Goal: Information Seeking & Learning: Learn about a topic

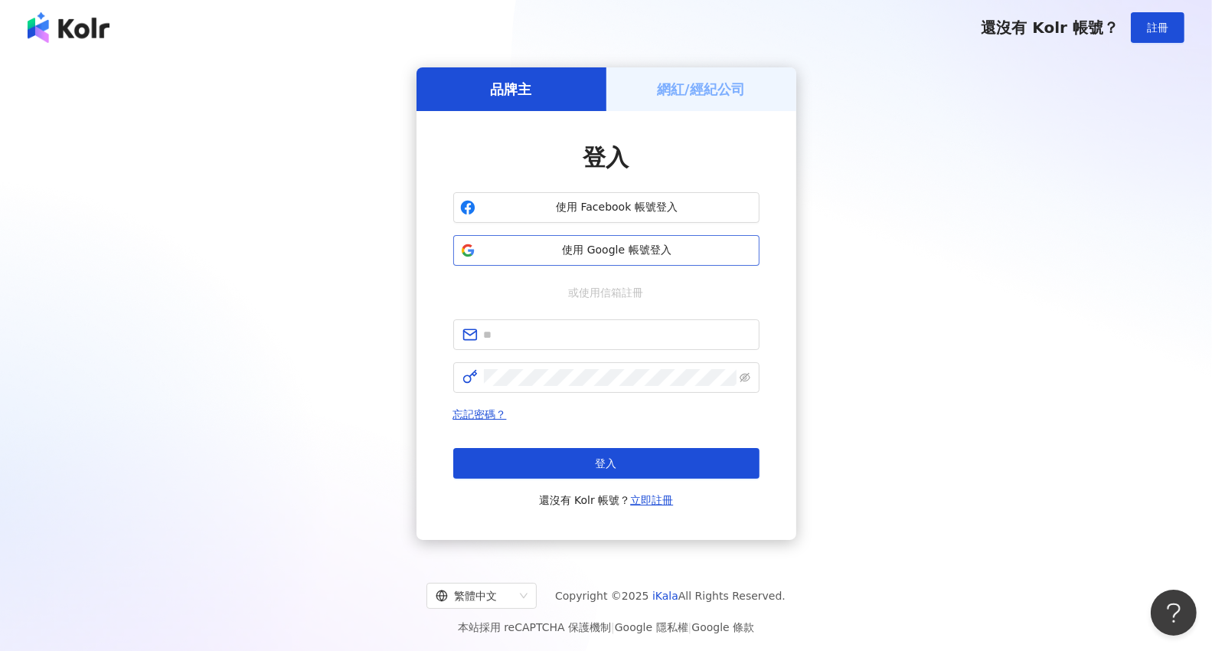
click at [602, 252] on span "使用 Google 帳號登入" at bounding box center [616, 250] width 271 height 15
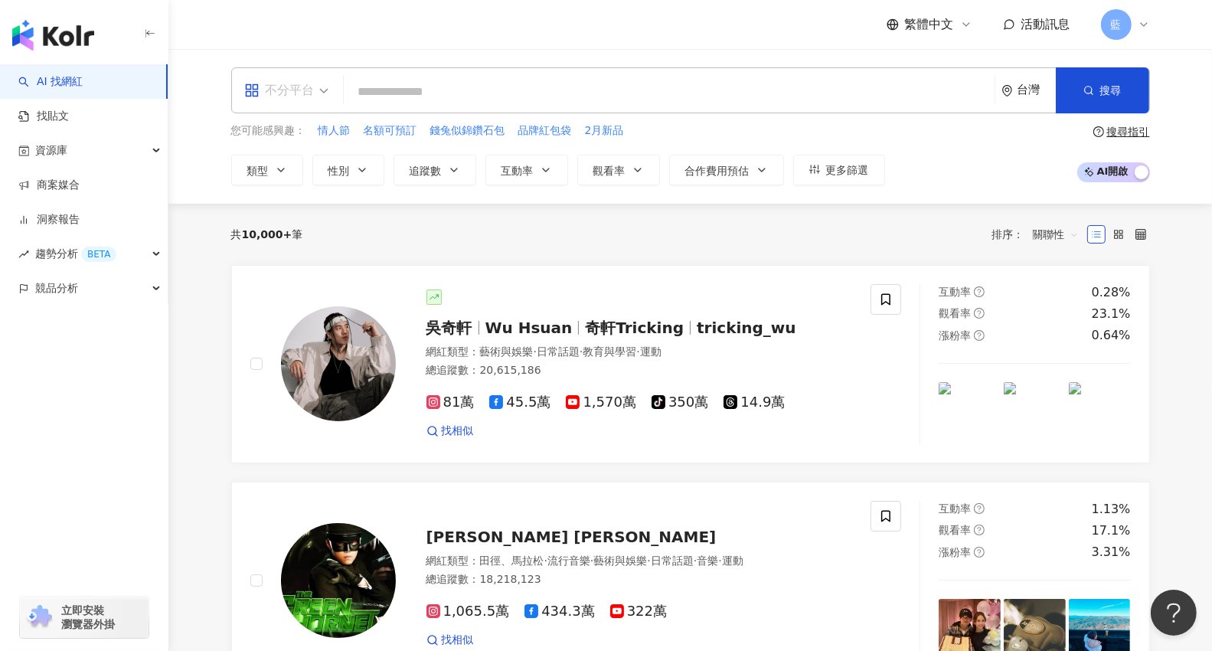
click at [328, 90] on div "不分平台" at bounding box center [286, 90] width 101 height 44
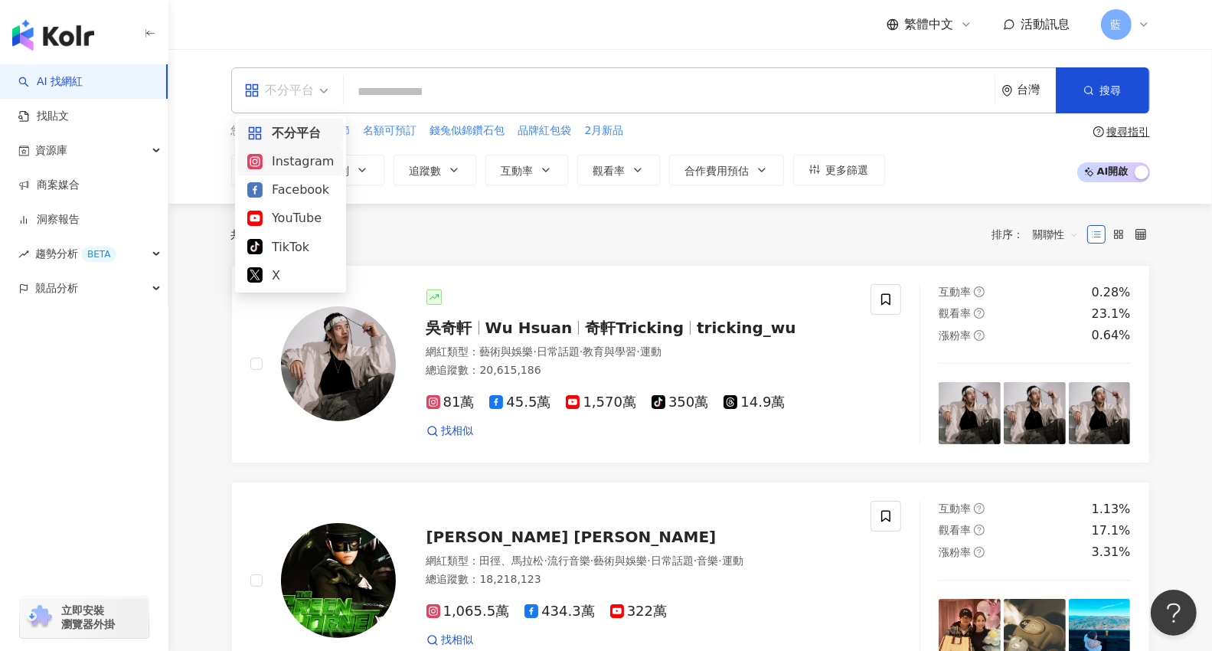
click at [304, 159] on div "Instagram" at bounding box center [290, 161] width 86 height 19
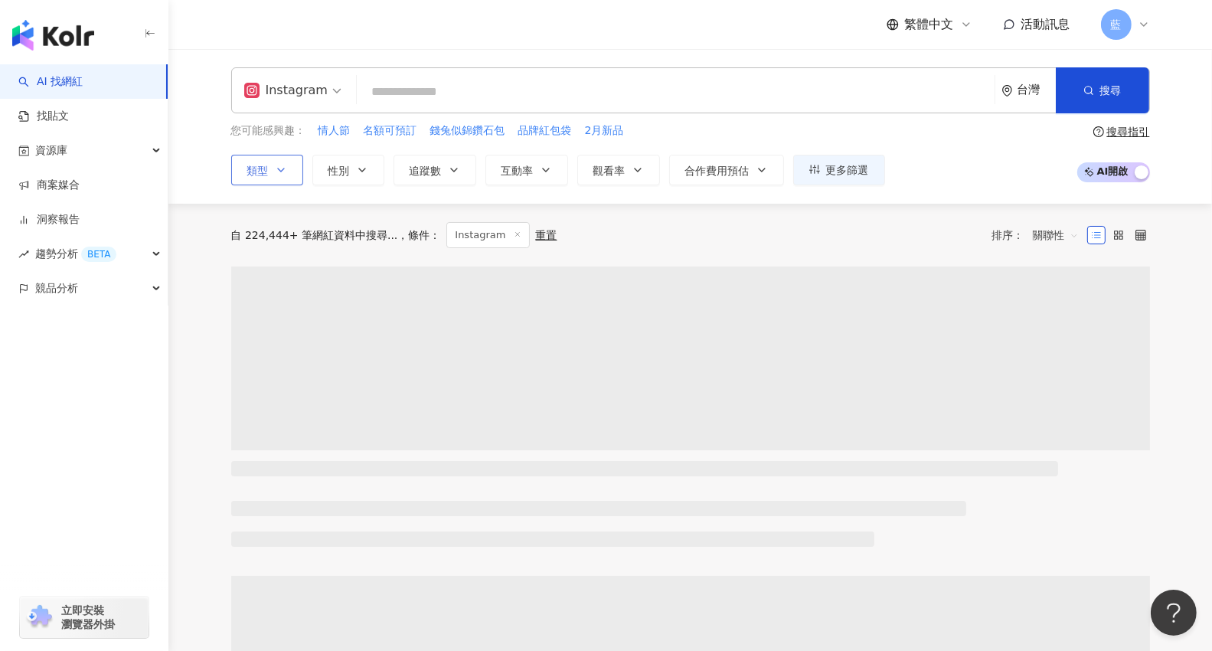
click at [286, 169] on icon "button" at bounding box center [281, 170] width 12 height 12
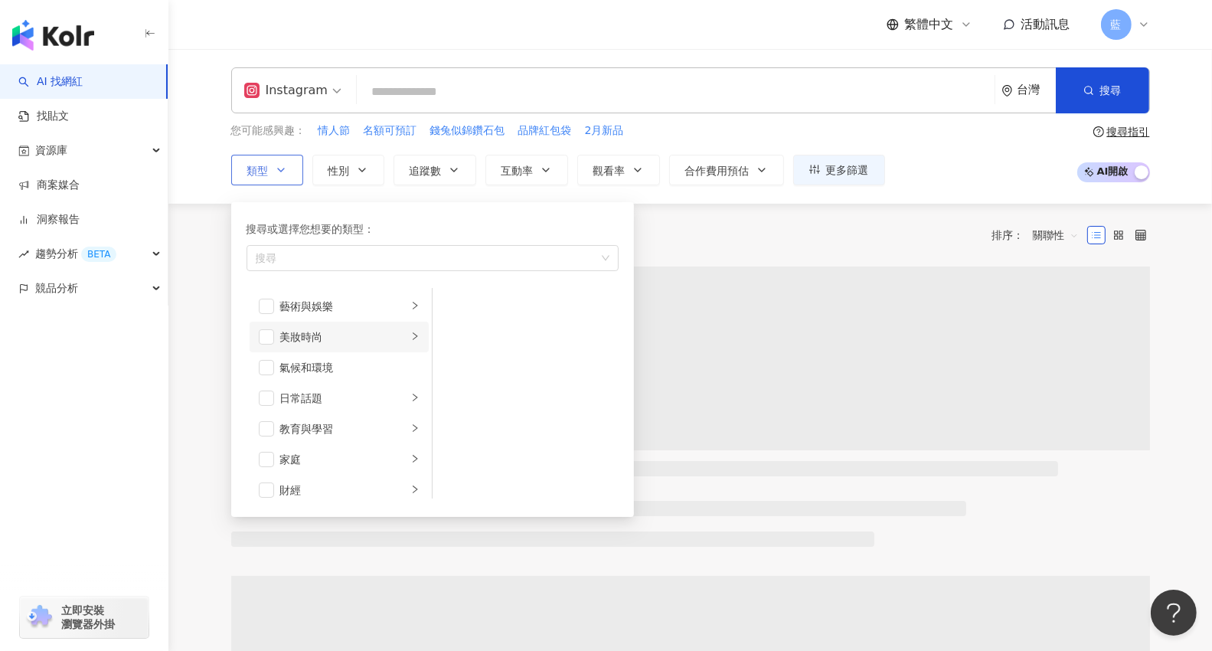
click at [292, 308] on div "藝術與娛樂" at bounding box center [343, 306] width 127 height 17
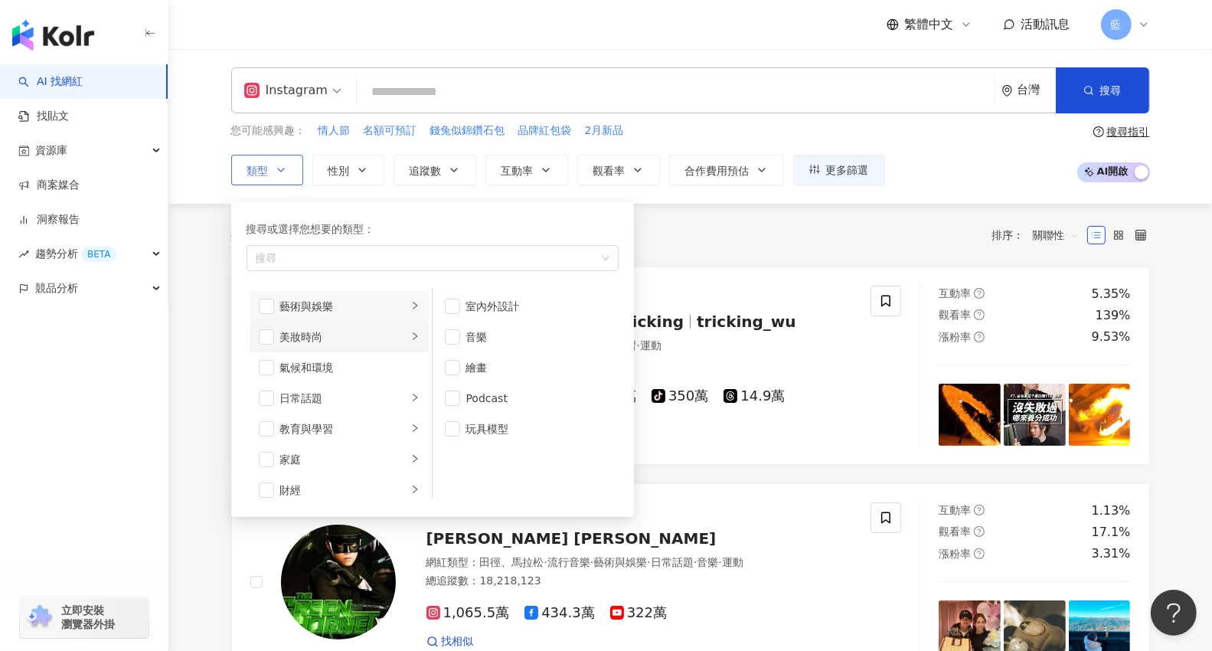
click at [296, 341] on div "美妝時尚" at bounding box center [343, 336] width 127 height 17
click at [266, 301] on span "button" at bounding box center [266, 306] width 15 height 15
click at [266, 334] on span "button" at bounding box center [266, 336] width 15 height 15
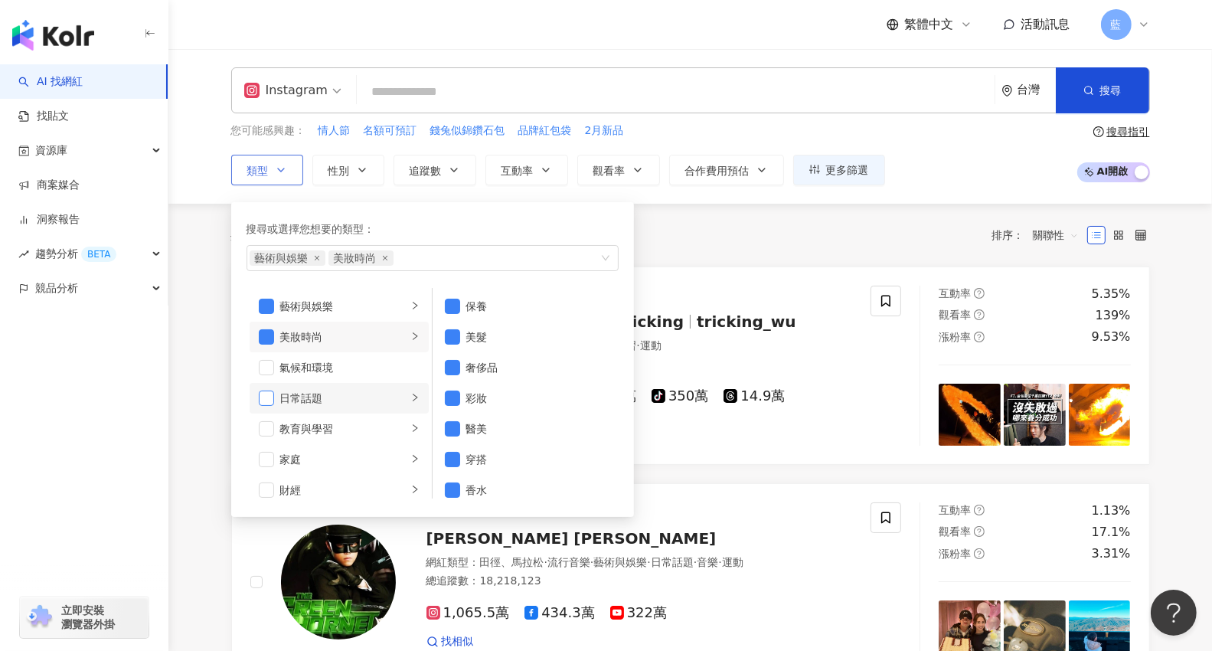
click at [266, 397] on span "button" at bounding box center [266, 397] width 15 height 15
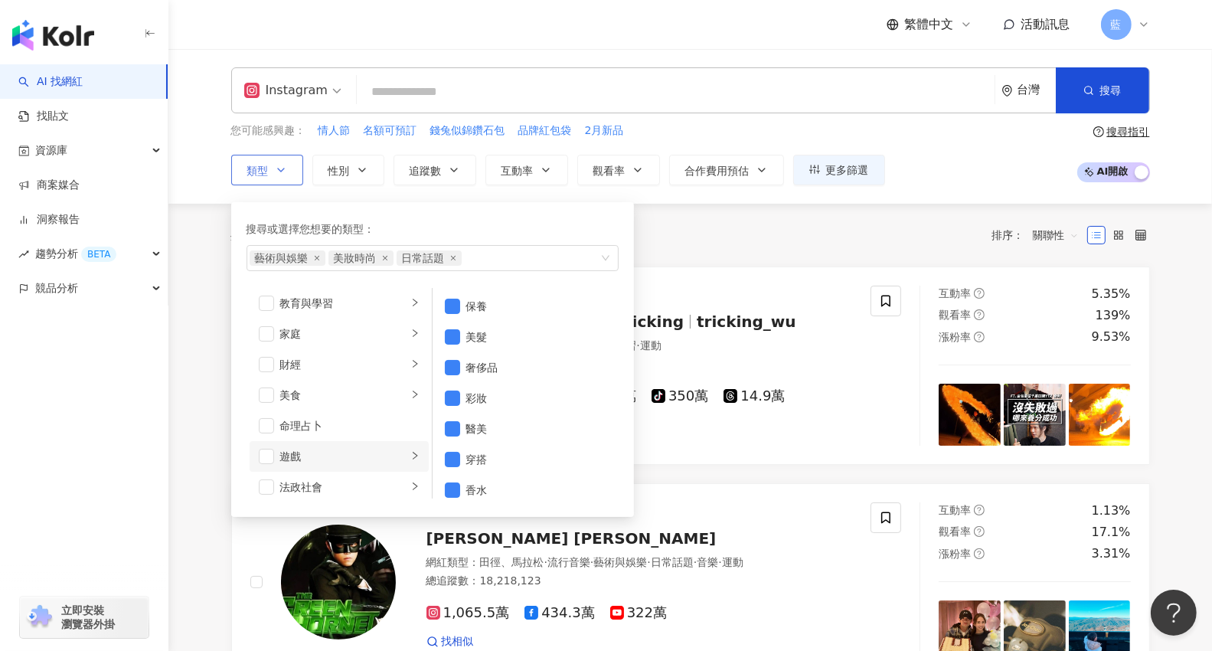
scroll to position [153, 0]
click at [259, 370] on span "button" at bounding box center [266, 367] width 15 height 15
click at [259, 400] on span "button" at bounding box center [266, 397] width 15 height 15
click at [266, 346] on li "生活風格" at bounding box center [339, 336] width 179 height 31
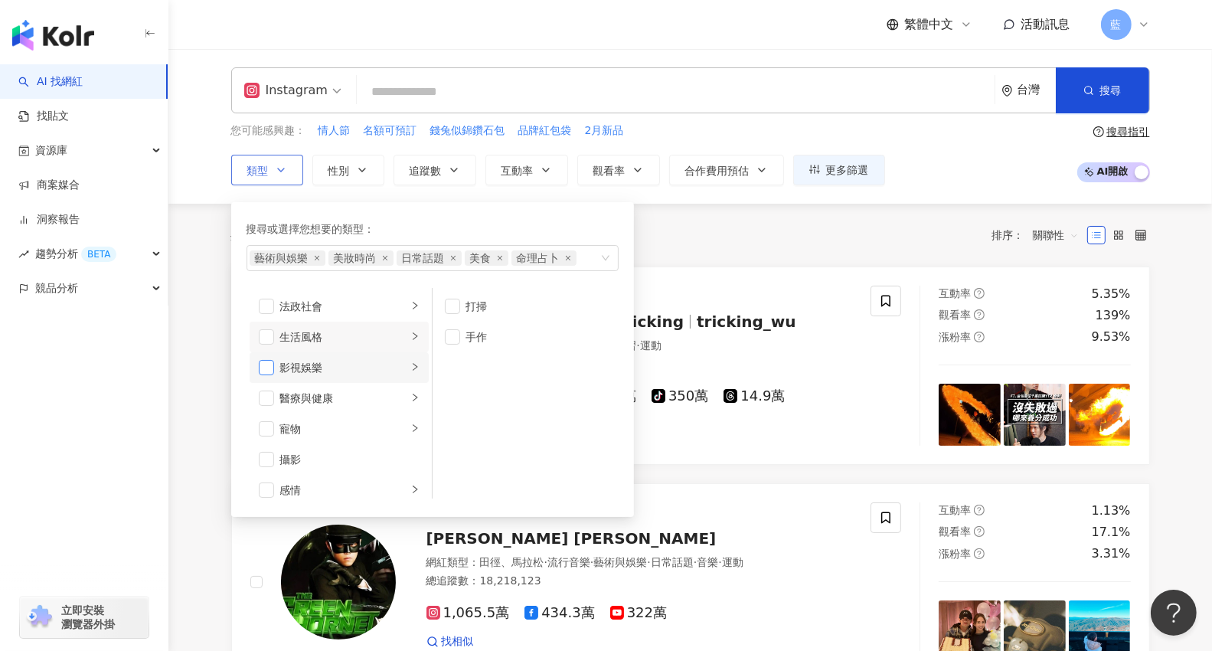
click at [266, 372] on span "button" at bounding box center [266, 367] width 15 height 15
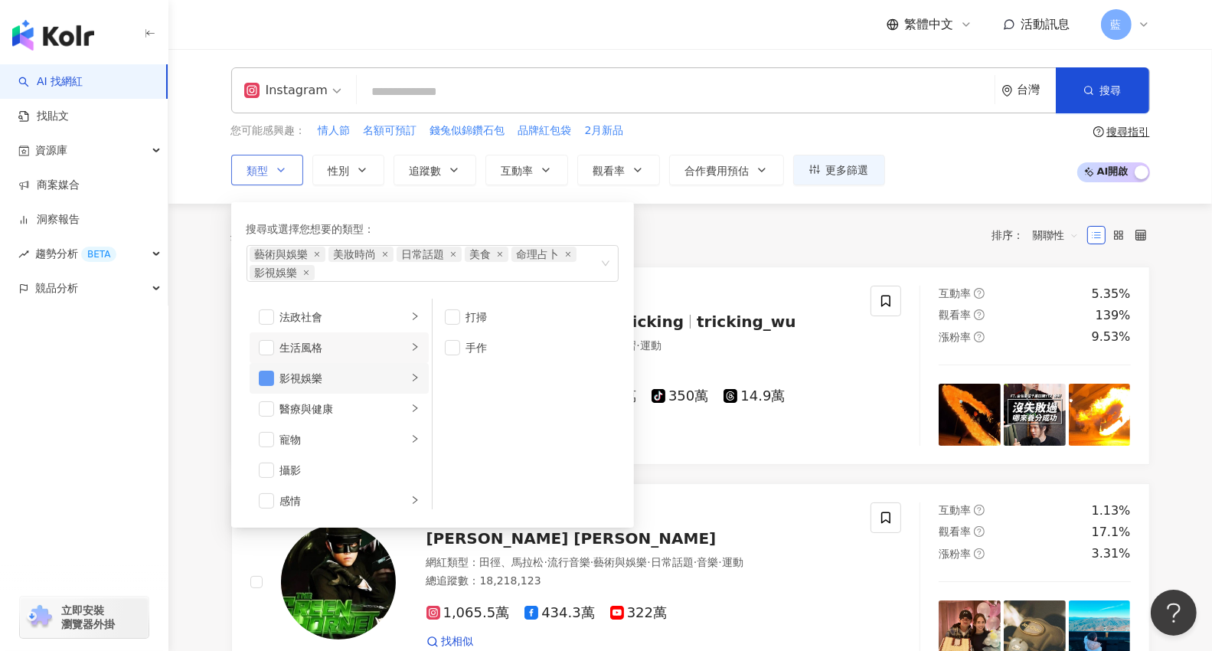
click at [263, 377] on span "button" at bounding box center [266, 377] width 15 height 15
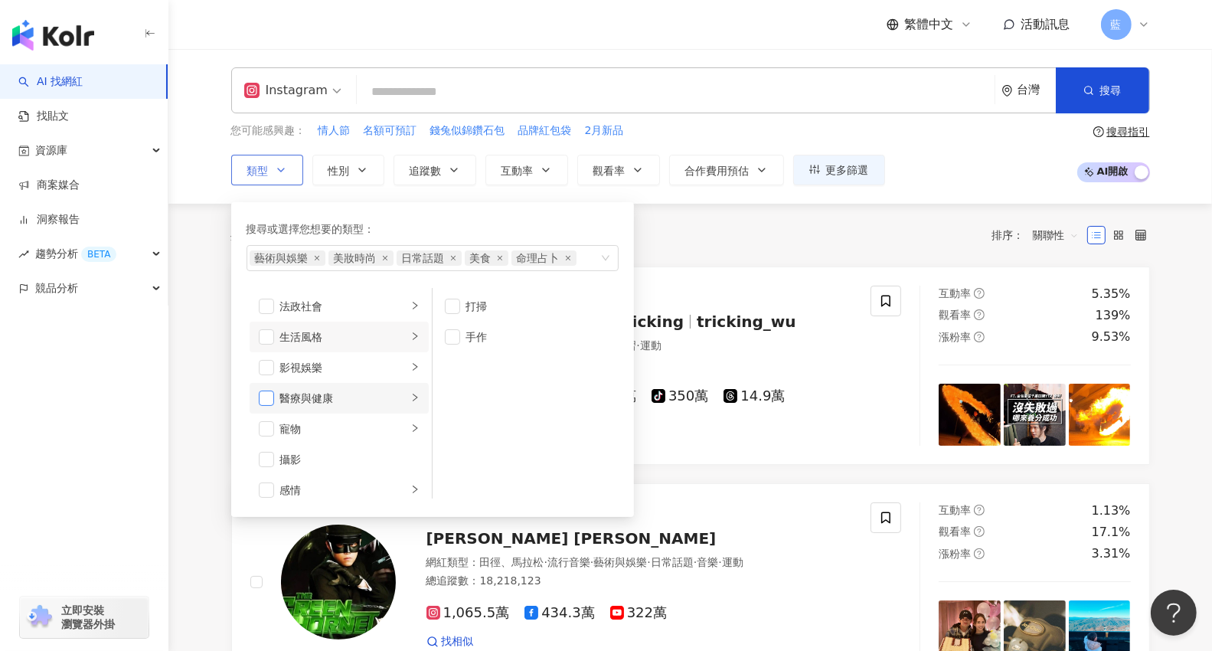
click at [262, 402] on span "button" at bounding box center [266, 397] width 15 height 15
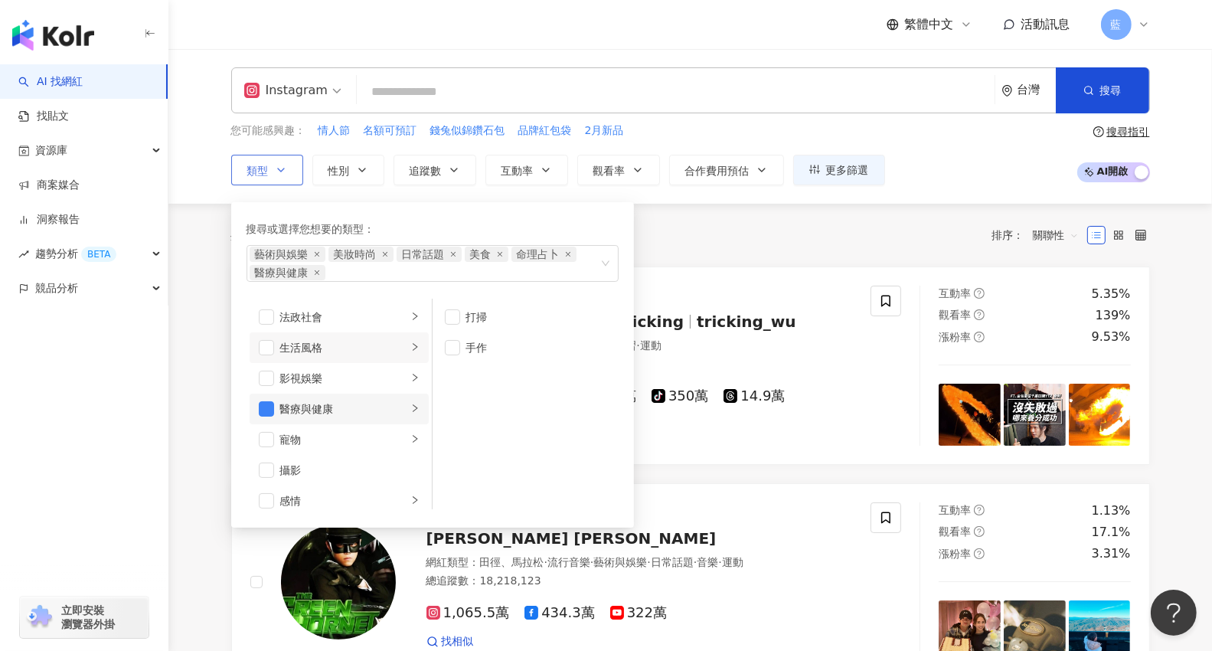
click at [263, 396] on li "醫療與健康" at bounding box center [339, 408] width 179 height 31
click at [263, 404] on span "button" at bounding box center [266, 408] width 15 height 15
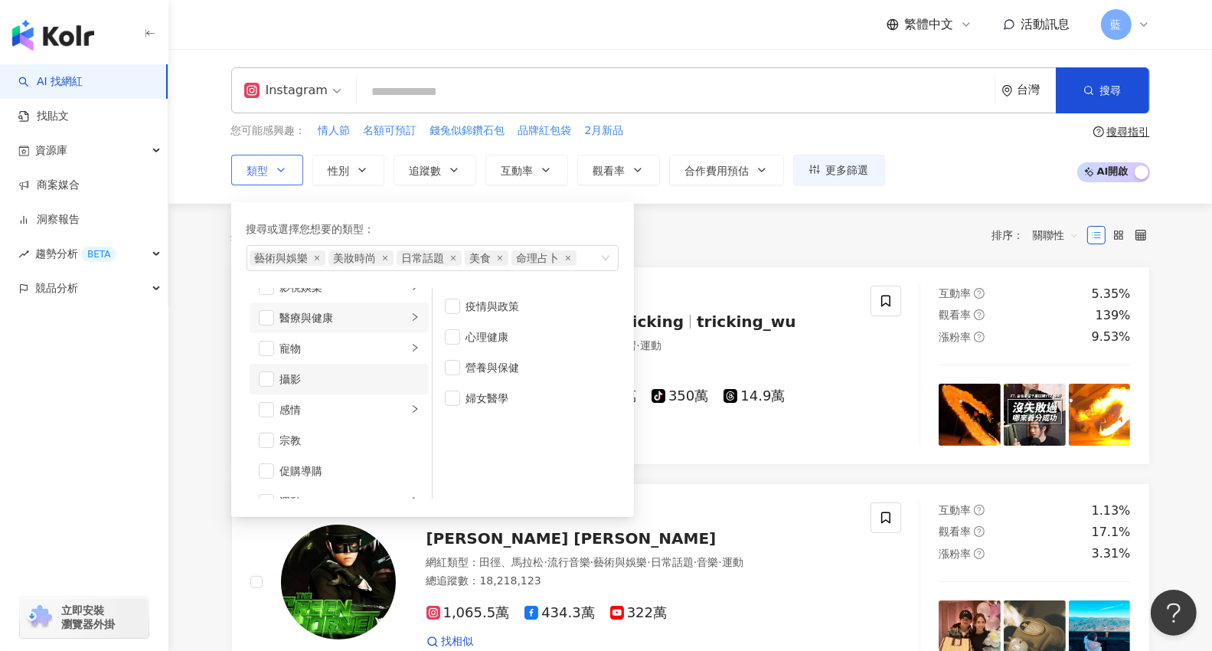
scroll to position [377, 0]
click at [274, 348] on li "寵物" at bounding box center [339, 358] width 179 height 31
click at [267, 359] on span "button" at bounding box center [266, 358] width 15 height 15
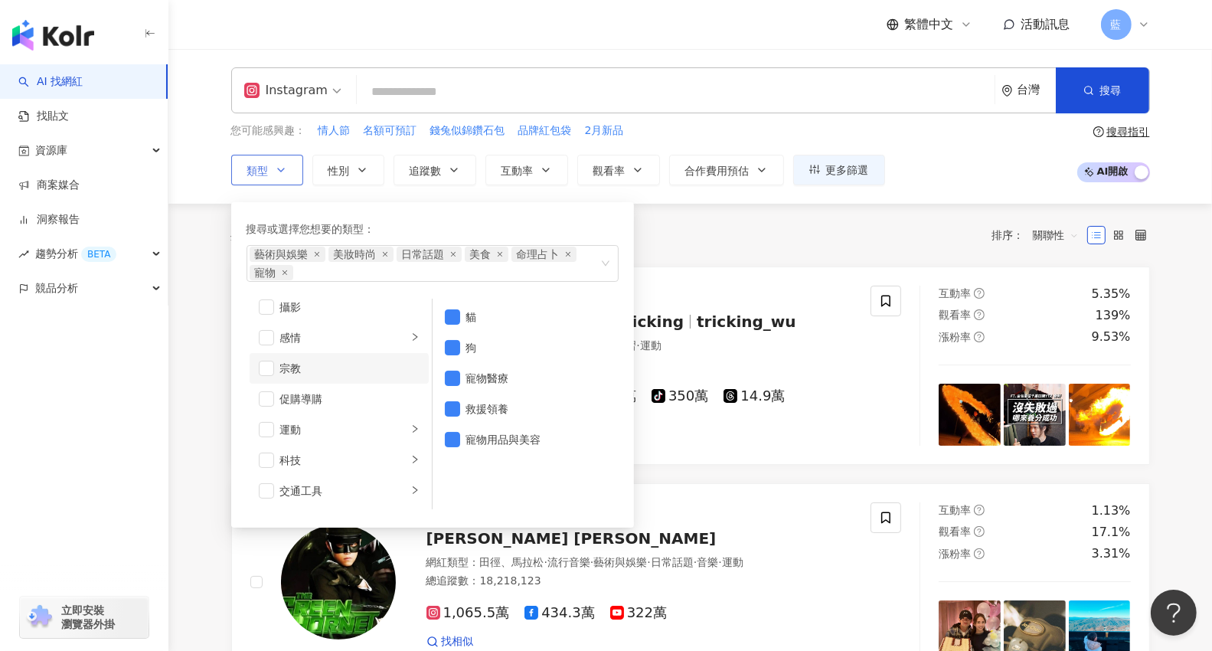
scroll to position [530, 0]
click at [269, 402] on span "button" at bounding box center [266, 399] width 15 height 15
click at [266, 457] on span "button" at bounding box center [266, 460] width 15 height 15
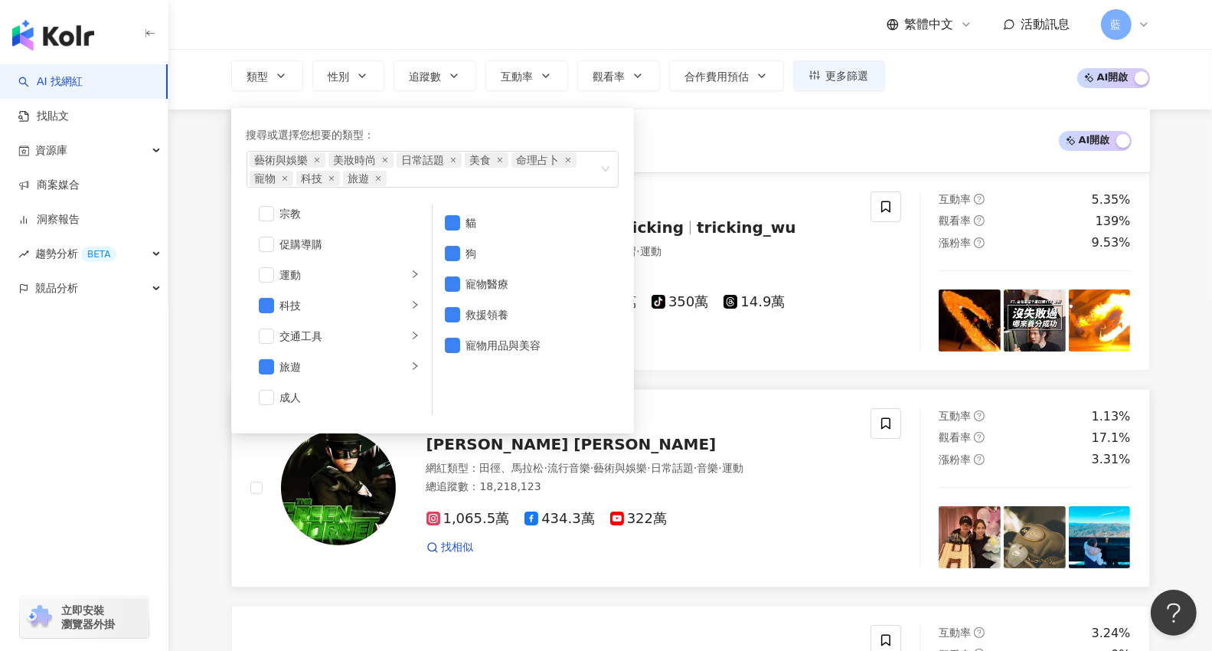
scroll to position [306, 0]
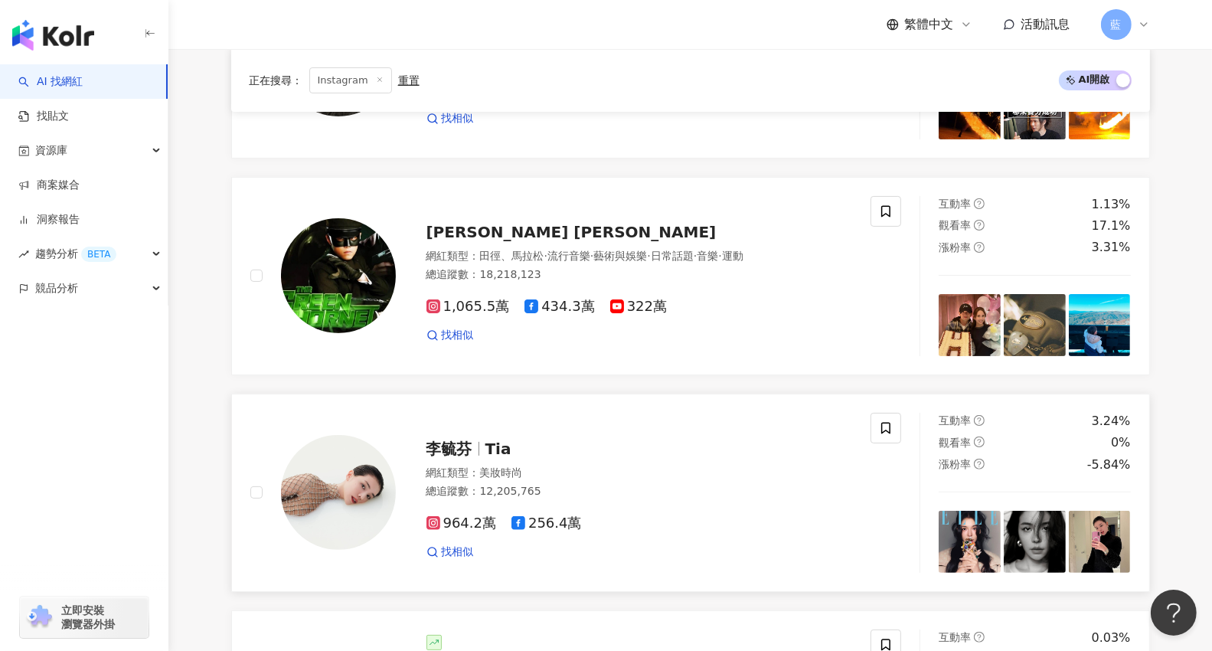
click at [617, 405] on link "李毓芬 Tia 網紅類型 ： 美妝時尚 總追蹤數 ： 12,205,765 964.2萬 256.4萬 找相似 互動率 3.24% 觀看率 0% 漲粉率 -5…" at bounding box center [690, 492] width 919 height 198
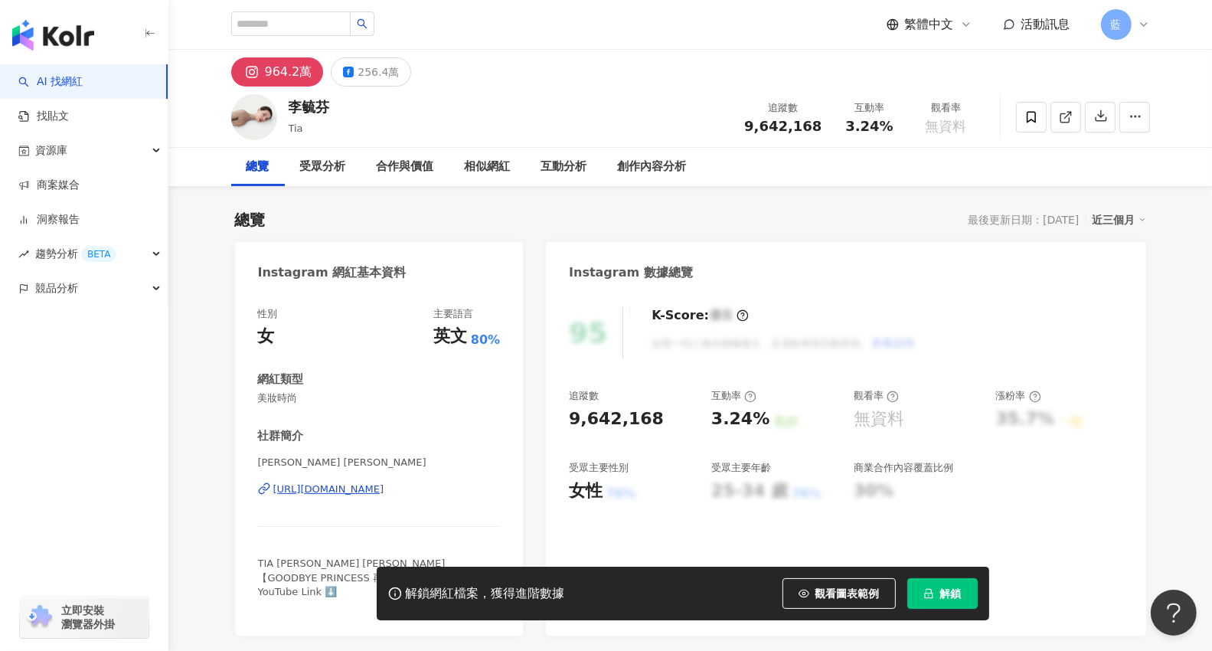
click at [41, 23] on img "button" at bounding box center [53, 35] width 82 height 31
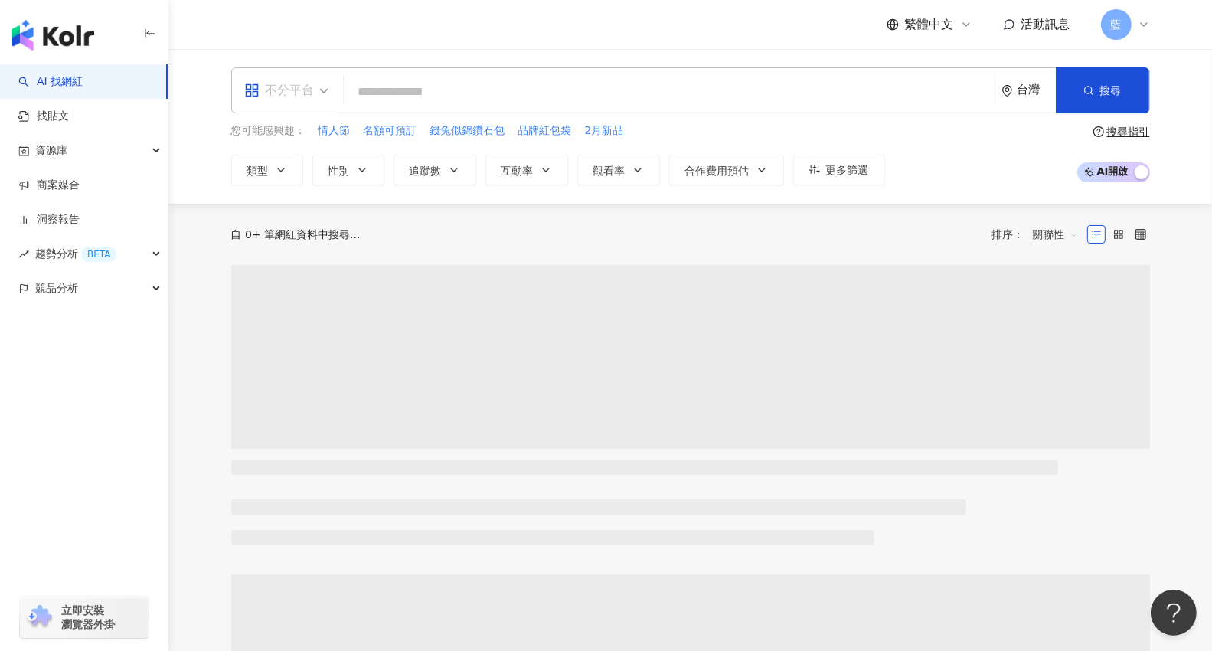
click at [327, 90] on span "不分平台" at bounding box center [286, 90] width 84 height 24
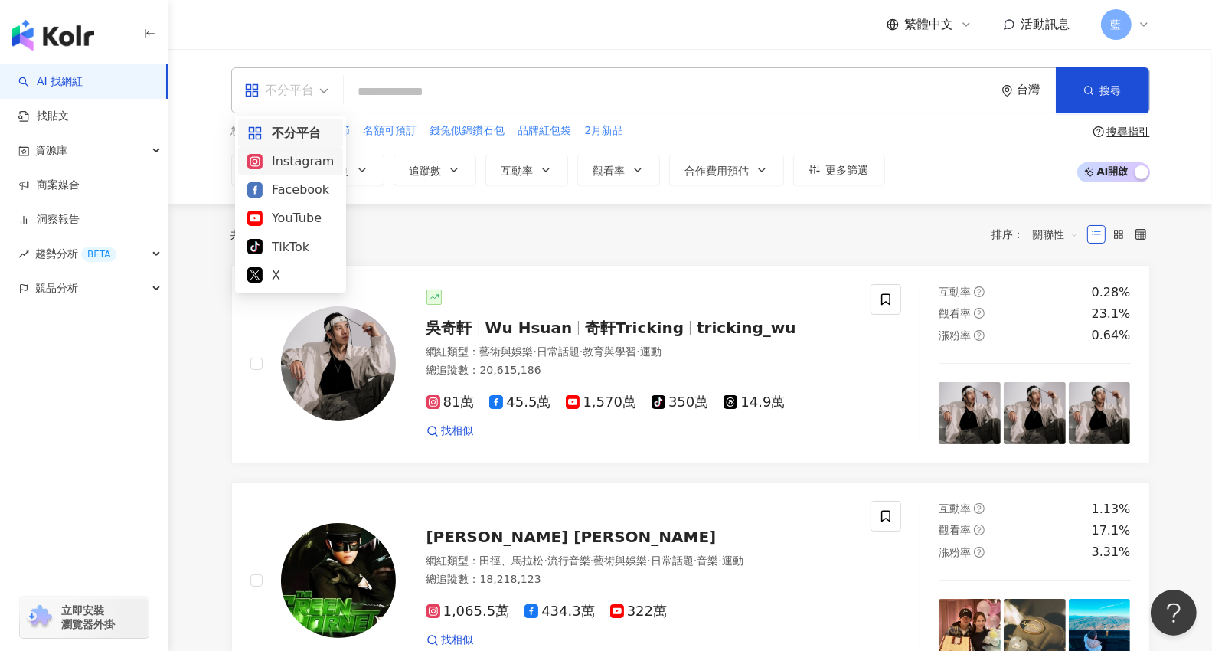
click at [316, 163] on div "Instagram" at bounding box center [290, 161] width 86 height 19
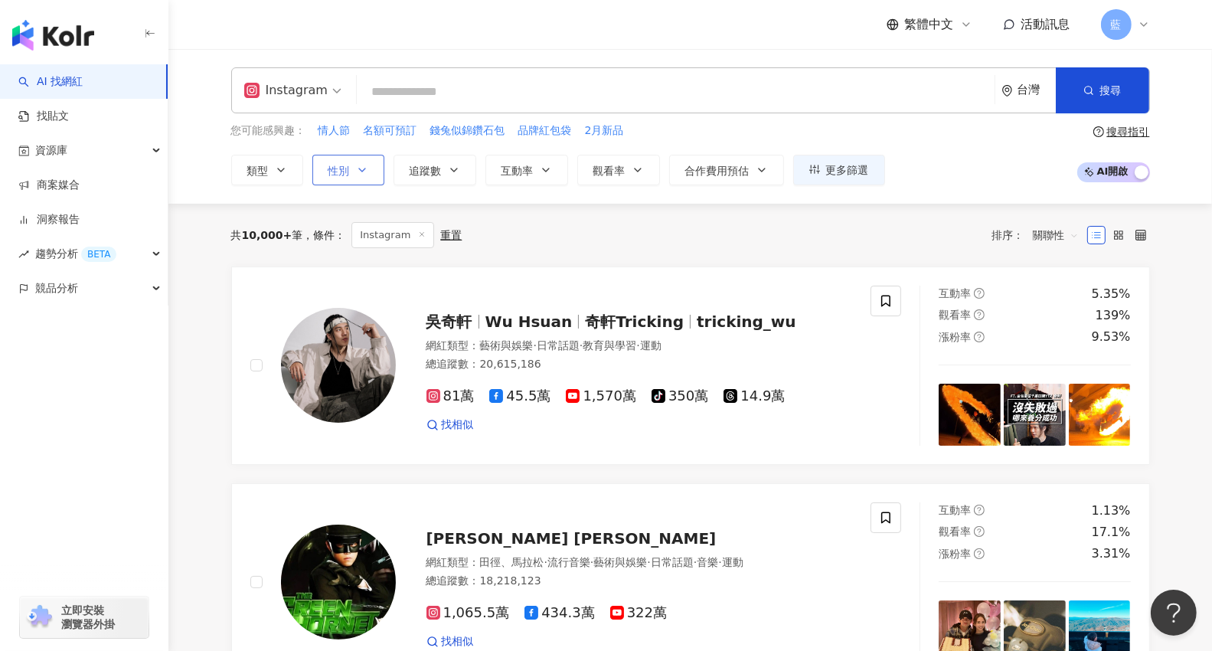
click at [343, 171] on span "性別" at bounding box center [338, 171] width 21 height 12
click at [279, 170] on icon "button" at bounding box center [281, 170] width 12 height 12
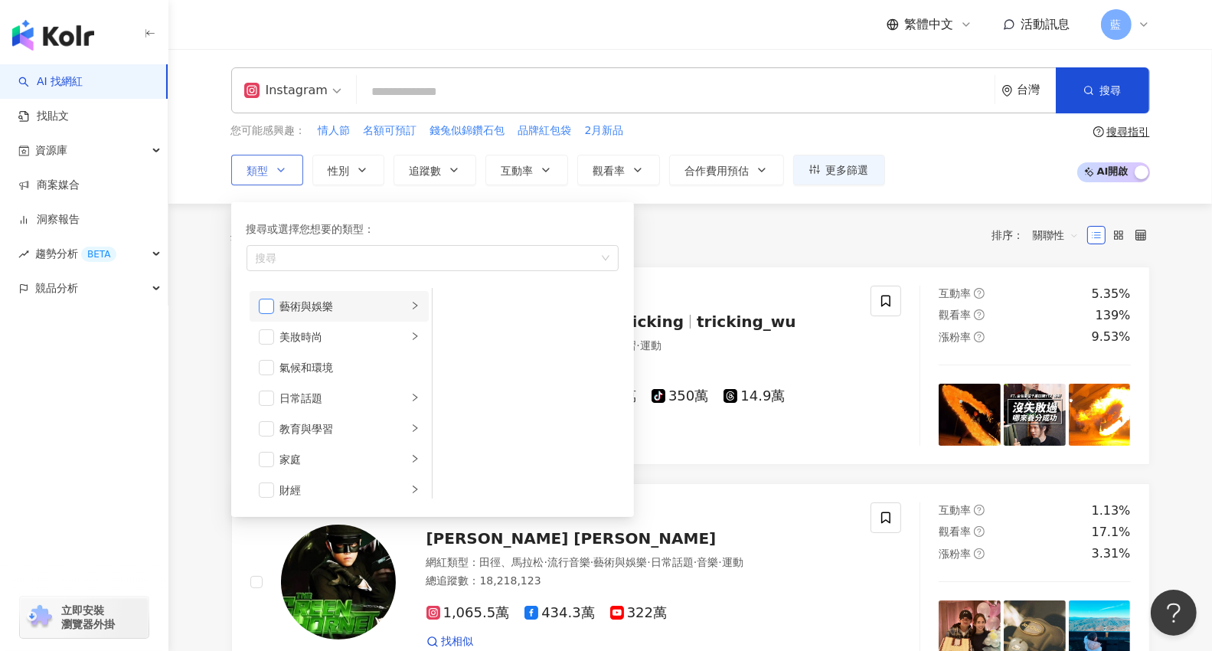
click at [266, 309] on span "button" at bounding box center [266, 306] width 15 height 15
click at [268, 340] on span "button" at bounding box center [266, 336] width 15 height 15
click at [271, 398] on span "button" at bounding box center [266, 397] width 15 height 15
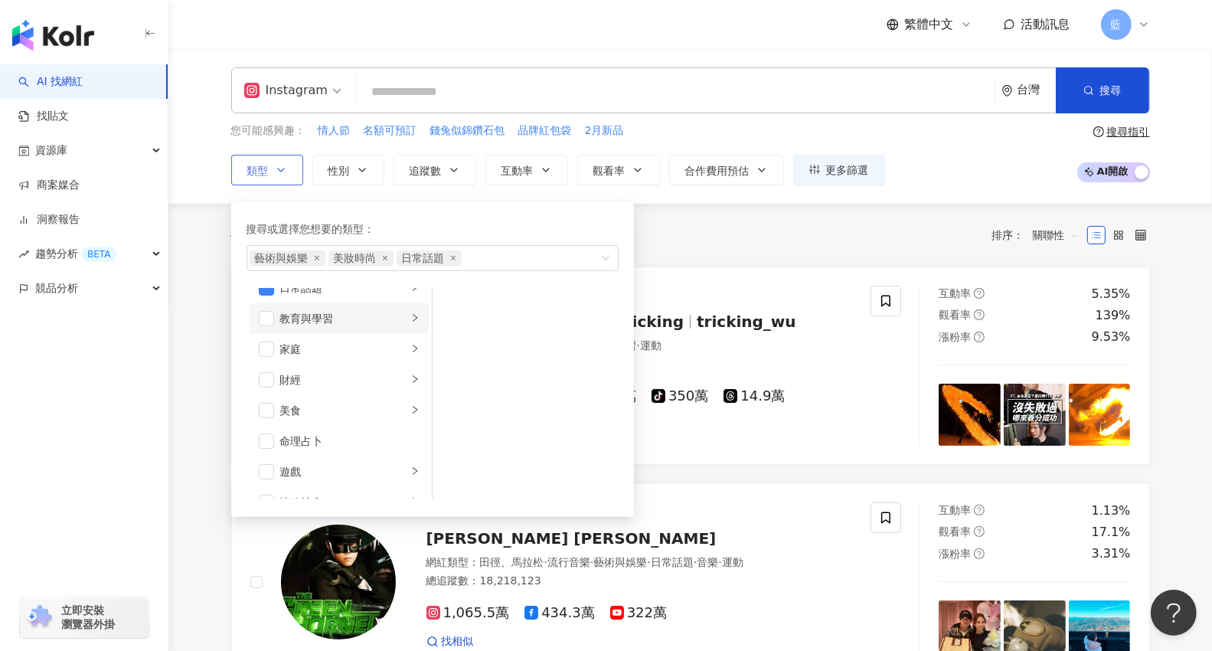
scroll to position [230, 0]
click at [265, 407] on span "button" at bounding box center [266, 413] width 15 height 15
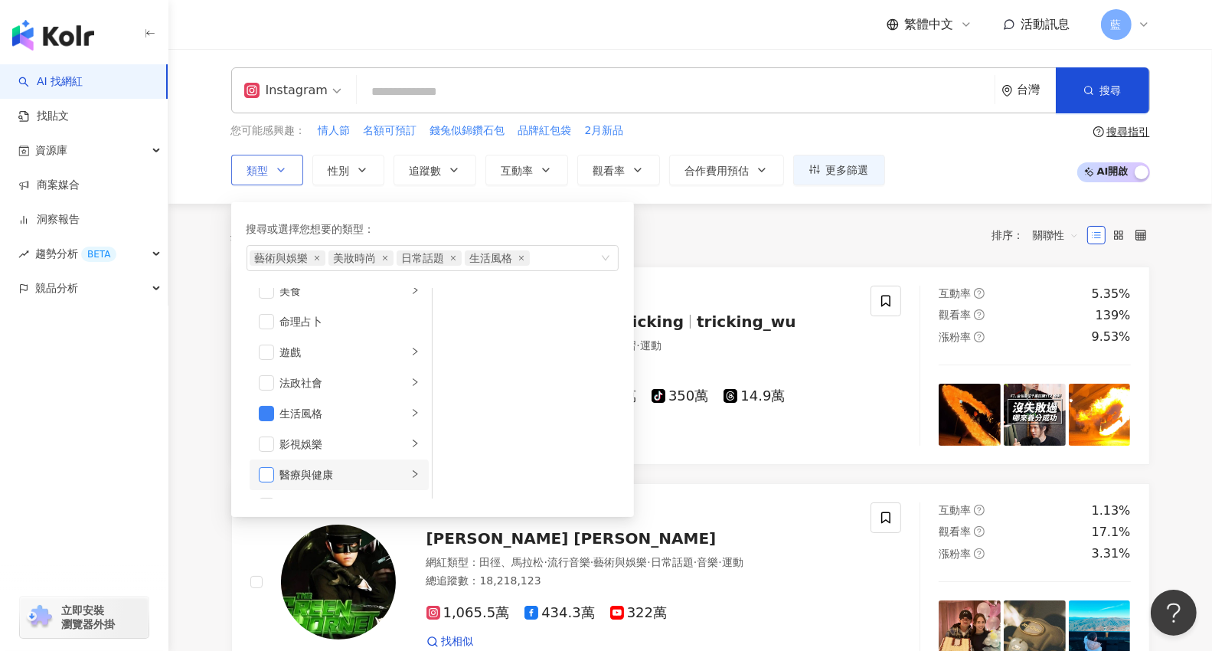
click at [259, 471] on span "button" at bounding box center [266, 474] width 15 height 15
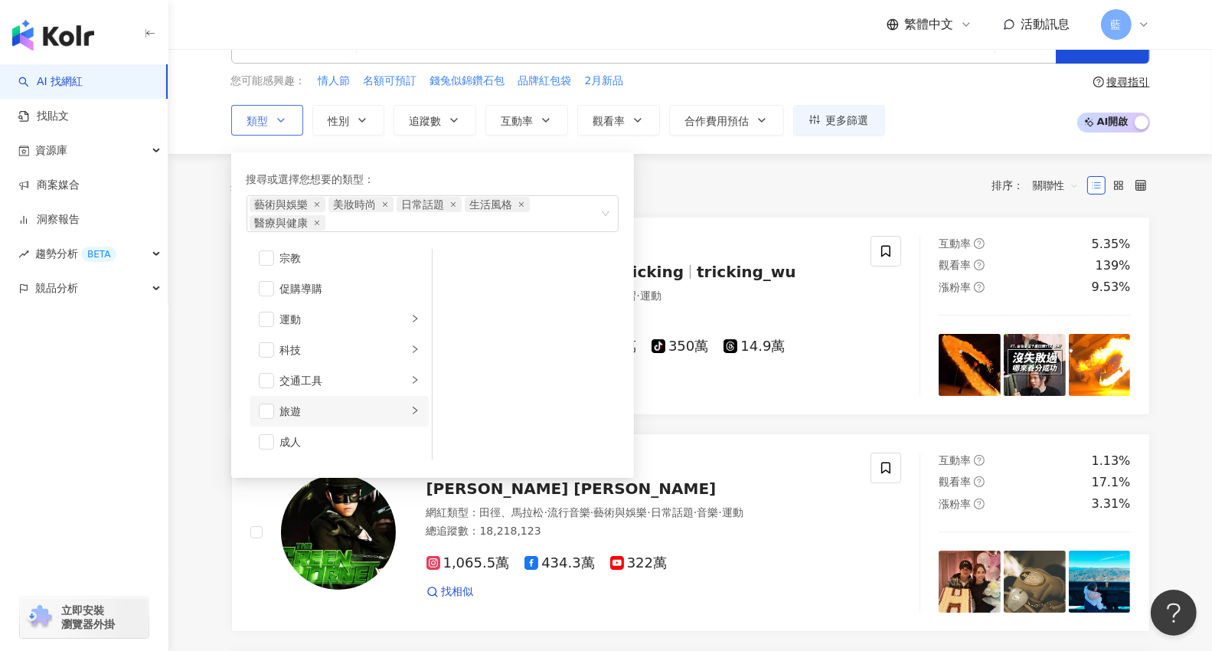
scroll to position [77, 0]
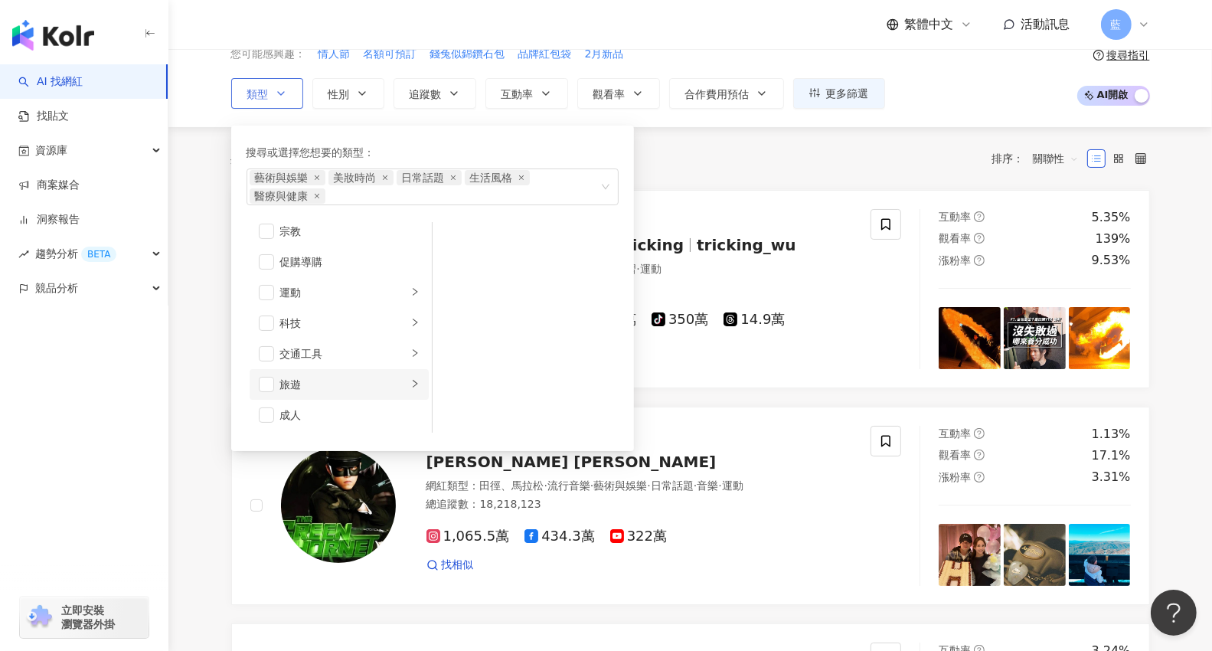
click at [266, 372] on li "旅遊" at bounding box center [339, 384] width 179 height 31
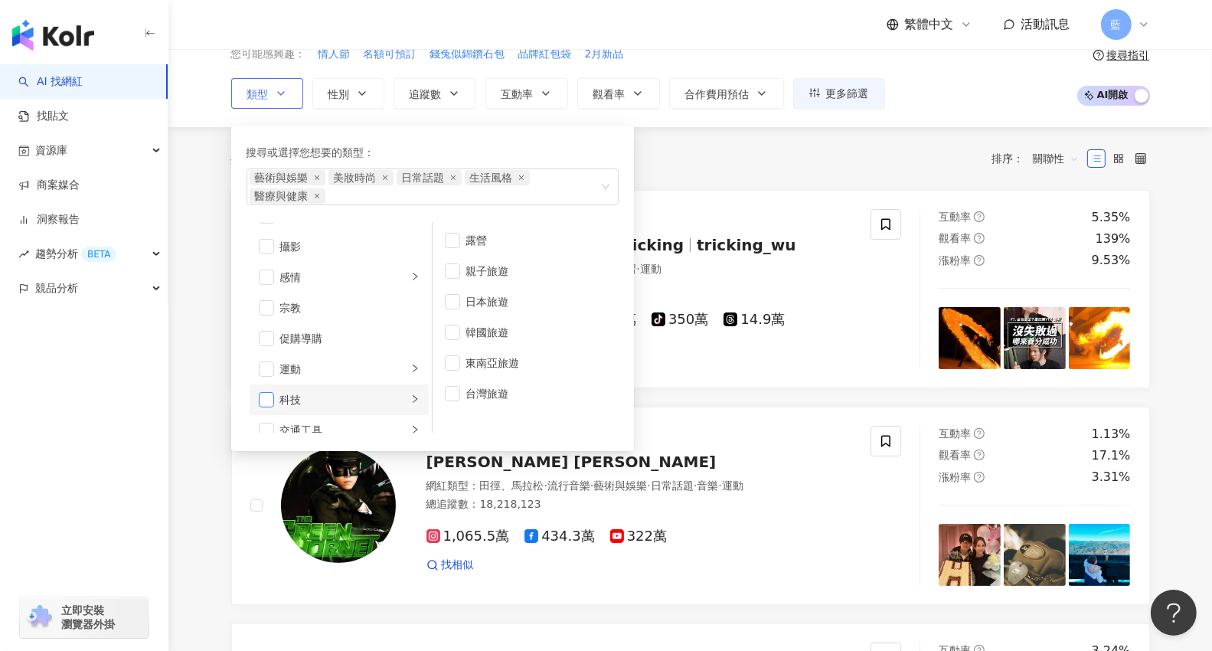
click at [261, 397] on span "button" at bounding box center [266, 399] width 15 height 15
click at [264, 367] on span "button" at bounding box center [266, 368] width 15 height 15
click at [263, 334] on span "button" at bounding box center [266, 338] width 15 height 15
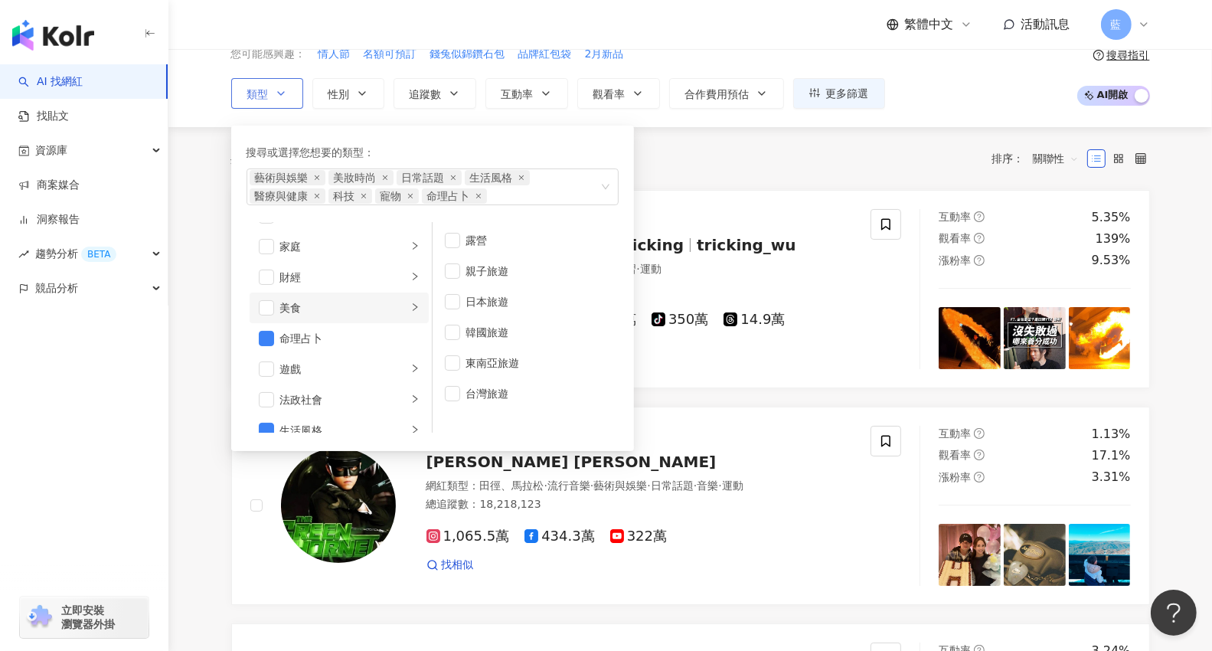
click at [263, 313] on li "美食" at bounding box center [339, 307] width 179 height 31
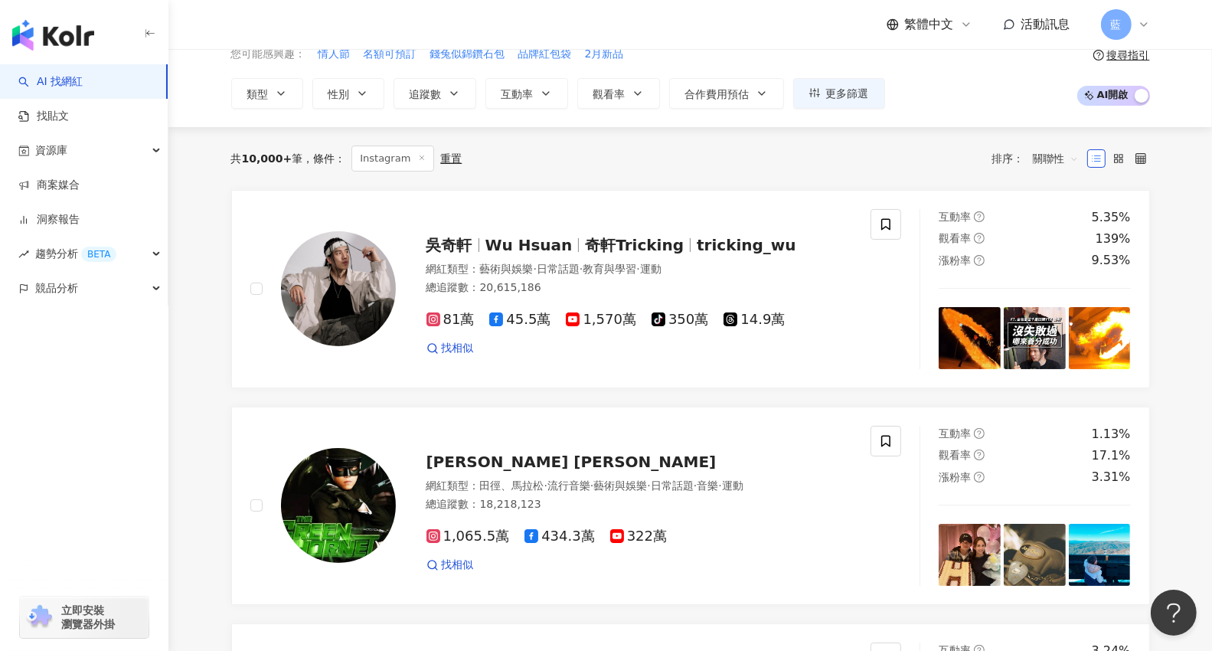
click at [750, 166] on div "共 10,000+ 筆 條件 ： Instagram 重置 排序： 關聯性" at bounding box center [690, 158] width 919 height 26
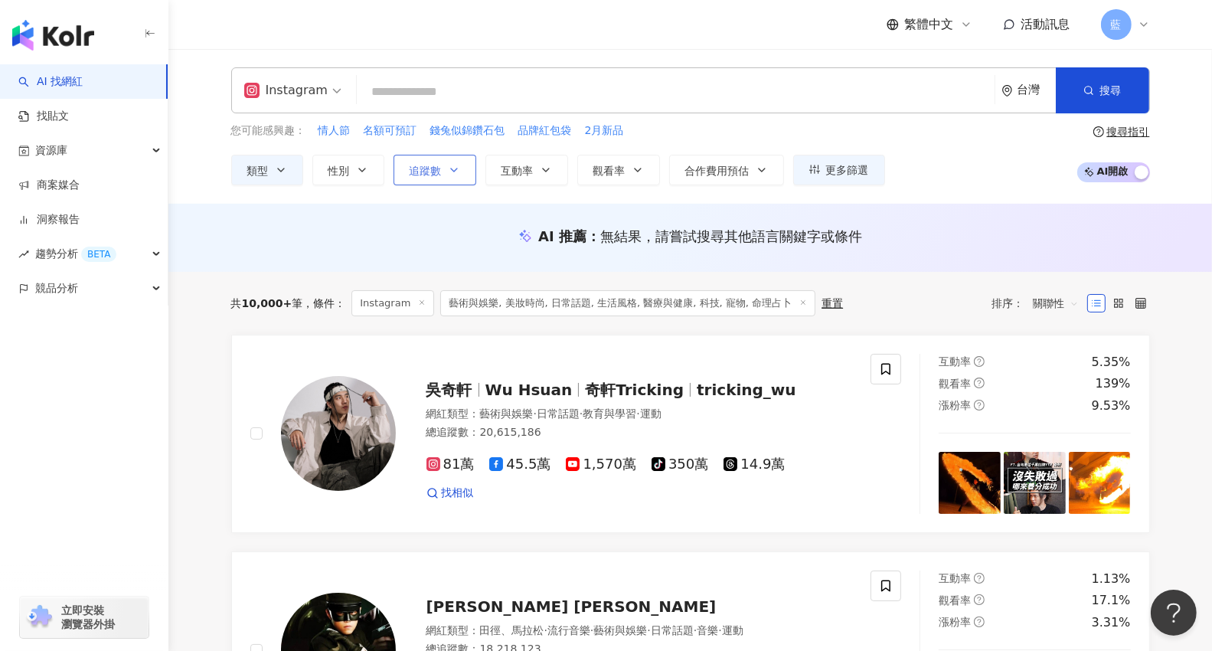
click at [448, 172] on icon "button" at bounding box center [454, 170] width 12 height 12
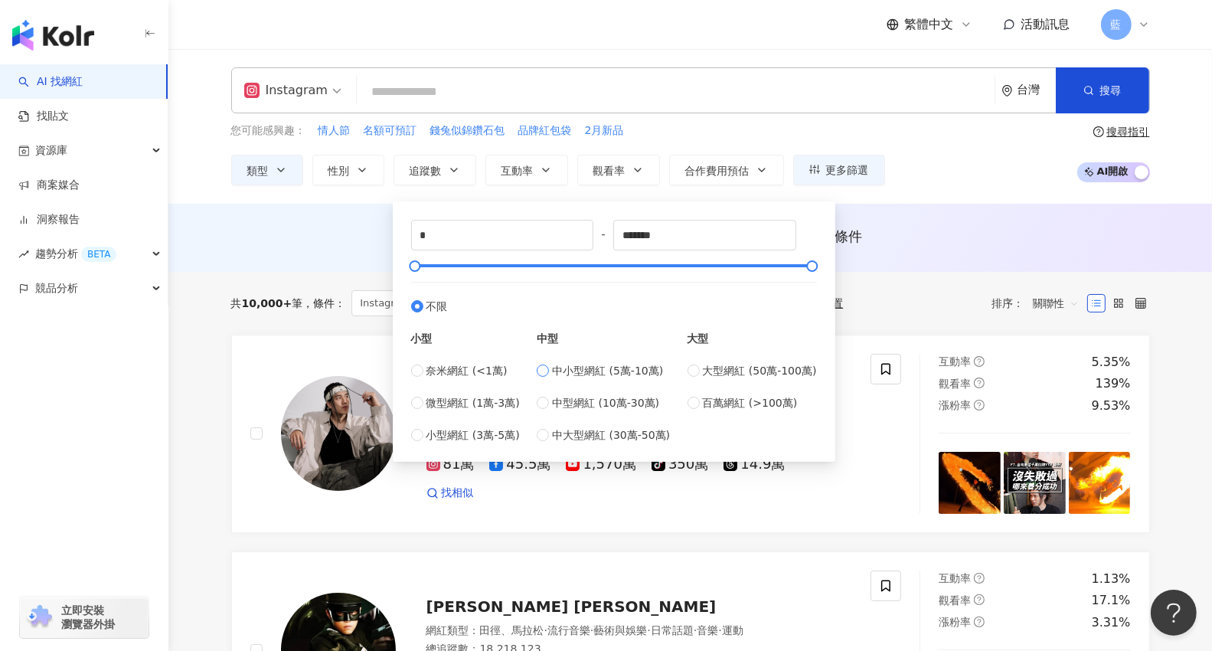
click at [582, 368] on span "中小型網紅 (5萬-10萬)" at bounding box center [607, 370] width 111 height 17
type input "*****"
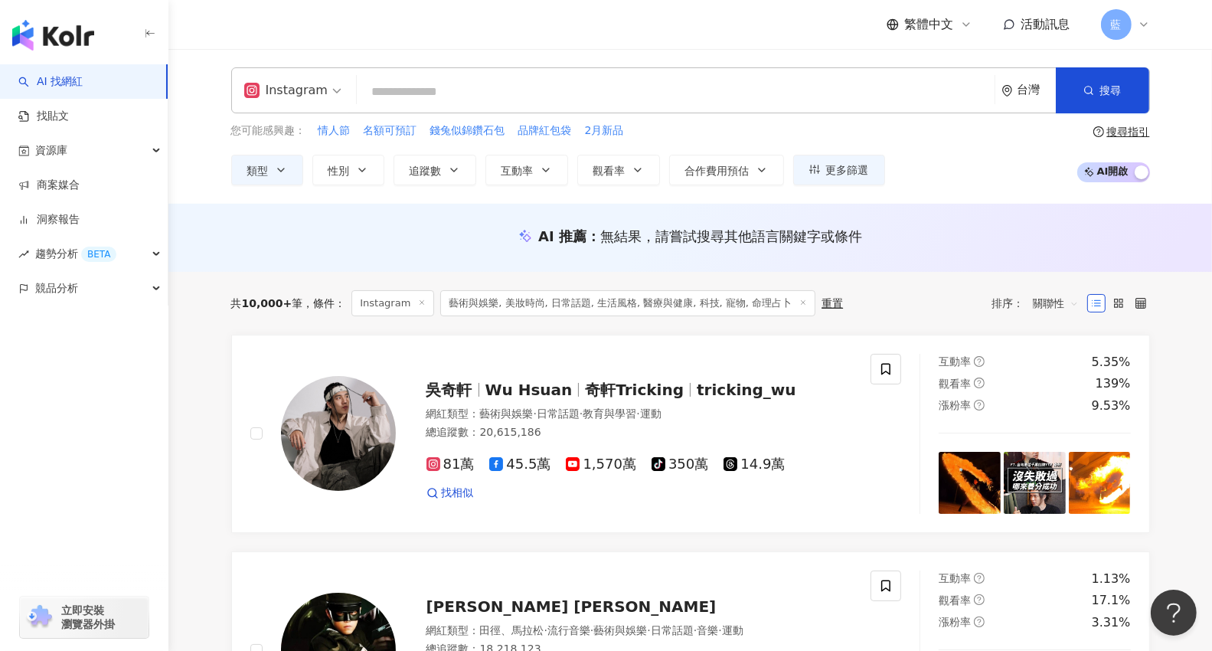
click at [928, 160] on div "您可能感興趣： 情人節 名額可預訂 錢兔似錦鑽石包 品牌紅包袋 2月新品 類型 性別 追蹤數 互動率 觀看率 合作費用預估 更多篩選 不限 女 男 其他 **…" at bounding box center [690, 153] width 919 height 63
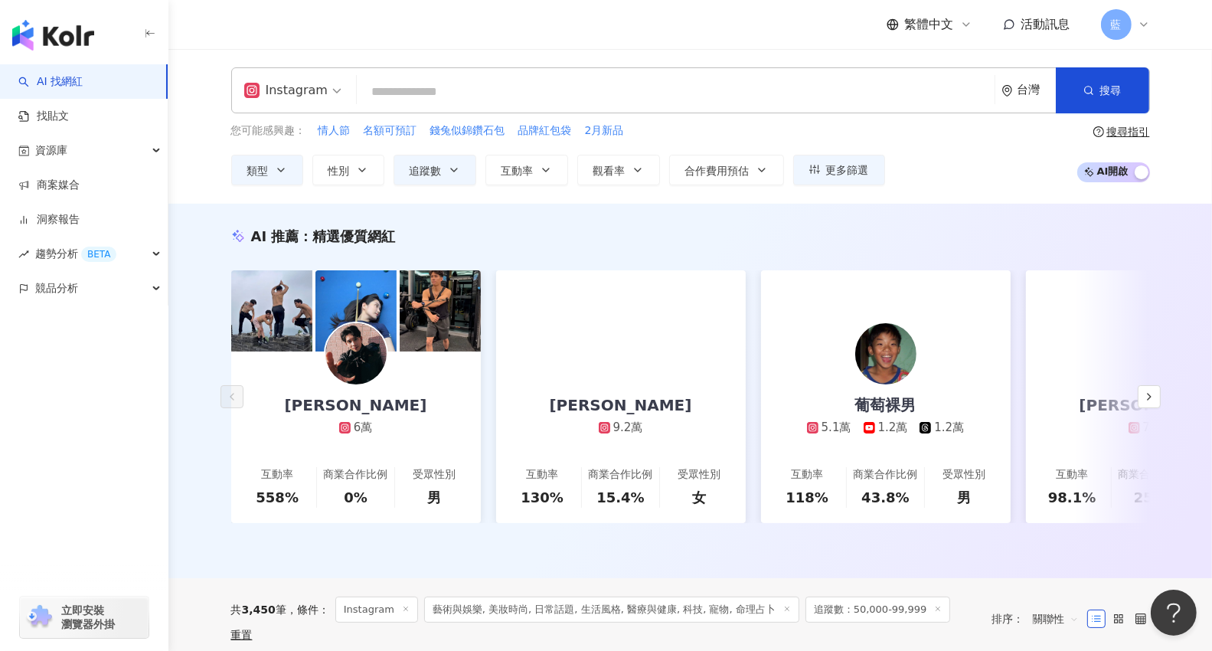
click at [1046, 86] on div "台灣" at bounding box center [1036, 89] width 38 height 13
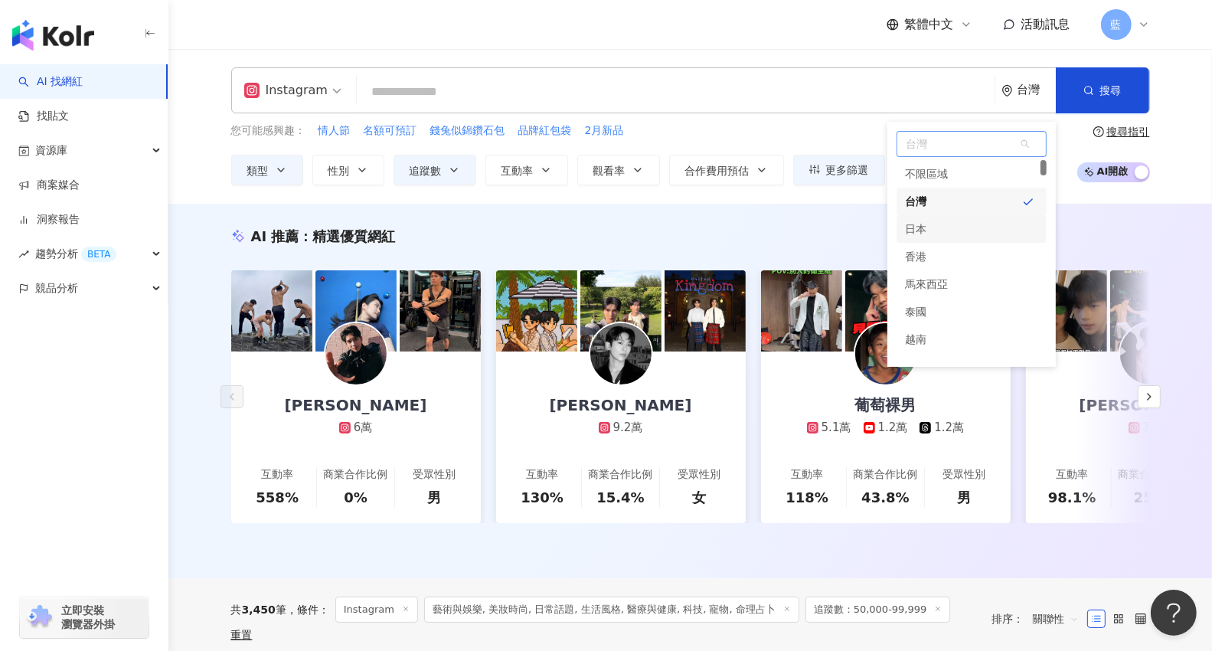
click at [928, 227] on div "日本" at bounding box center [971, 229] width 150 height 28
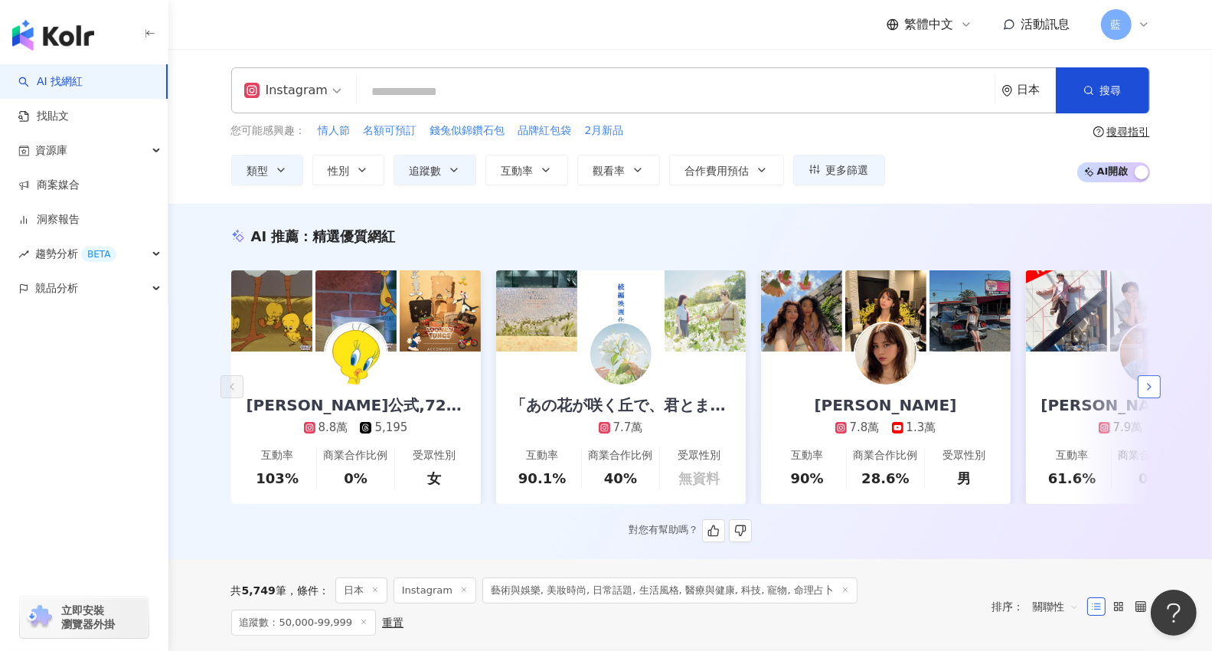
click at [1154, 393] on icon "button" at bounding box center [1149, 386] width 12 height 12
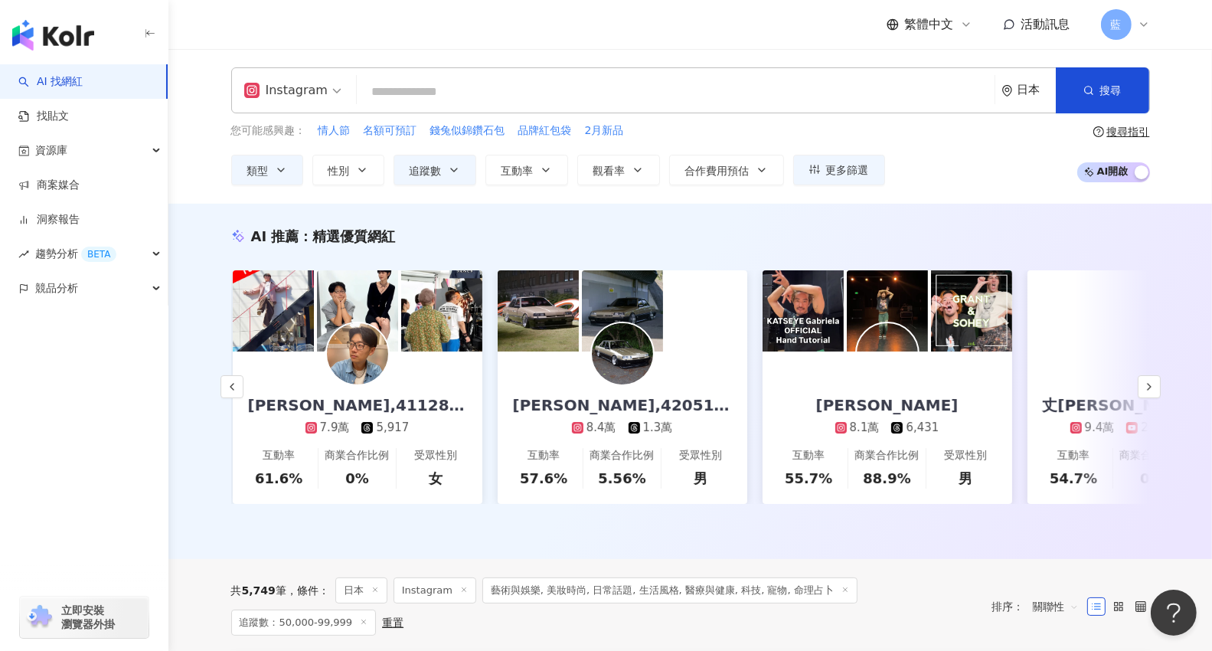
scroll to position [0, 795]
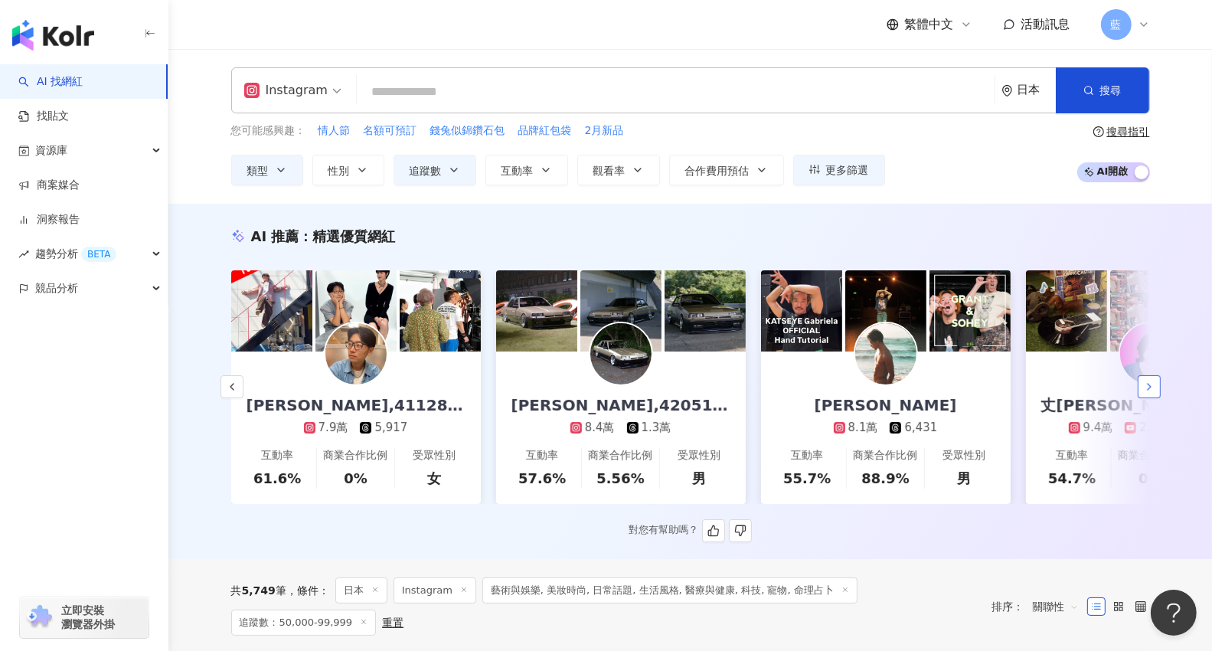
click at [1154, 393] on button "button" at bounding box center [1148, 386] width 23 height 23
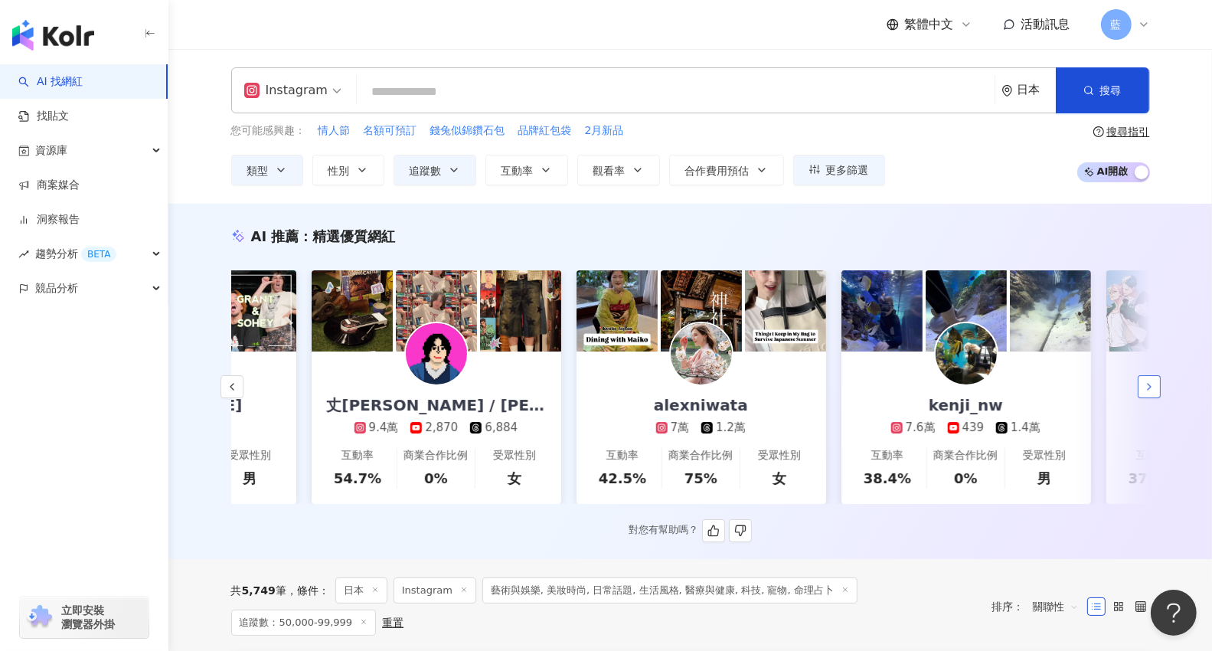
scroll to position [0, 1589]
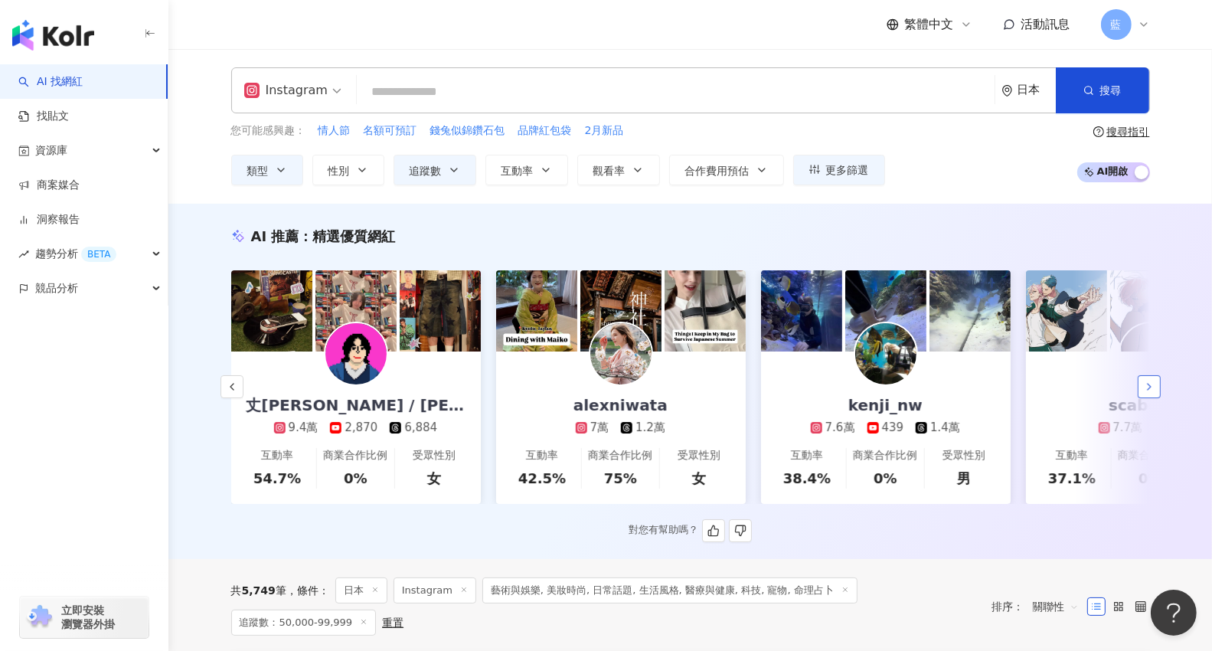
click at [1143, 393] on icon "button" at bounding box center [1149, 386] width 12 height 12
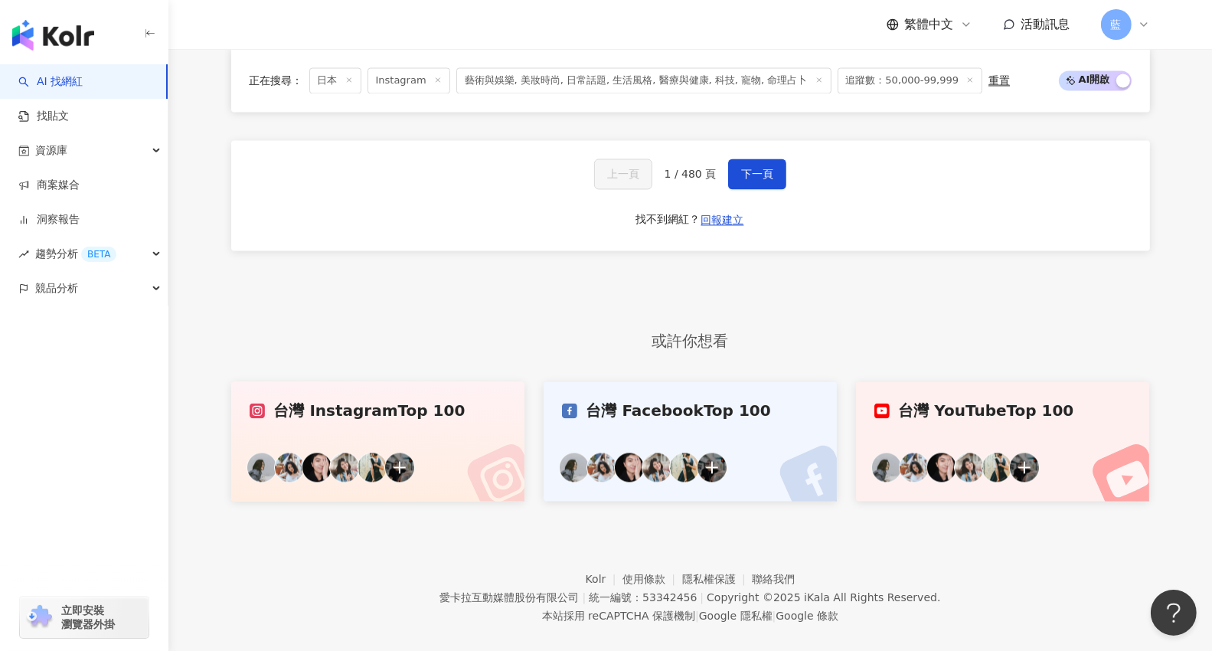
scroll to position [3154, 0]
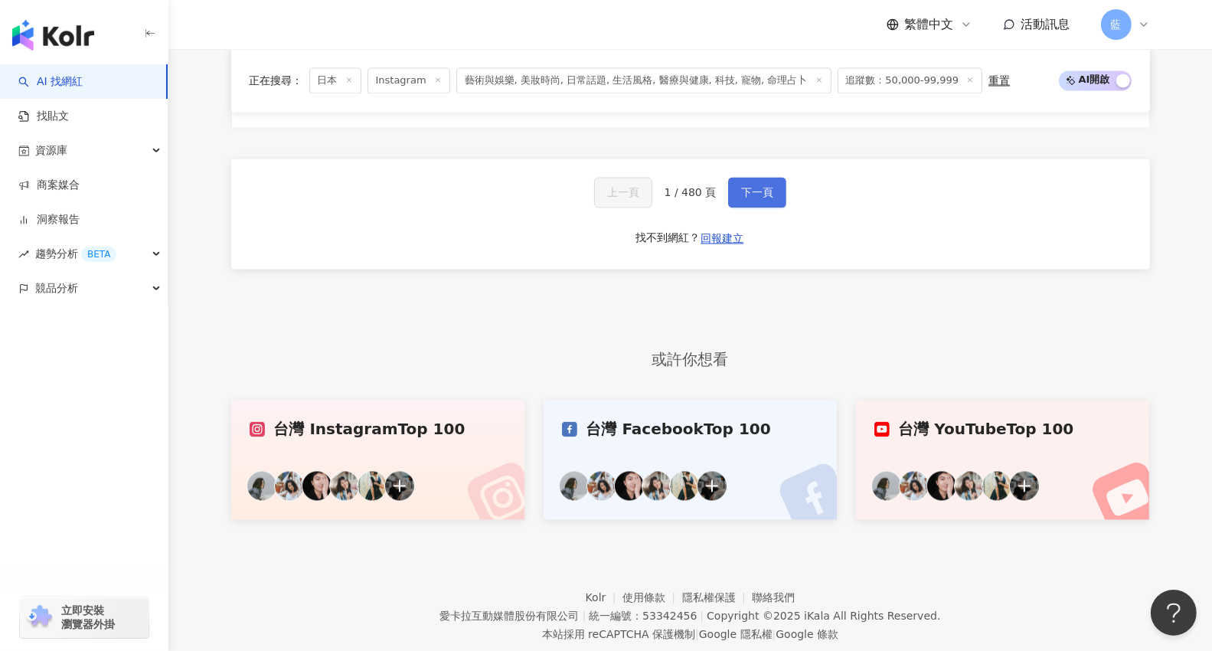
click at [768, 190] on span "下一頁" at bounding box center [757, 192] width 32 height 12
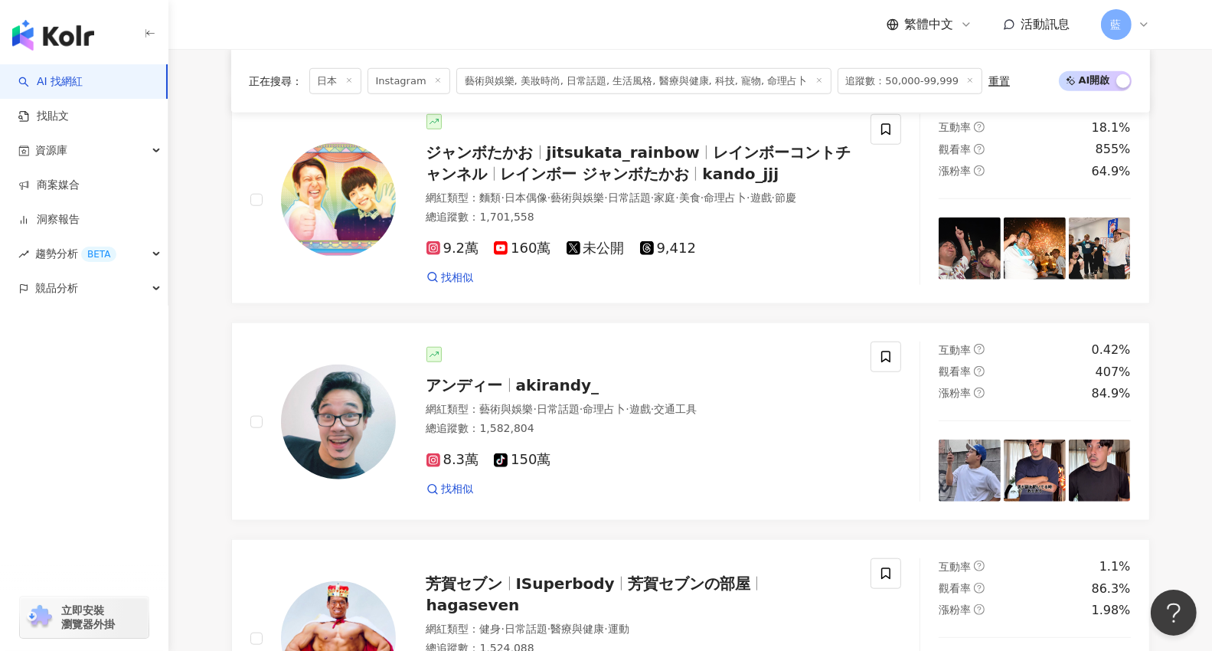
scroll to position [3173, 0]
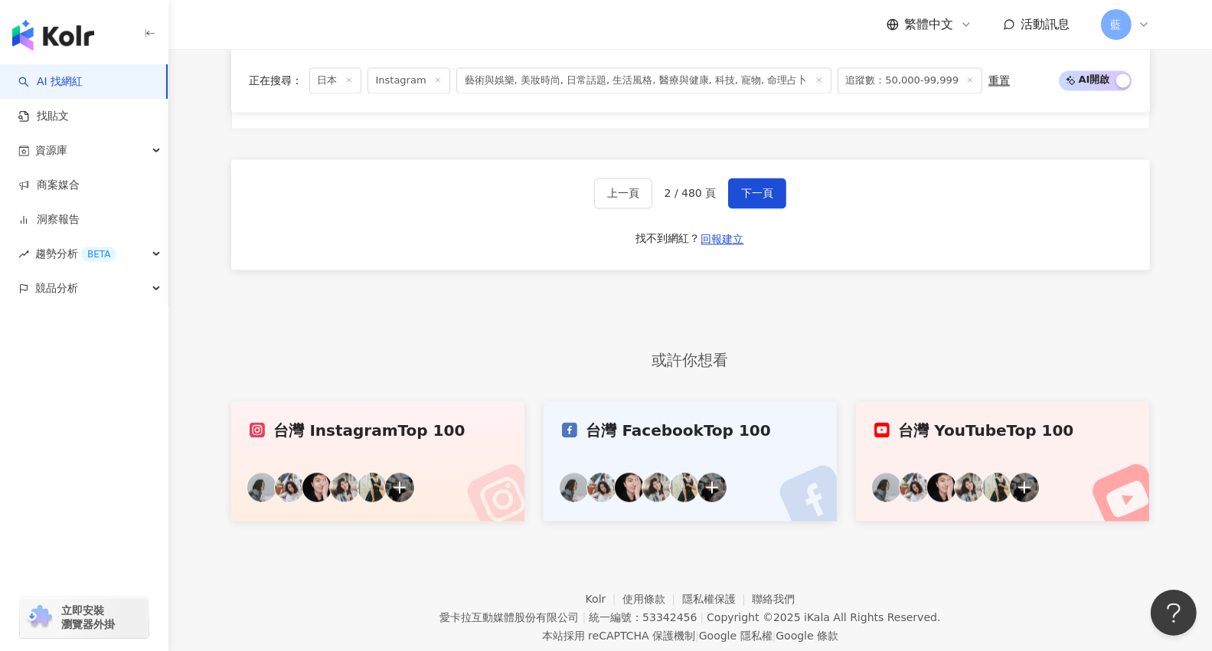
click at [374, 357] on div "或許你想看" at bounding box center [690, 360] width 919 height 24
click at [750, 199] on span "下一頁" at bounding box center [757, 193] width 32 height 12
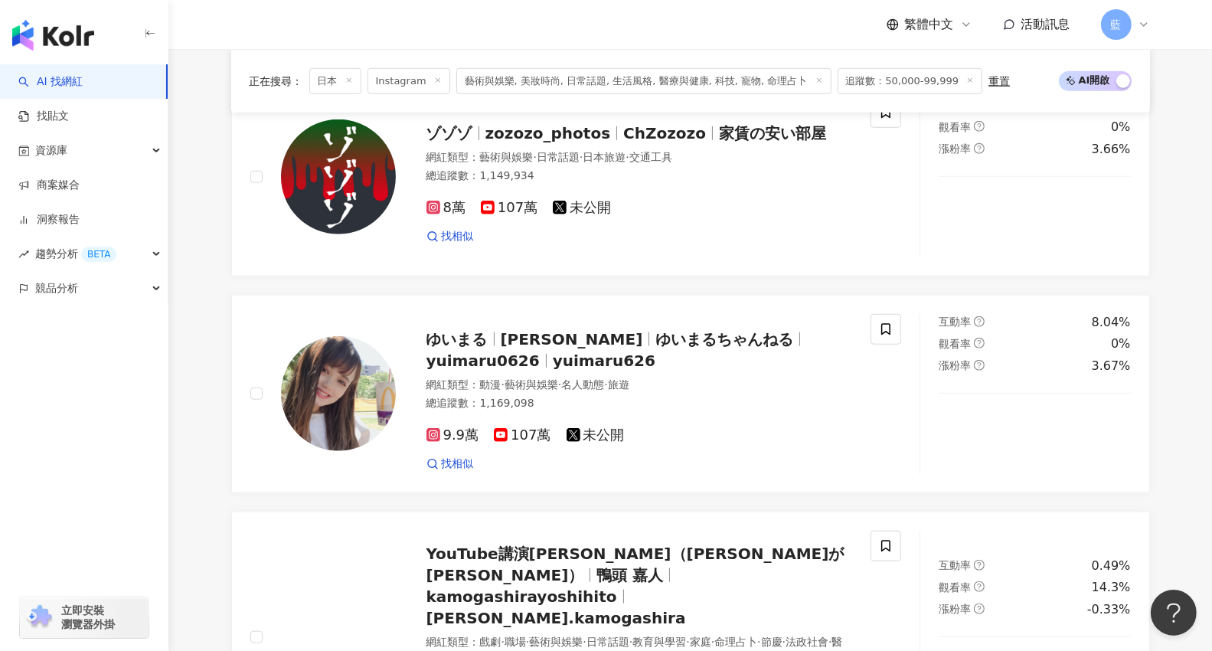
scroll to position [3104, 0]
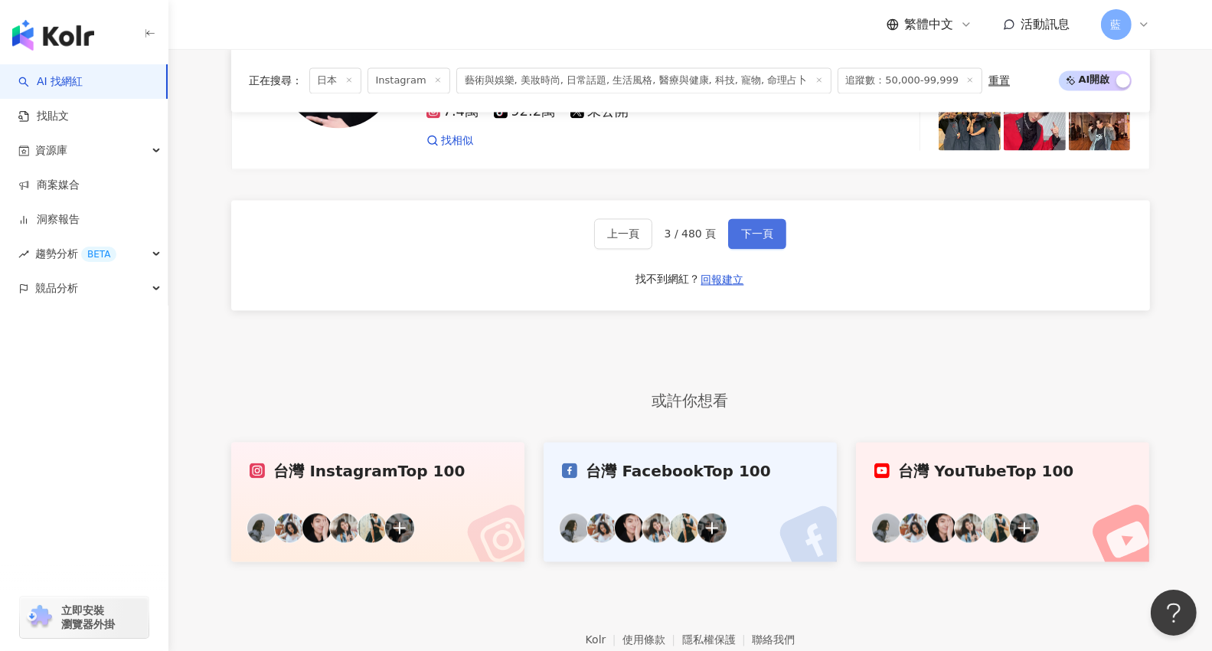
click at [759, 227] on span "下一頁" at bounding box center [757, 233] width 32 height 12
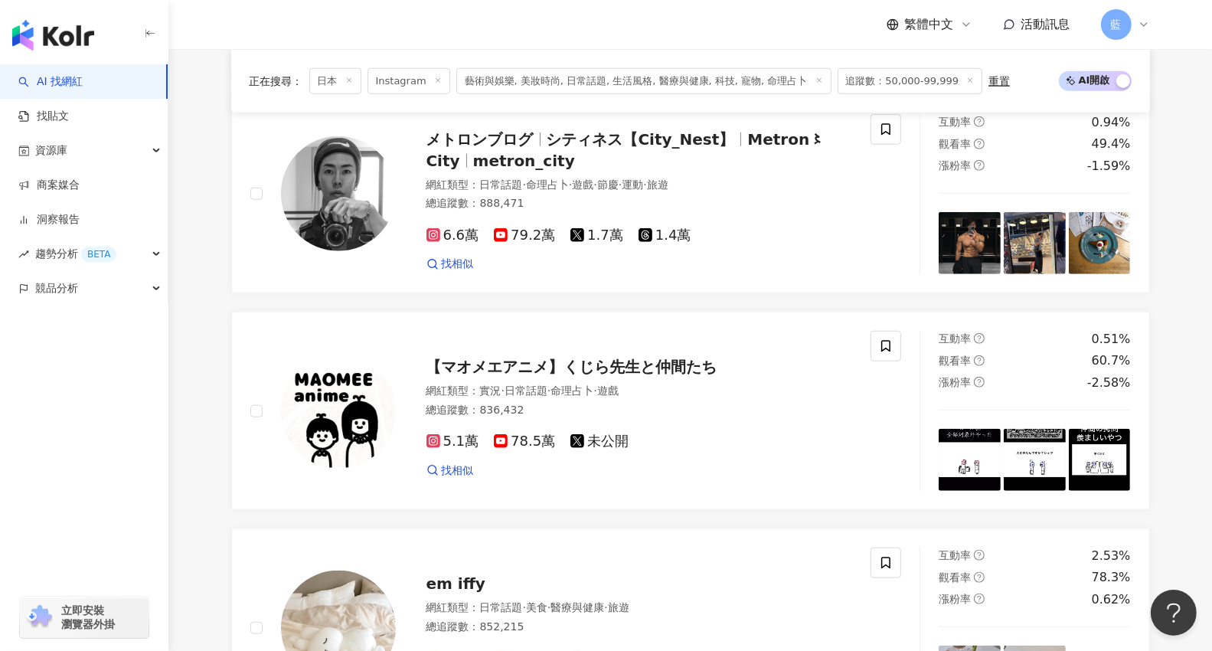
scroll to position [3094, 0]
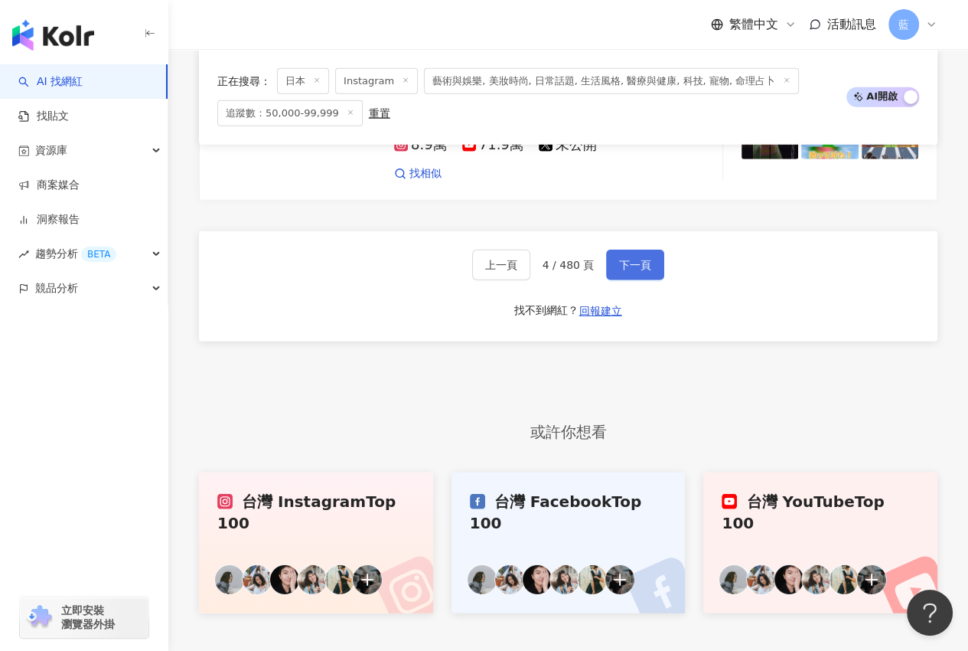
click at [623, 259] on span "下一頁" at bounding box center [635, 265] width 32 height 12
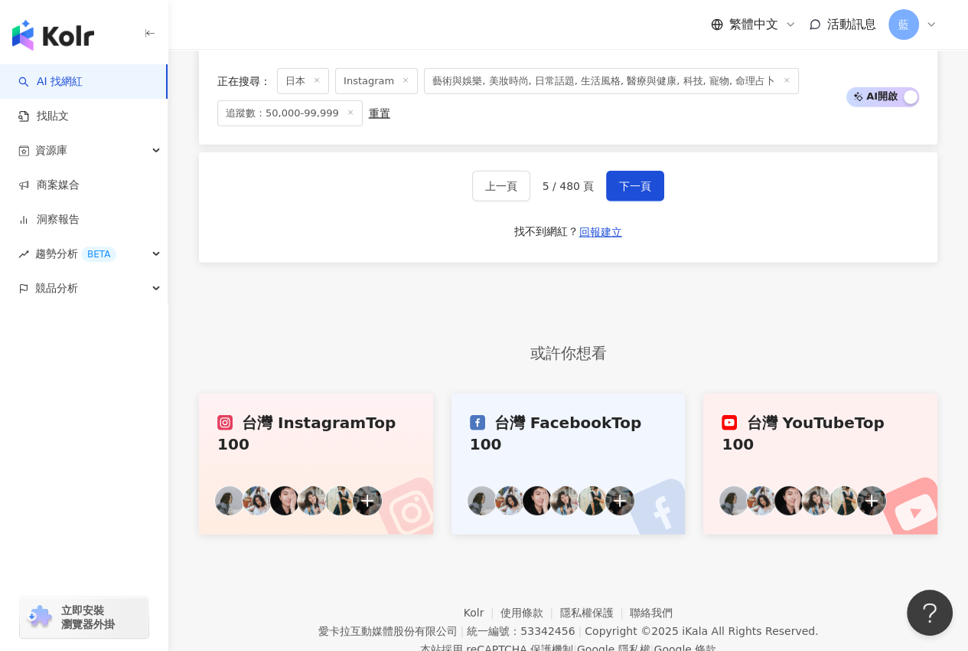
scroll to position [3236, 0]
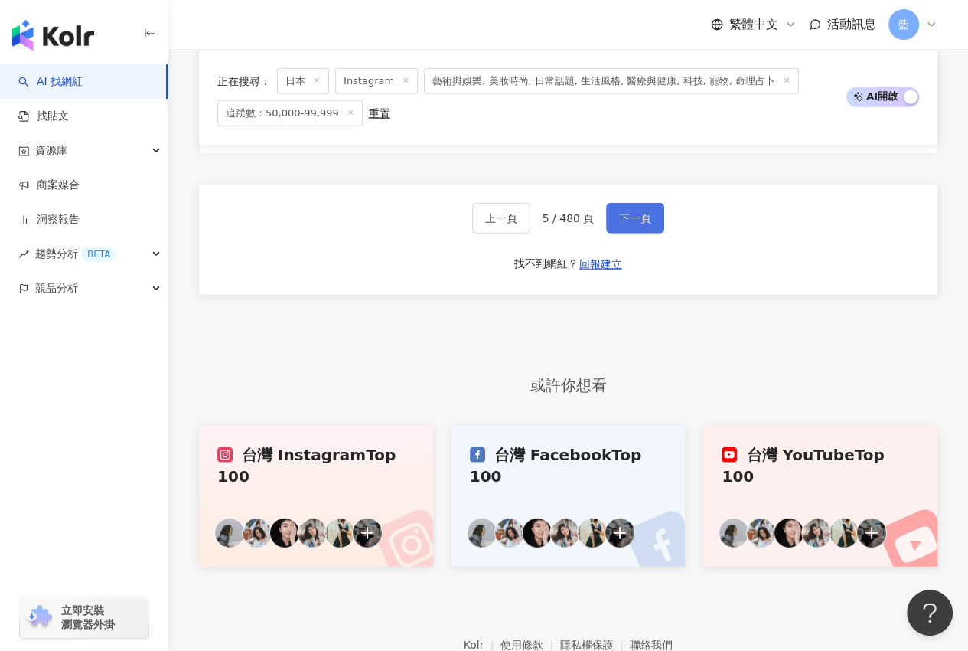
click at [624, 212] on span "下一頁" at bounding box center [635, 218] width 32 height 12
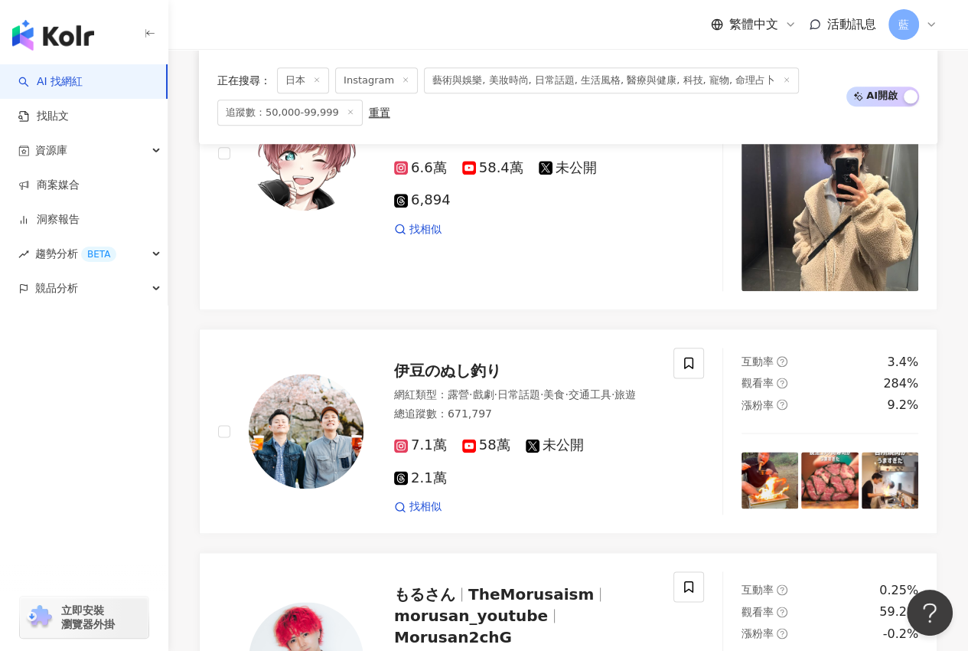
scroll to position [3532, 0]
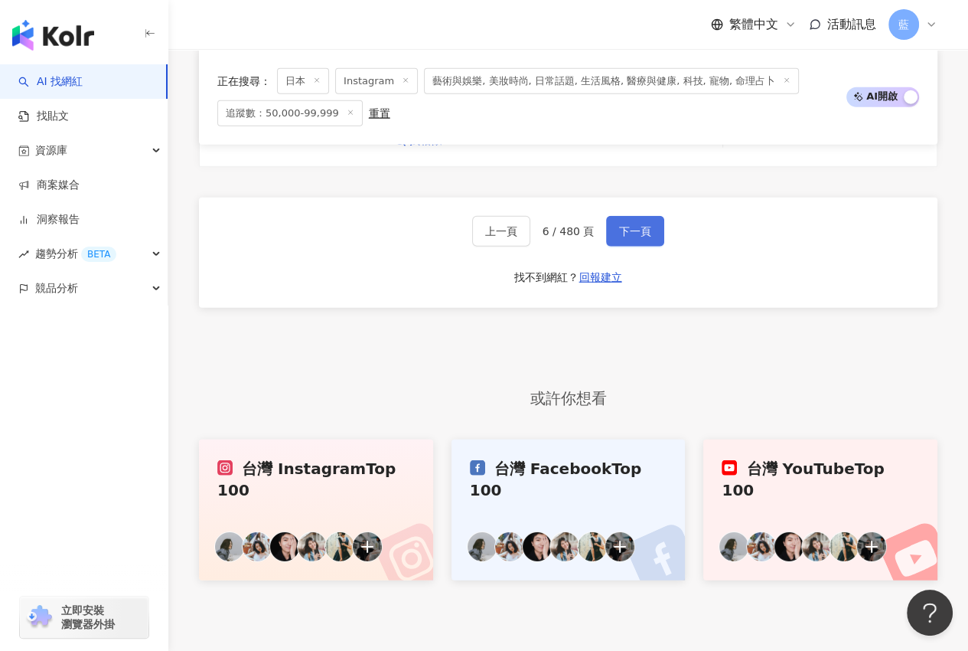
click at [644, 225] on span "下一頁" at bounding box center [635, 231] width 32 height 12
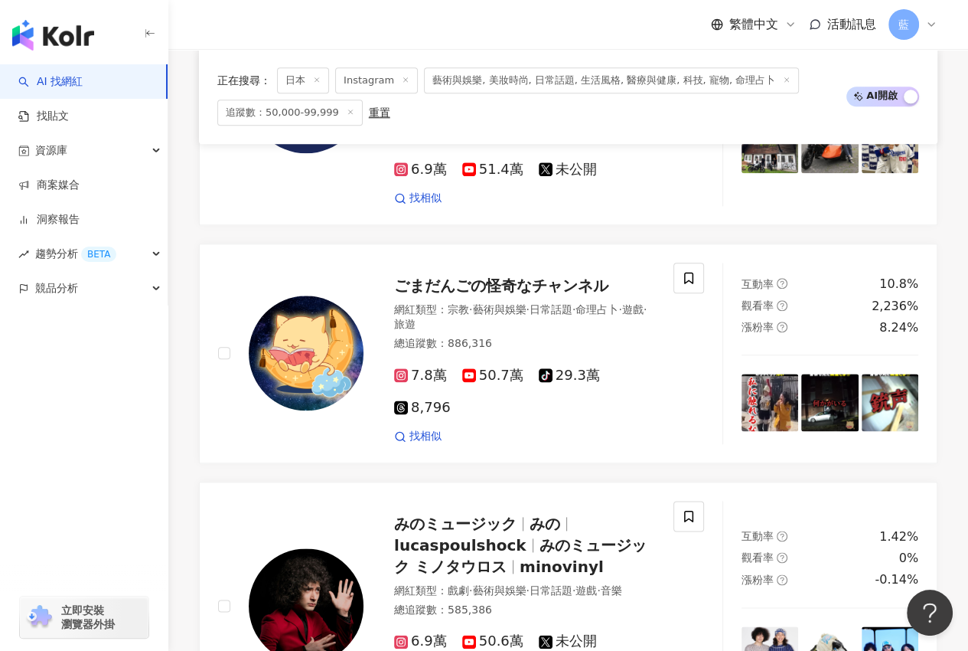
scroll to position [3582, 0]
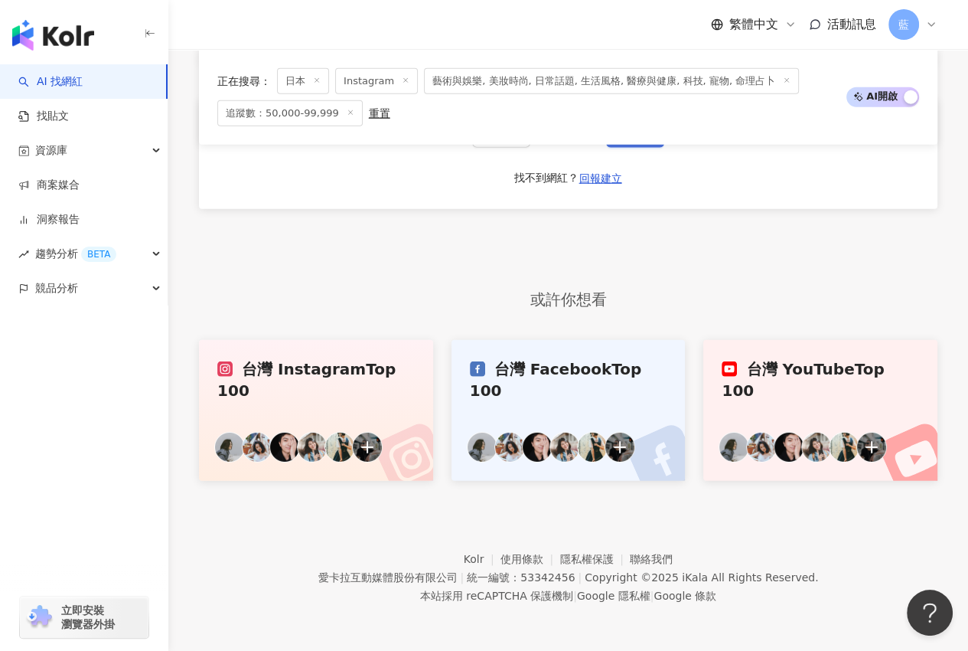
click at [635, 139] on span "下一頁" at bounding box center [635, 132] width 32 height 12
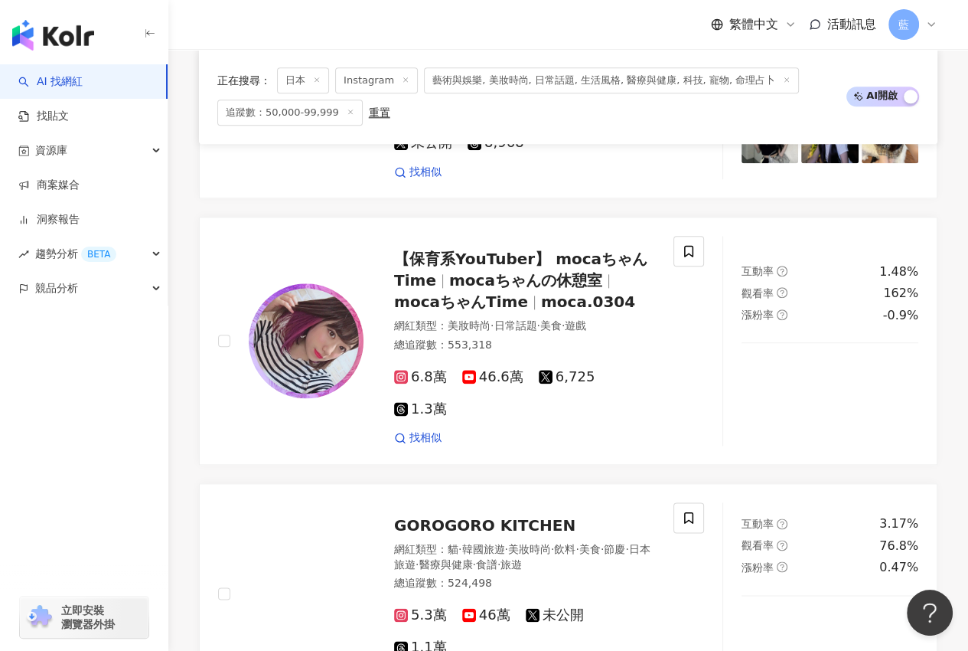
scroll to position [3579, 0]
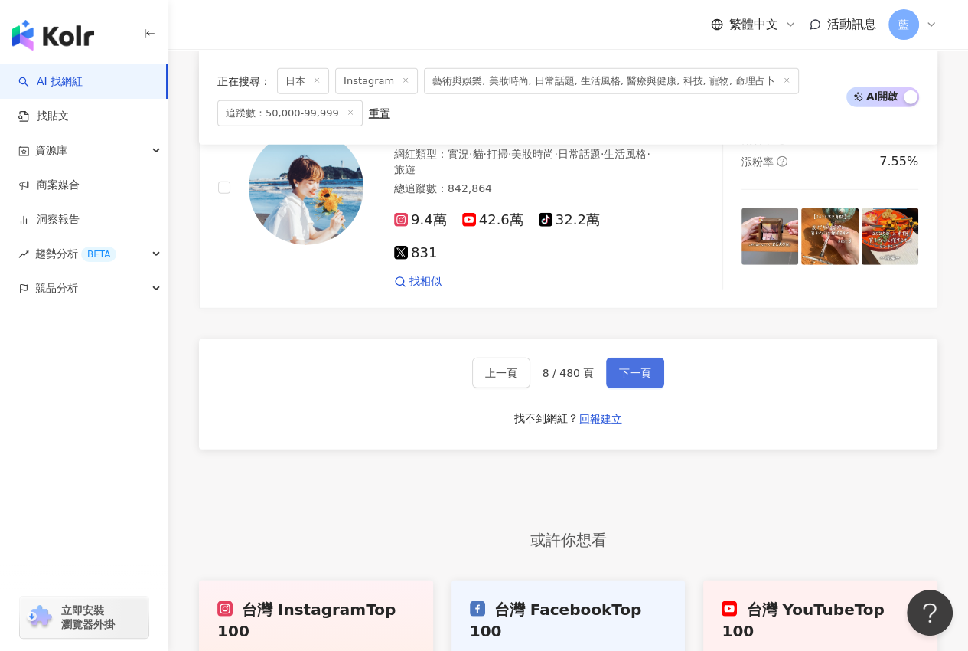
click at [650, 357] on button "下一頁" at bounding box center [635, 372] width 58 height 31
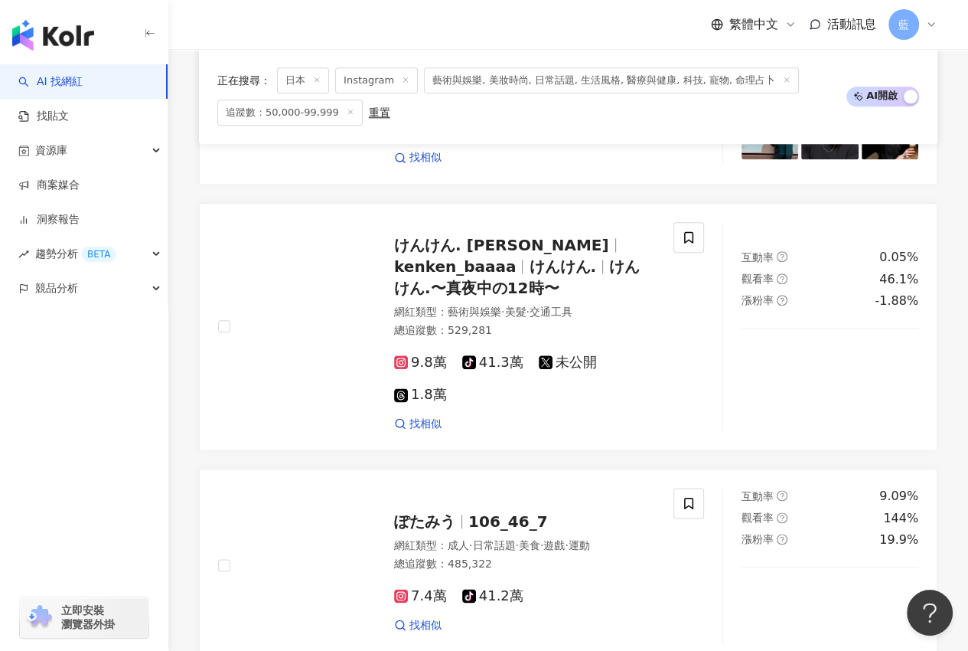
scroll to position [3322, 0]
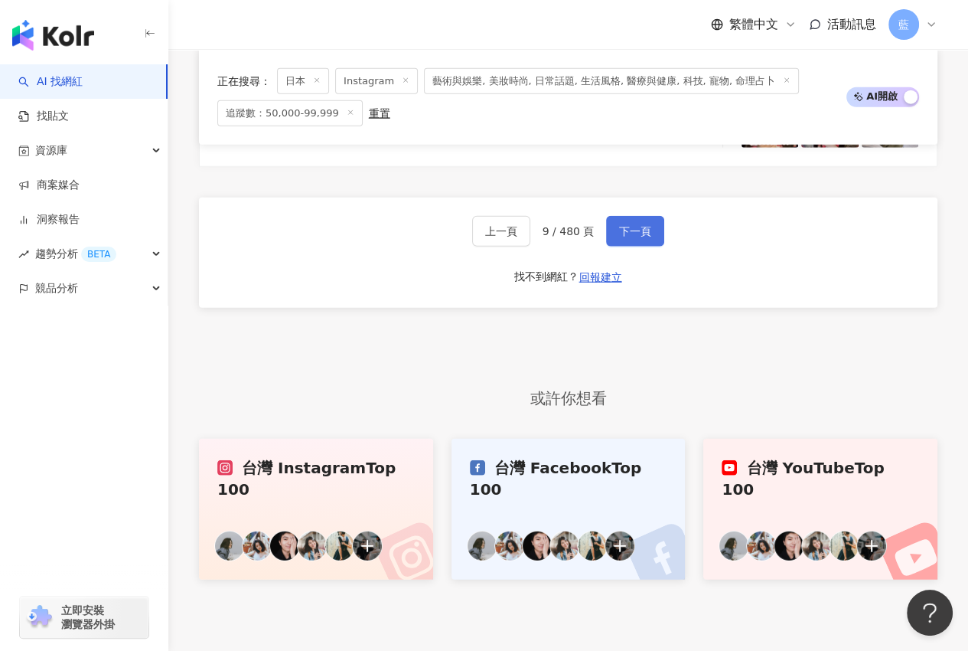
click at [649, 216] on button "下一頁" at bounding box center [635, 231] width 58 height 31
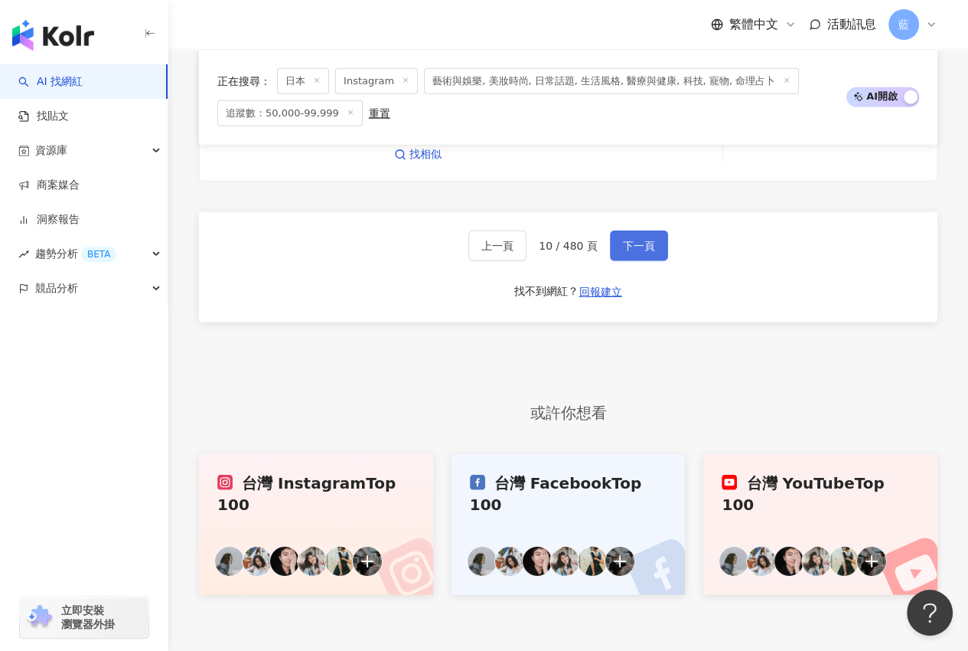
click at [641, 240] on span "下一頁" at bounding box center [639, 246] width 32 height 12
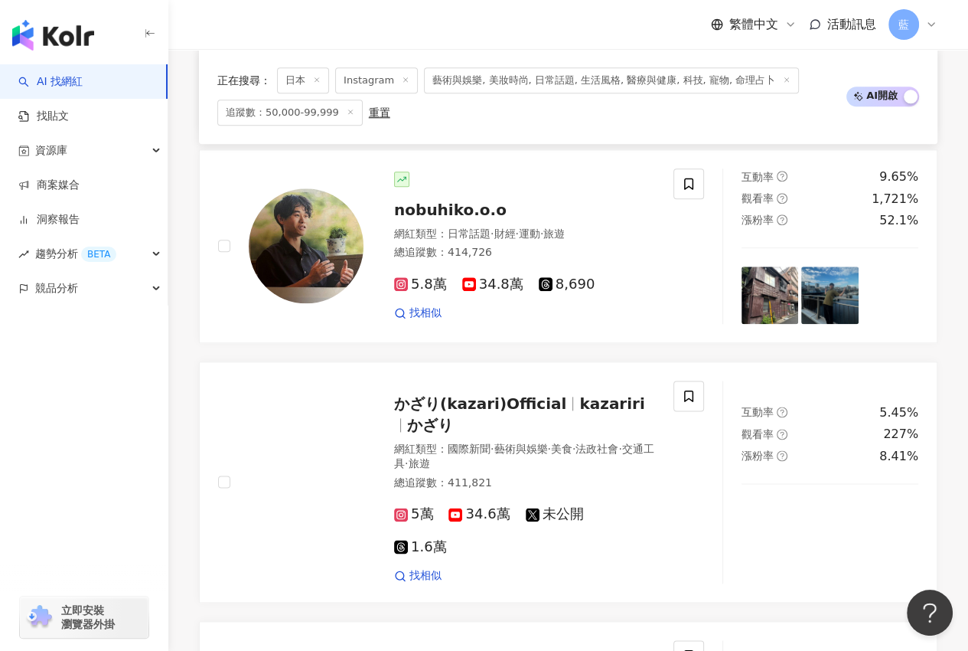
scroll to position [3354, 0]
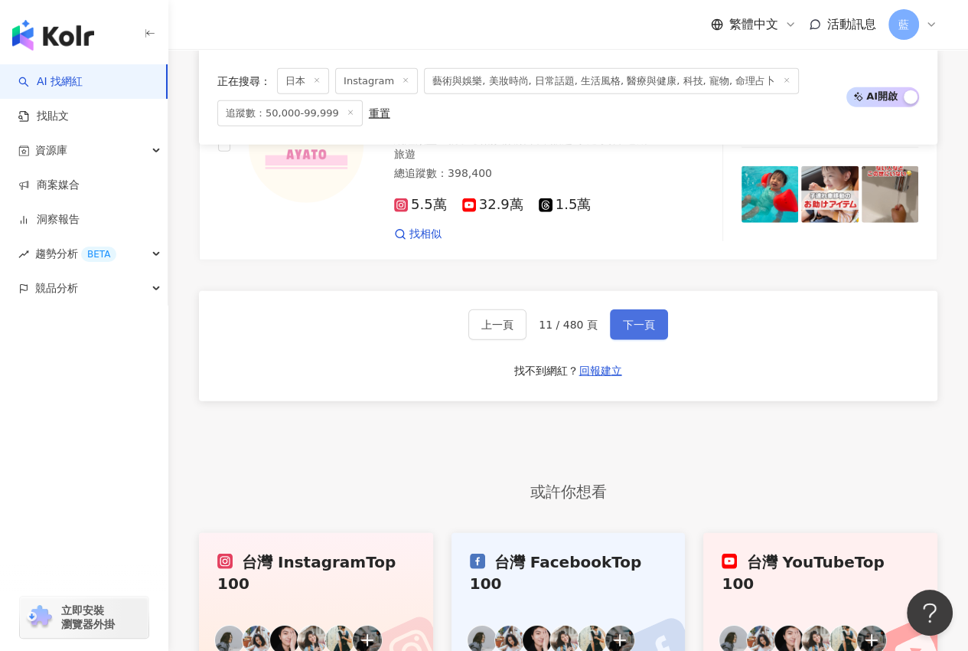
click at [645, 318] on span "下一頁" at bounding box center [639, 324] width 32 height 12
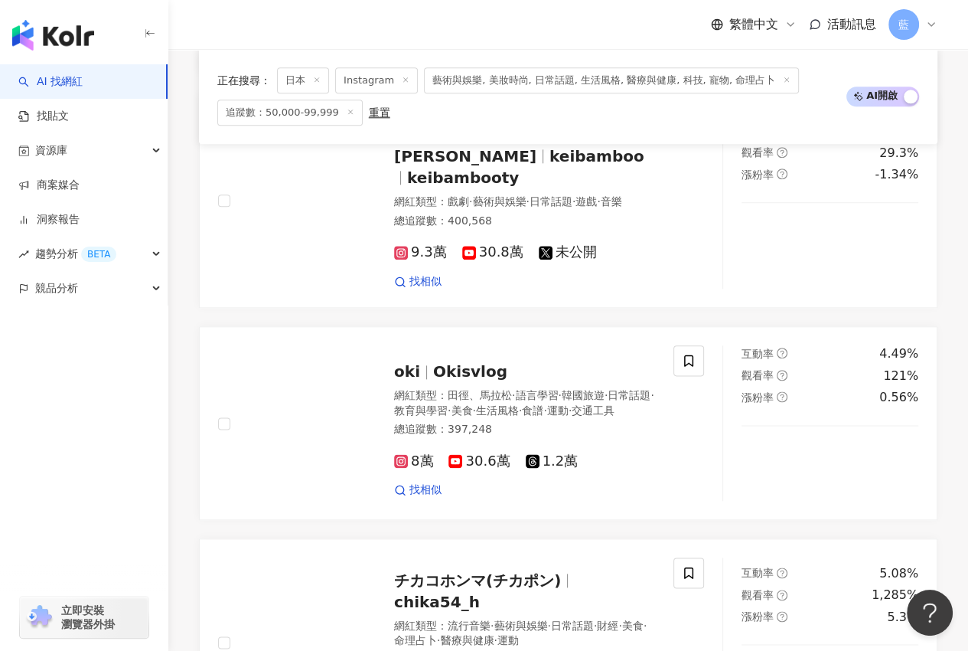
scroll to position [3267, 0]
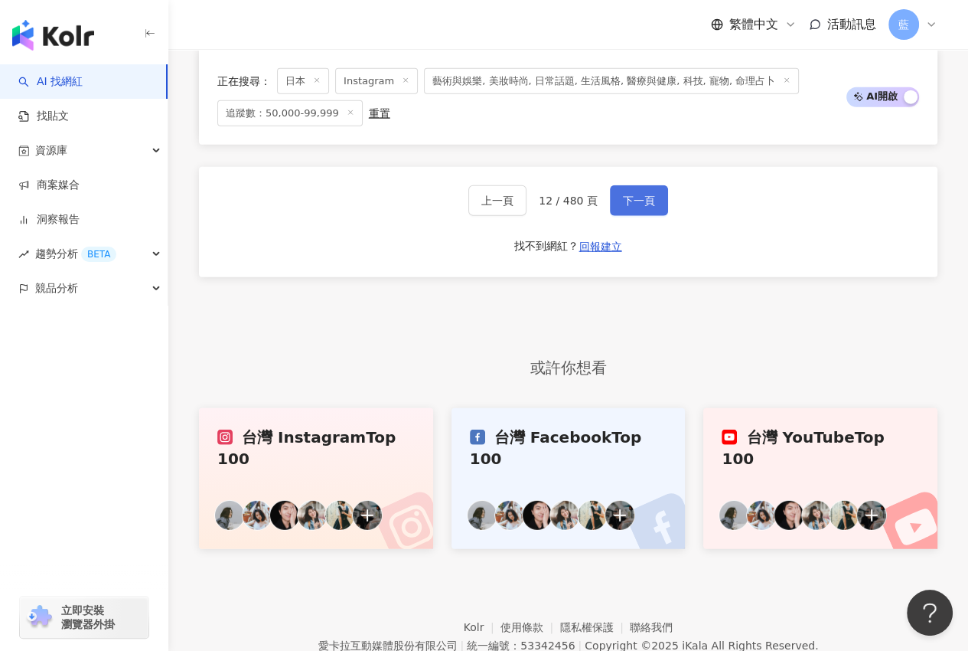
click at [645, 198] on span "下一頁" at bounding box center [639, 200] width 32 height 12
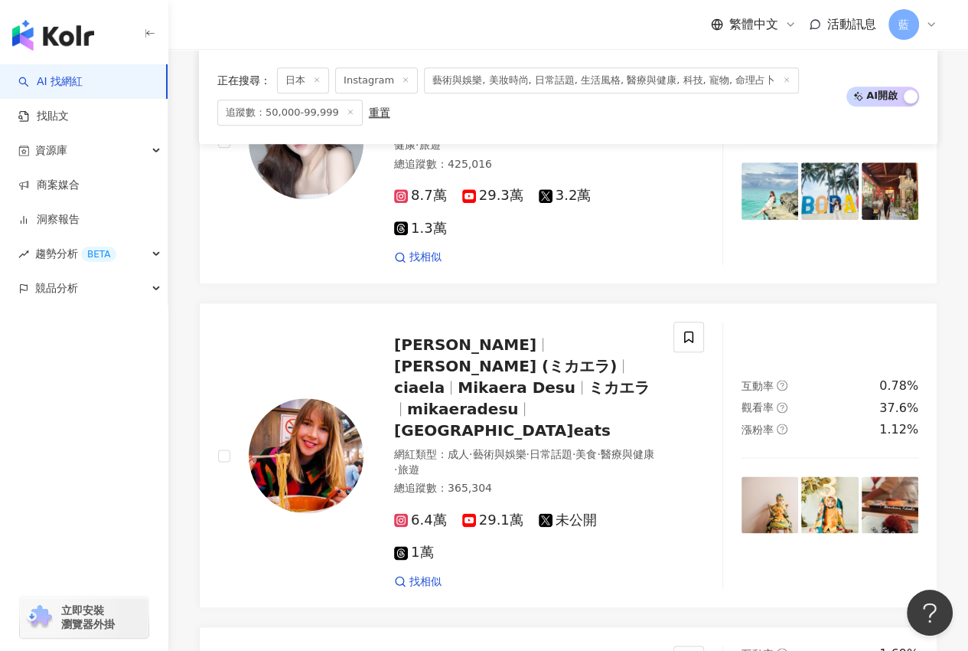
scroll to position [3459, 0]
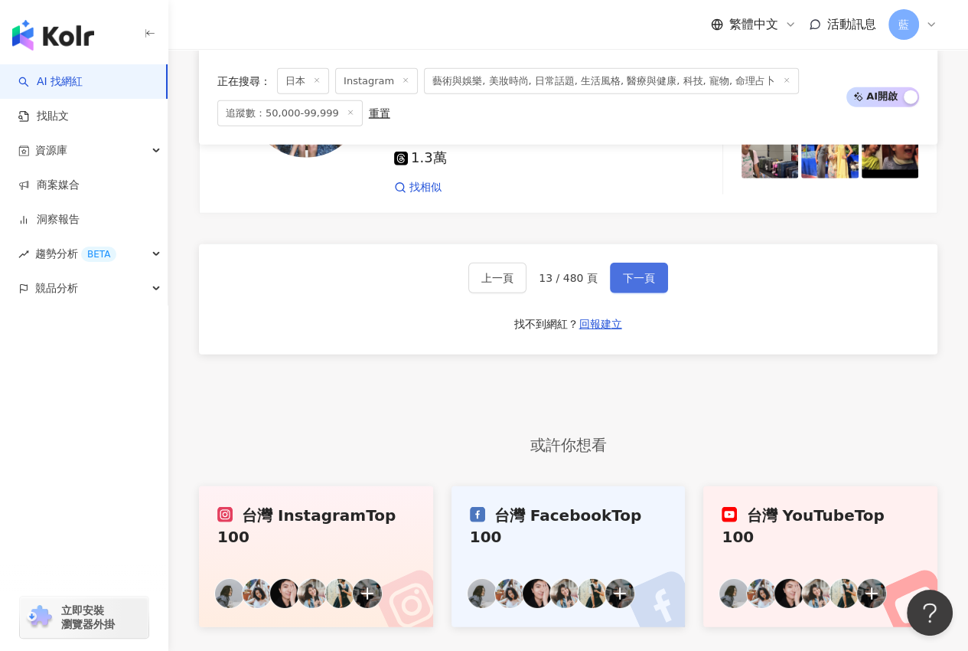
click at [645, 272] on span "下一頁" at bounding box center [639, 278] width 32 height 12
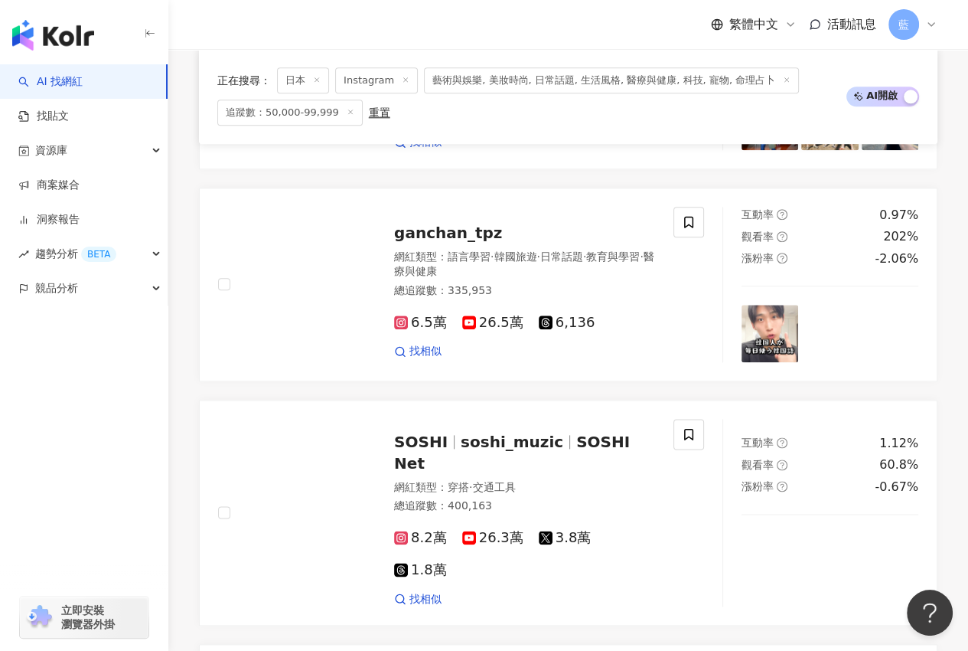
scroll to position [3249, 0]
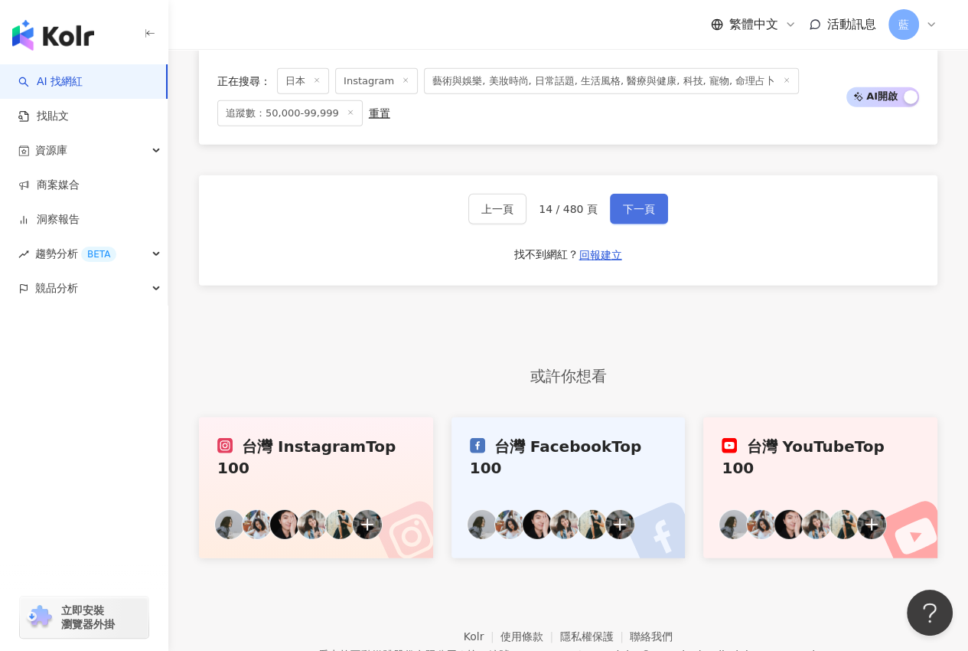
click at [654, 197] on button "下一頁" at bounding box center [639, 209] width 58 height 31
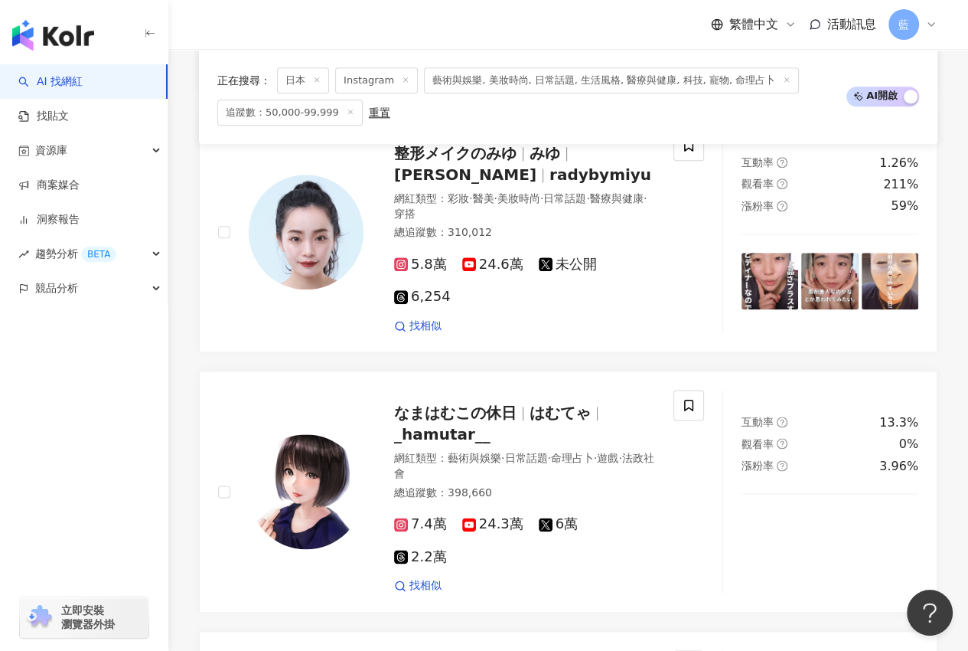
scroll to position [3378, 0]
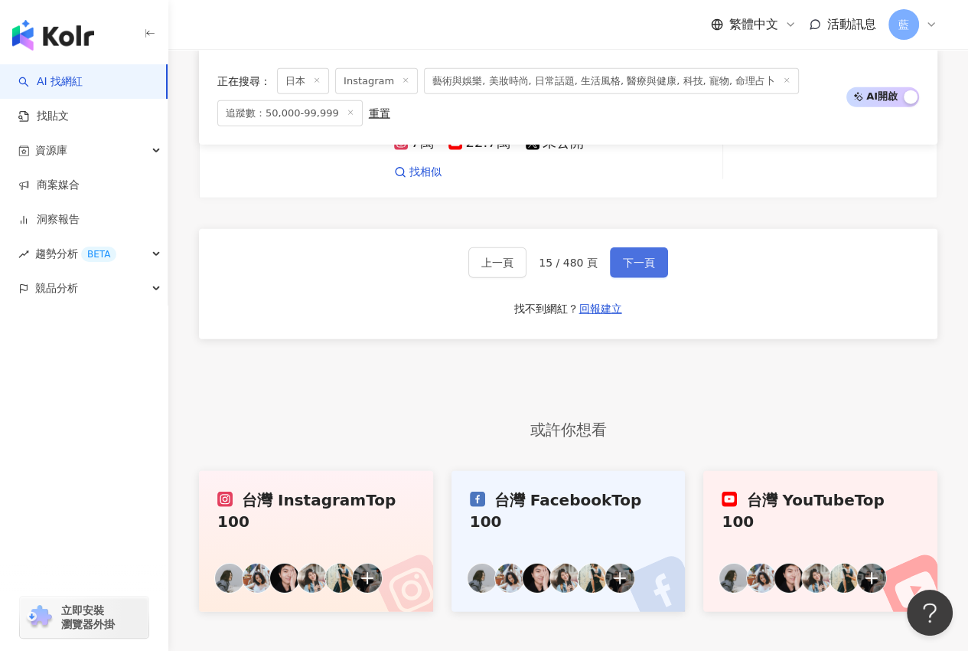
click at [640, 256] on span "下一頁" at bounding box center [639, 262] width 32 height 12
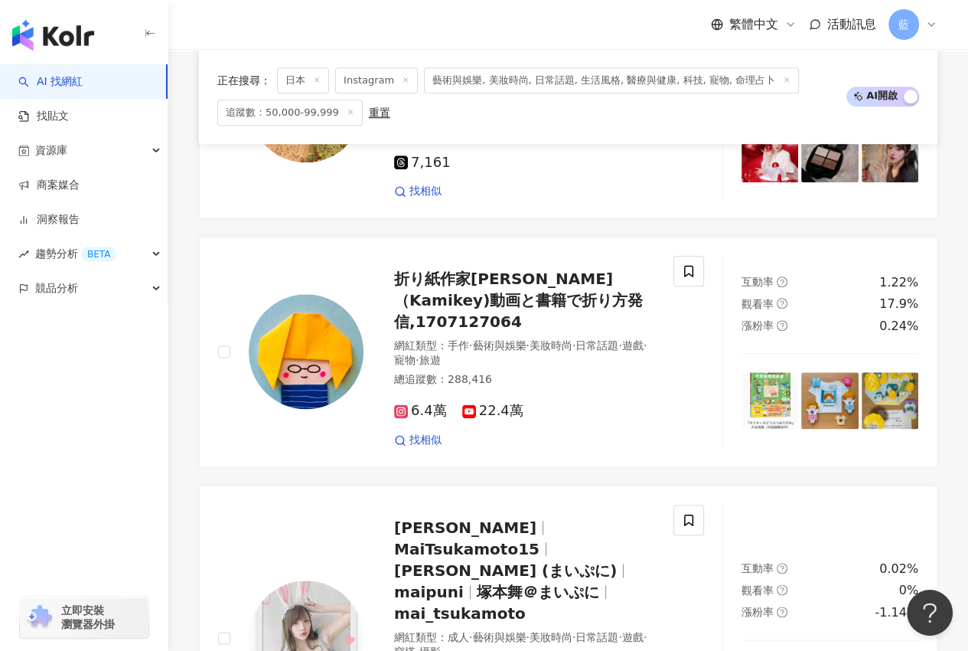
scroll to position [3360, 0]
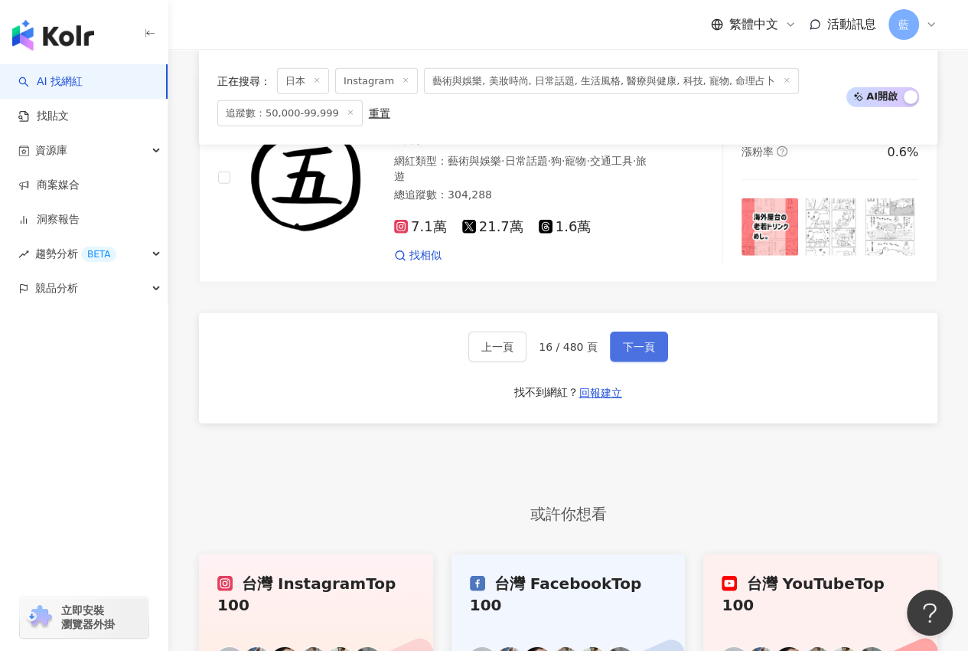
click at [631, 341] on span "下一頁" at bounding box center [639, 347] width 32 height 12
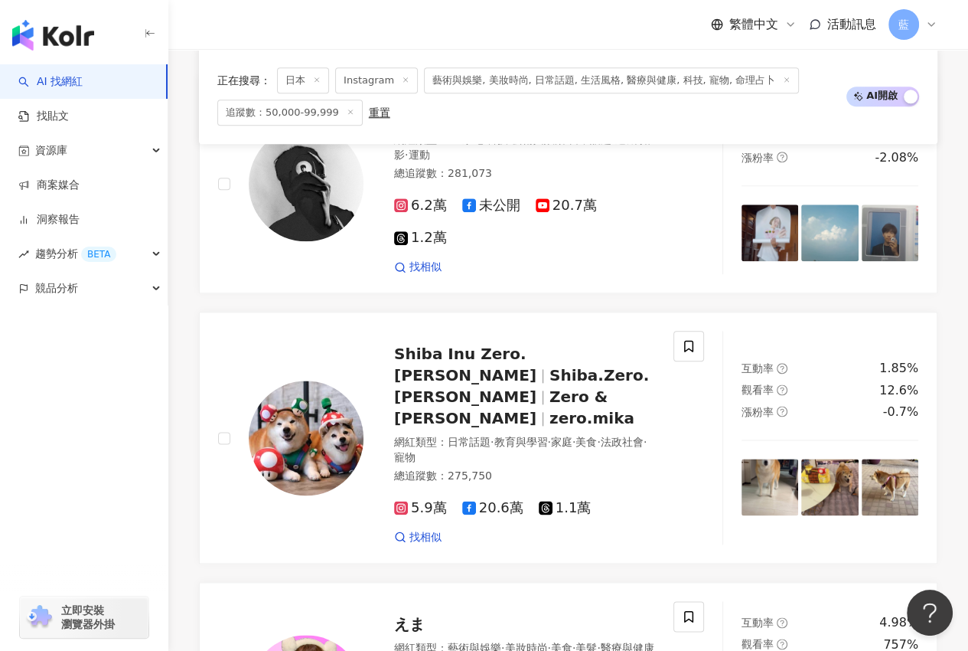
scroll to position [3249, 0]
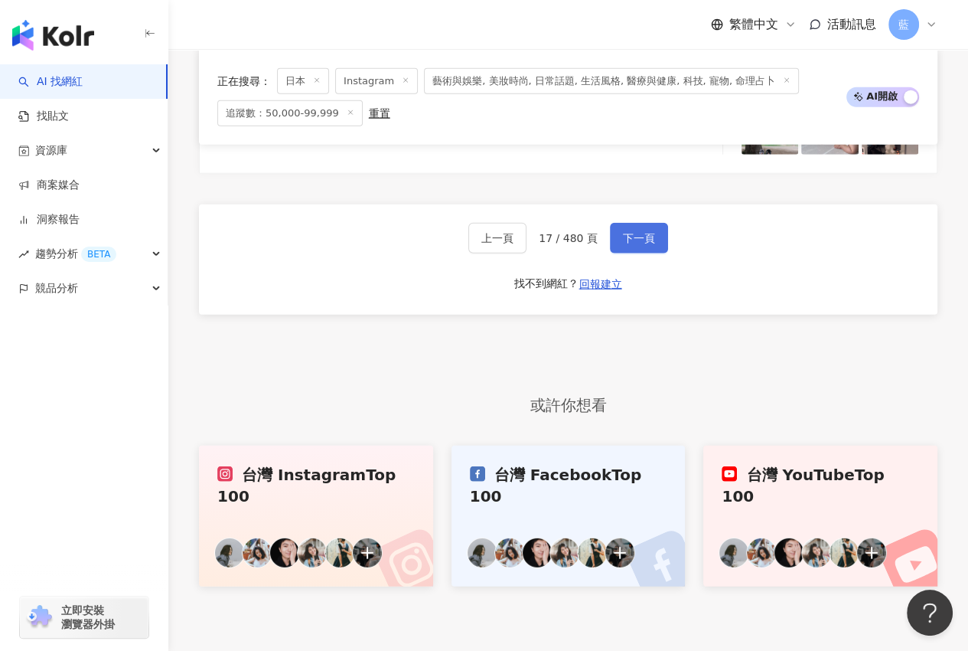
click at [637, 232] on span "下一頁" at bounding box center [639, 238] width 32 height 12
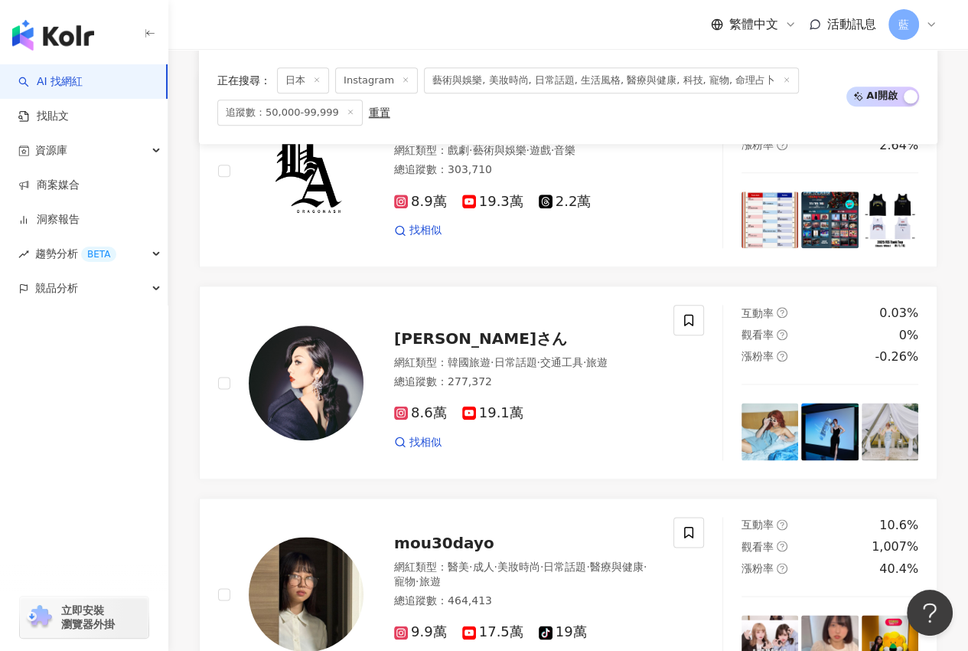
scroll to position [3253, 0]
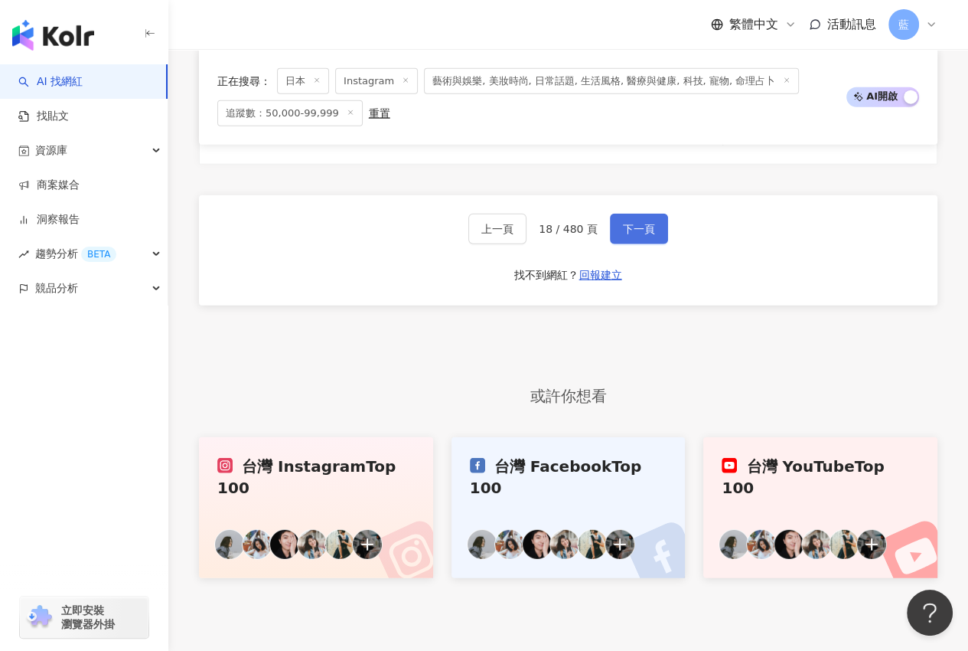
click at [637, 223] on span "下一頁" at bounding box center [639, 229] width 32 height 12
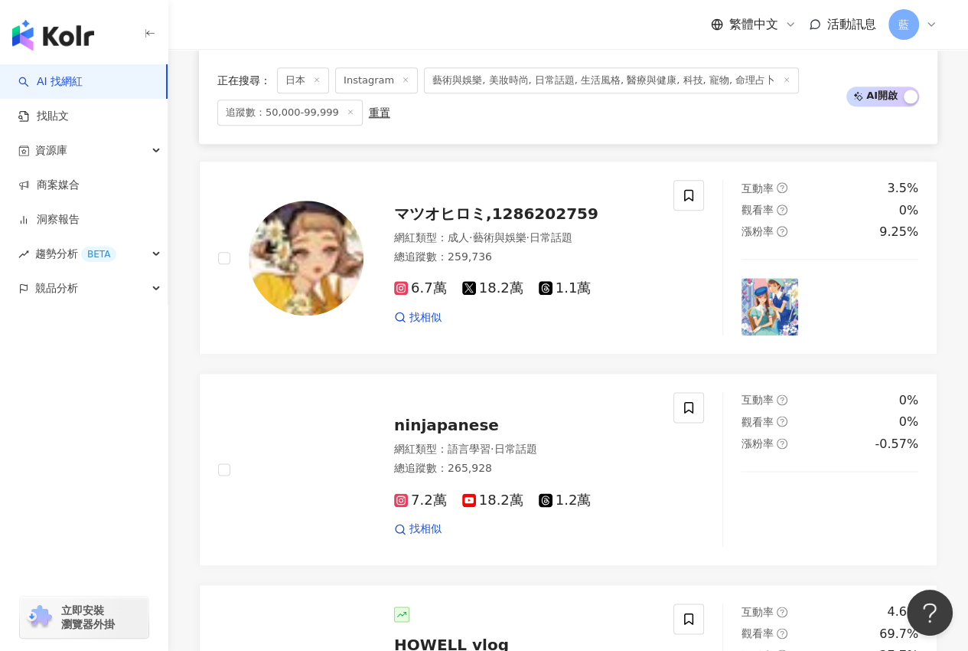
scroll to position [3185, 0]
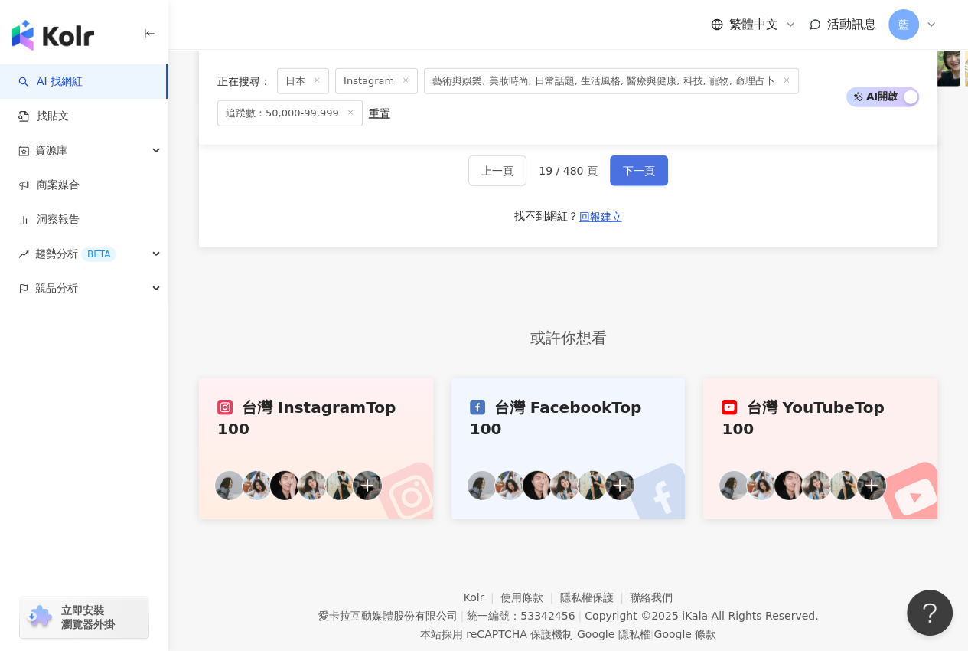
click at [637, 177] on span "下一頁" at bounding box center [639, 171] width 32 height 12
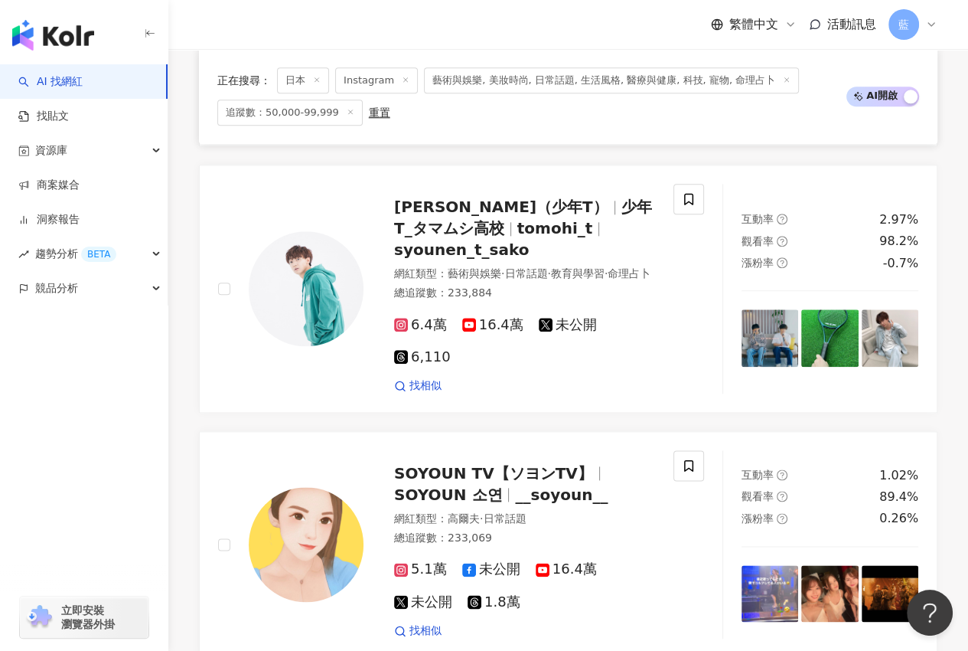
scroll to position [3305, 0]
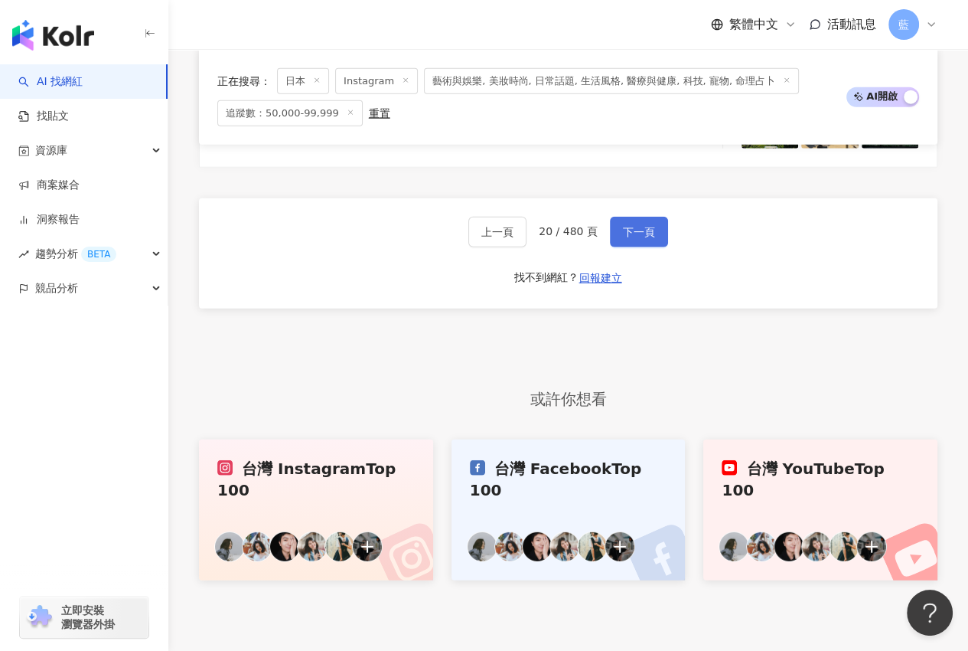
click at [637, 226] on span "下一頁" at bounding box center [639, 232] width 32 height 12
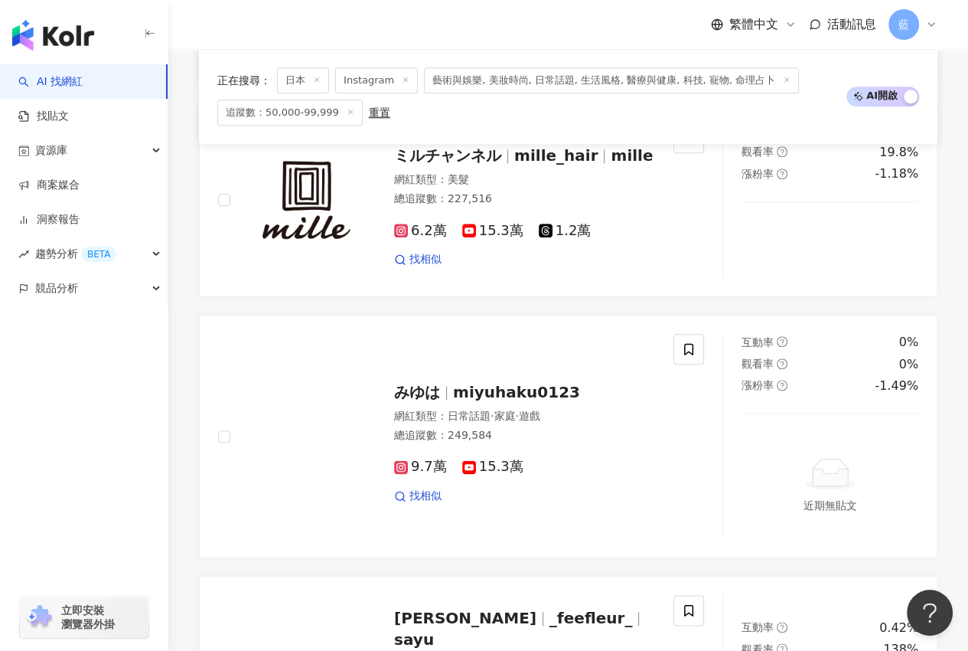
scroll to position [3249, 0]
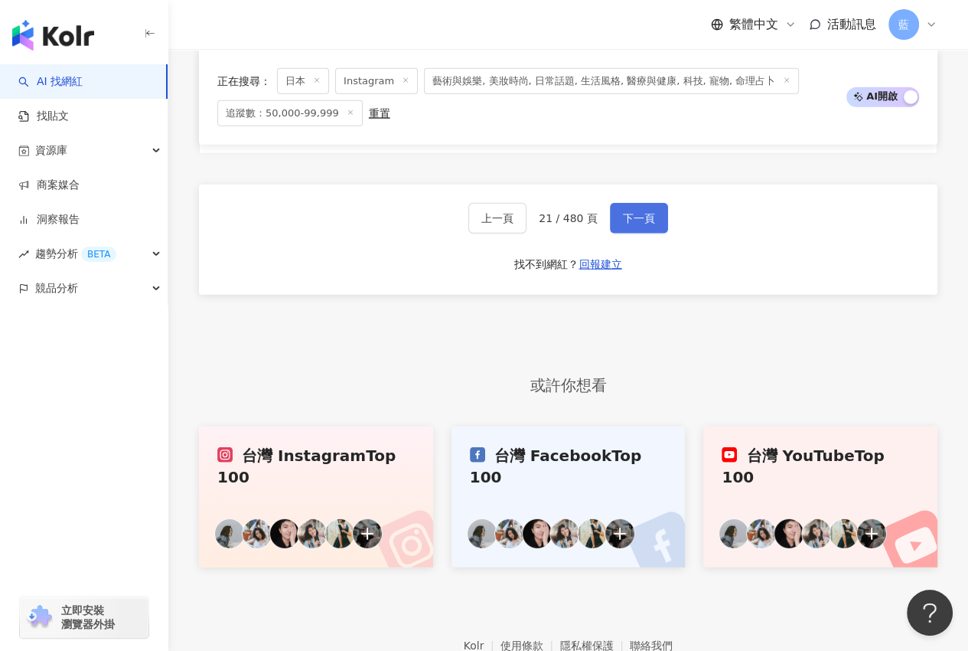
click at [637, 212] on span "下一頁" at bounding box center [639, 218] width 32 height 12
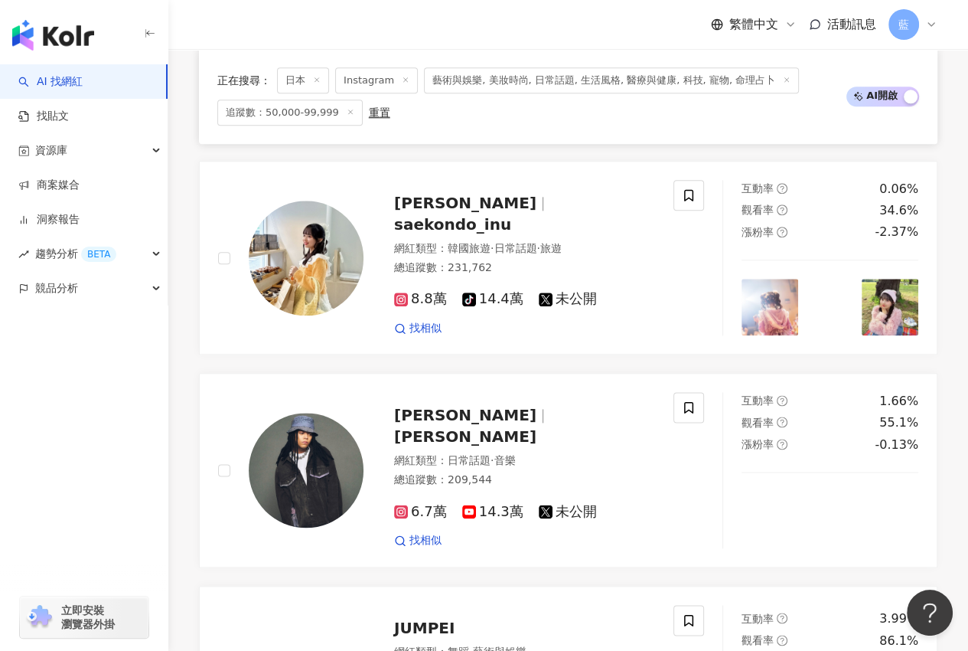
scroll to position [3212, 0]
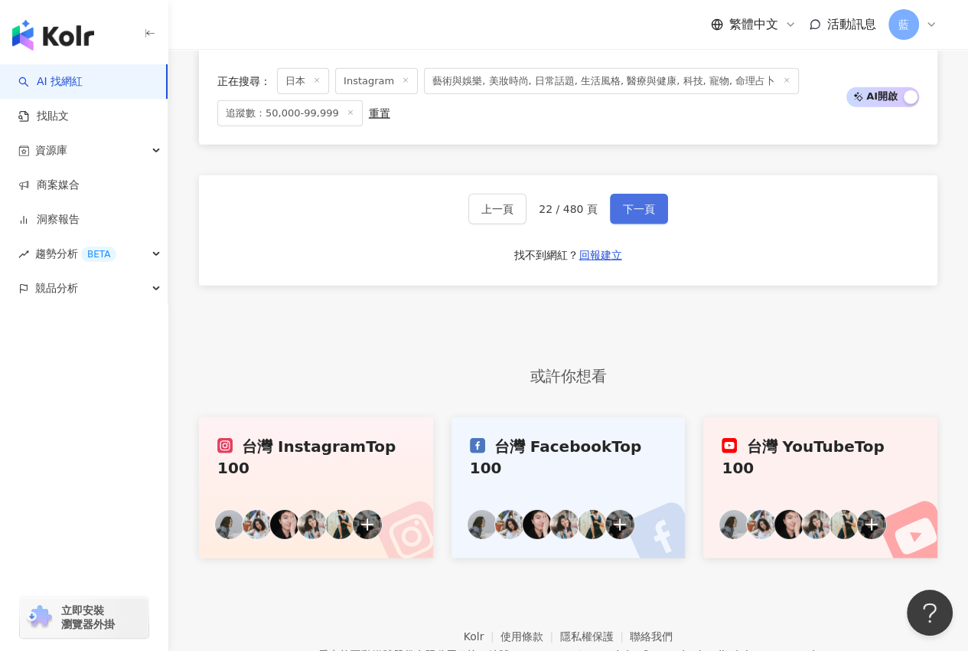
click at [637, 203] on span "下一頁" at bounding box center [639, 209] width 32 height 12
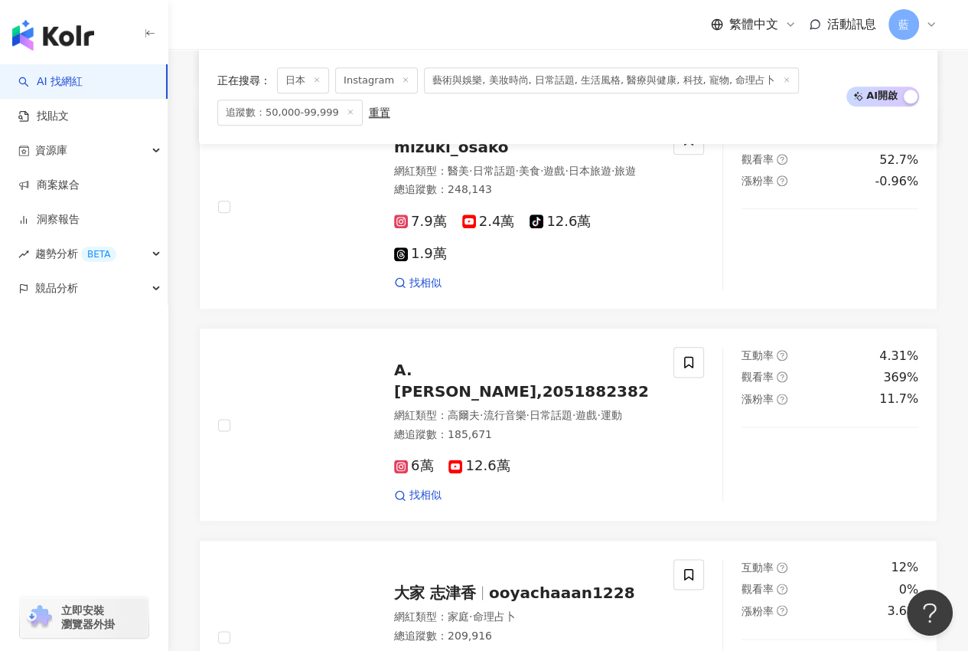
scroll to position [3131, 0]
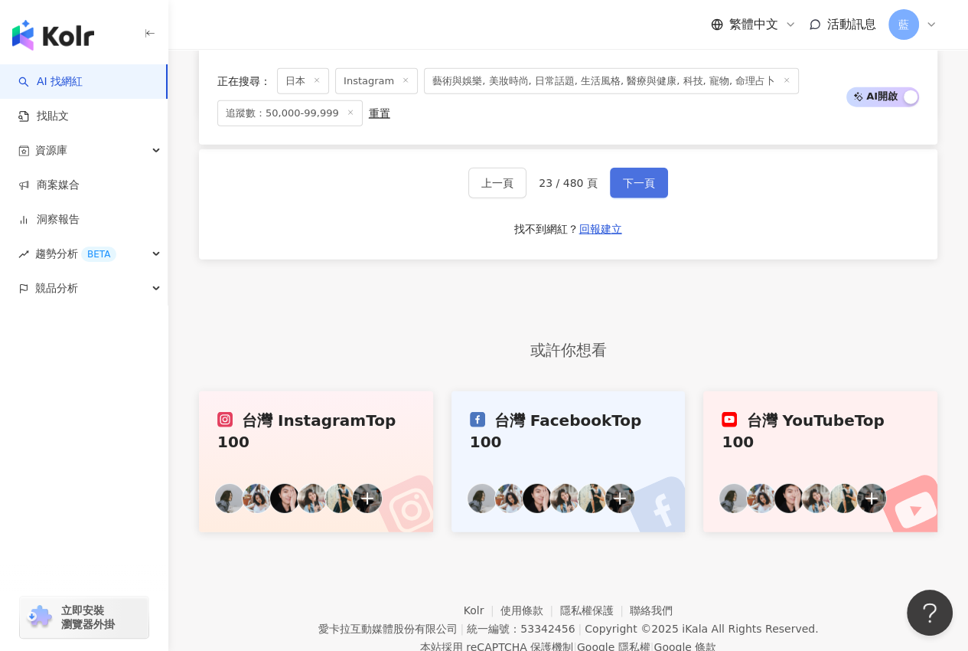
click at [637, 189] on span "下一頁" at bounding box center [639, 183] width 32 height 12
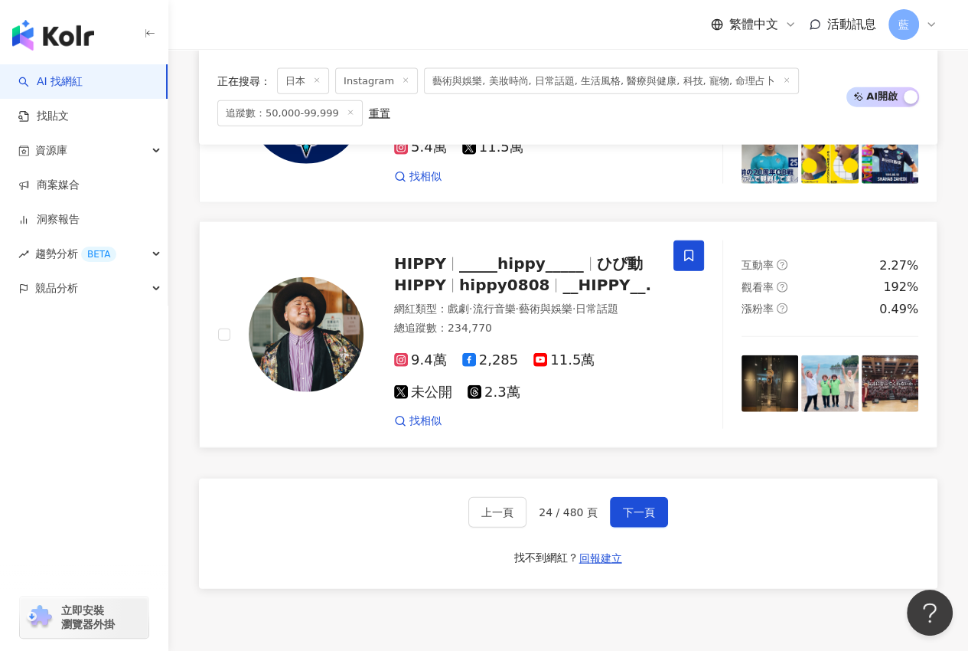
scroll to position [3117, 0]
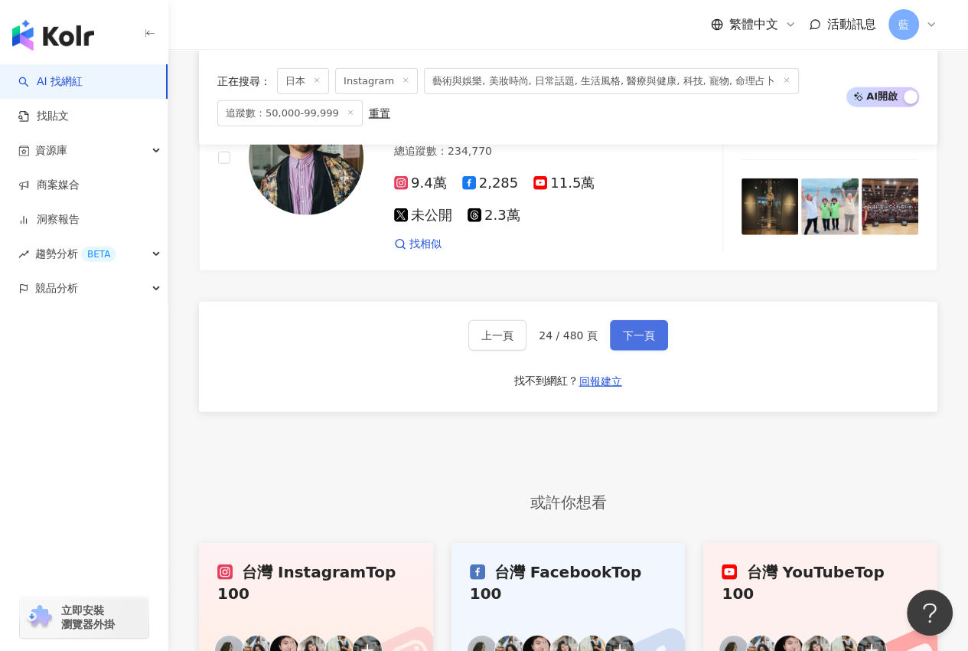
click at [624, 341] on span "下一頁" at bounding box center [639, 335] width 32 height 12
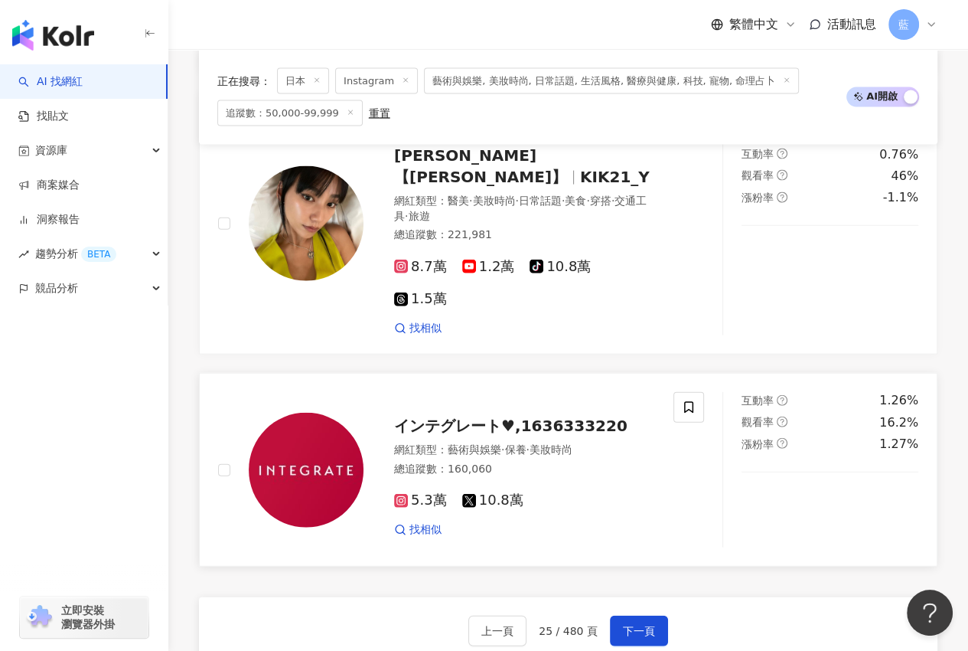
scroll to position [2906, 0]
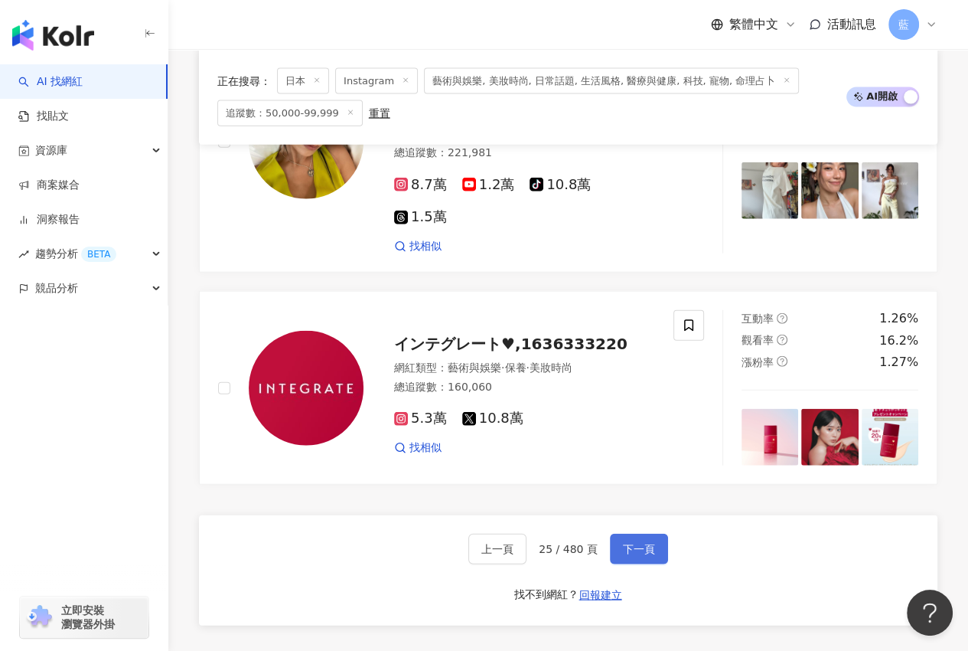
click at [641, 543] on span "下一頁" at bounding box center [639, 549] width 32 height 12
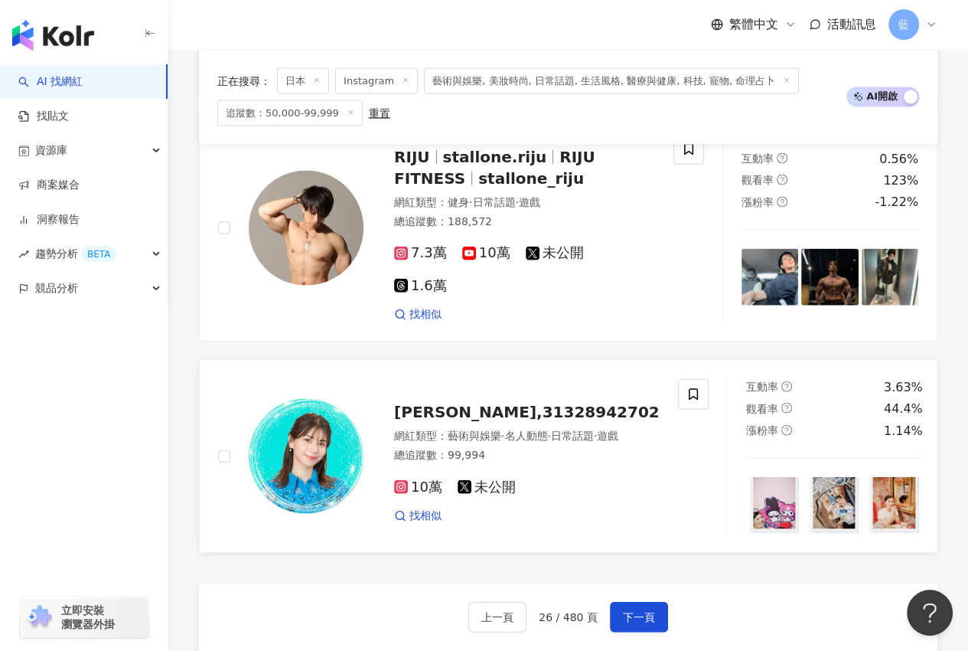
scroll to position [2901, 0]
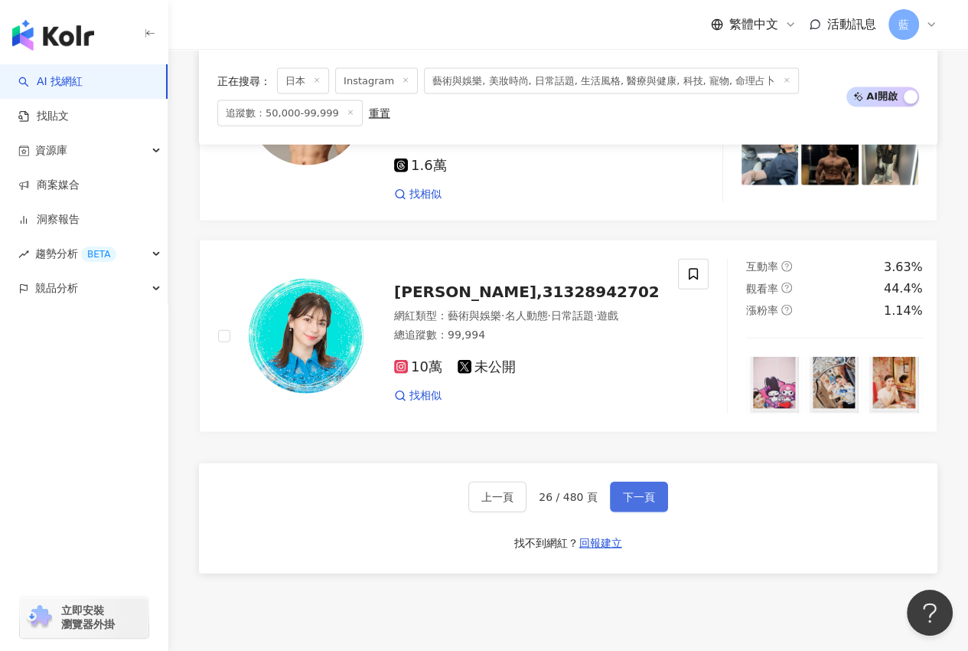
click at [625, 492] on span "下一頁" at bounding box center [639, 497] width 32 height 12
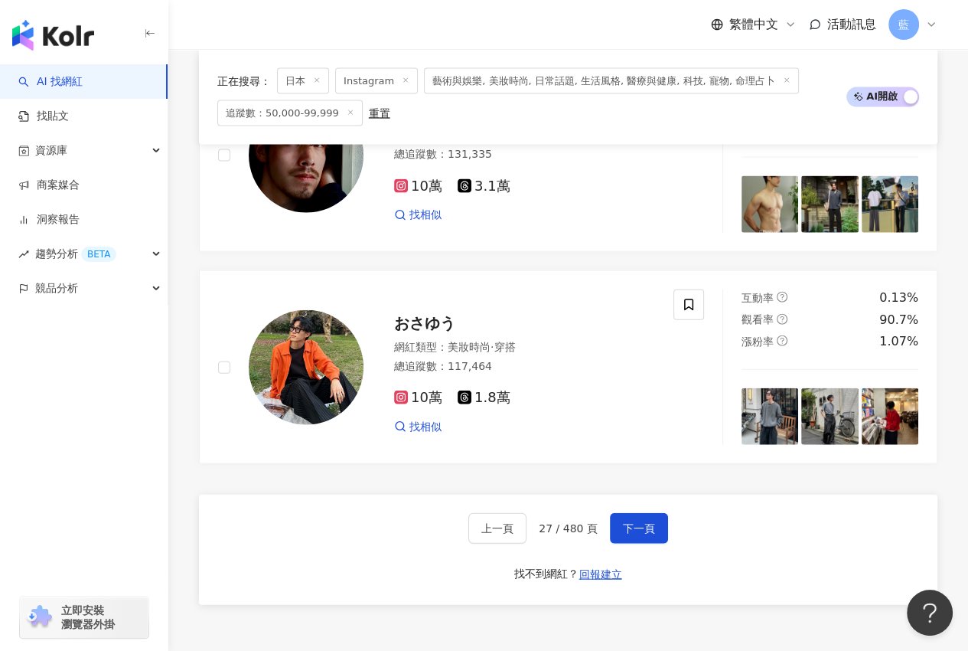
scroll to position [2949, 0]
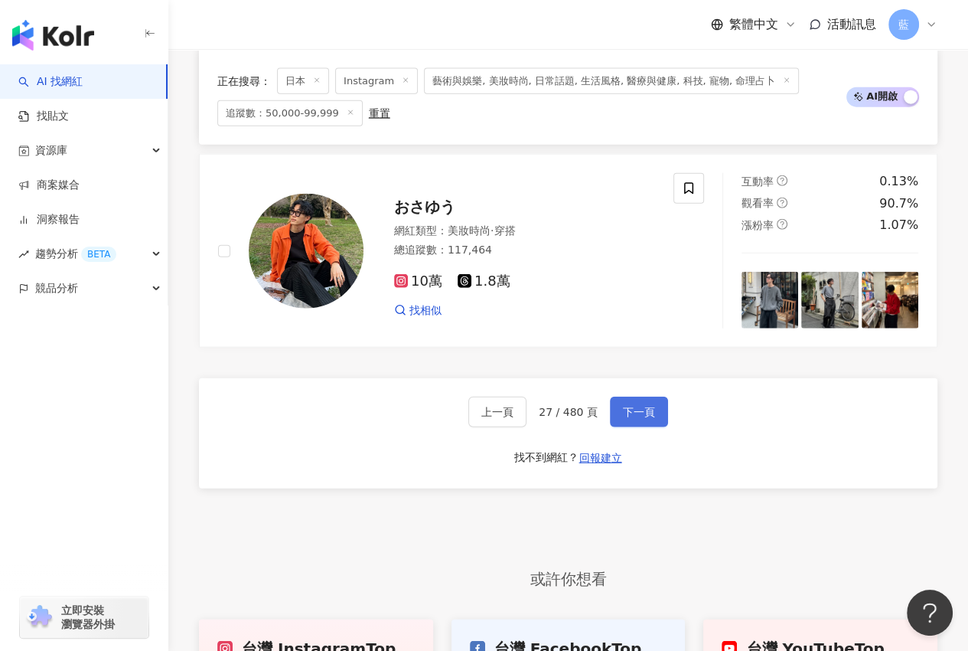
click at [631, 414] on span "下一頁" at bounding box center [639, 412] width 32 height 12
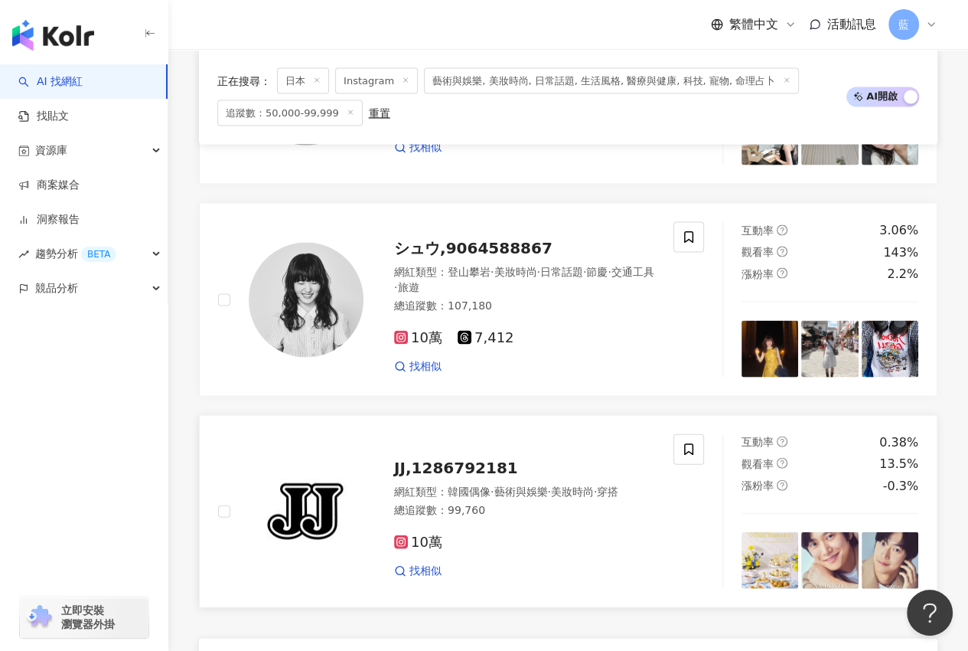
scroll to position [2847, 0]
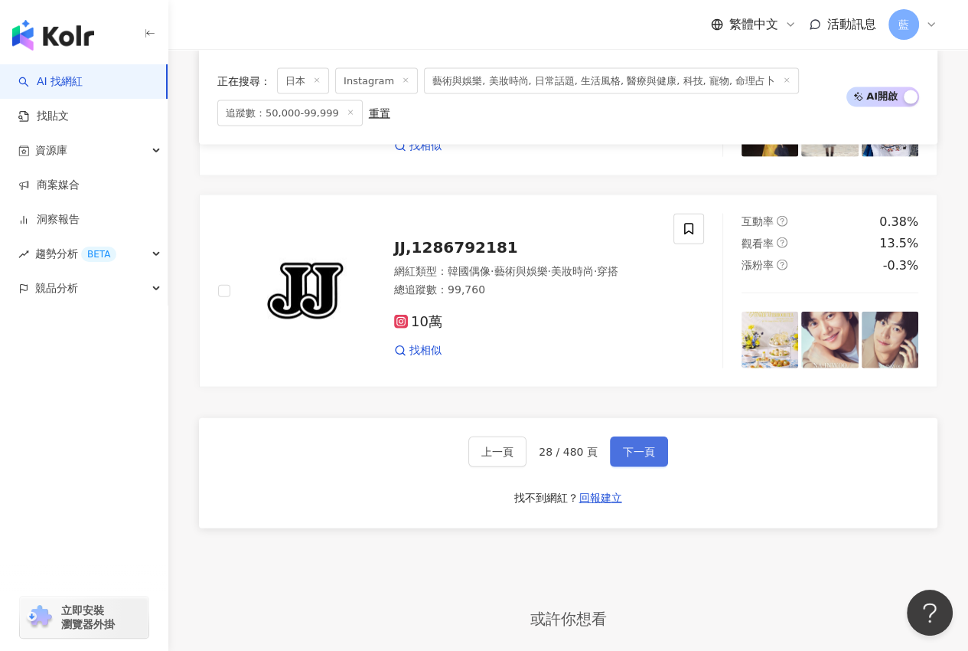
click at [639, 445] on span "下一頁" at bounding box center [639, 451] width 32 height 12
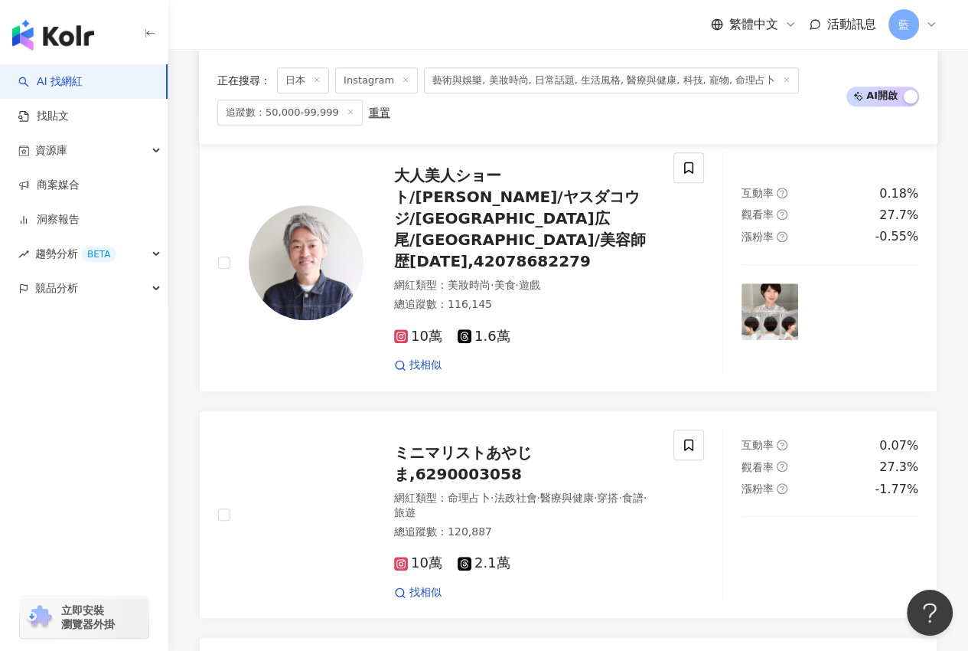
scroll to position [2938, 0]
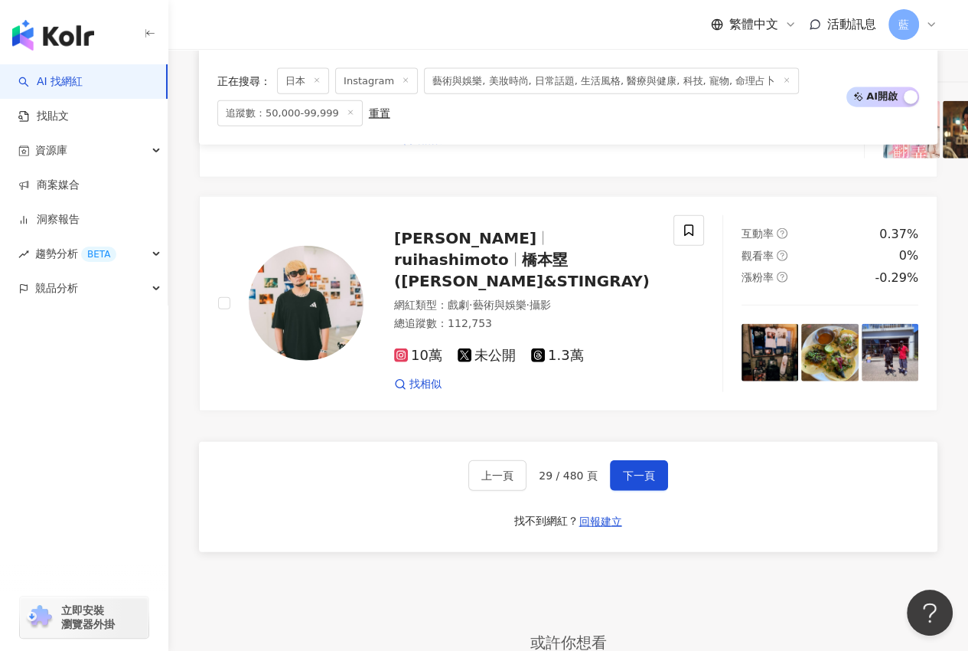
drag, startPoint x: 633, startPoint y: 411, endPoint x: 859, endPoint y: 560, distance: 270.3
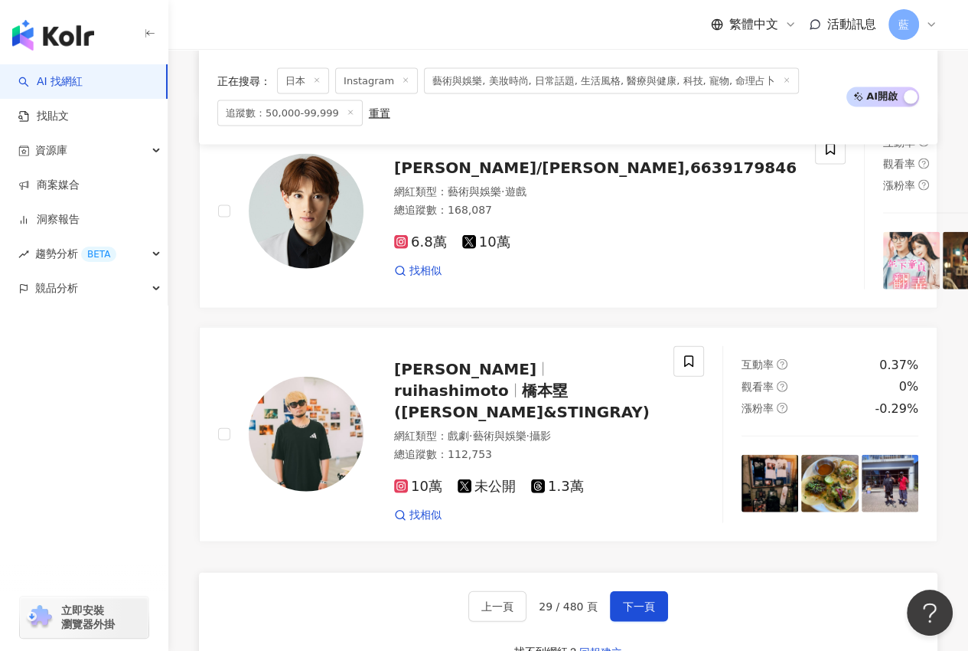
scroll to position [2861, 0]
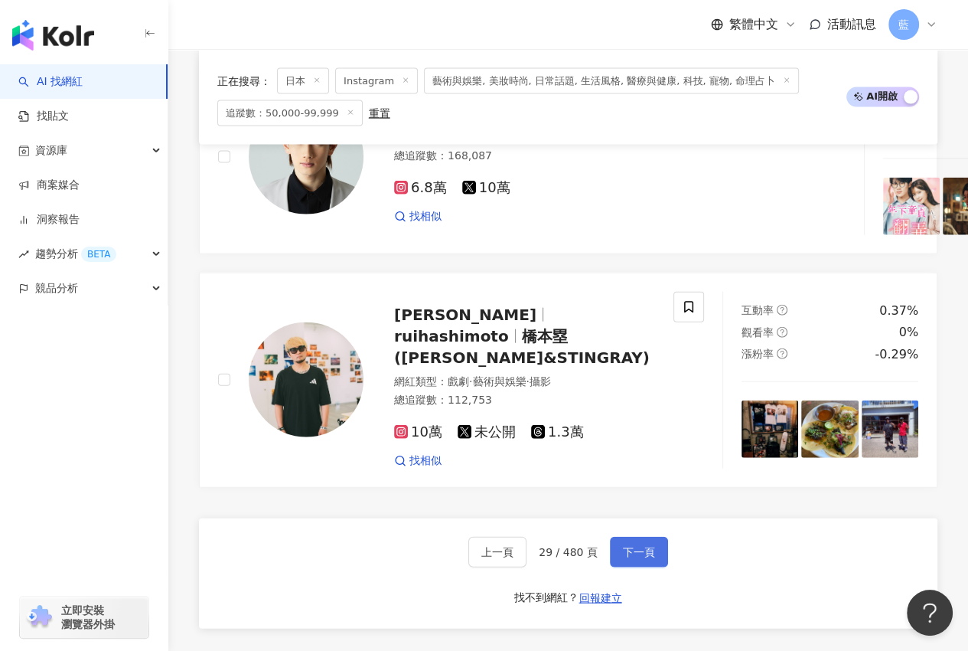
click at [628, 546] on span "下一頁" at bounding box center [639, 552] width 32 height 12
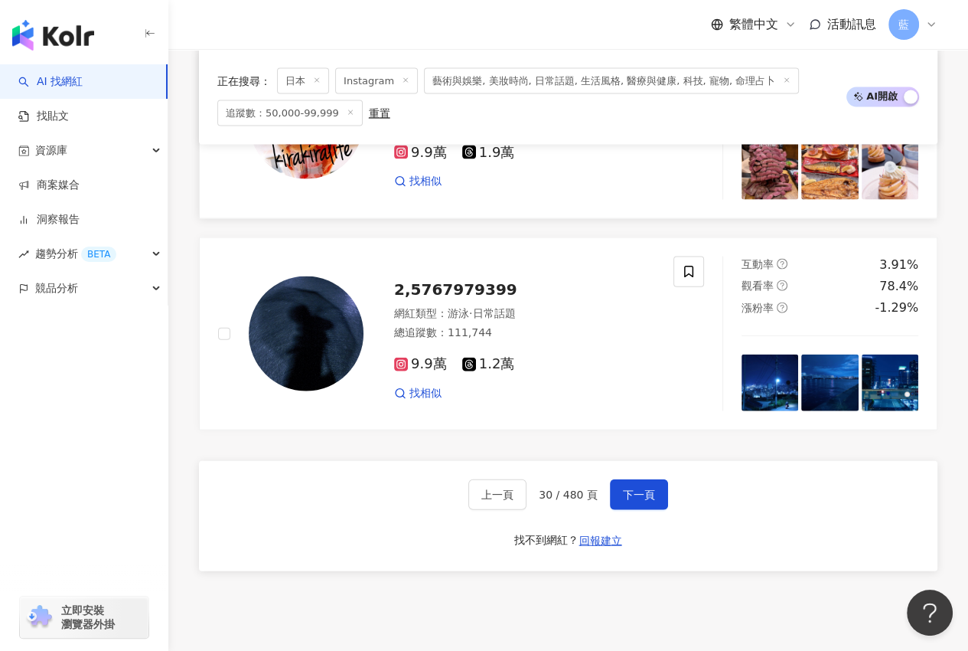
scroll to position [2838, 0]
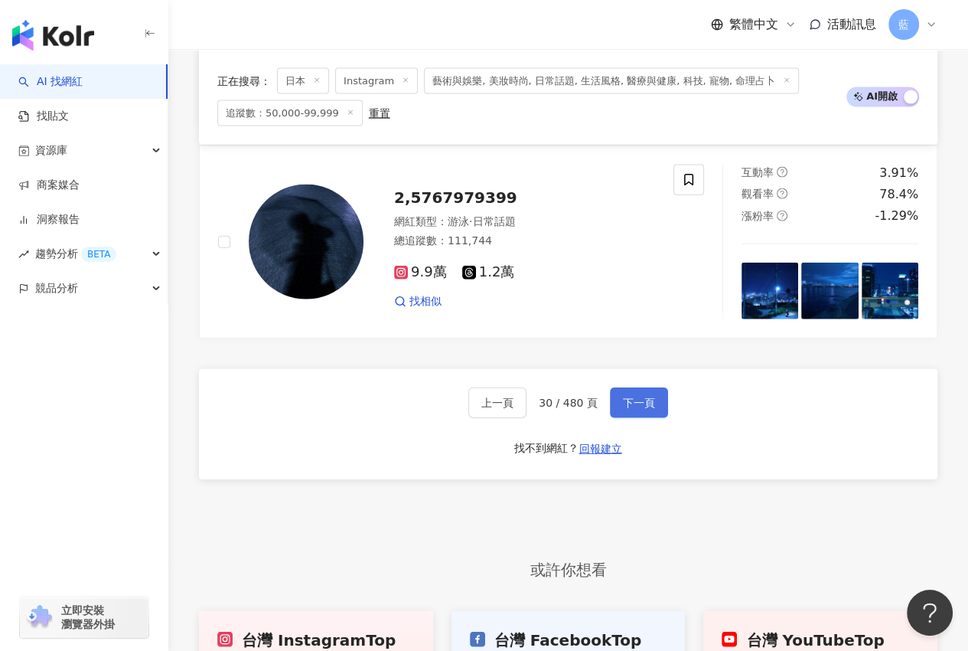
click at [628, 408] on span "下一頁" at bounding box center [639, 402] width 32 height 12
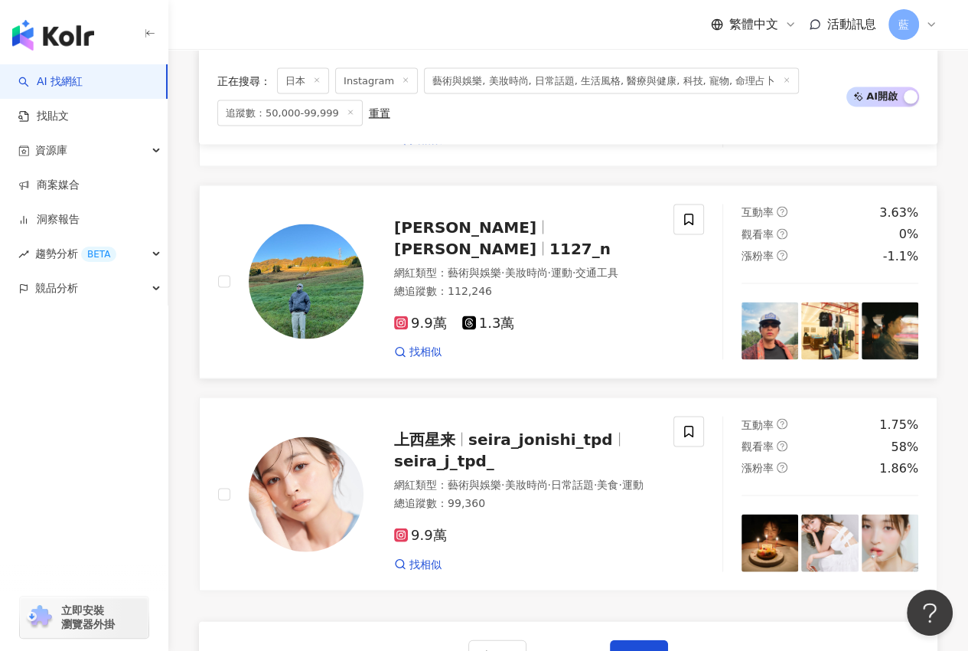
scroll to position [2707, 0]
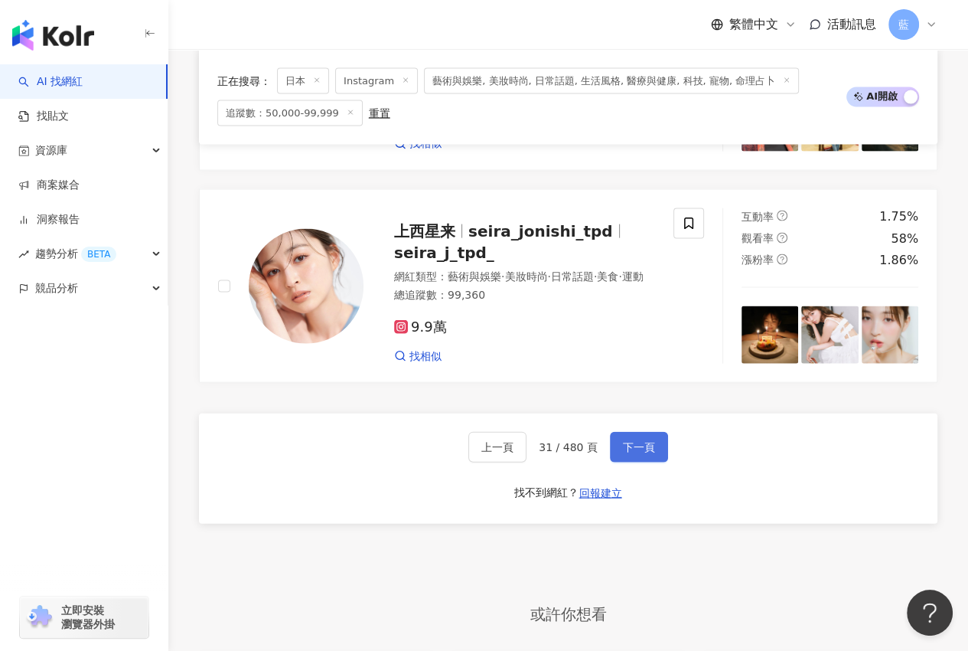
click at [637, 453] on span "下一頁" at bounding box center [639, 447] width 32 height 12
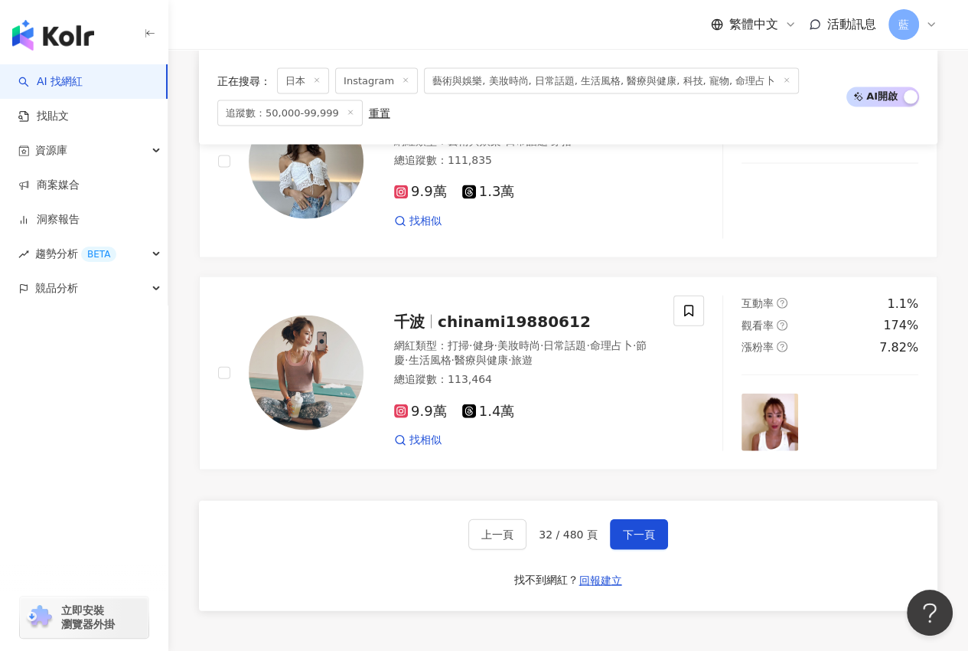
scroll to position [2909, 0]
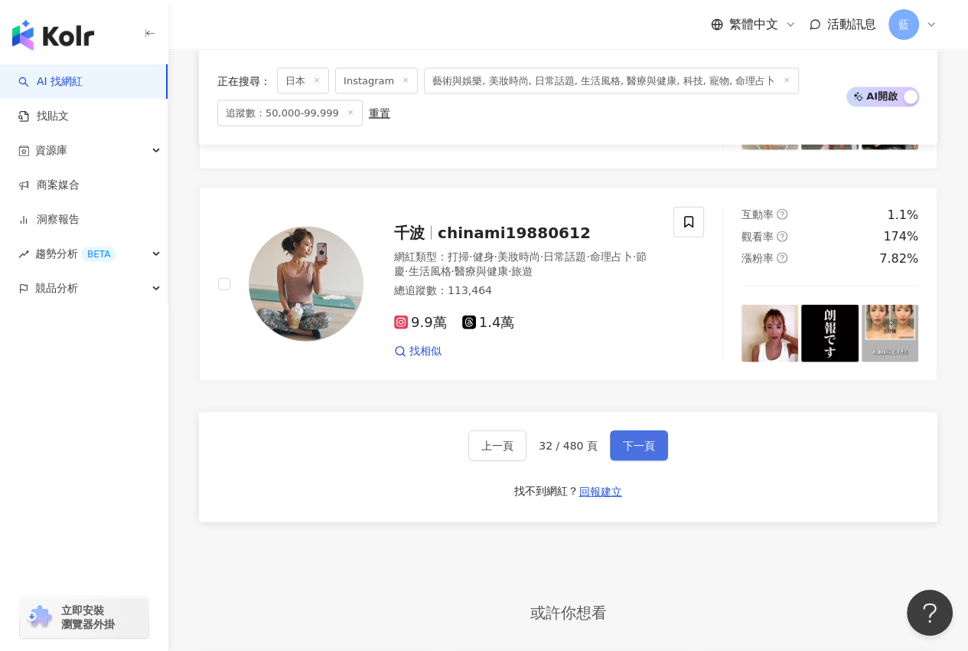
click at [635, 452] on span "下一頁" at bounding box center [639, 445] width 32 height 12
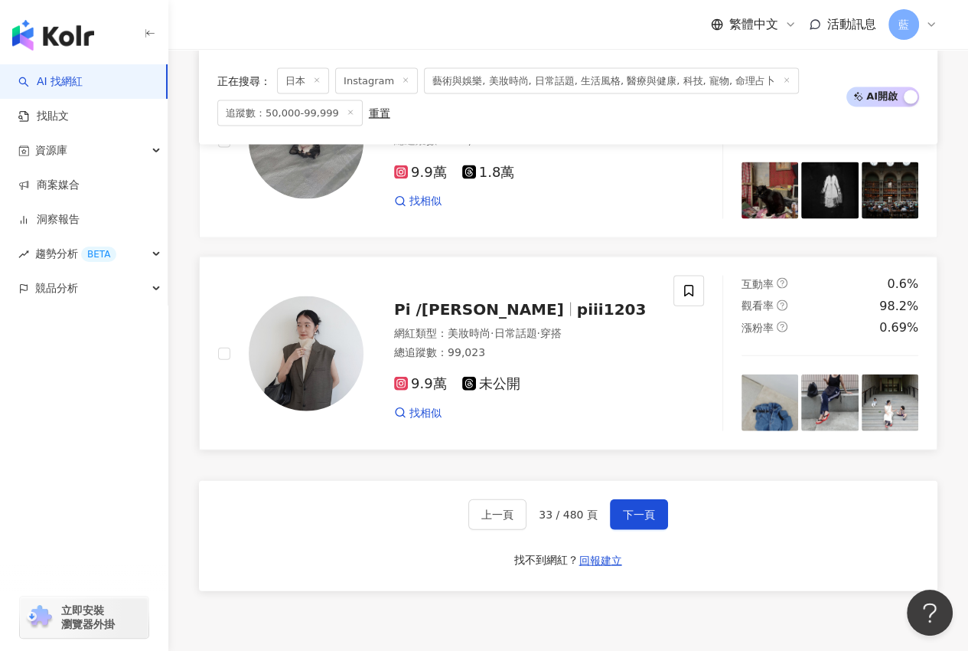
scroll to position [2832, 0]
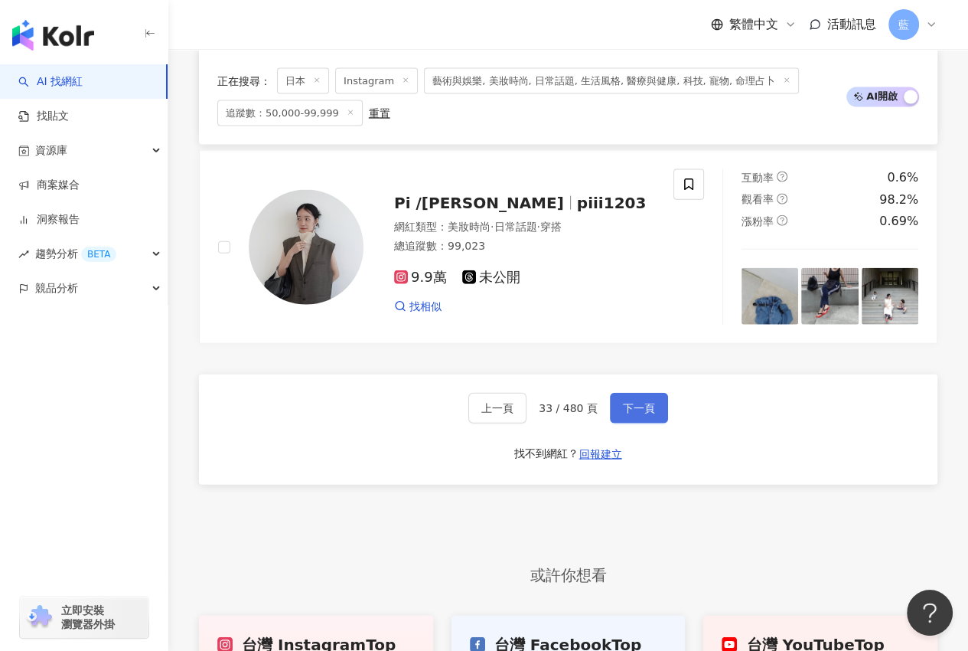
click at [650, 414] on span "下一頁" at bounding box center [639, 408] width 32 height 12
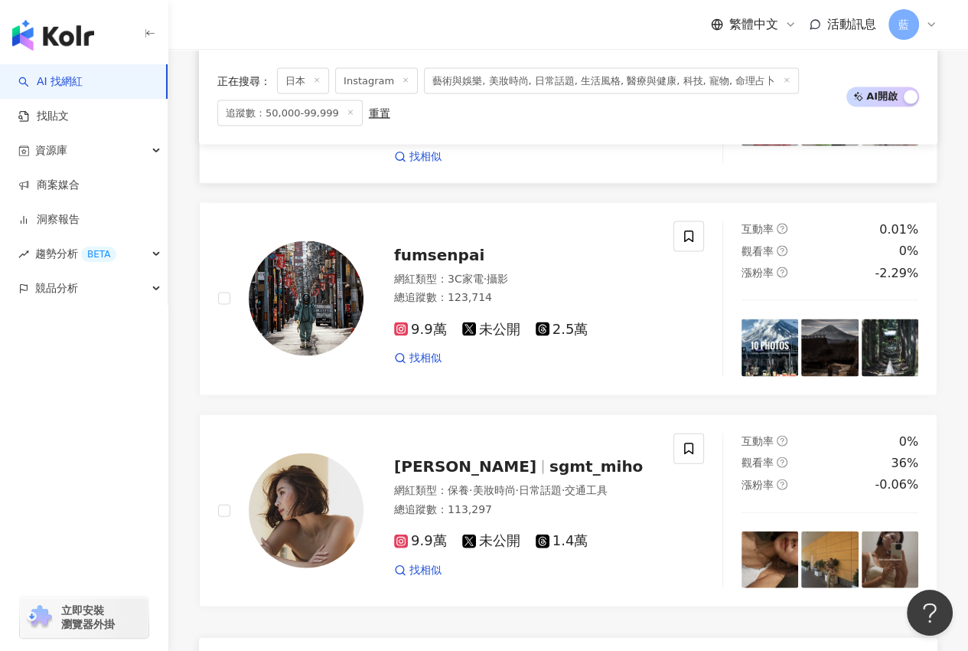
scroll to position [2698, 0]
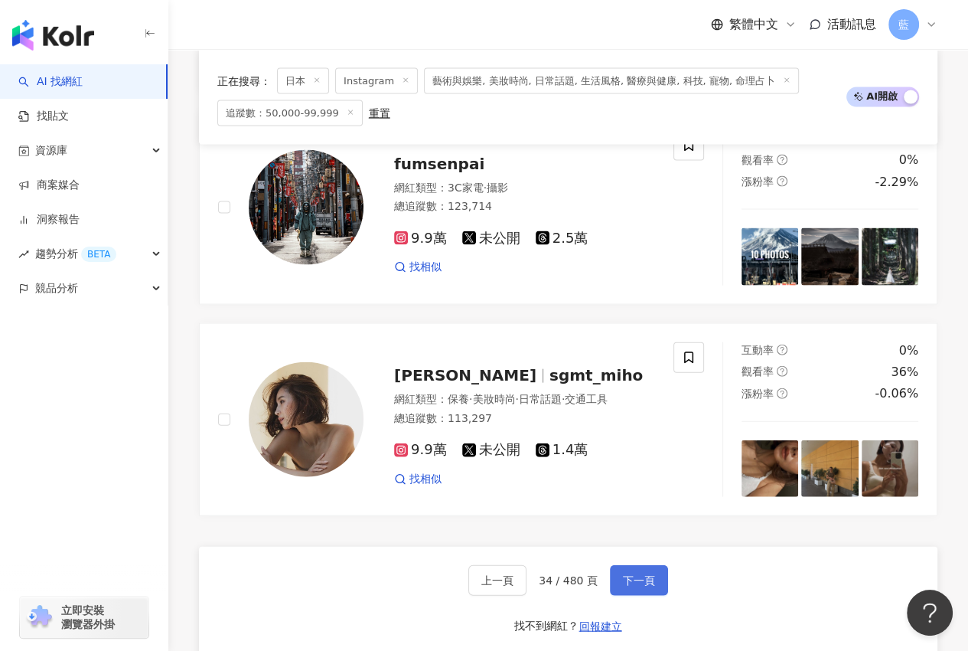
click at [623, 575] on span "下一頁" at bounding box center [639, 580] width 32 height 12
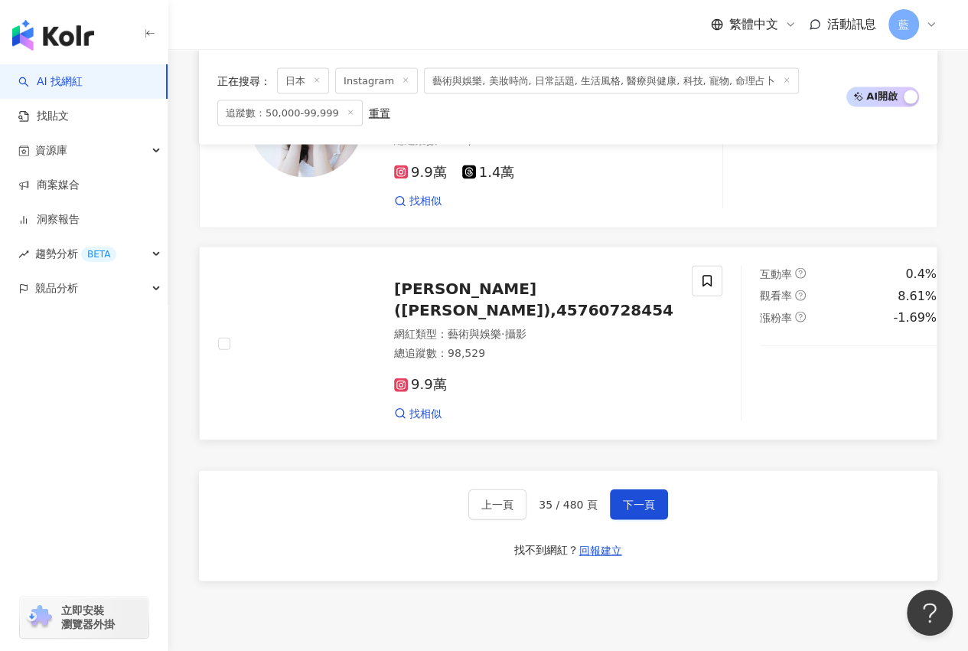
scroll to position [2832, 0]
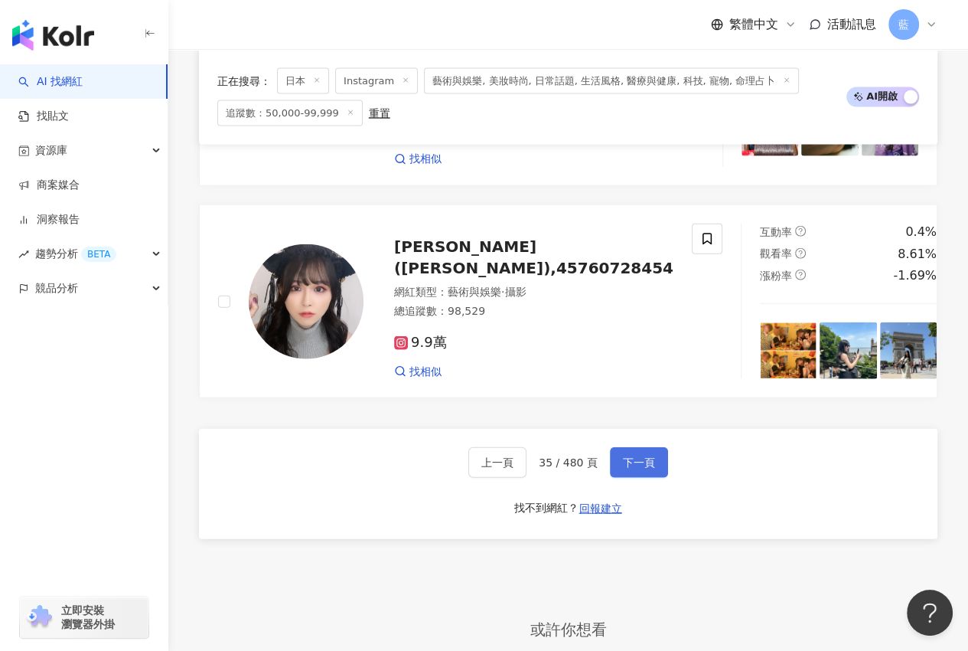
click at [631, 456] on span "下一頁" at bounding box center [639, 462] width 32 height 12
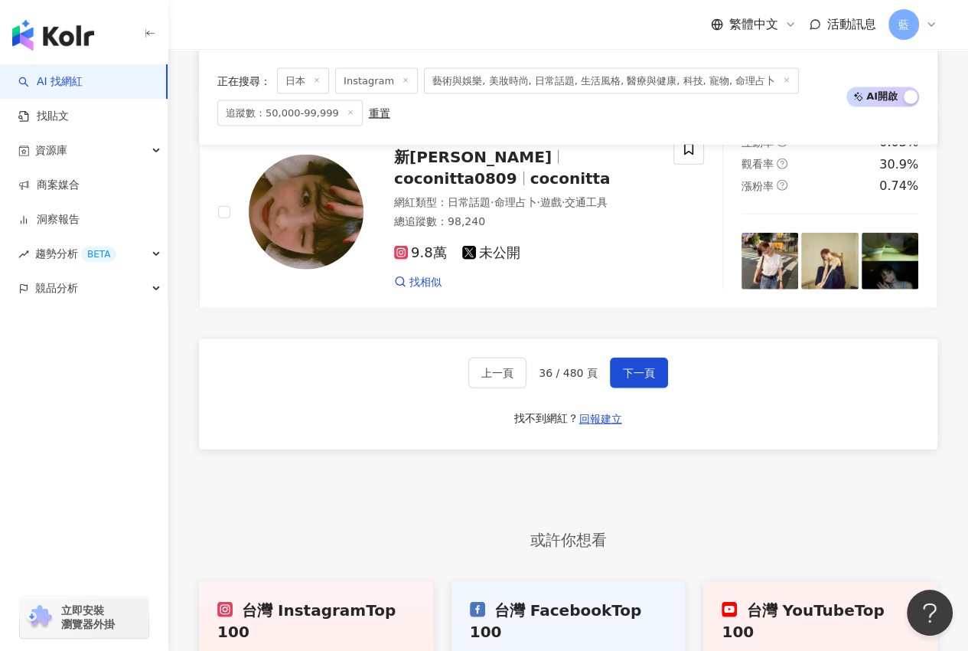
scroll to position [2878, 0]
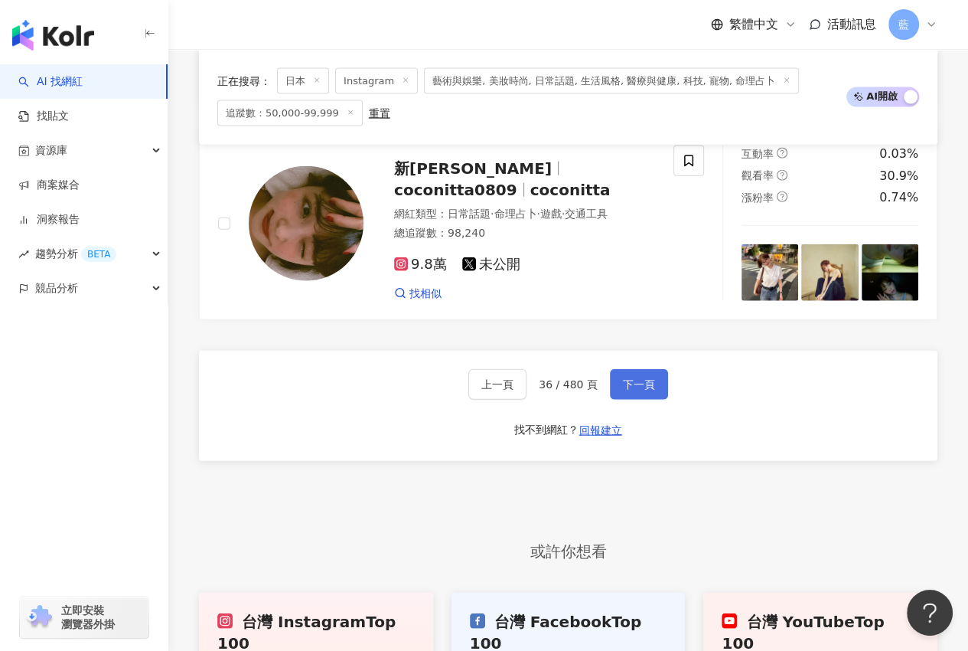
click at [631, 390] on span "下一頁" at bounding box center [639, 384] width 32 height 12
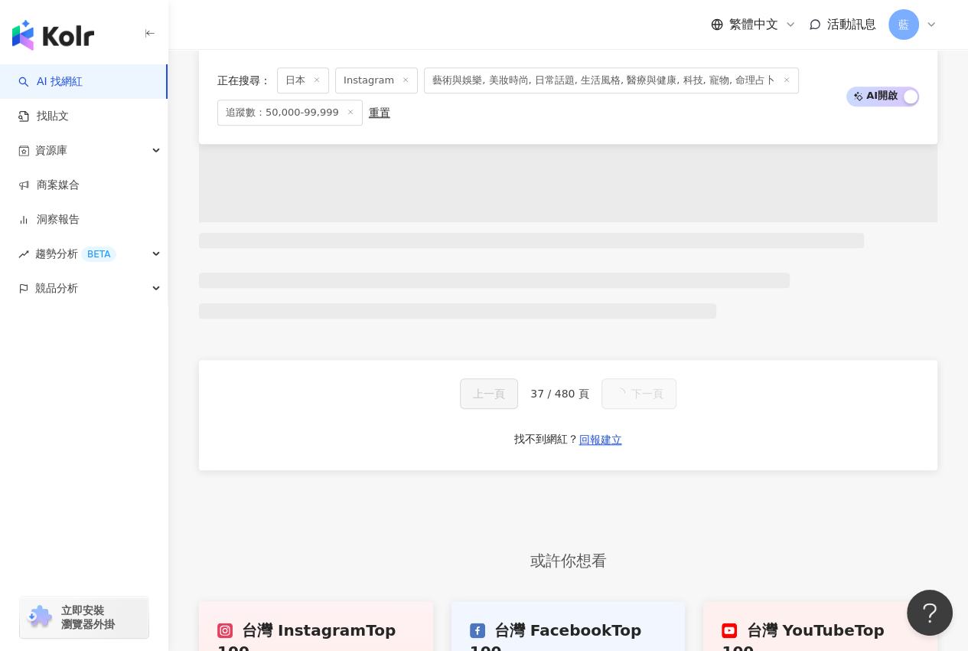
scroll to position [2887, 0]
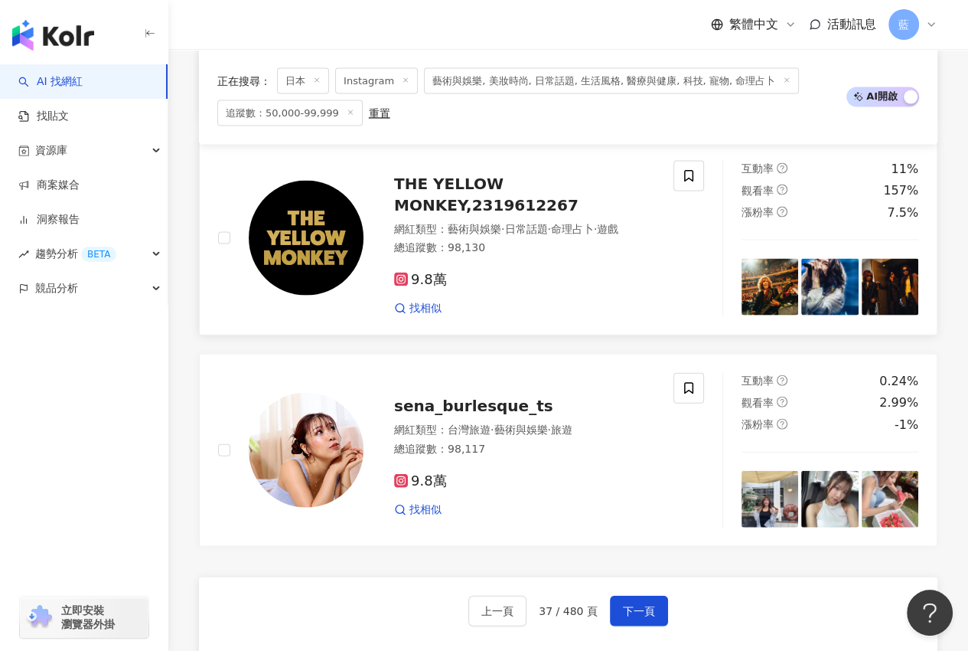
scroll to position [2756, 0]
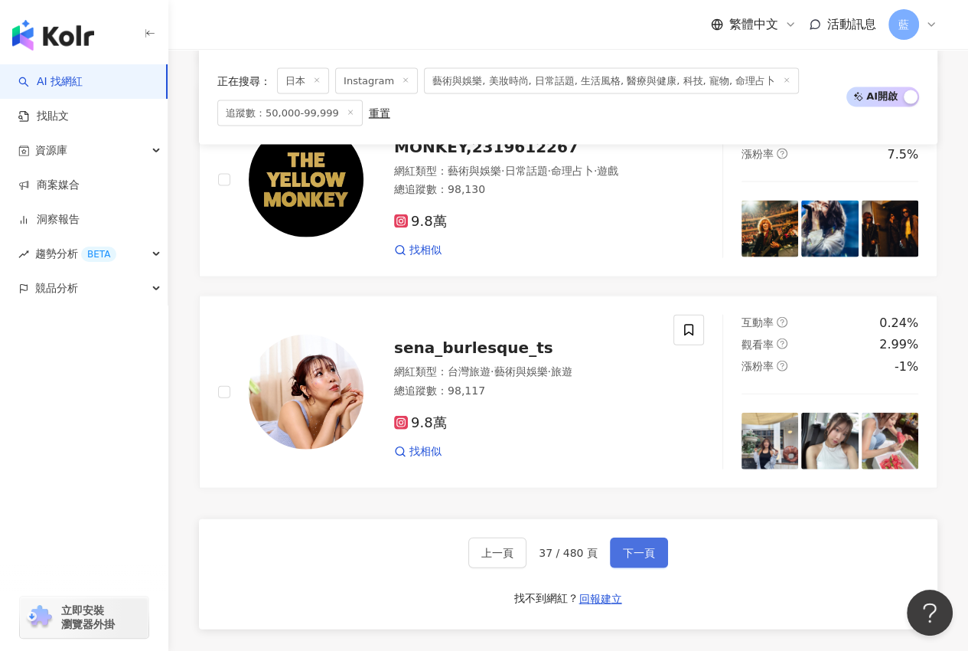
drag, startPoint x: 655, startPoint y: 541, endPoint x: 600, endPoint y: 305, distance: 242.9
click at [655, 541] on button "下一頁" at bounding box center [639, 552] width 58 height 31
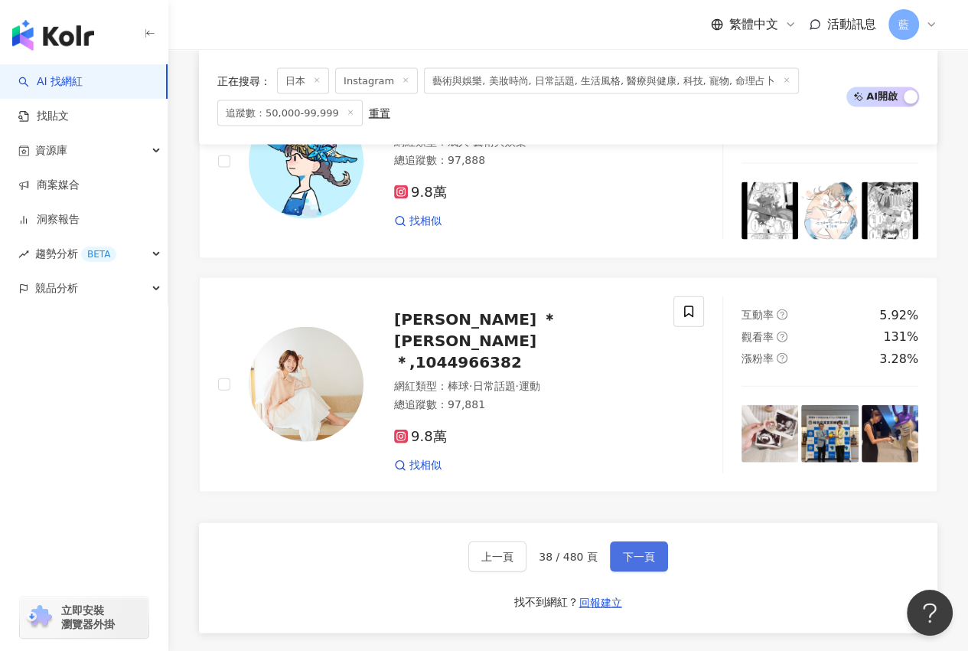
click at [638, 541] on button "下一頁" at bounding box center [639, 556] width 58 height 31
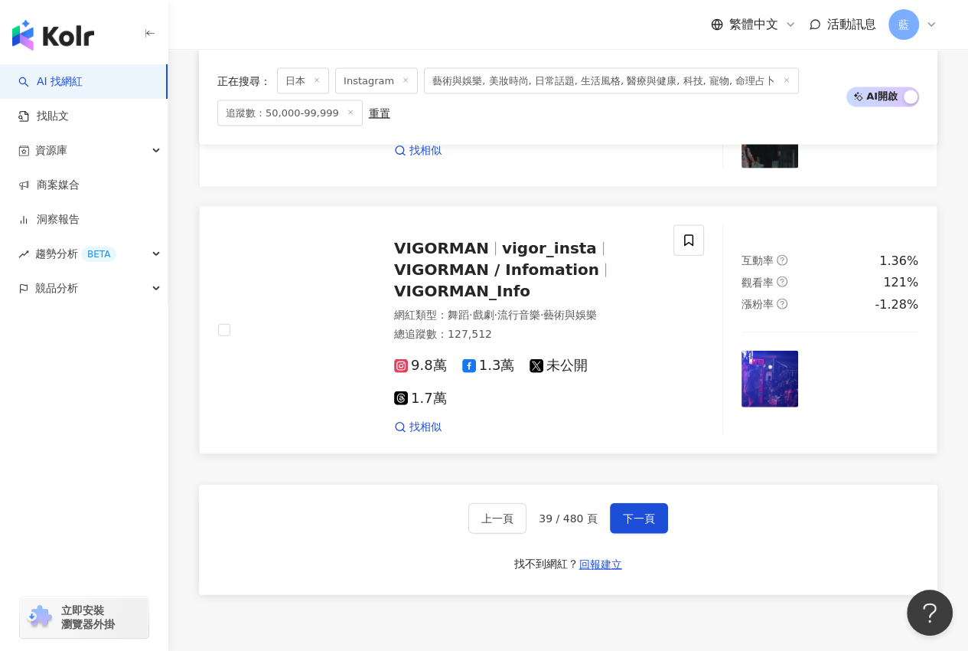
scroll to position [2985, 0]
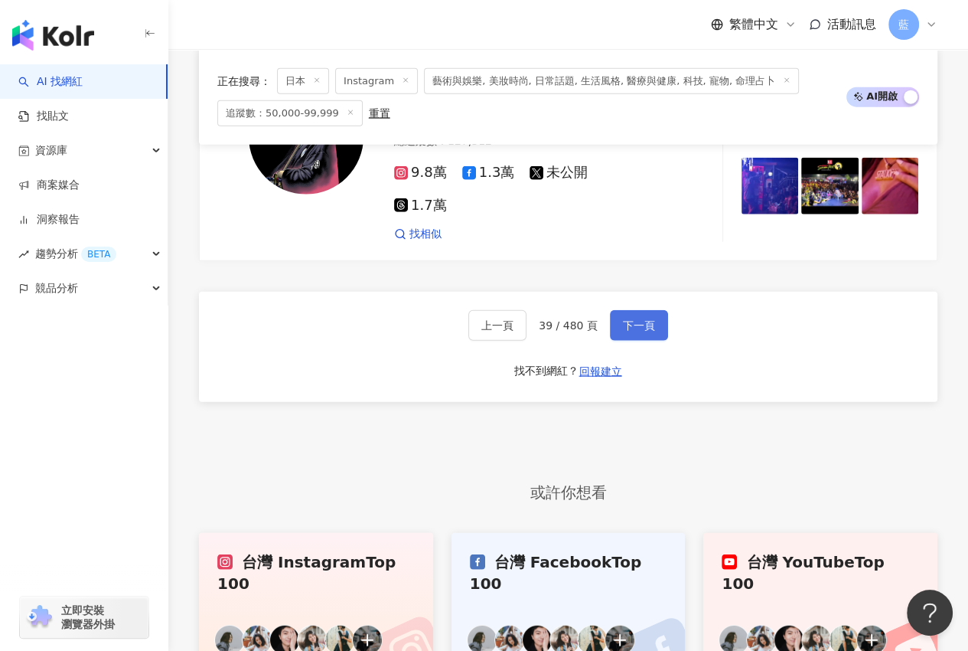
click at [647, 319] on span "下一頁" at bounding box center [639, 325] width 32 height 12
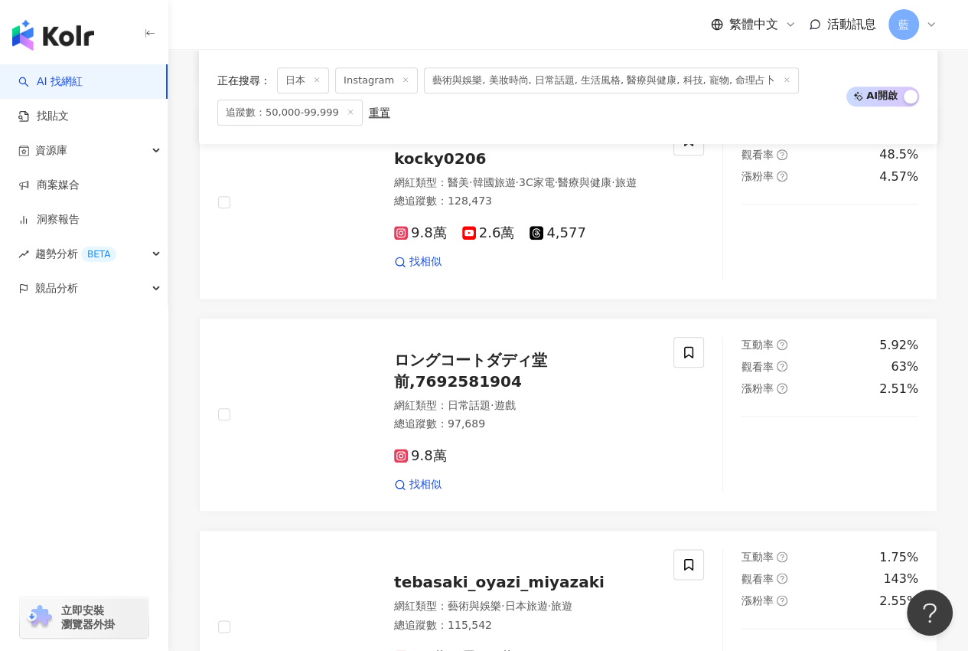
scroll to position [3089, 0]
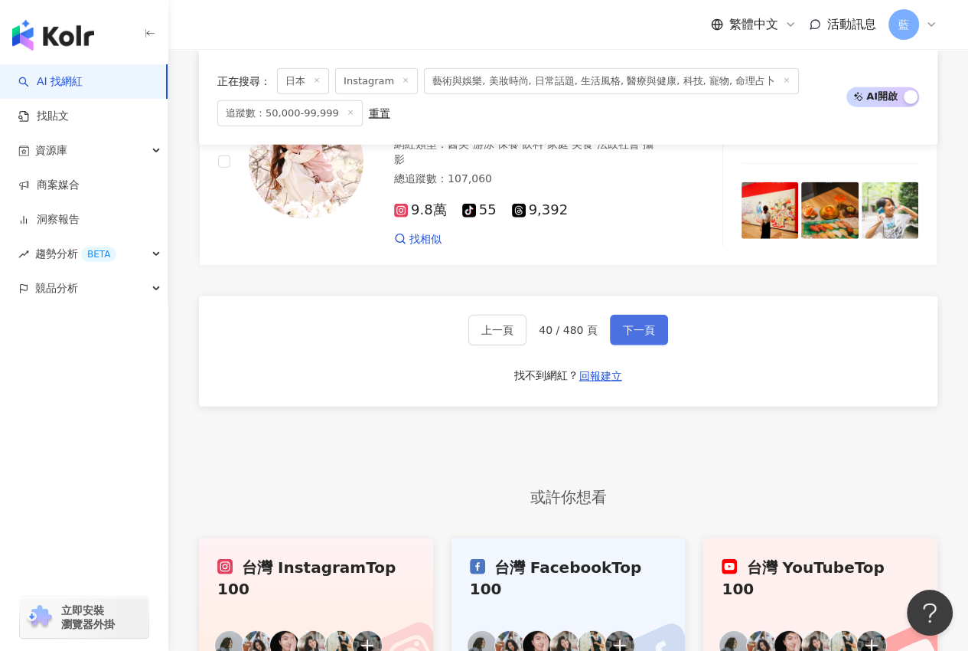
click at [641, 324] on span "下一頁" at bounding box center [639, 330] width 32 height 12
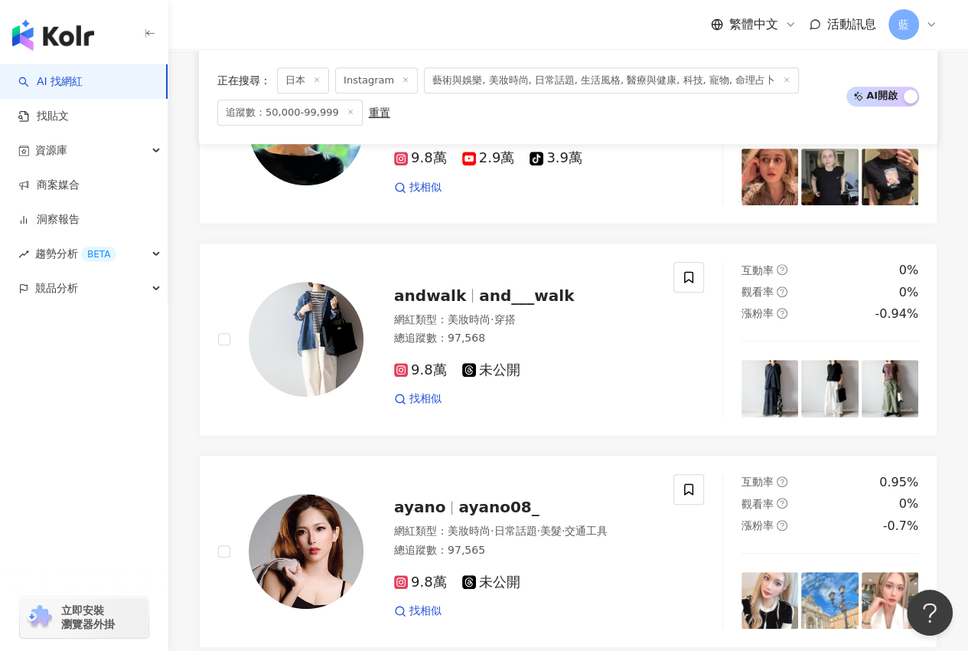
scroll to position [435, 0]
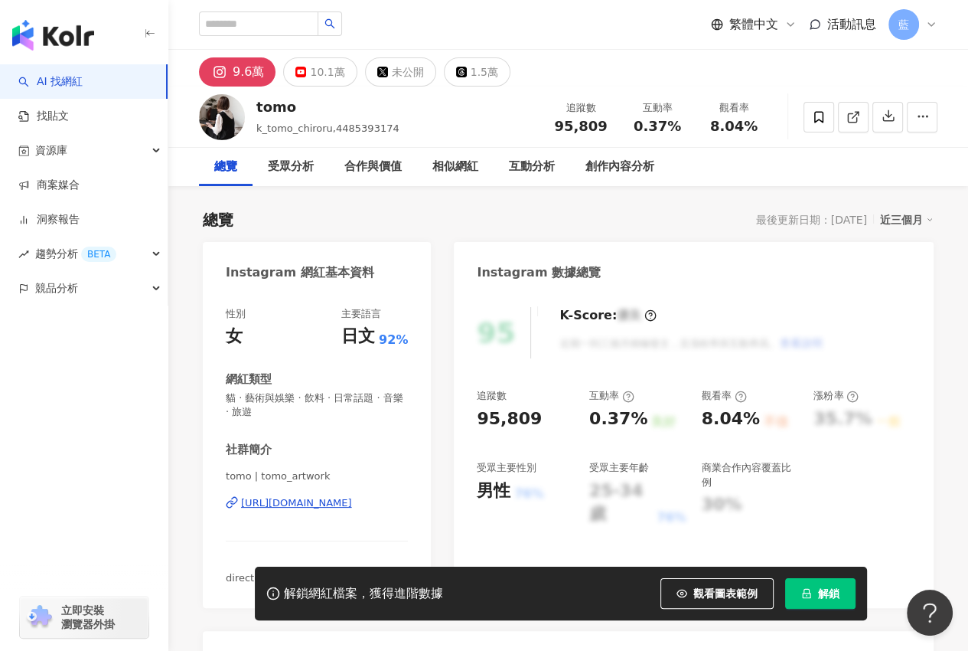
click at [352, 505] on div "https://www.instagram.com/tomo_artwork/" at bounding box center [296, 503] width 111 height 14
click at [339, 506] on div "https://www.instagram.com/tomo_artwork/" at bounding box center [296, 503] width 111 height 14
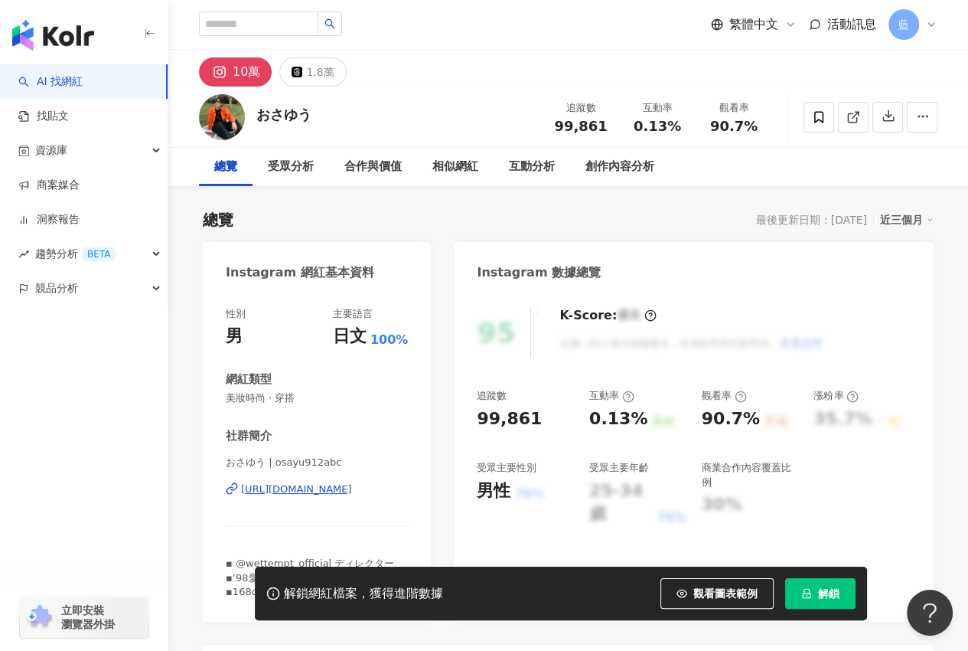
click at [324, 491] on div "https://www.instagram.com/osayu912abc/" at bounding box center [296, 489] width 111 height 14
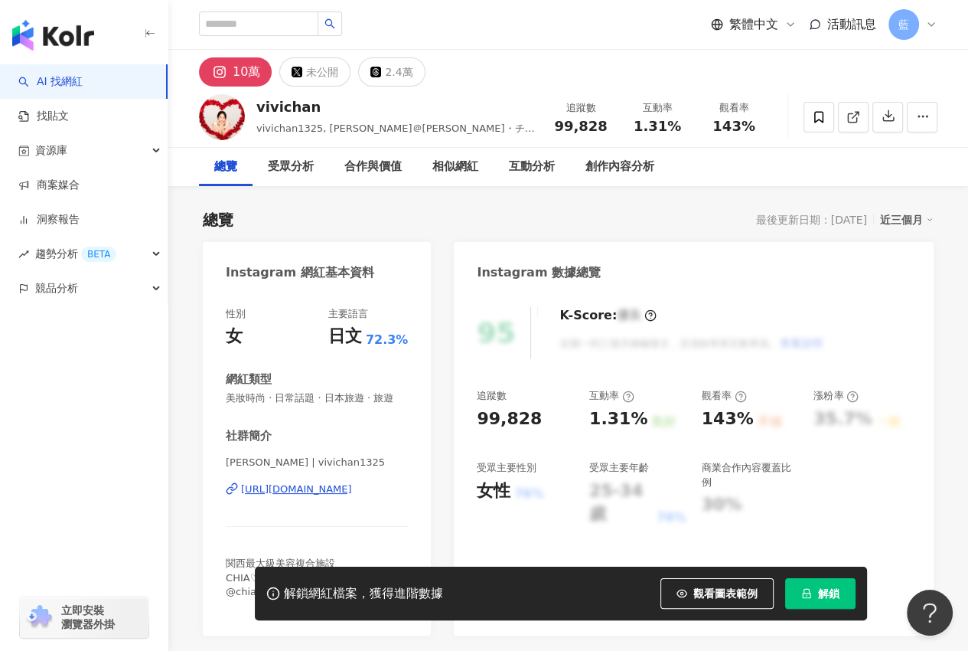
click at [288, 496] on div "https://www.instagram.com/vivichan1325/" at bounding box center [296, 489] width 111 height 14
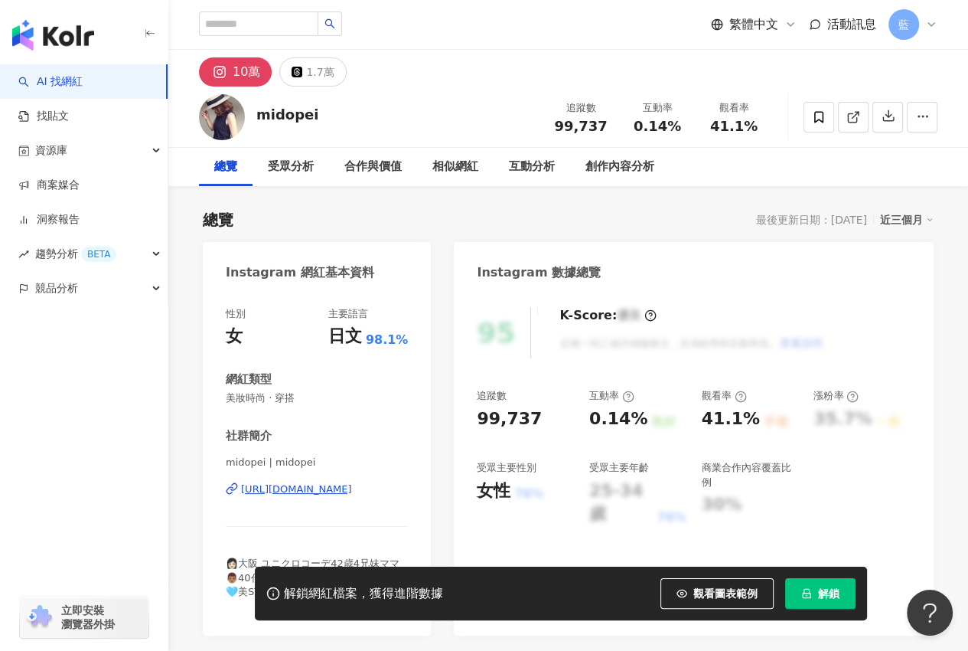
click at [352, 491] on div "https://www.instagram.com/midopei/" at bounding box center [296, 489] width 111 height 14
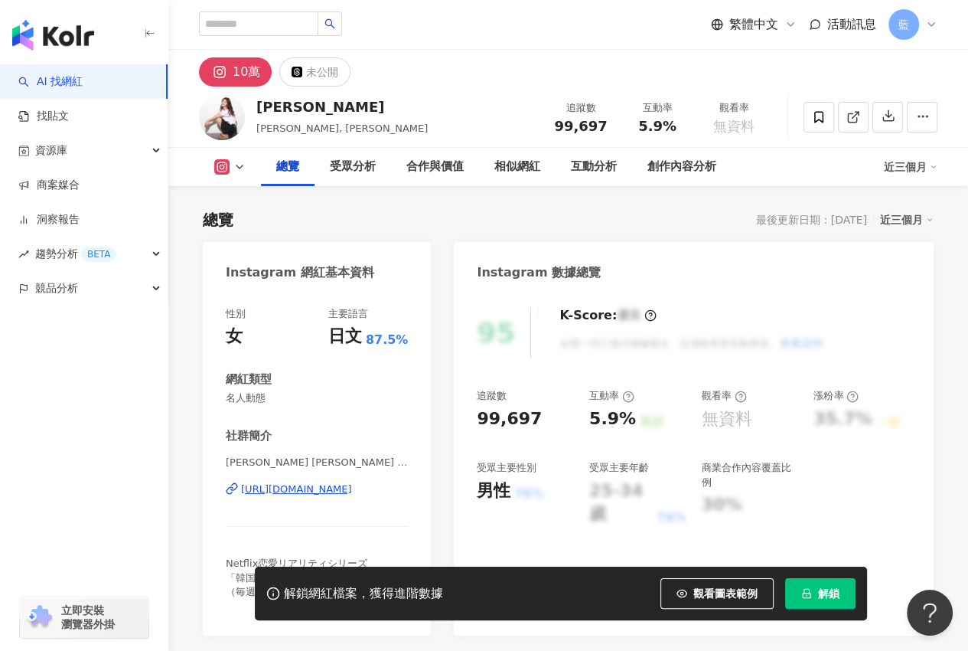
click at [320, 491] on div "https://www.instagram.com/yukofuekiyumin/" at bounding box center [296, 489] width 111 height 14
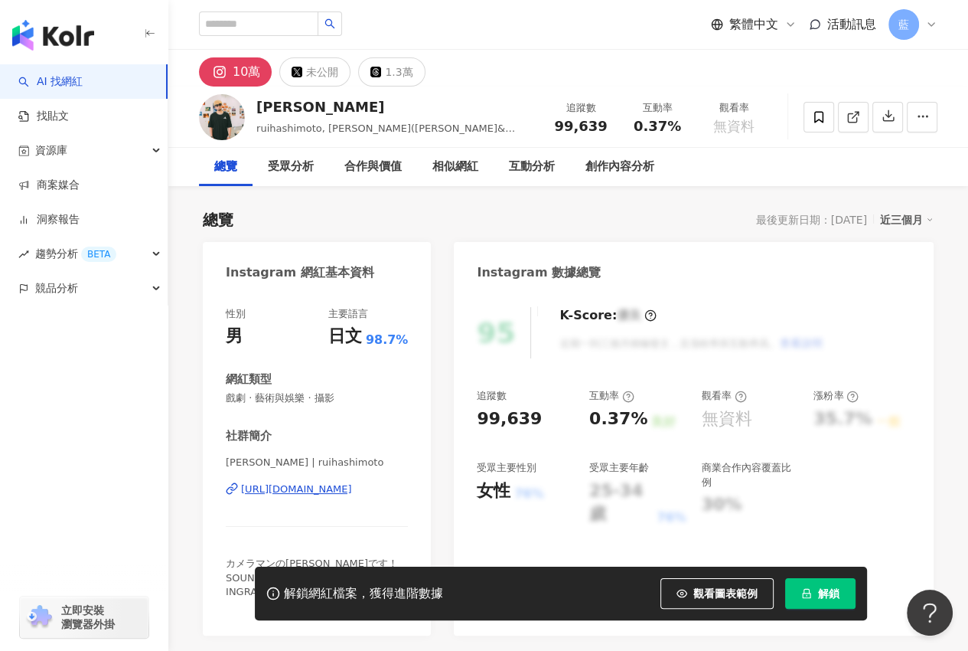
click at [345, 486] on div "https://www.instagram.com/ruihashimoto/" at bounding box center [296, 489] width 111 height 14
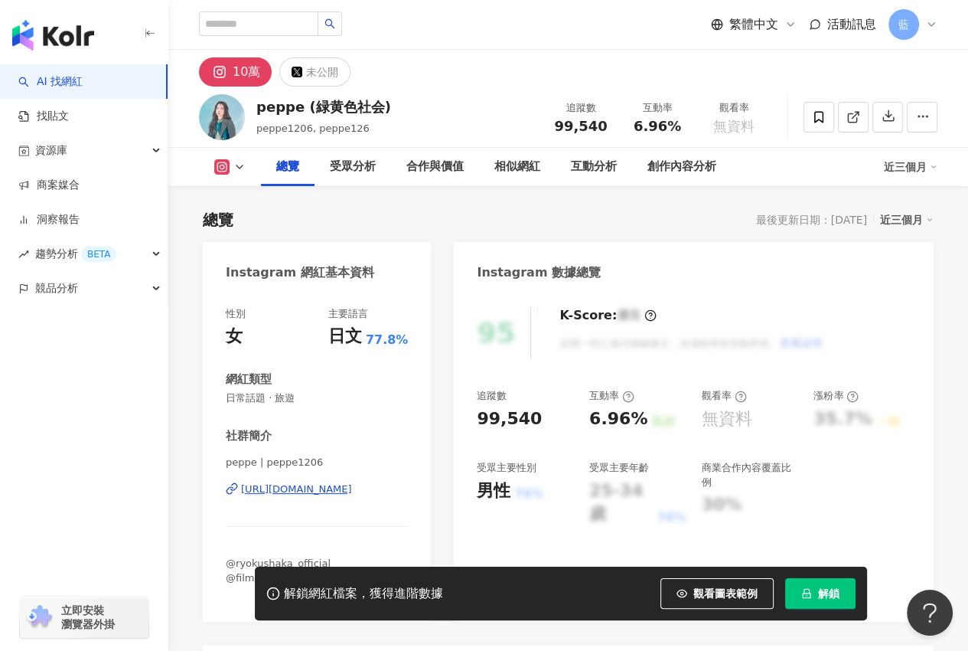
click at [343, 491] on div "https://www.instagram.com/peppe1206/" at bounding box center [296, 489] width 111 height 14
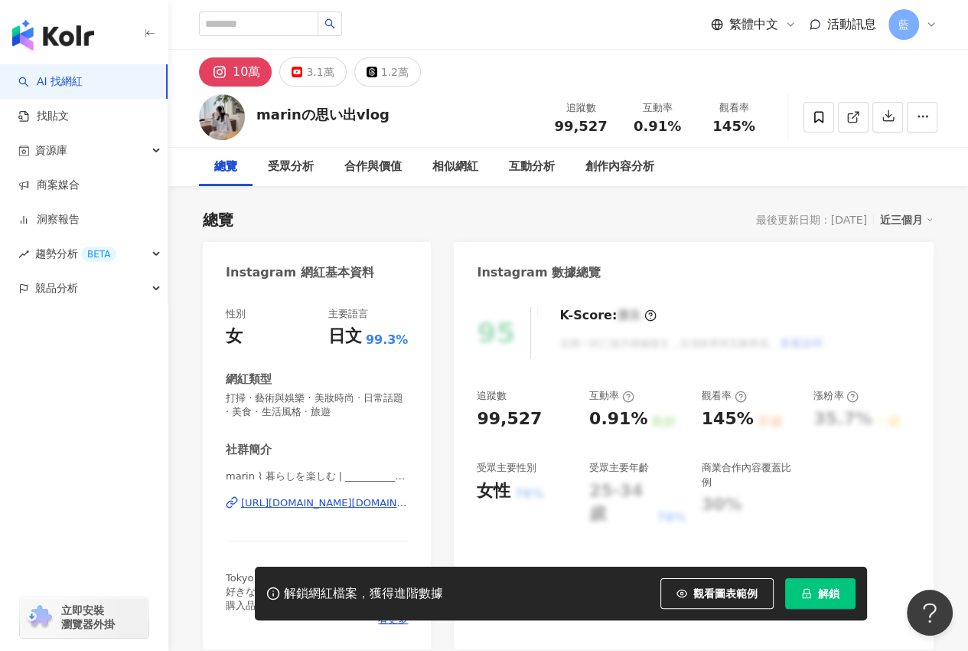
click at [296, 503] on div "[URL][DOMAIN_NAME][DOMAIN_NAME]" at bounding box center [324, 503] width 167 height 14
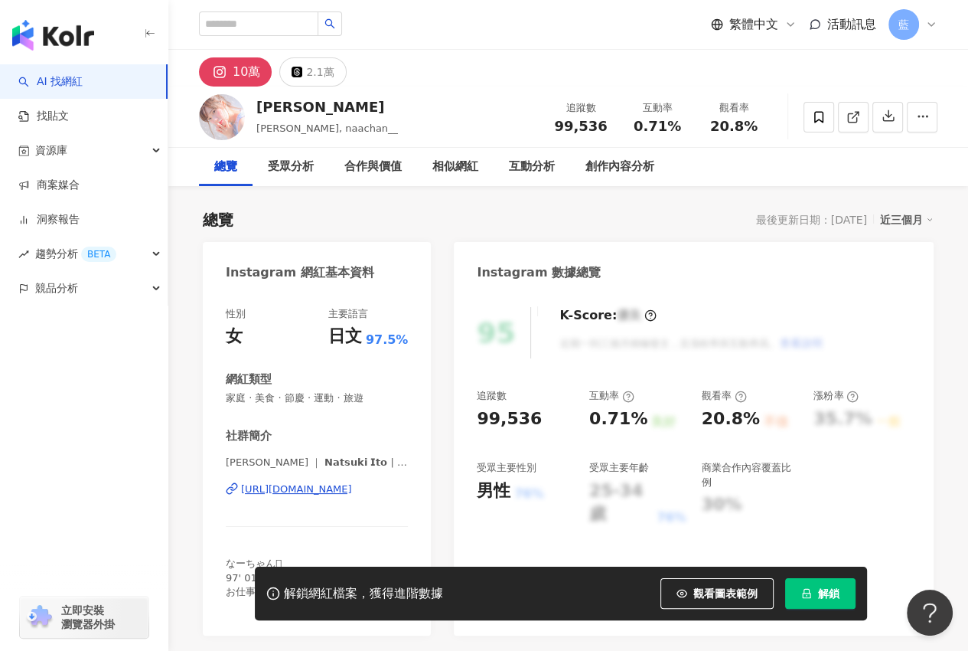
click at [289, 488] on div "https://www.instagram.com/naachan__/" at bounding box center [296, 489] width 111 height 14
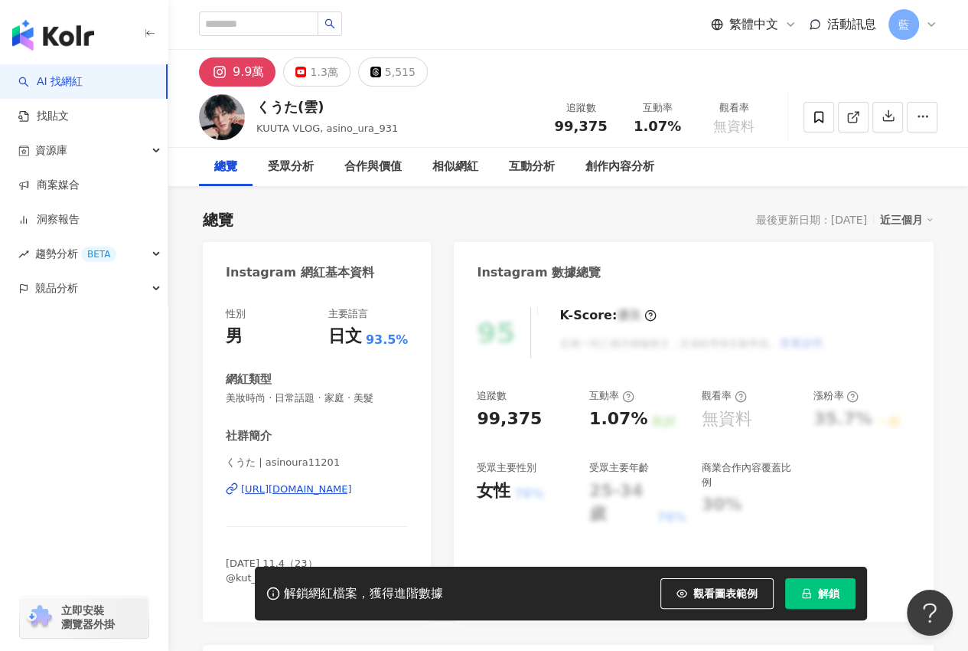
click at [298, 488] on div "[URL][DOMAIN_NAME]" at bounding box center [296, 489] width 111 height 14
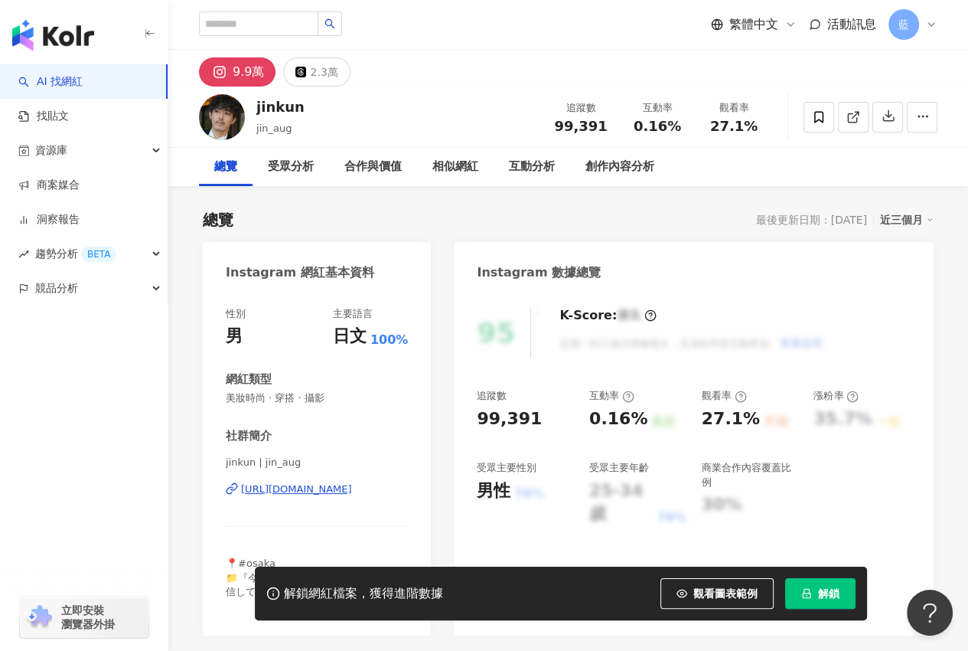
click at [324, 493] on div "[URL][DOMAIN_NAME]" at bounding box center [296, 489] width 111 height 14
drag, startPoint x: 224, startPoint y: 266, endPoint x: 410, endPoint y: 493, distance: 293.2
click at [410, 493] on div "Instagram 網紅基本資料 性別 男 主要語言 日文 100% 網紅類型 美妝時尚 · 穿搭 · 攝影 社群簡介 [PERSON_NAME] | jin…" at bounding box center [317, 438] width 228 height 393
copy div "Instagram 網紅基本資料 性別 男 主要語言 日文 100% 網紅類型 美妝時尚 · 穿搭 · 攝影 社群簡介 [PERSON_NAME] | jin…"
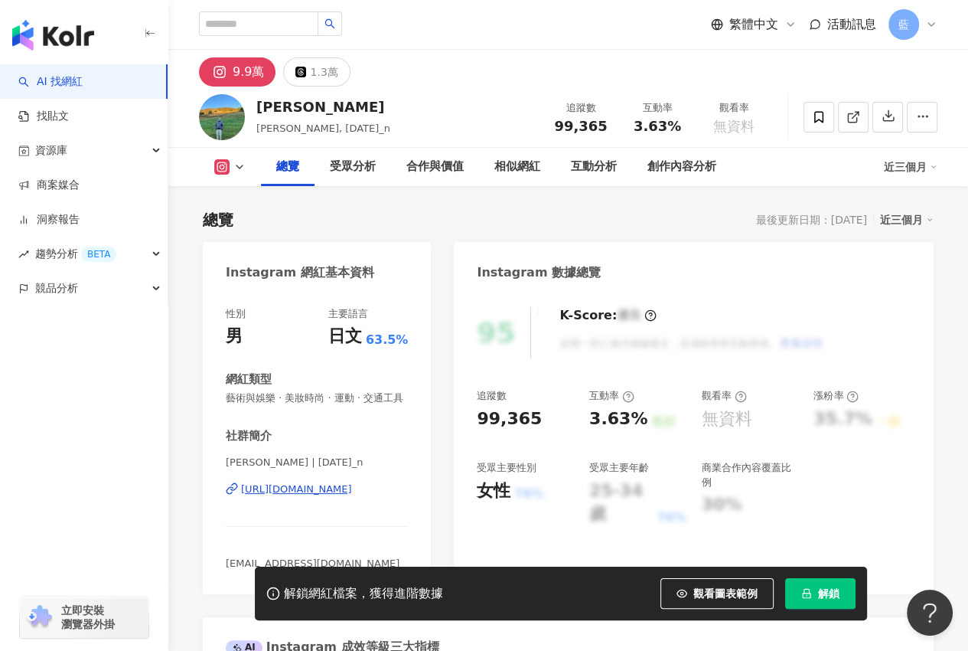
click at [303, 496] on div "https://www.instagram.com/1127_n/" at bounding box center [296, 489] width 111 height 14
drag, startPoint x: 247, startPoint y: 299, endPoint x: 410, endPoint y: 500, distance: 259.0
click at [410, 500] on div "Instagram 網紅基本資料 性別 男 主要語言 日文 63.5% 網紅類型 藝術與娛樂 · 美妝時尚 · 運動 · 交通工具 社群簡介 中田圭祐 | 1…" at bounding box center [317, 418] width 228 height 352
copy div "Instagram 網紅基本資料 性別 男 主要語言 日文 63.5% 網紅類型 藝術與娛樂 · 美妝時尚 · 運動 · 交通工具 社群簡介 中田圭祐 | 1…"
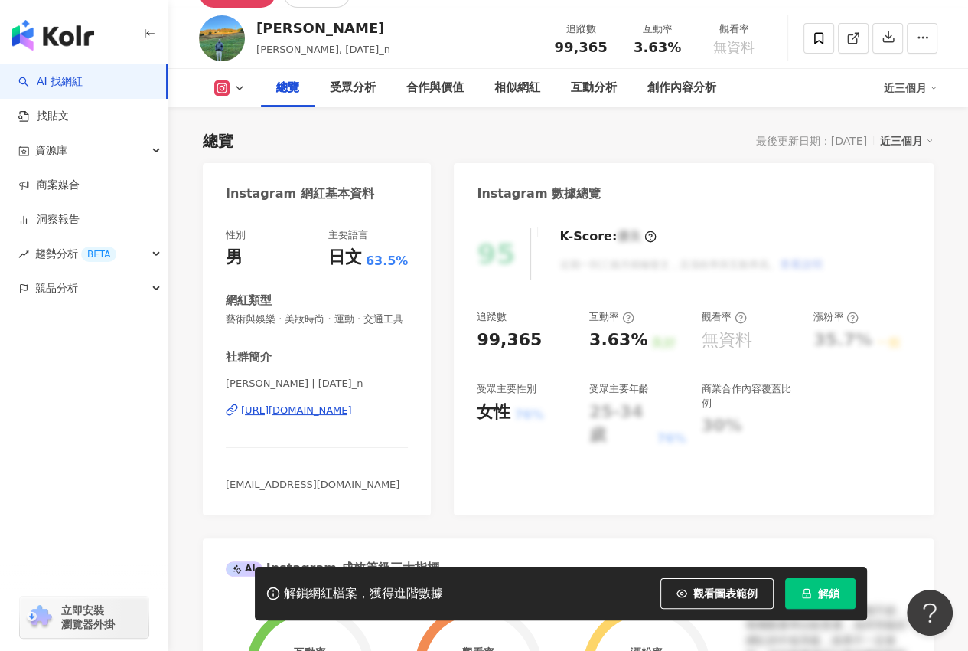
scroll to position [230, 0]
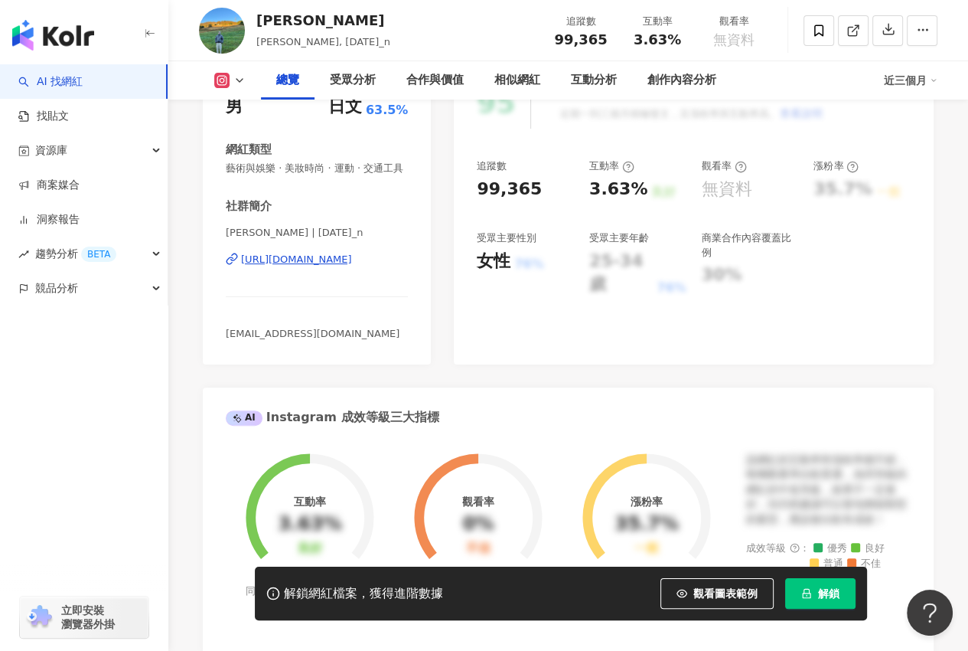
click at [466, 399] on div "Instagram 網紅基本資料 性別 男 主要語言 日文 63.5% 網紅類型 藝術與娛樂 · 美妝時尚 · 運動 · 交通工具 社群簡介 中田圭祐 | 1…" at bounding box center [568, 585] width 731 height 1147
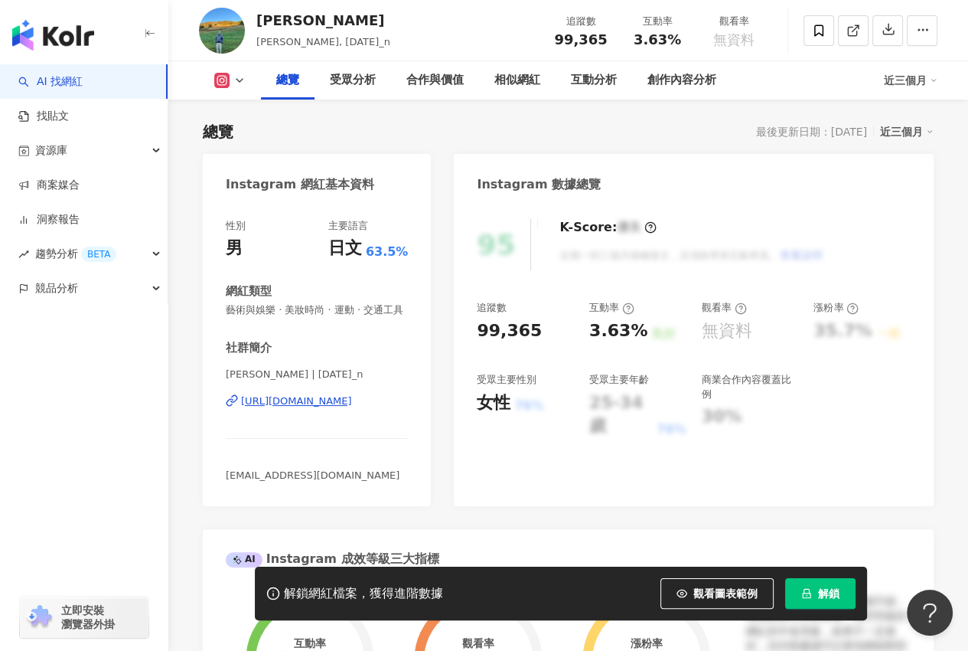
scroll to position [0, 0]
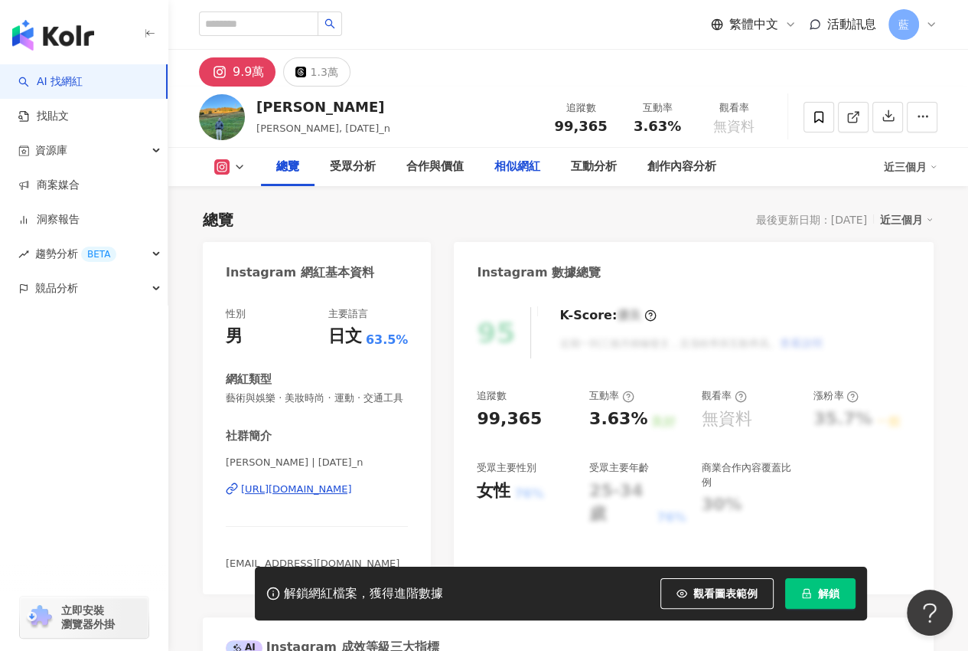
click at [535, 163] on div "相似網紅" at bounding box center [517, 167] width 46 height 18
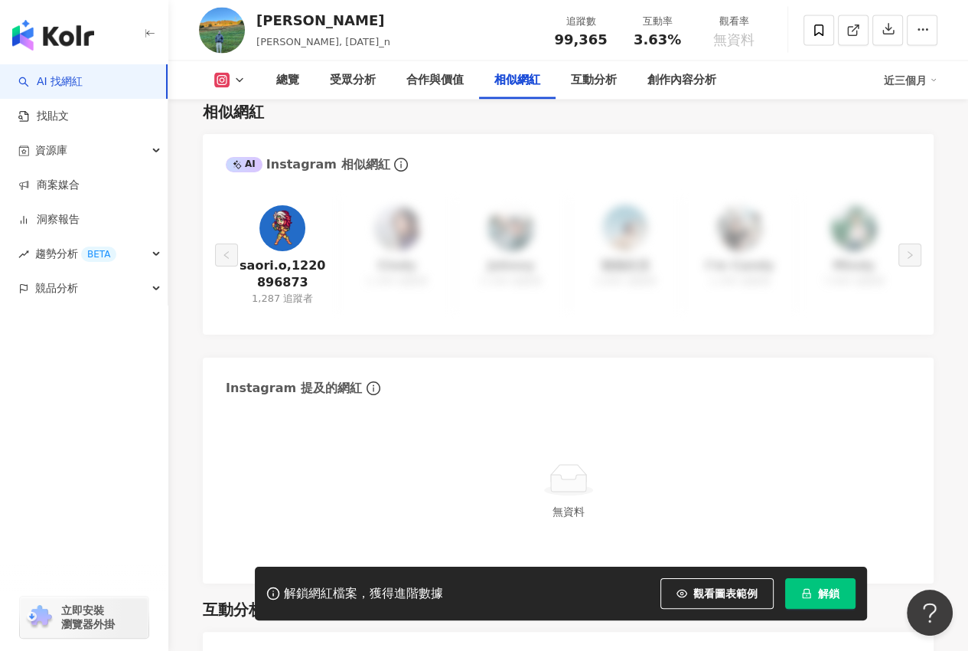
click at [283, 251] on img at bounding box center [282, 228] width 46 height 46
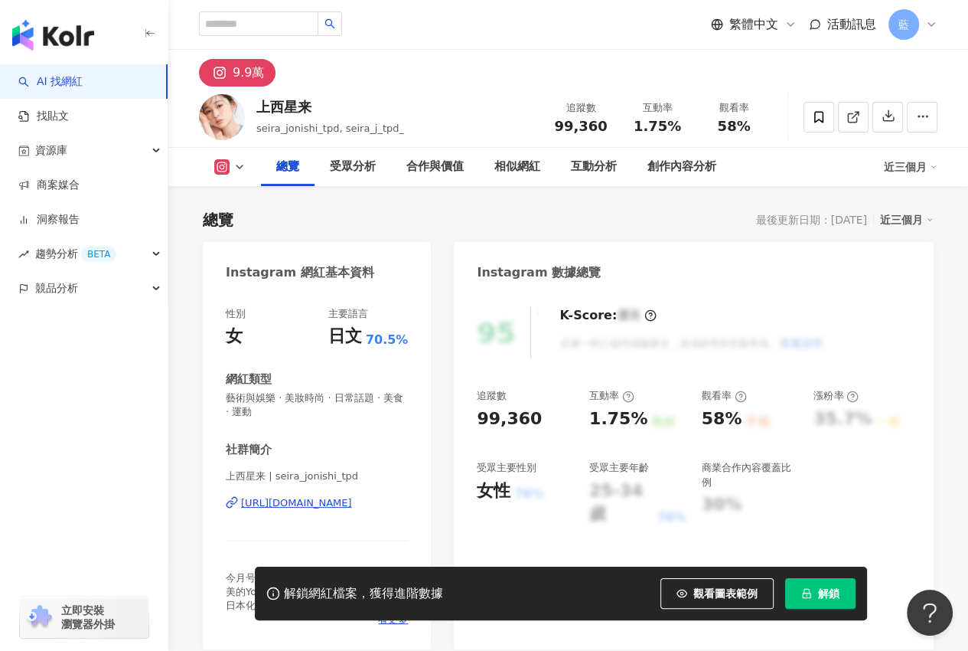
click at [312, 504] on div "[URL][DOMAIN_NAME]" at bounding box center [296, 503] width 111 height 14
drag, startPoint x: 222, startPoint y: 264, endPoint x: 407, endPoint y: 511, distance: 308.3
click at [407, 511] on div "Instagram 網紅基本資料 性別 女 主要語言 日文 70.5% 網紅類型 藝術與娛樂 · 美妝時尚 · 日常話題 · 美食 · 運動 社群簡介 上西星…" at bounding box center [317, 445] width 228 height 407
copy div "Instagram 網紅基本資料 性別 女 主要語言 日文 70.5% 網紅類型 藝術與娛樂 · 美妝時尚 · 日常話題 · 美食 · 運動 社群簡介 上西星…"
drag, startPoint x: 415, startPoint y: 230, endPoint x: 408, endPoint y: 259, distance: 29.9
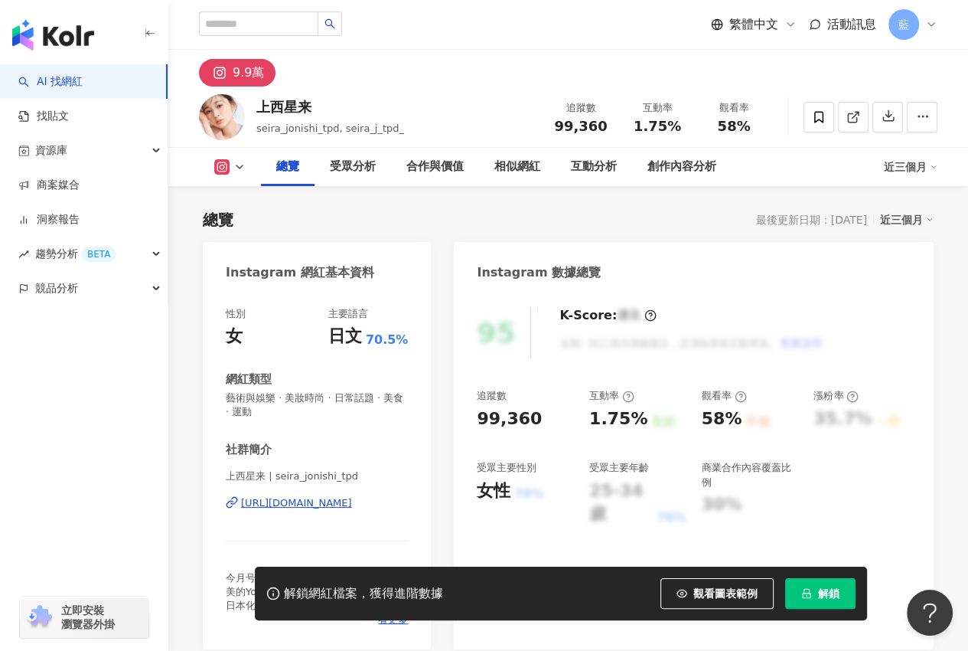
click at [351, 504] on div "[URL][DOMAIN_NAME]" at bounding box center [296, 503] width 111 height 14
click at [327, 500] on div "[URL][DOMAIN_NAME]" at bounding box center [296, 503] width 111 height 14
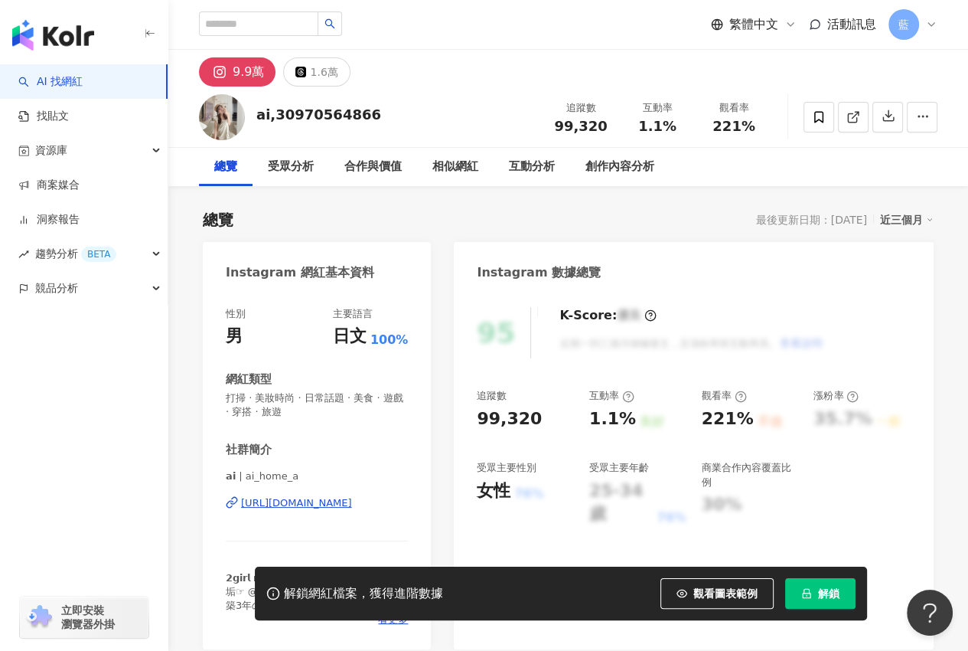
click at [316, 498] on div "https://www.instagram.com/ai_home_a/" at bounding box center [296, 503] width 111 height 14
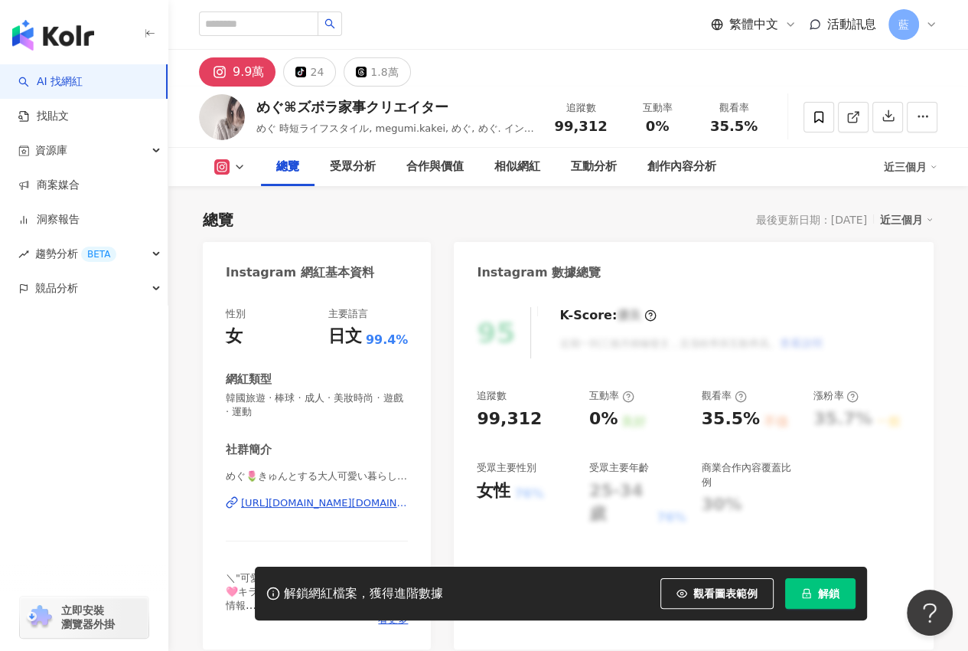
click at [328, 501] on div "https://www.instagram.com/megumi.kakei/" at bounding box center [324, 503] width 167 height 14
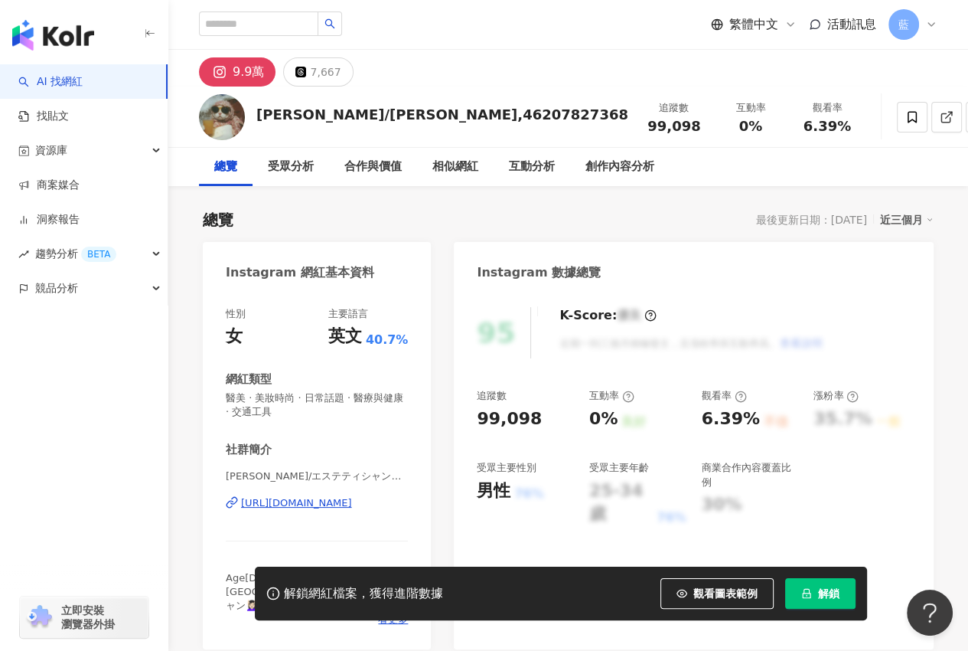
click at [350, 503] on div "https://www.instagram.com/ms.y_beauty_yu42/" at bounding box center [296, 503] width 111 height 14
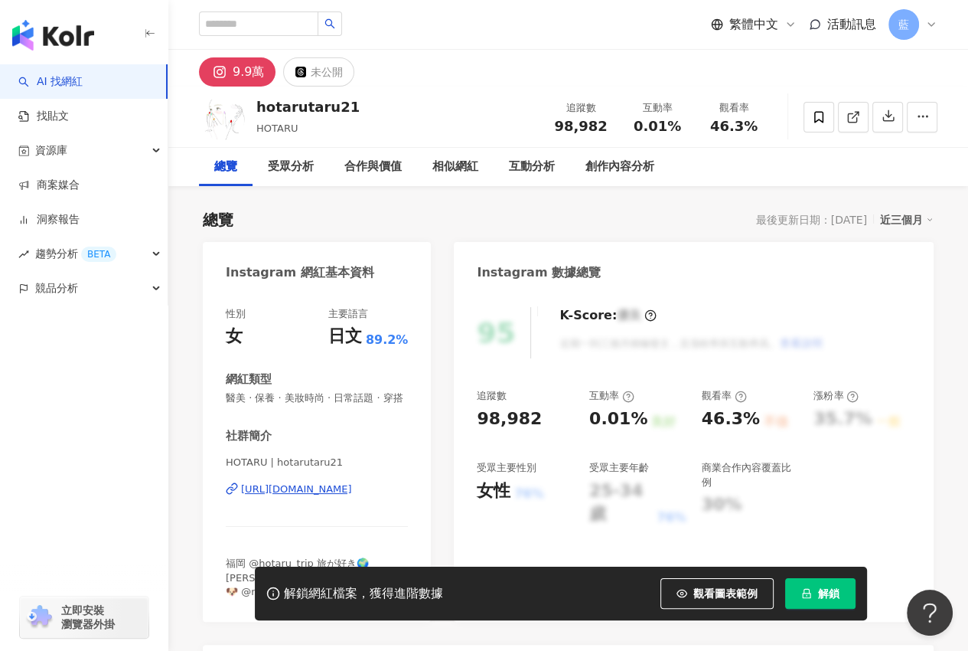
click at [351, 496] on div "https://www.instagram.com/hotarutaru21/" at bounding box center [296, 489] width 111 height 14
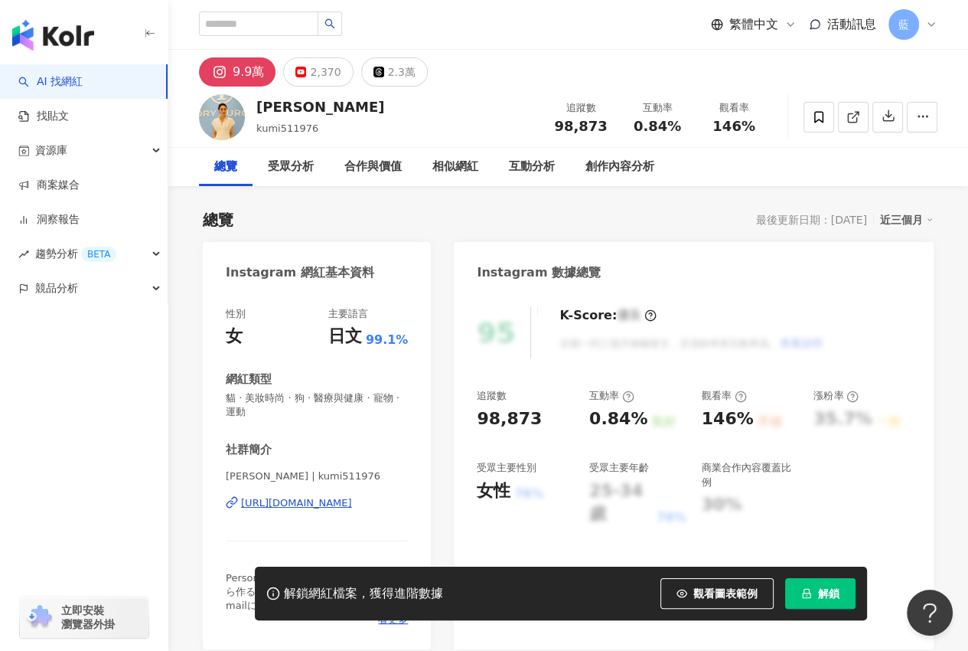
click at [314, 500] on div "[URL][DOMAIN_NAME]" at bounding box center [296, 503] width 111 height 14
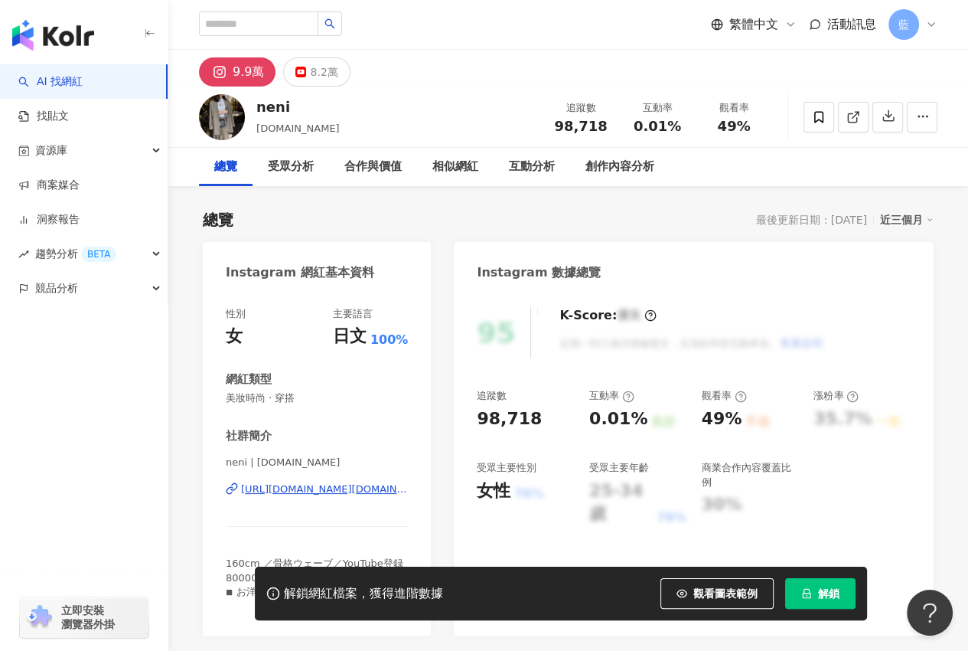
click at [374, 491] on div "https://www.instagram.com/neni.mo/" at bounding box center [324, 489] width 167 height 14
drag, startPoint x: 224, startPoint y: 267, endPoint x: 768, endPoint y: 425, distance: 567.3
click at [412, 490] on div "Instagram 網紅基本資料 性別 女 主要語言 日文 100% 網紅類型 美妝時尚 · 穿搭 社群簡介 neni | neni.mo https://w…" at bounding box center [317, 438] width 228 height 393
copy div "Instagram 網紅基本資料 性別 女 主要語言 日文 100% 網紅類型 美妝時尚 · 穿搭 社群簡介 neni | neni.mo https://w…"
click at [329, 490] on div "https://www.instagram.com/neni.mo/" at bounding box center [324, 489] width 167 height 14
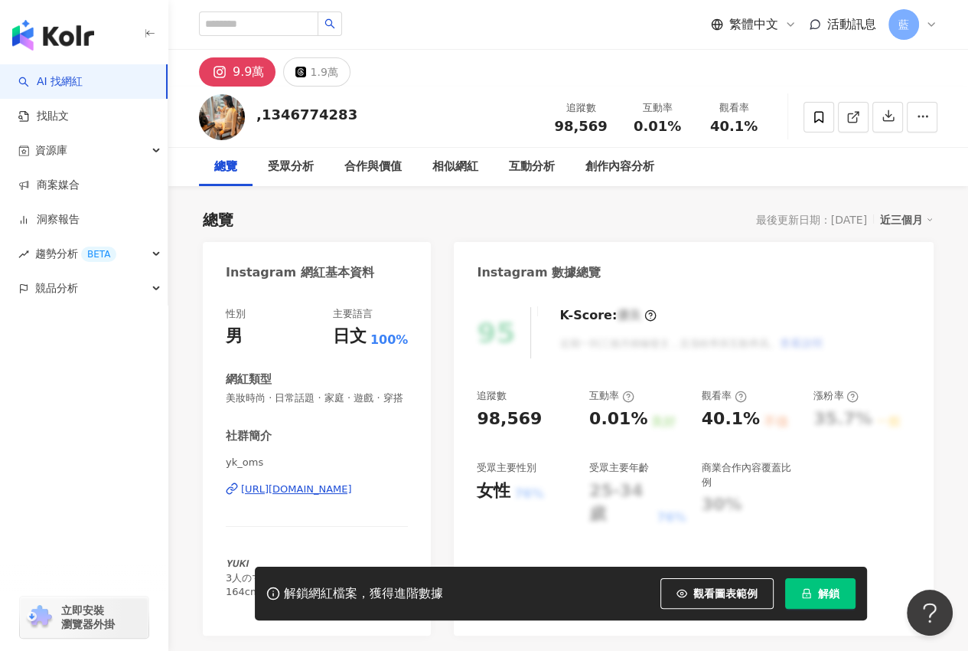
click at [322, 496] on div "[URL][DOMAIN_NAME]" at bounding box center [296, 489] width 111 height 14
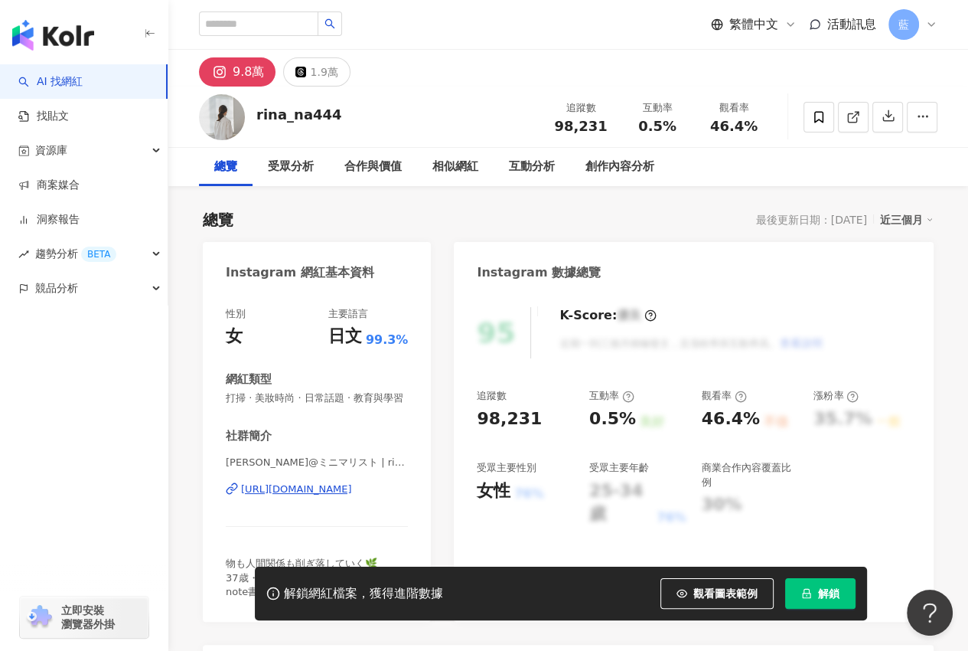
click at [346, 496] on div "https://www.instagram.com/rina_na444/" at bounding box center [296, 489] width 111 height 14
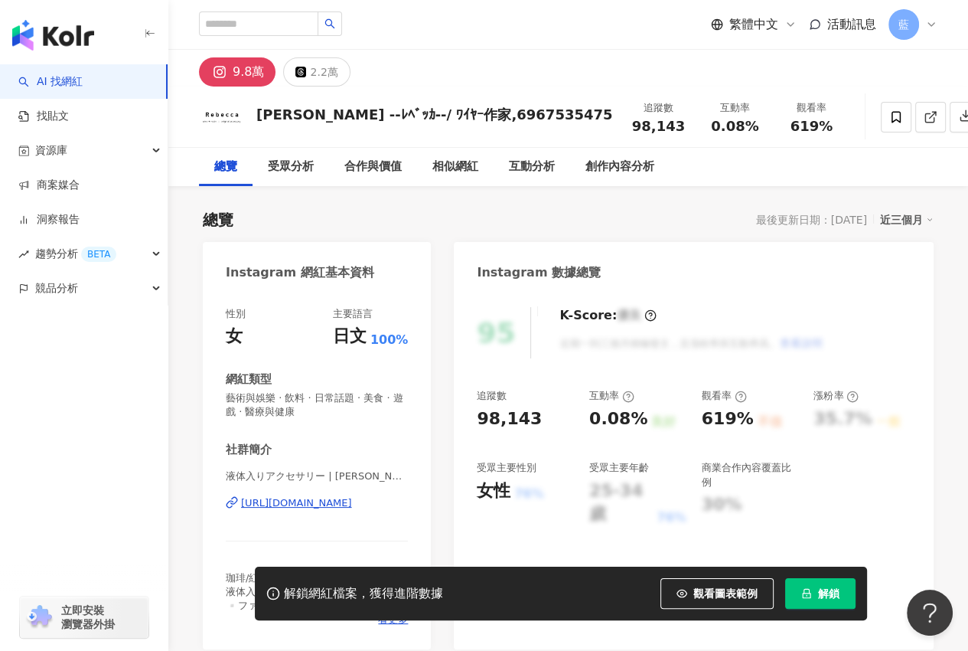
click at [334, 506] on div "https://www.instagram.com/rebecca_wire/" at bounding box center [296, 503] width 111 height 14
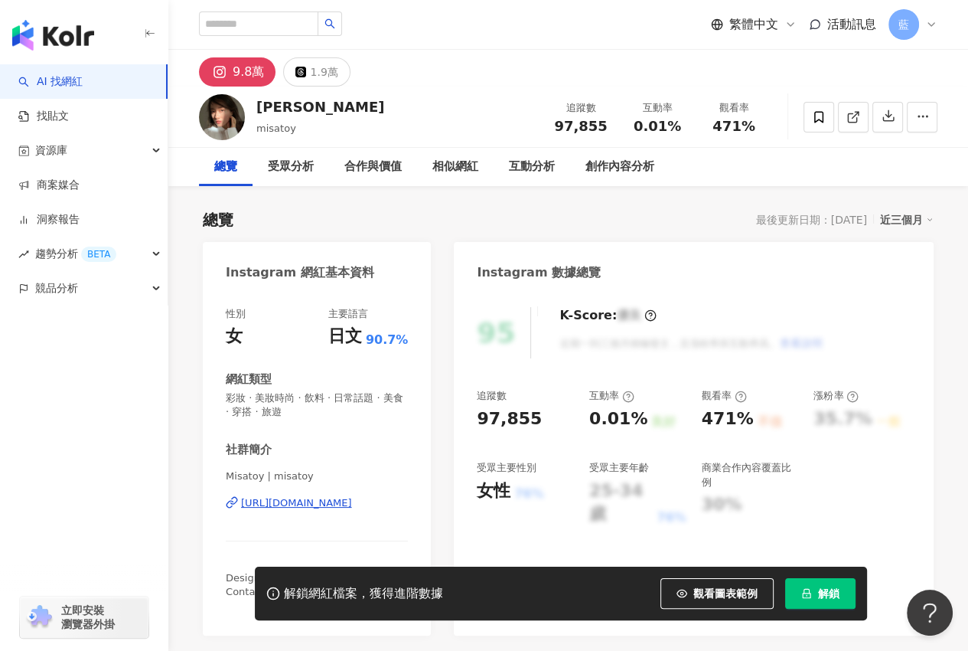
click at [322, 501] on div "https://www.instagram.com/misatoy/" at bounding box center [296, 503] width 111 height 14
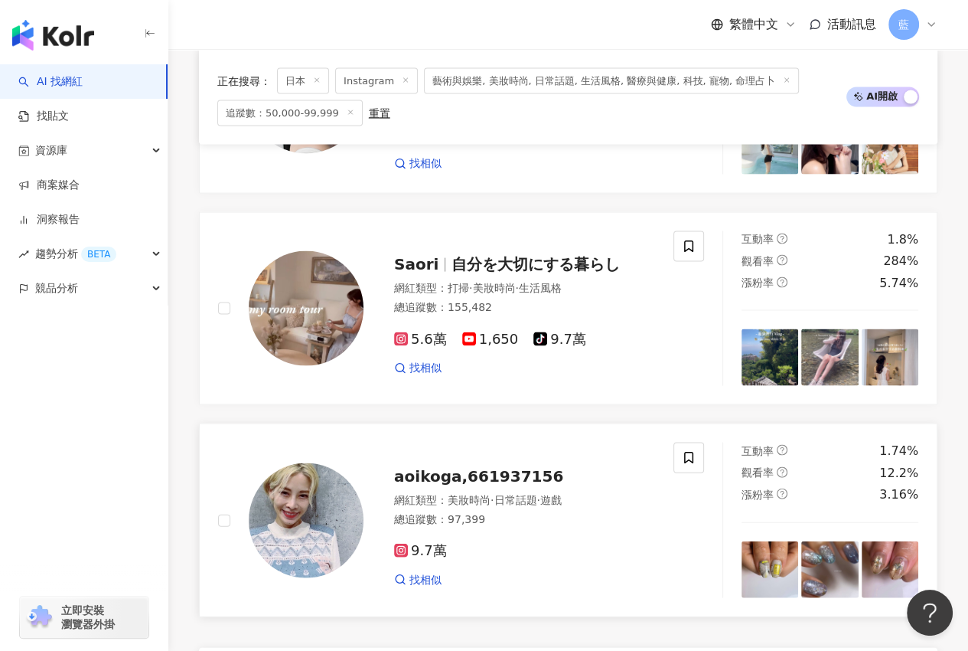
scroll to position [2927, 0]
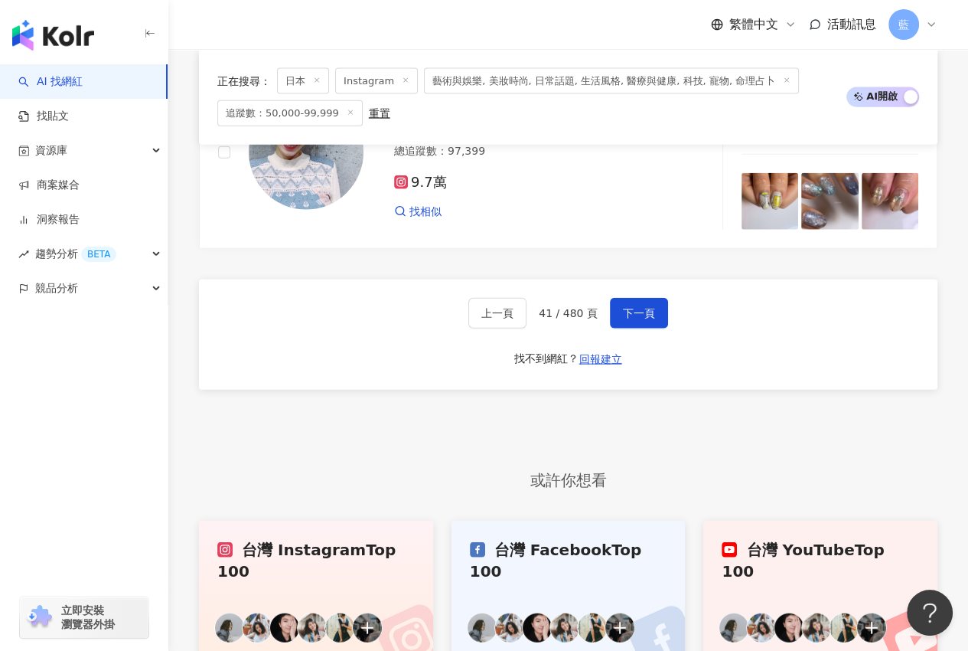
click at [667, 321] on div "上一頁 41 / 480 頁 下一頁 找不到網紅？ 回報建立" at bounding box center [568, 334] width 739 height 110
click at [626, 312] on span "下一頁" at bounding box center [639, 313] width 32 height 12
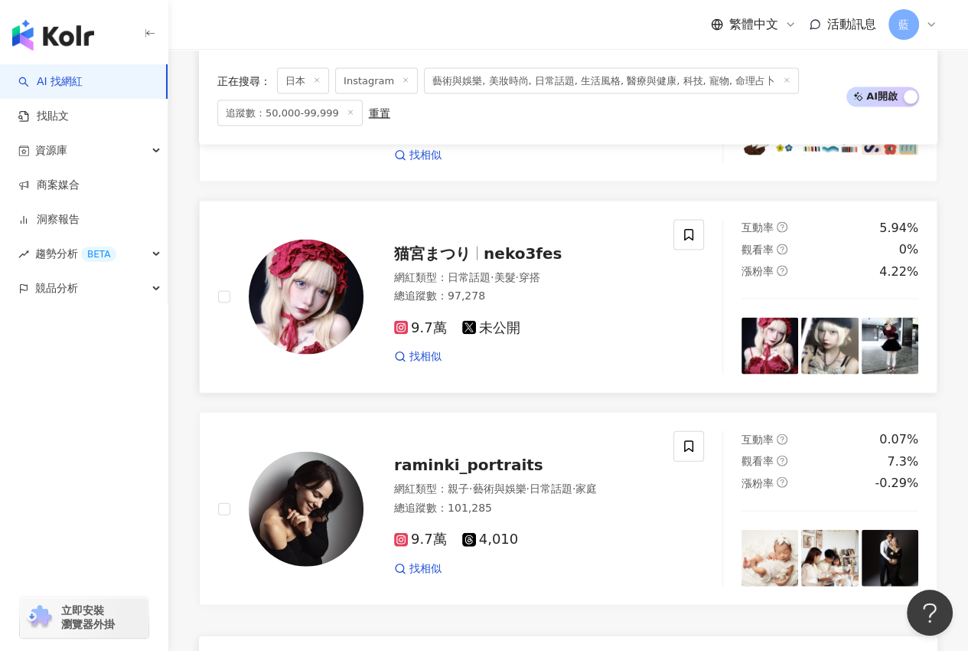
scroll to position [2717, 0]
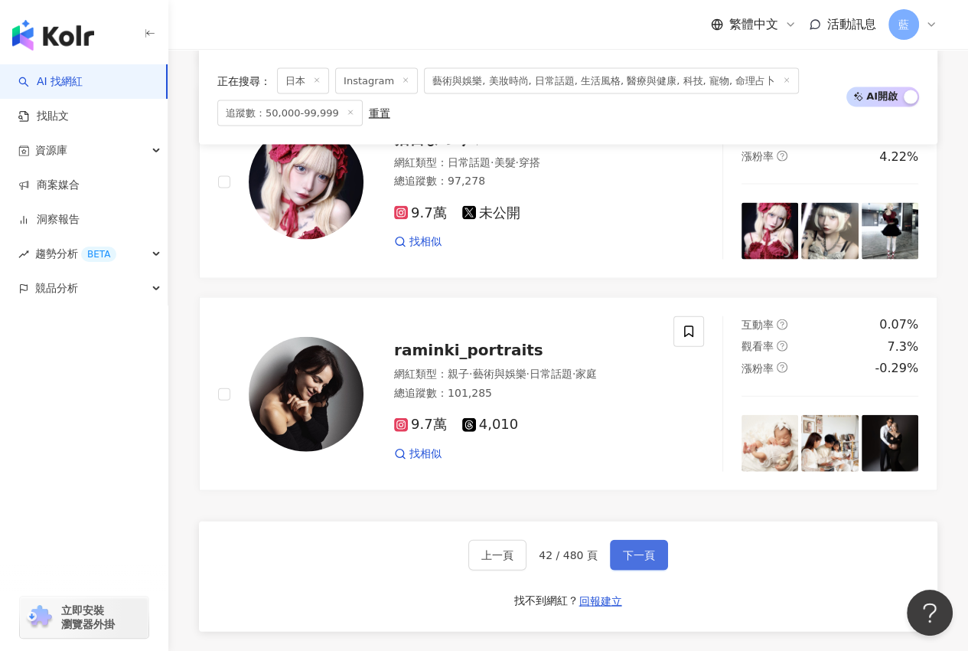
click at [634, 558] on span "下一頁" at bounding box center [639, 555] width 32 height 12
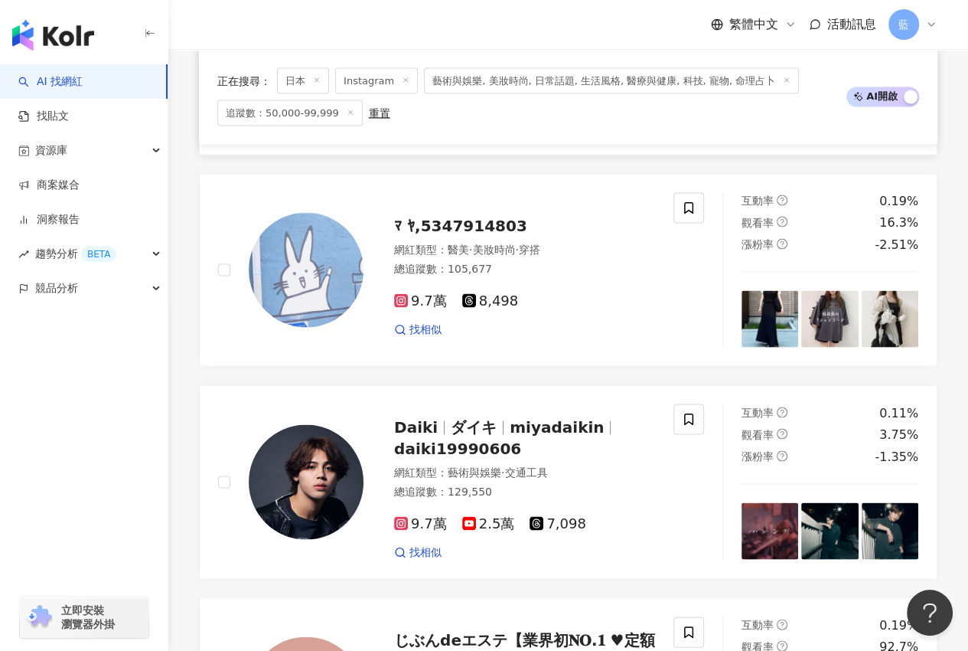
scroll to position [2679, 0]
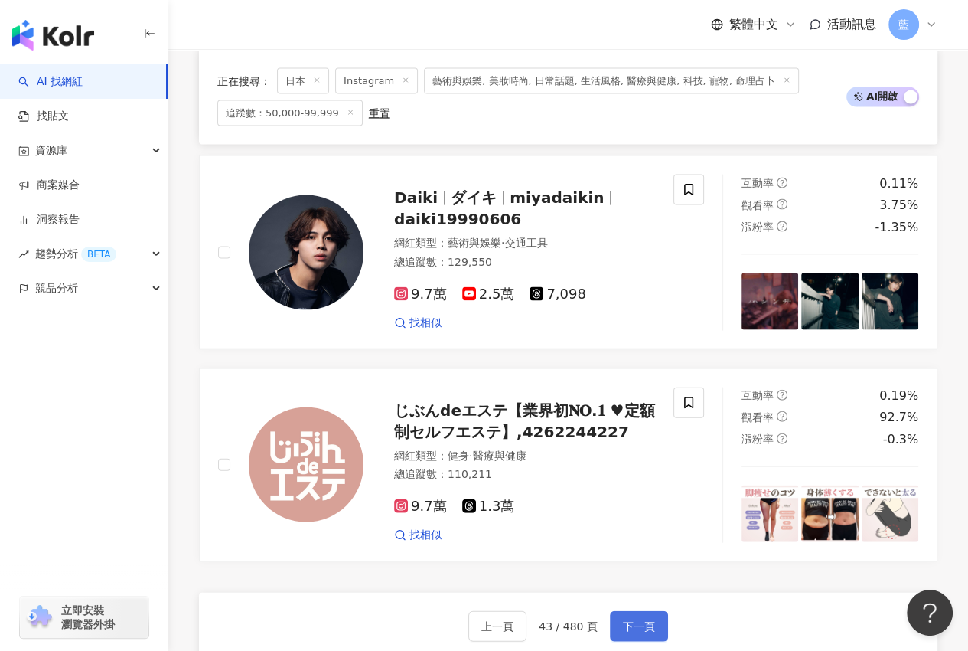
click at [630, 620] on span "下一頁" at bounding box center [639, 626] width 32 height 12
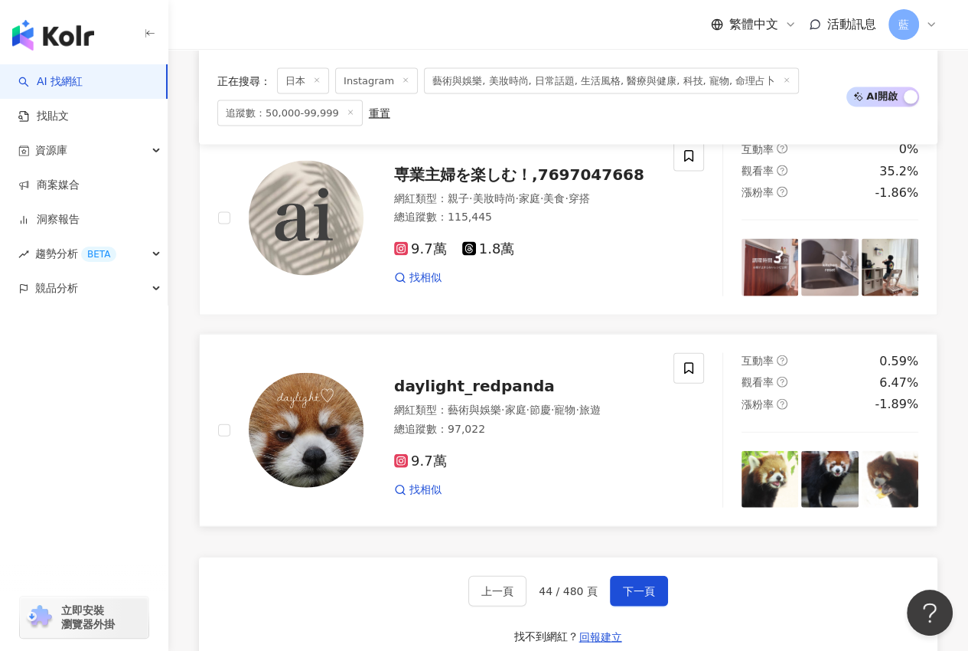
scroll to position [2781, 0]
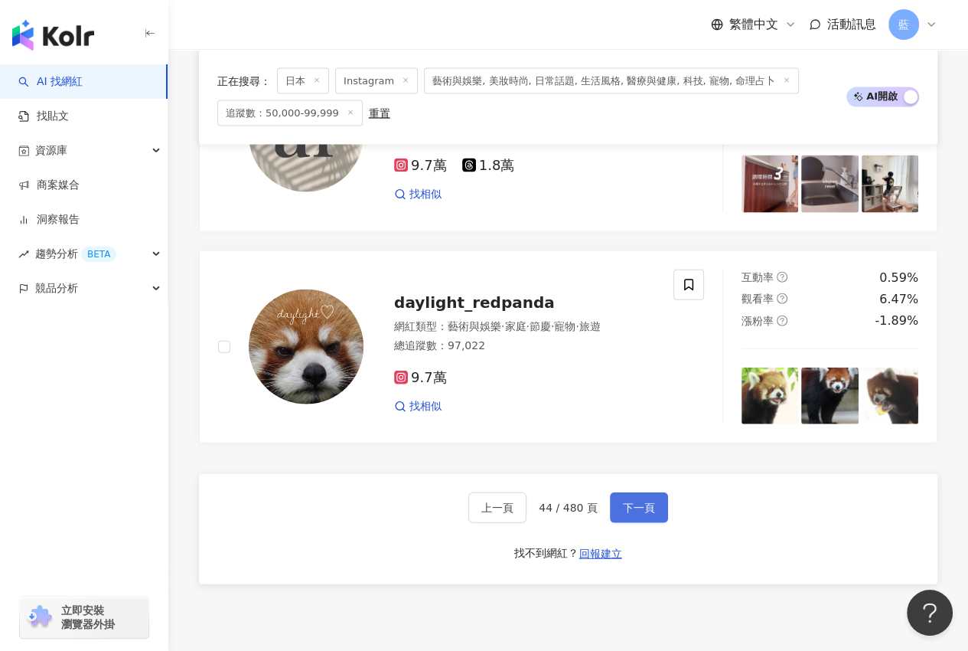
click at [649, 501] on span "下一頁" at bounding box center [639, 507] width 32 height 12
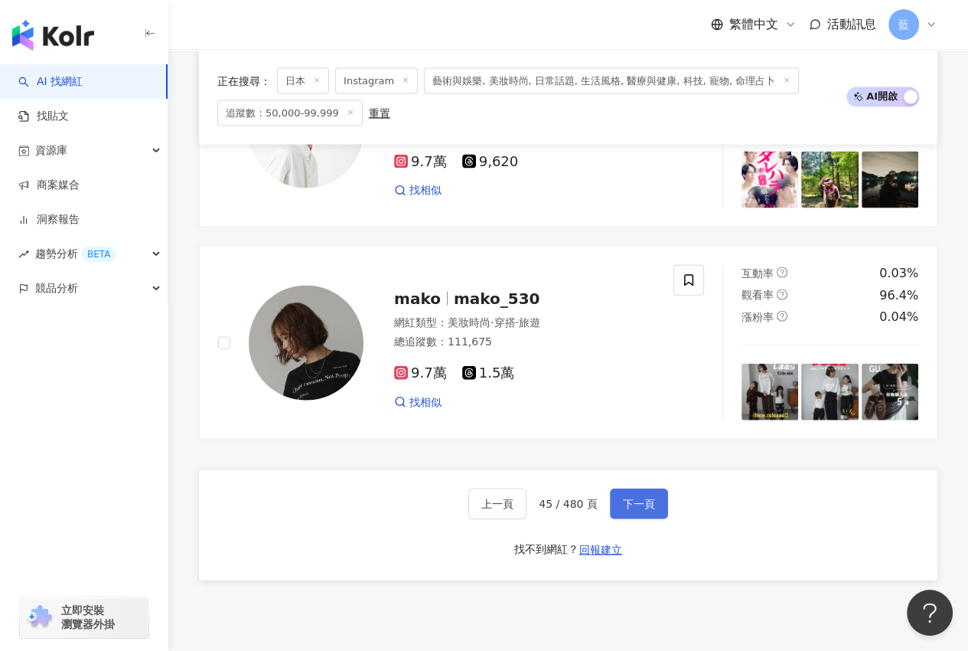
click at [638, 498] on span "下一頁" at bounding box center [639, 504] width 32 height 12
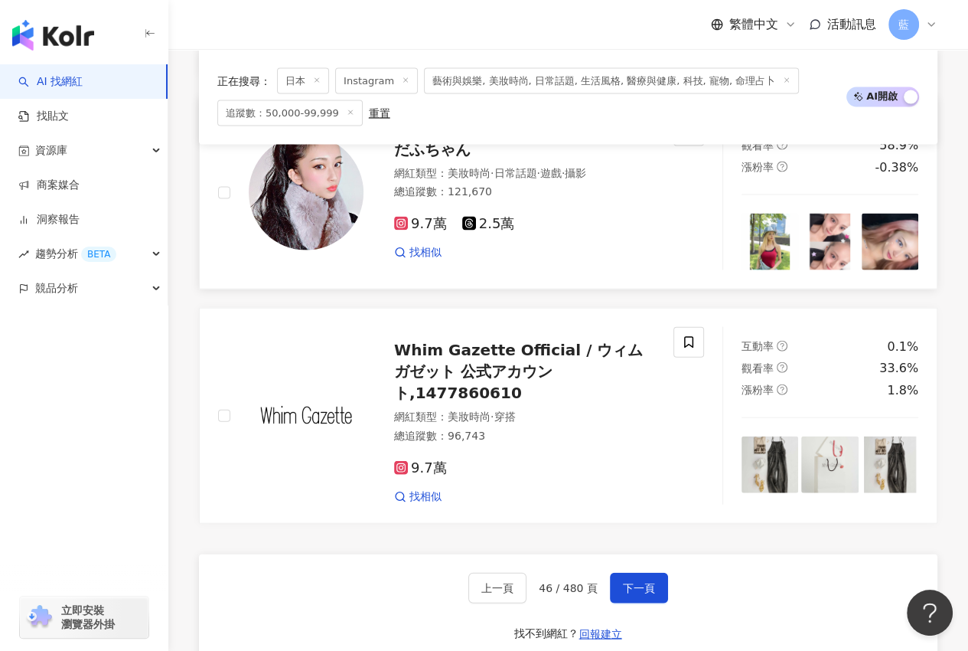
scroll to position [2832, 0]
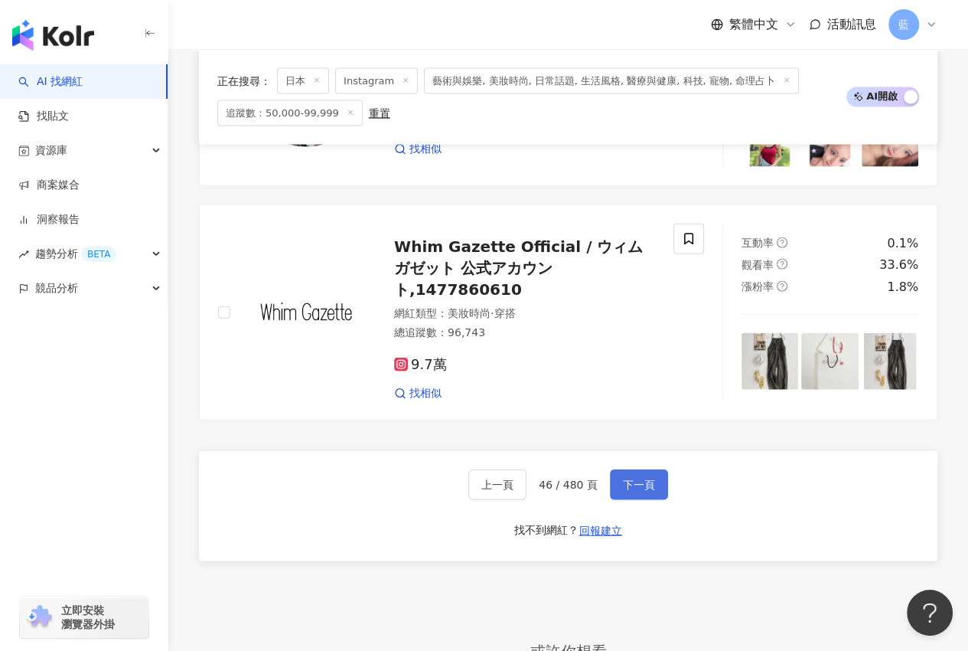
click at [631, 478] on span "下一頁" at bounding box center [639, 484] width 32 height 12
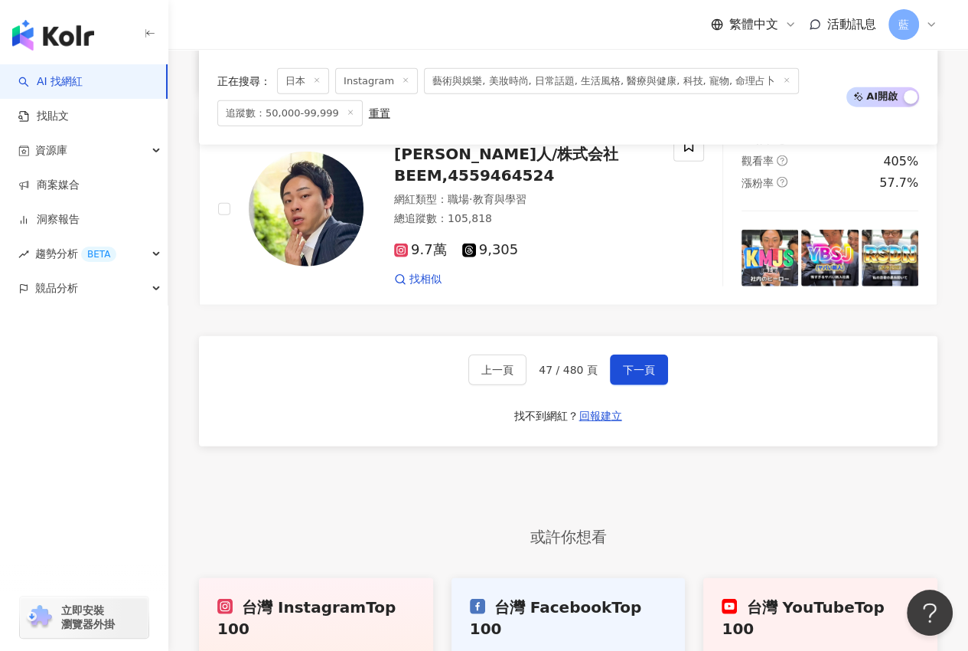
scroll to position [2985, 0]
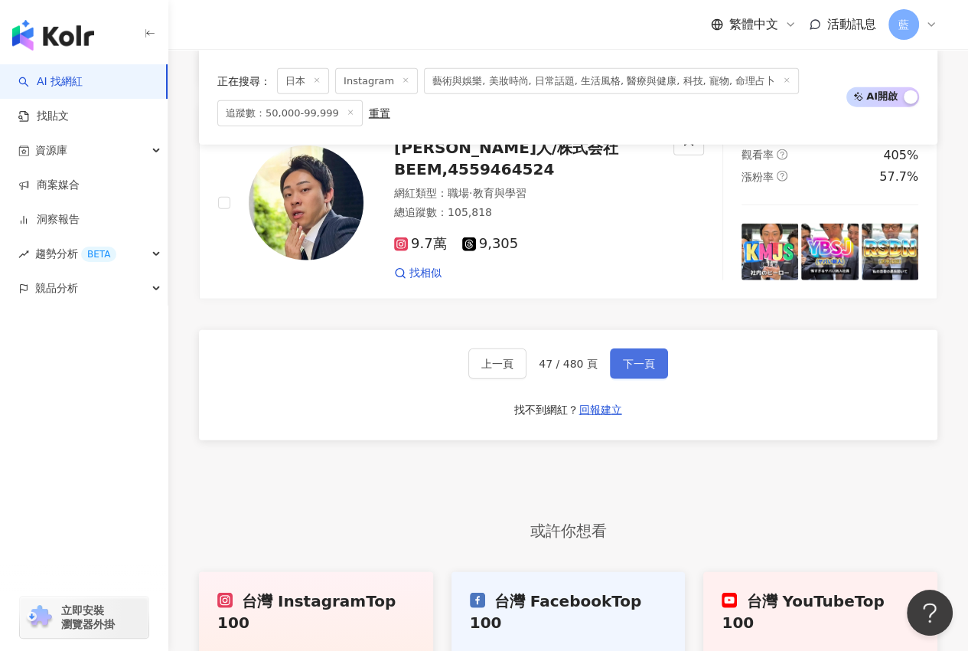
click at [651, 368] on span "下一頁" at bounding box center [639, 363] width 32 height 12
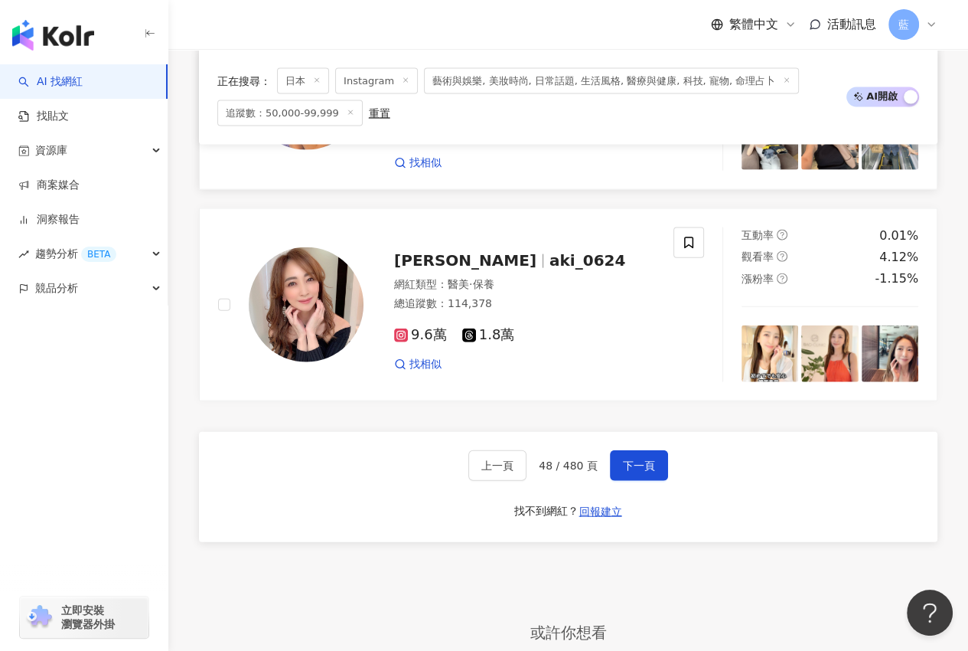
scroll to position [2882, 0]
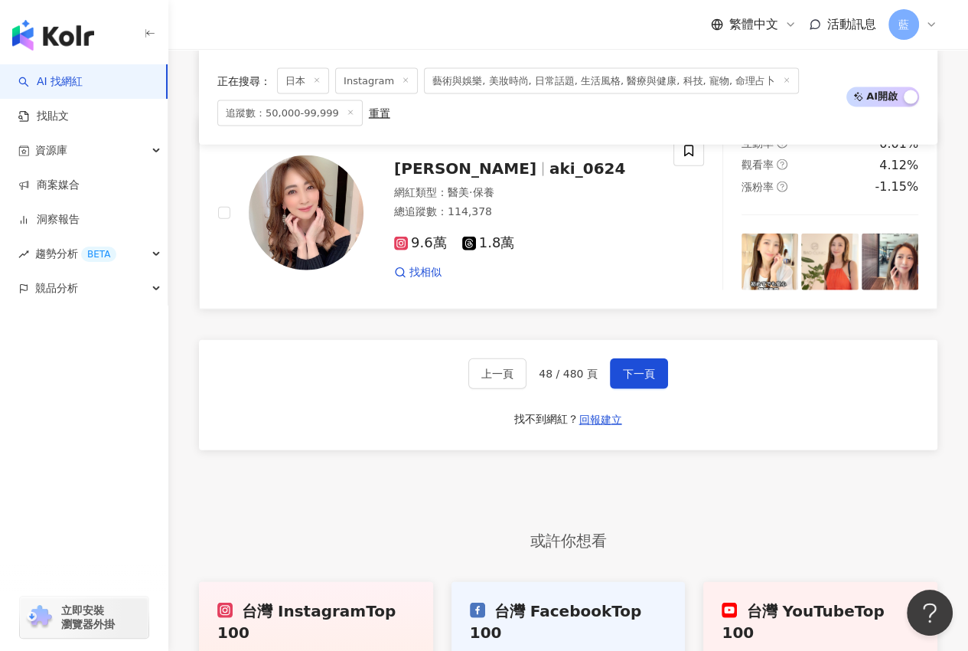
drag, startPoint x: 627, startPoint y: 362, endPoint x: 569, endPoint y: 279, distance: 101.1
click at [628, 367] on span "下一頁" at bounding box center [639, 373] width 32 height 12
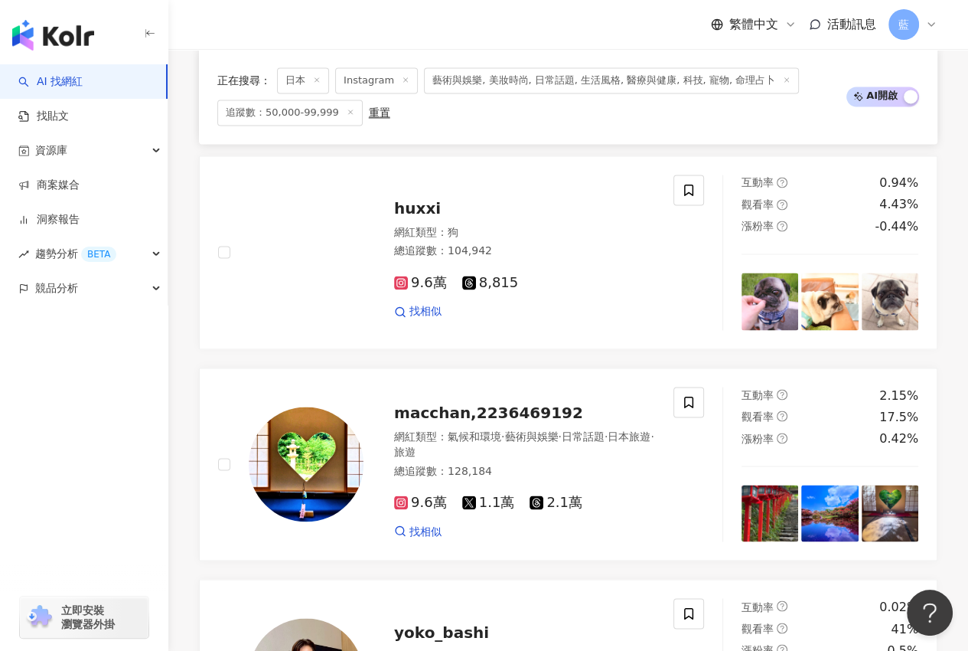
scroll to position [2422, 0]
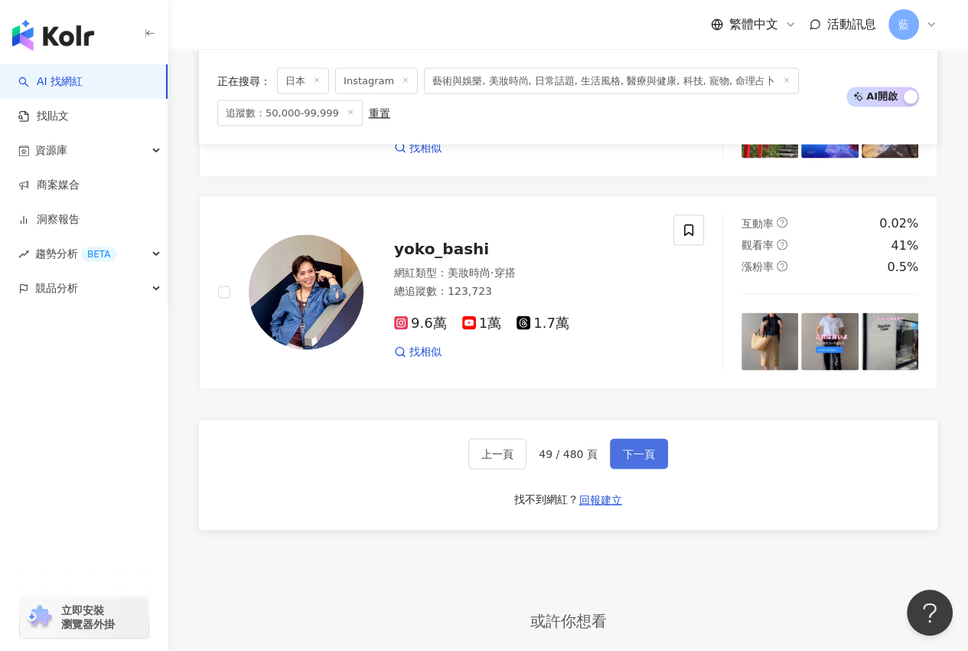
click at [615, 439] on button "下一頁" at bounding box center [639, 454] width 58 height 31
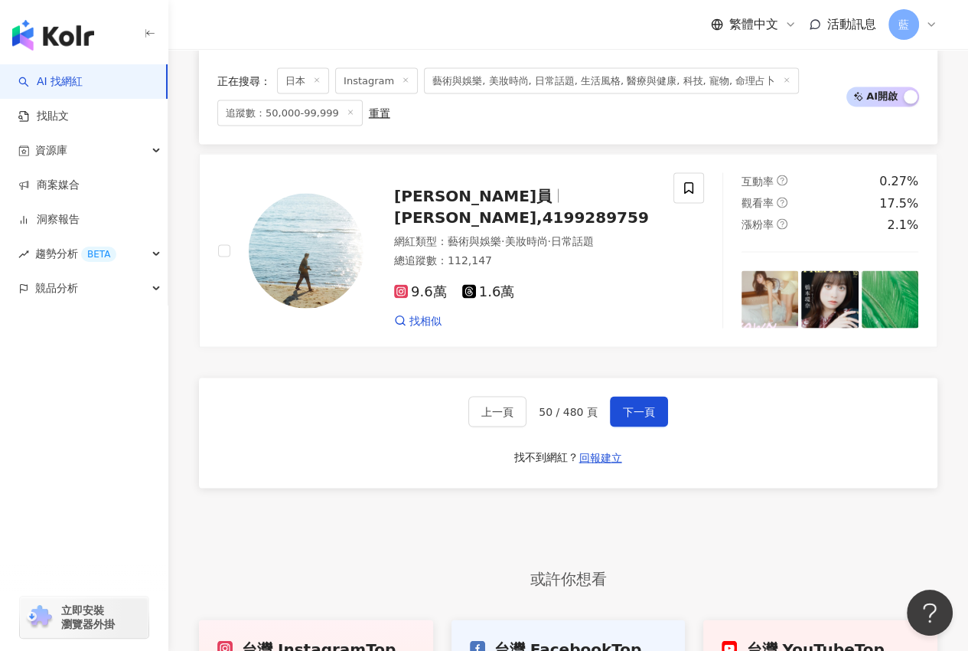
scroll to position [2480, 0]
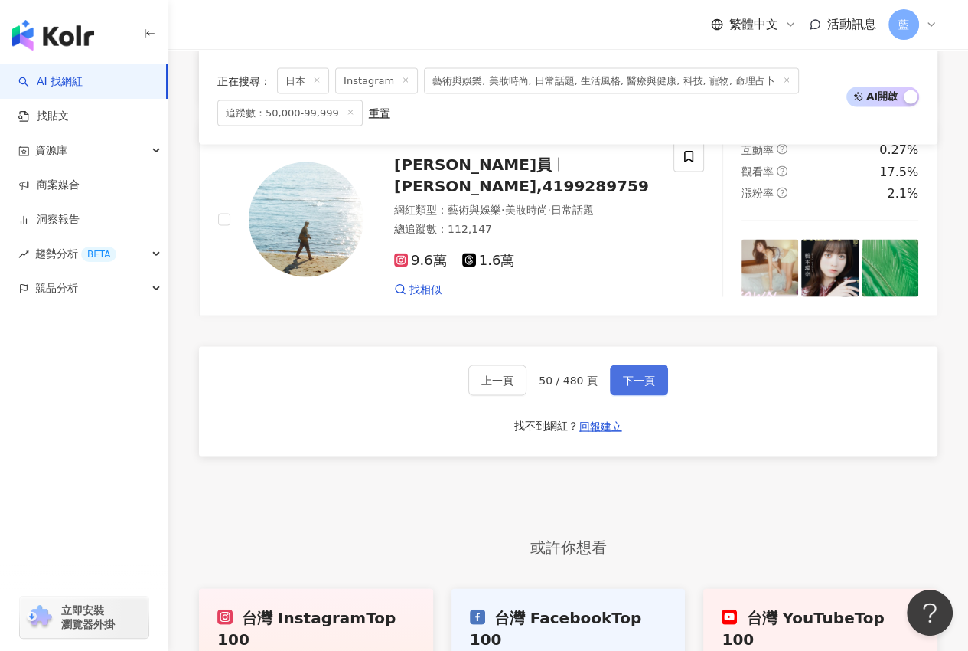
click at [639, 374] on span "下一頁" at bounding box center [639, 380] width 32 height 12
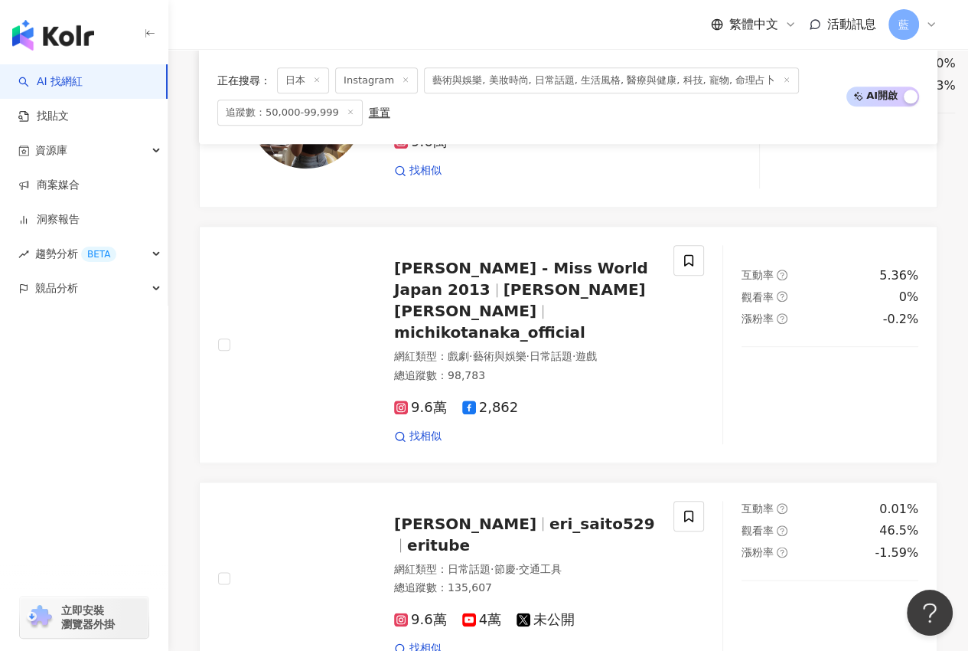
scroll to position [2692, 0]
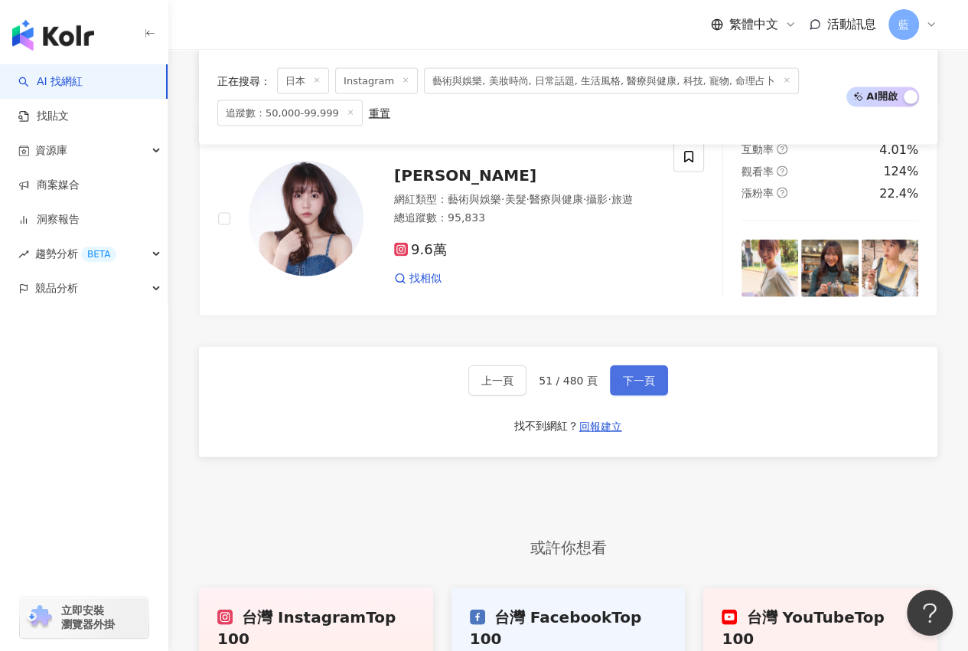
click at [635, 374] on span "下一頁" at bounding box center [639, 380] width 32 height 12
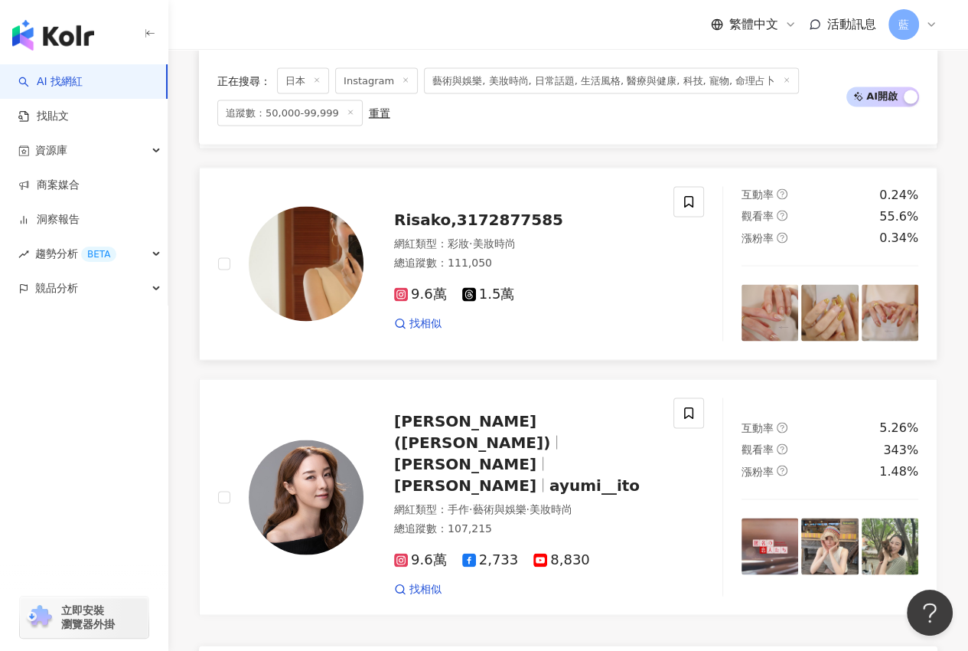
scroll to position [2556, 0]
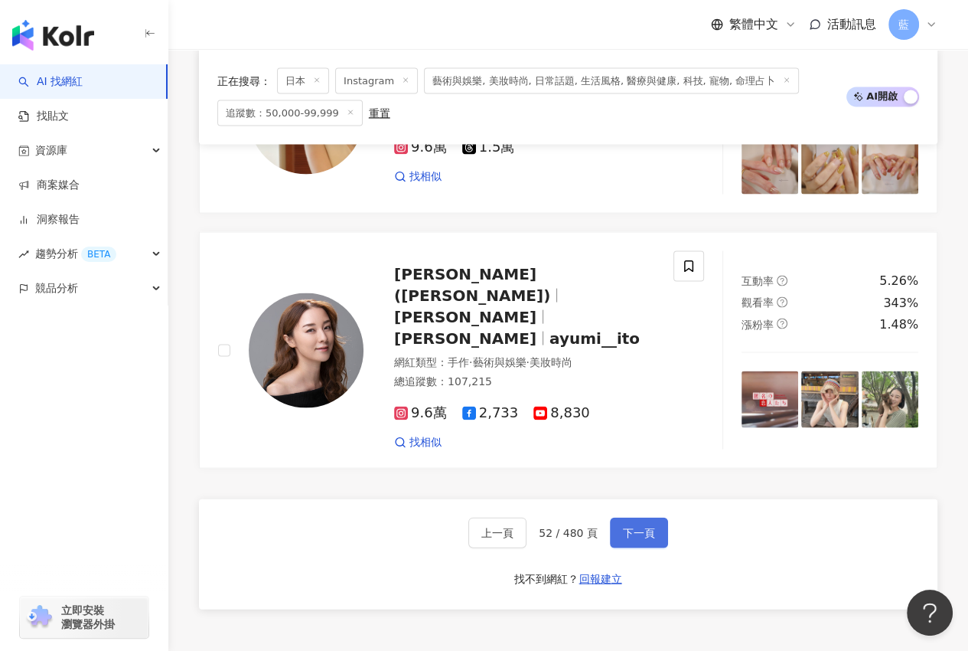
click at [636, 527] on span "下一頁" at bounding box center [639, 533] width 32 height 12
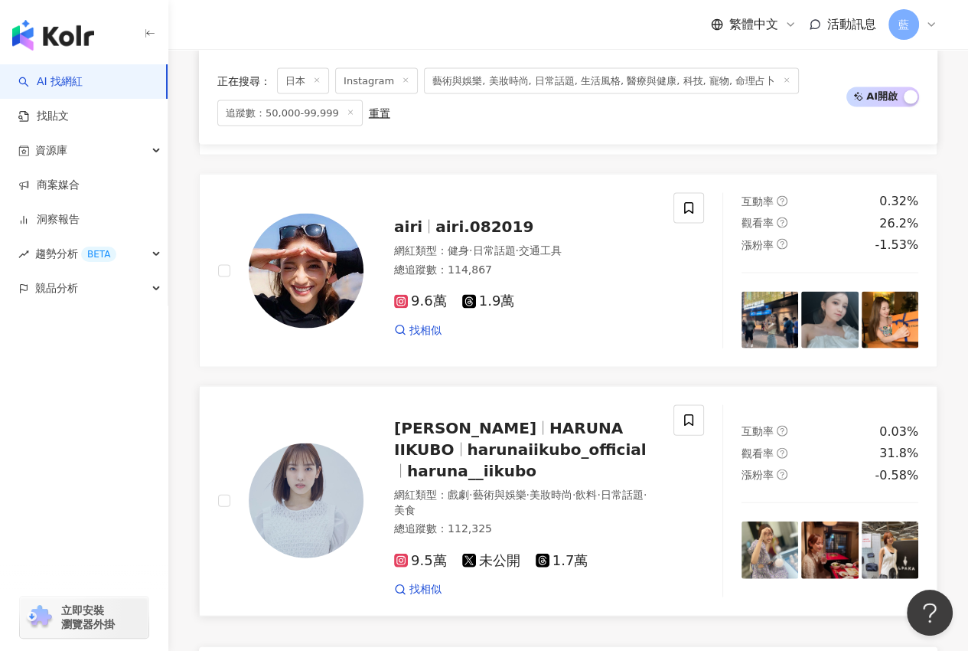
scroll to position [2782, 0]
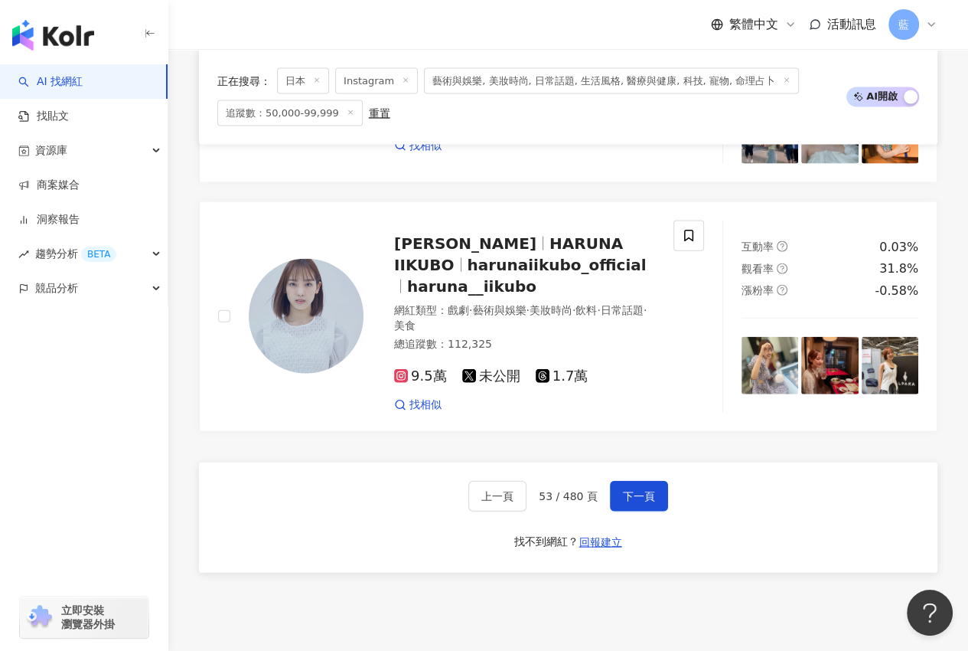
click at [634, 533] on div "上一頁 53 / 480 頁 下一頁 找不到網紅？ 回報建立" at bounding box center [568, 517] width 739 height 110
click at [641, 502] on span "下一頁" at bounding box center [639, 496] width 32 height 12
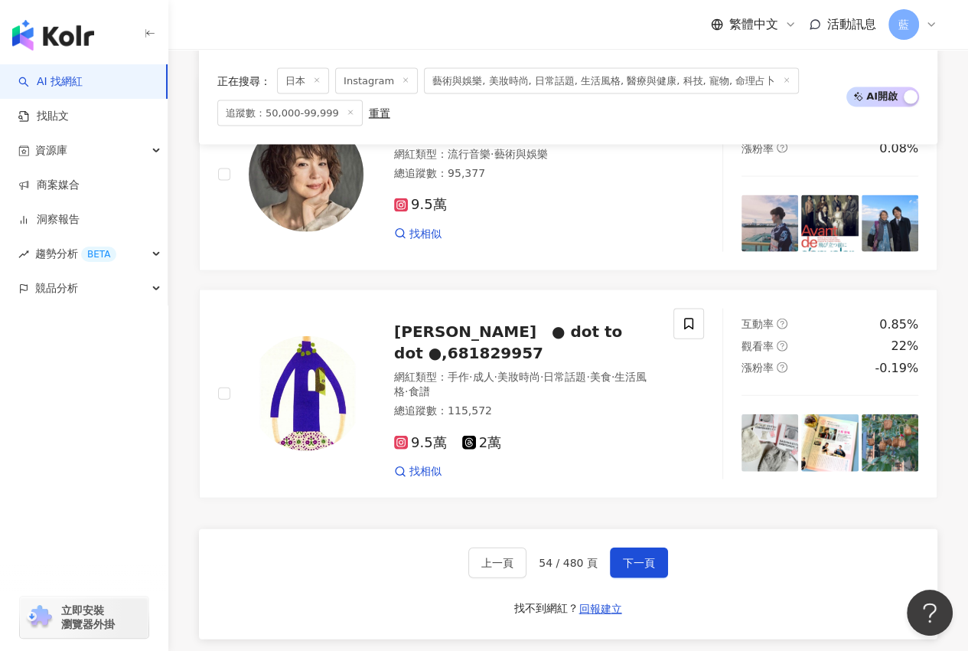
scroll to position [2835, 0]
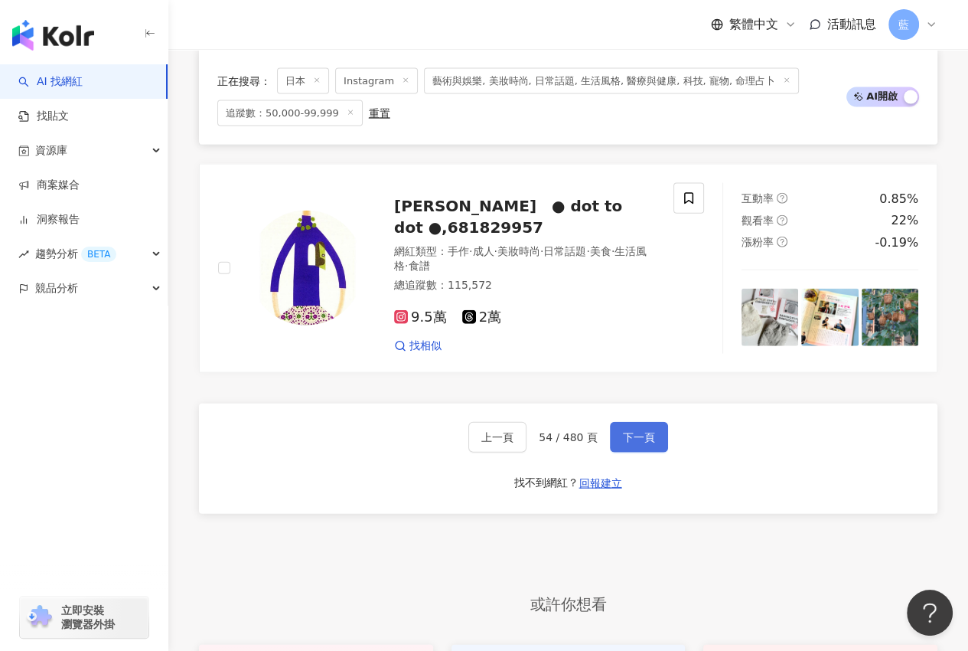
click at [628, 432] on span "下一頁" at bounding box center [639, 437] width 32 height 12
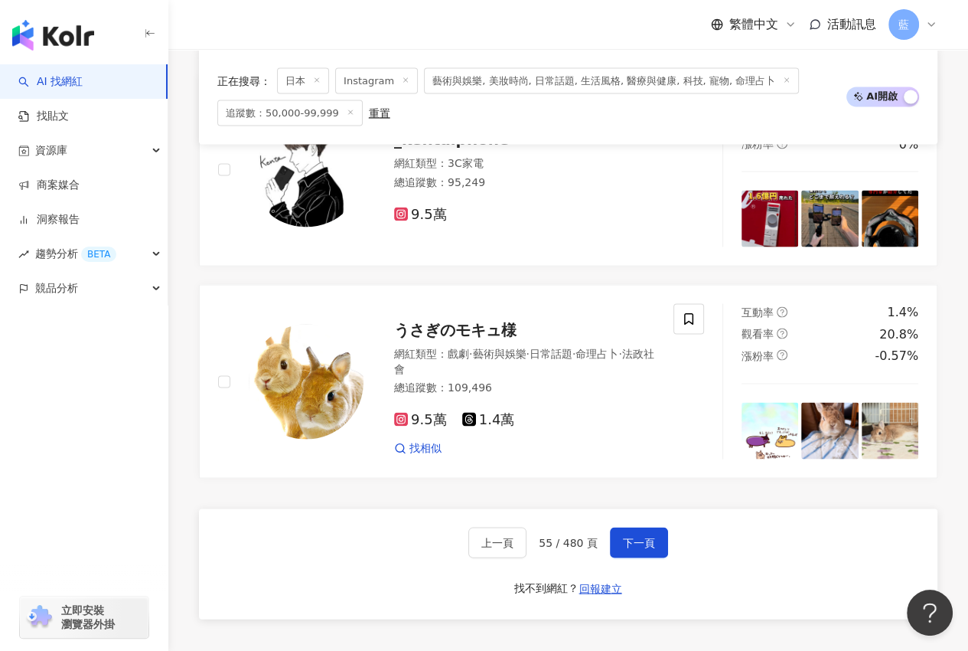
scroll to position [2434, 0]
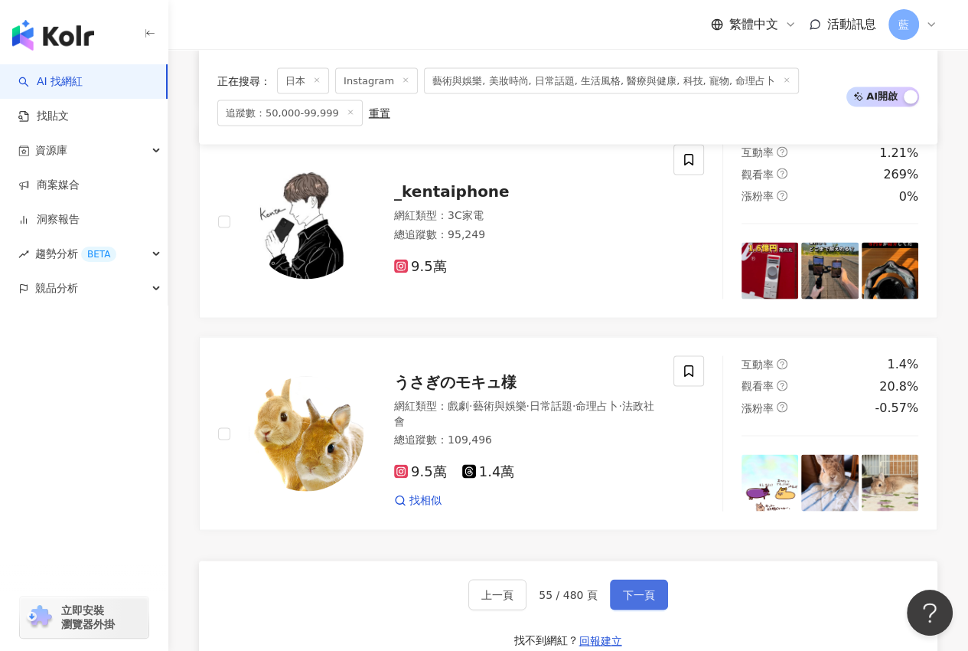
click at [652, 592] on button "下一頁" at bounding box center [639, 594] width 58 height 31
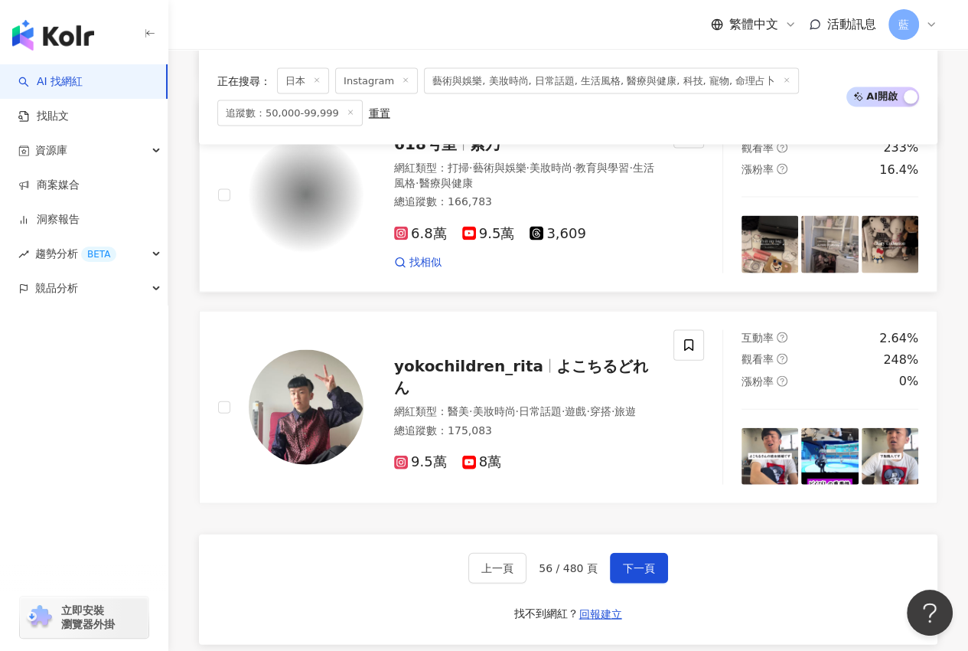
scroll to position [2795, 0]
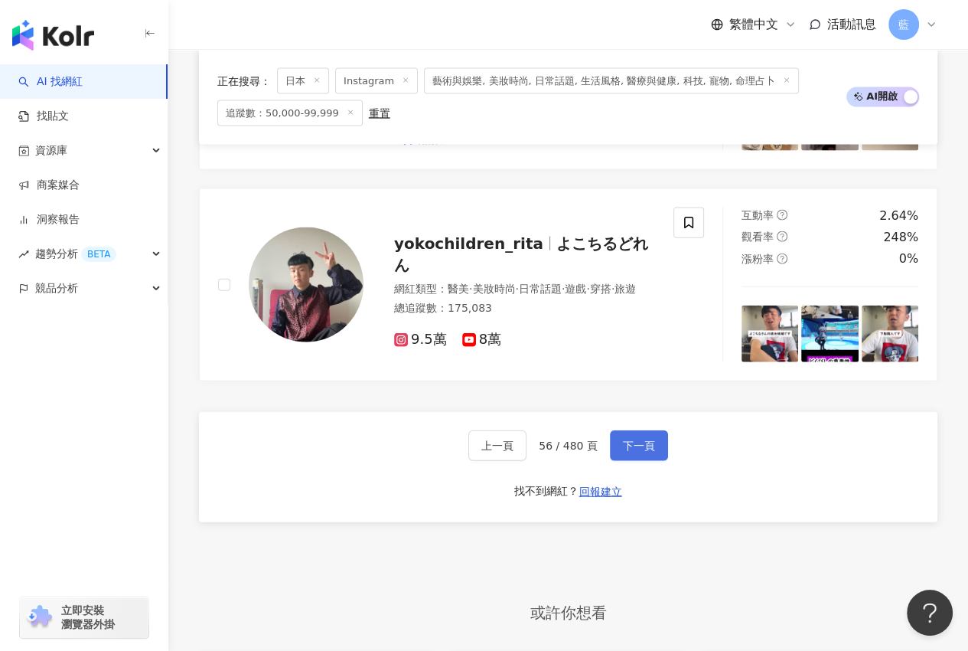
click at [639, 452] on span "下一頁" at bounding box center [639, 445] width 32 height 12
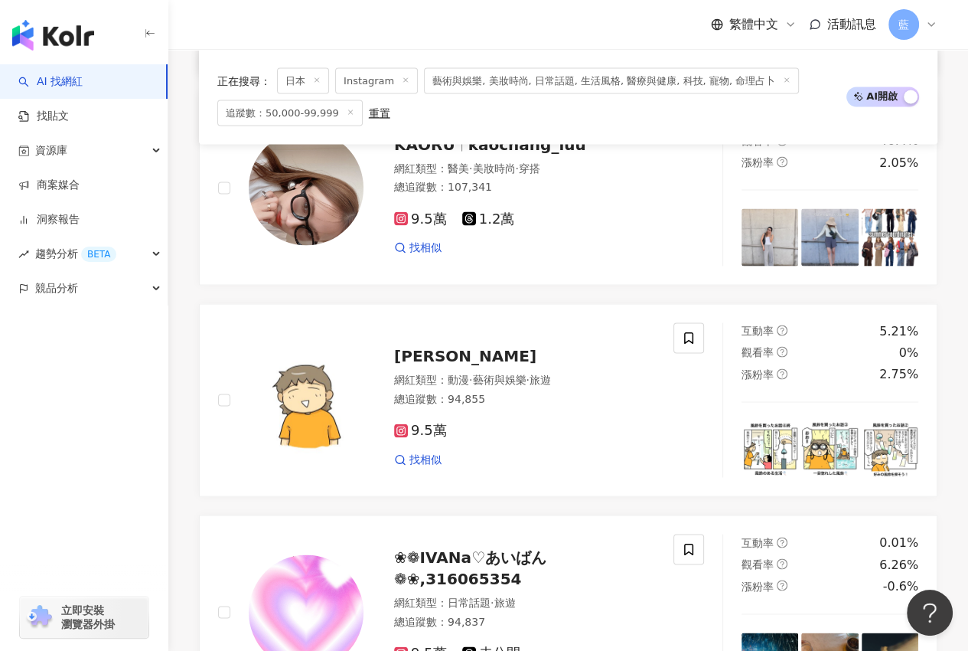
scroll to position [2526, 0]
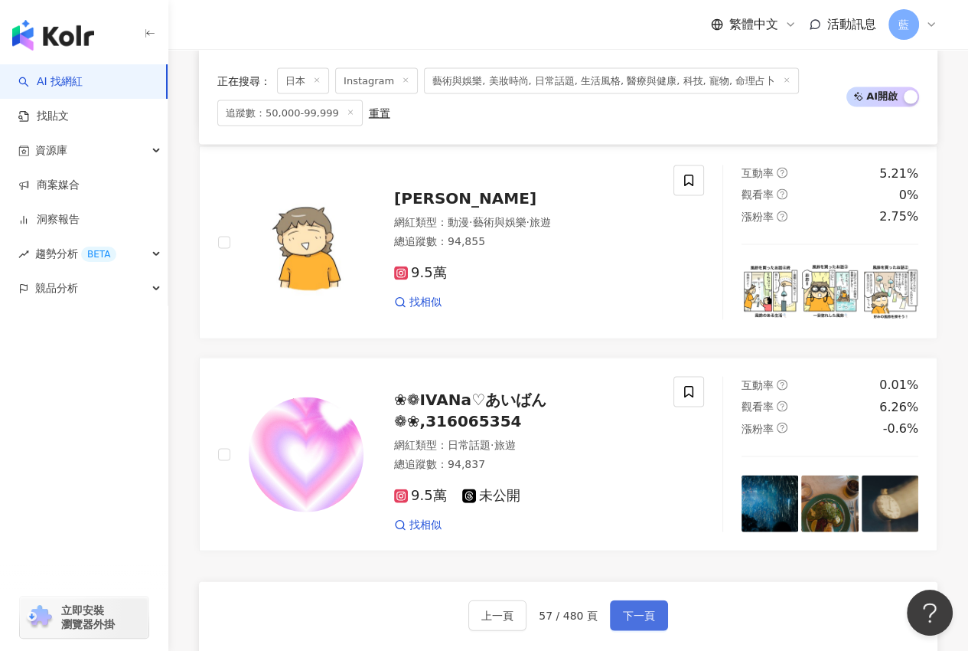
click at [637, 609] on span "下一頁" at bounding box center [639, 615] width 32 height 12
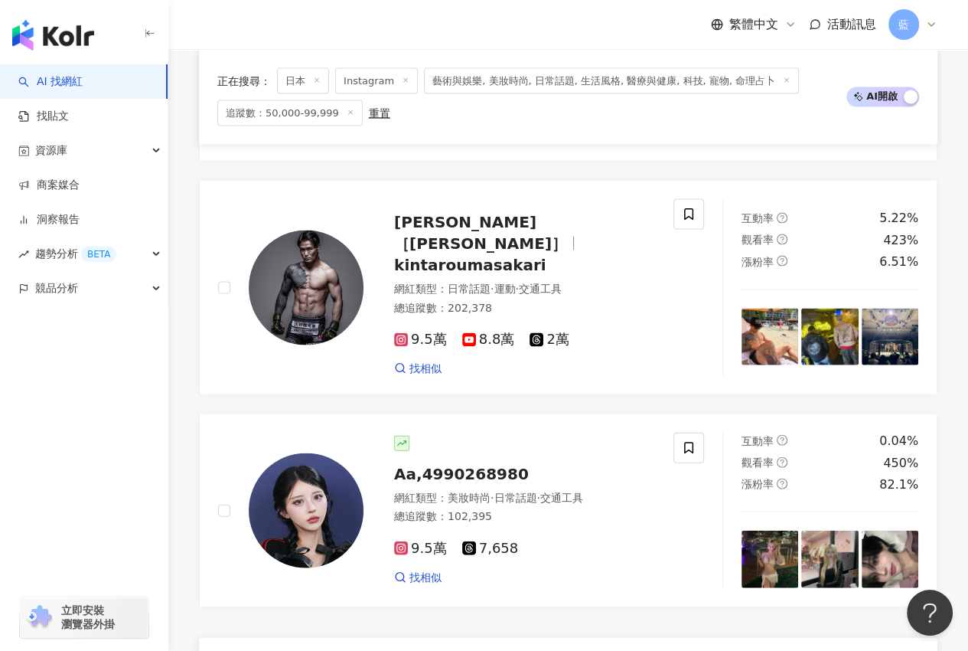
scroll to position [2896, 0]
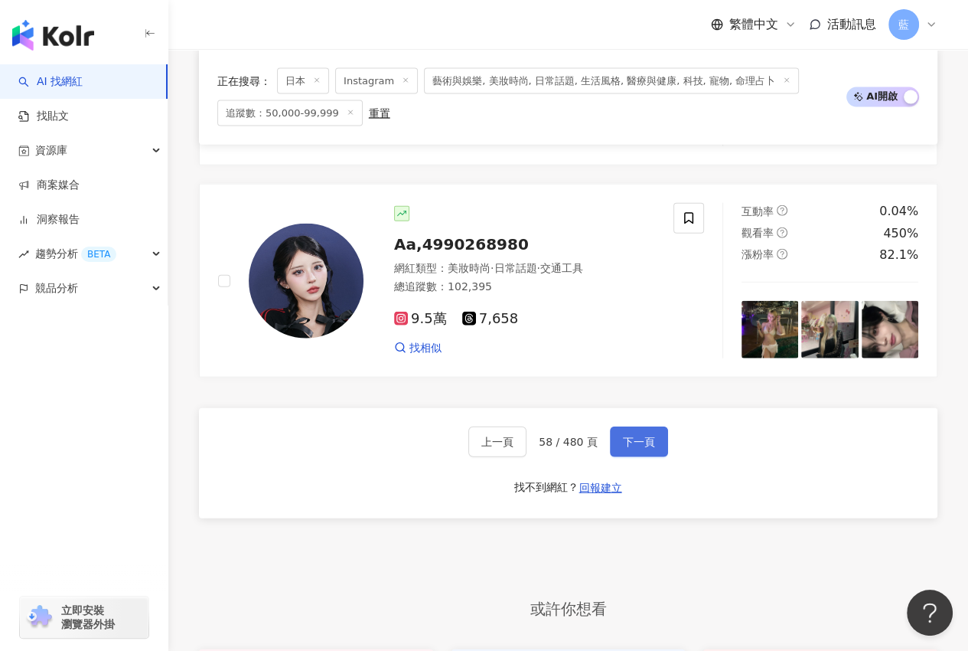
click at [651, 426] on button "下一頁" at bounding box center [639, 441] width 58 height 31
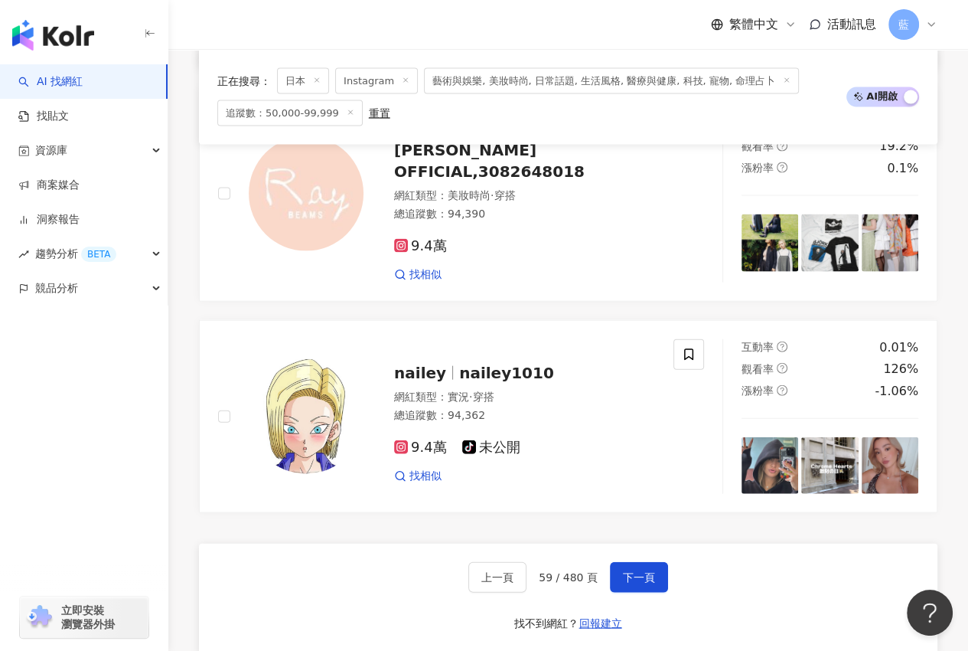
scroll to position [2841, 0]
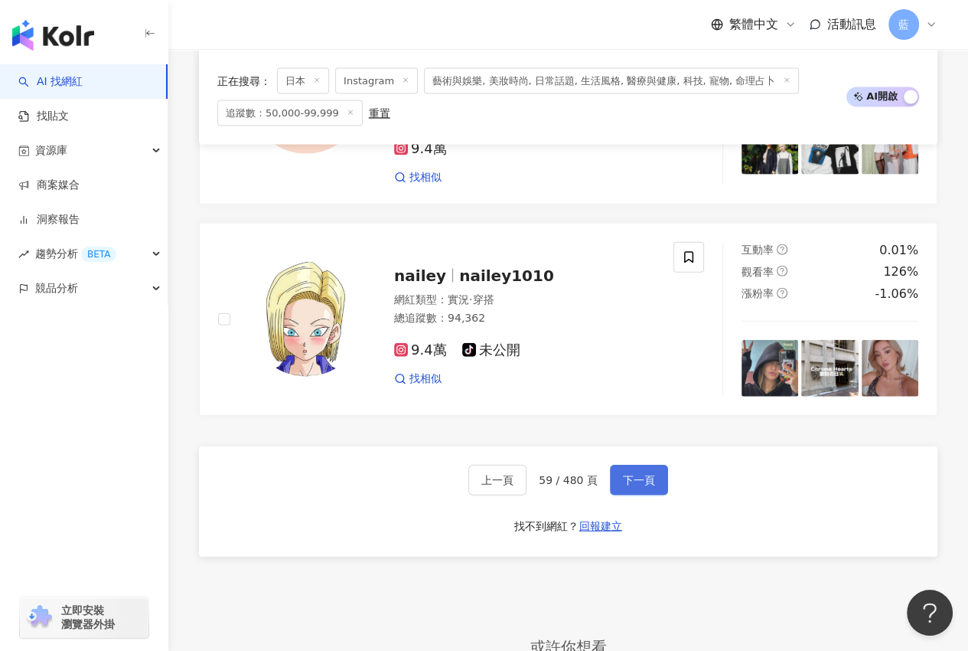
click at [635, 474] on span "下一頁" at bounding box center [639, 480] width 32 height 12
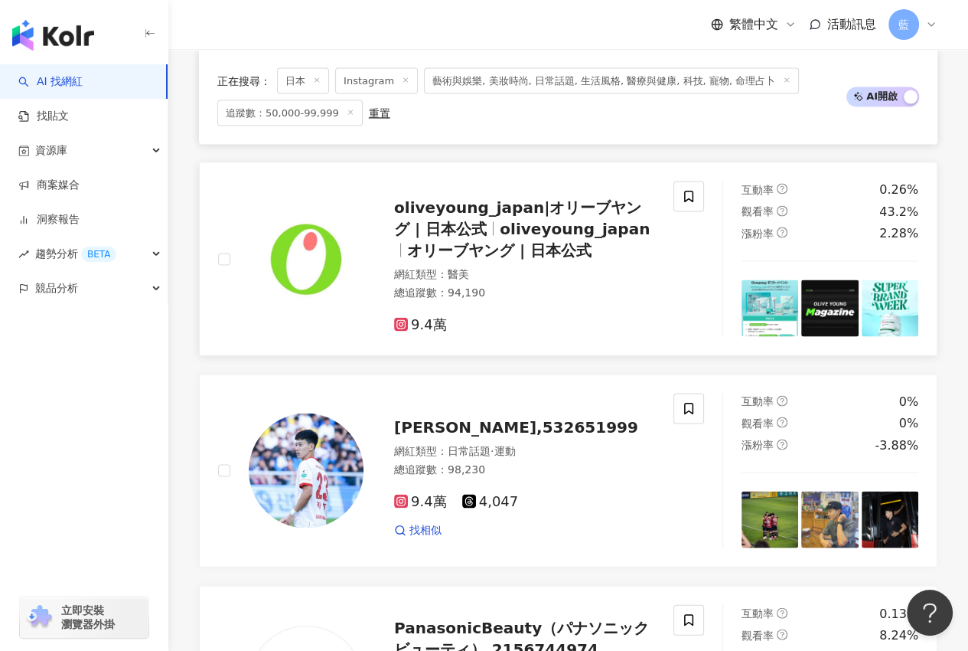
scroll to position [2759, 0]
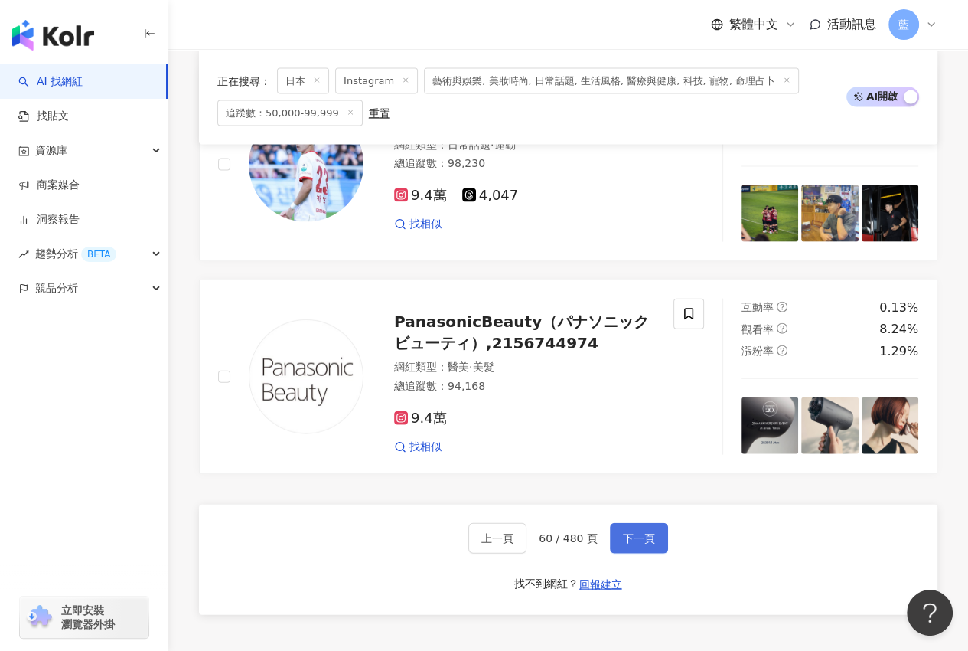
click at [638, 532] on span "下一頁" at bounding box center [639, 538] width 32 height 12
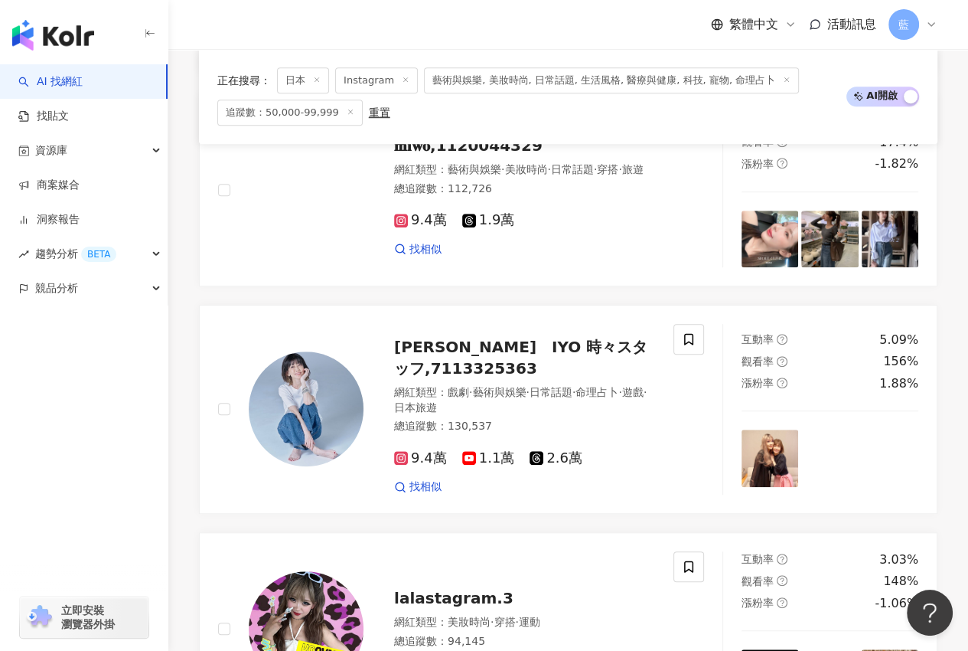
scroll to position [727, 0]
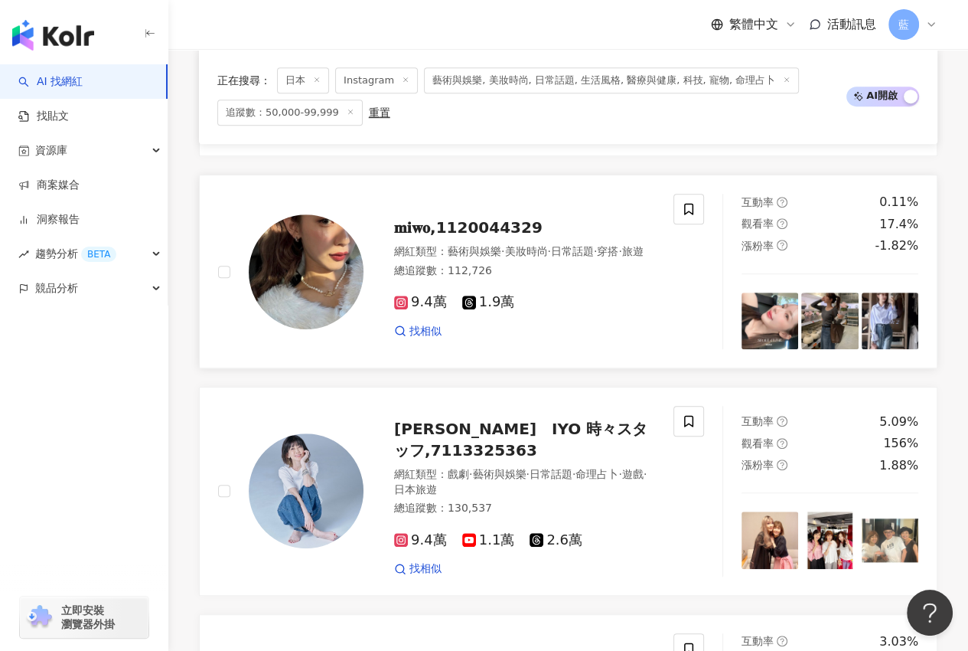
drag, startPoint x: 428, startPoint y: 194, endPoint x: 449, endPoint y: 201, distance: 22.0
click at [449, 218] on span "𝐦𝐢𝐰𝐨,1120044329" at bounding box center [468, 227] width 148 height 18
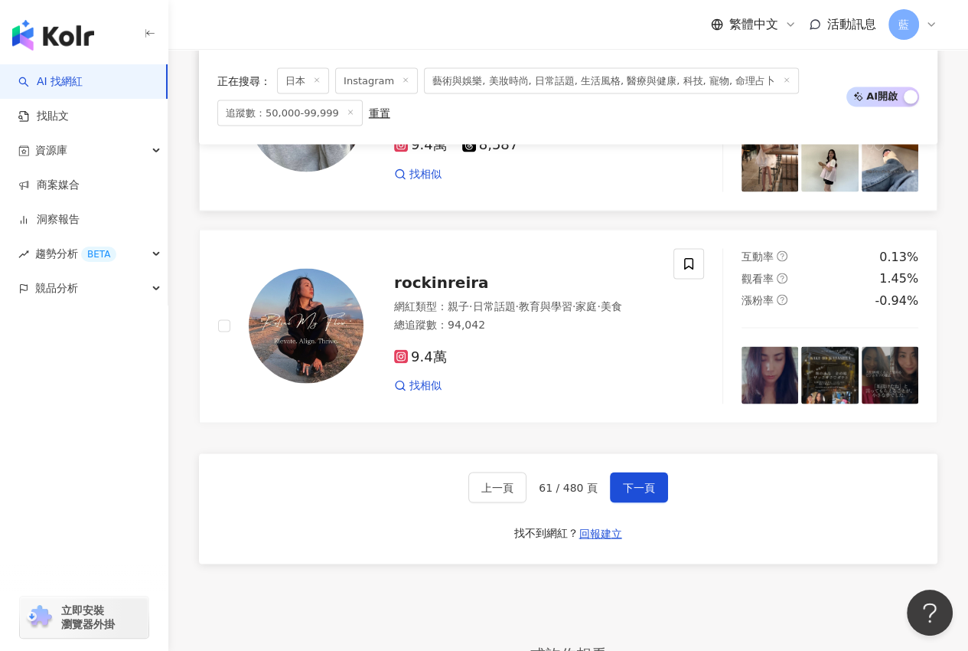
scroll to position [2411, 0]
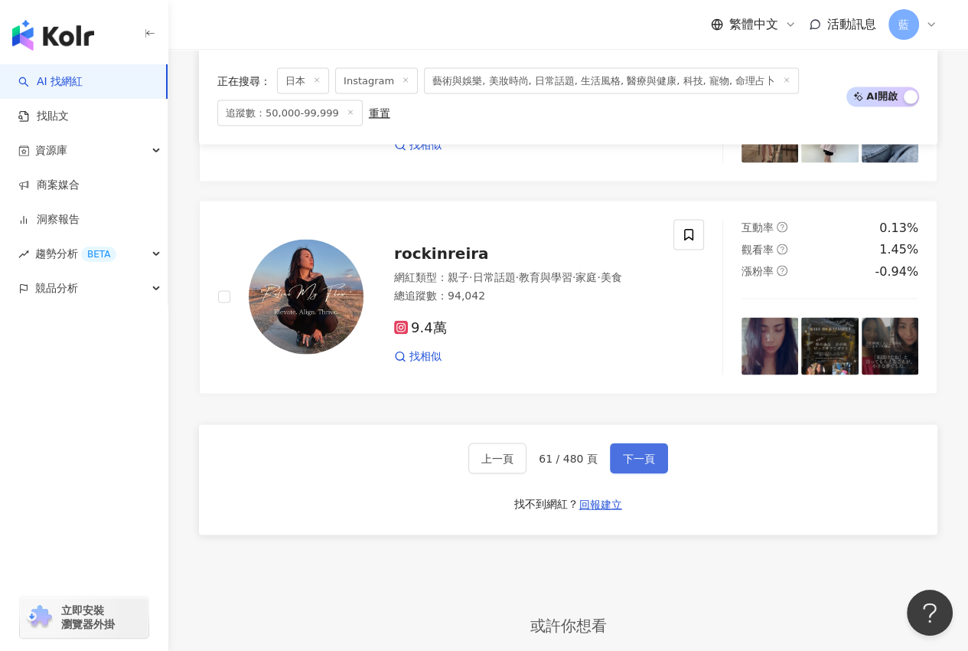
click at [636, 452] on span "下一頁" at bounding box center [639, 458] width 32 height 12
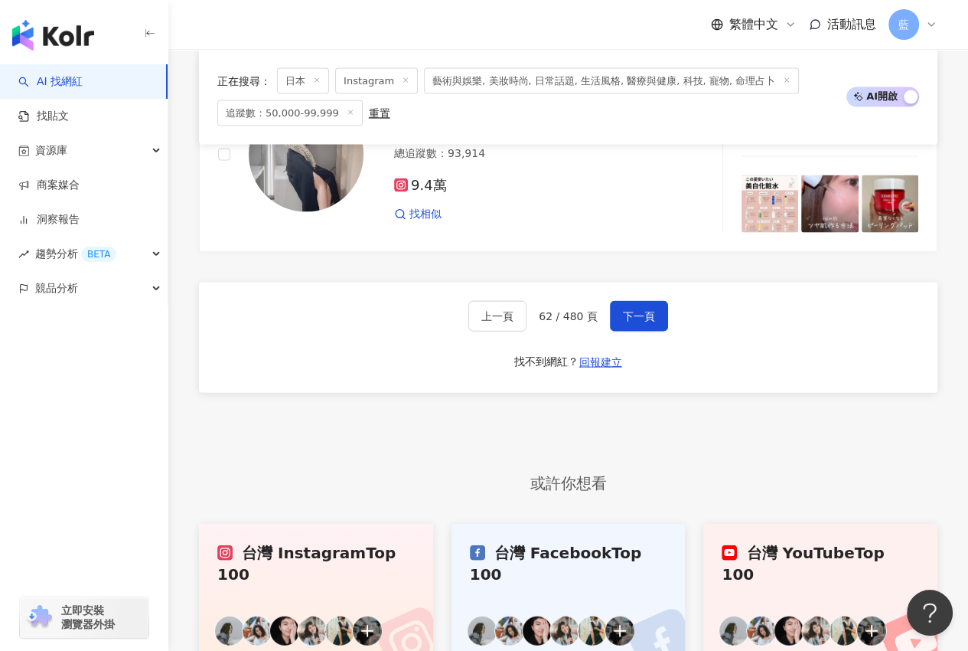
scroll to position [2726, 0]
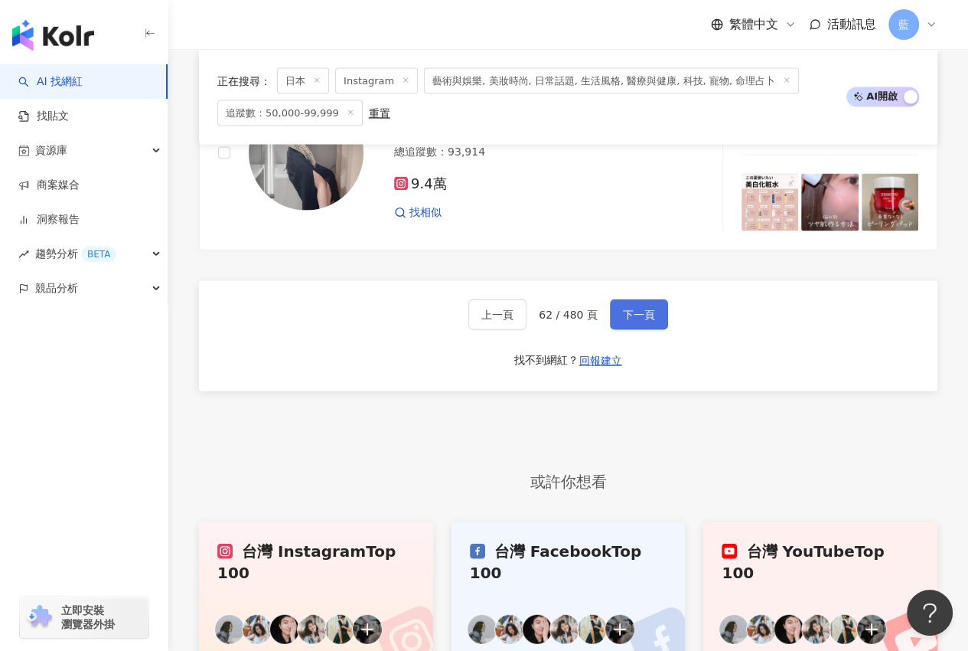
click at [638, 321] on span "下一頁" at bounding box center [639, 314] width 32 height 12
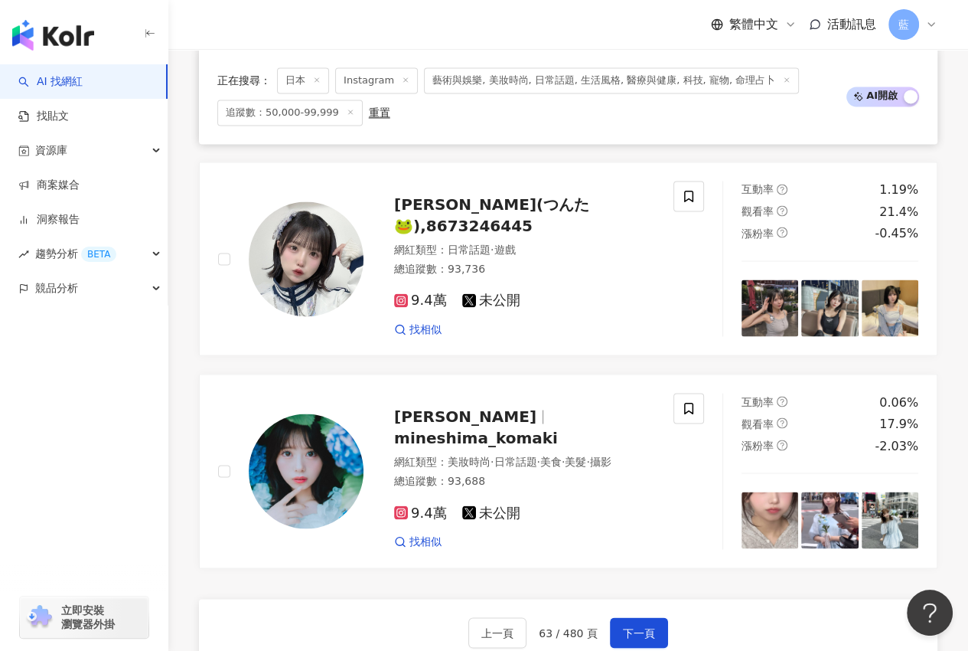
scroll to position [2370, 0]
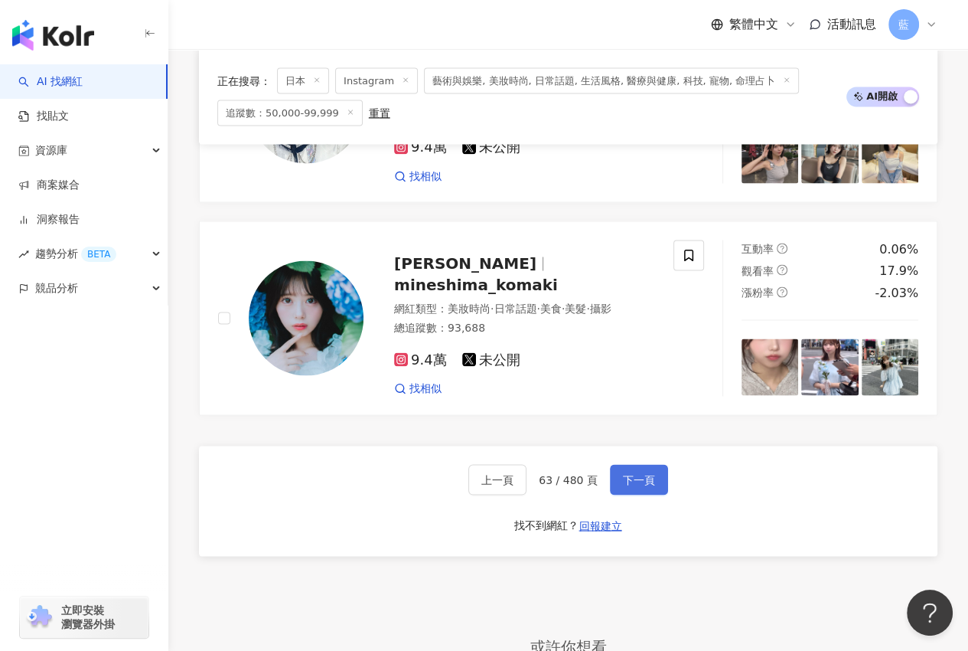
click at [631, 485] on span "下一頁" at bounding box center [639, 479] width 32 height 12
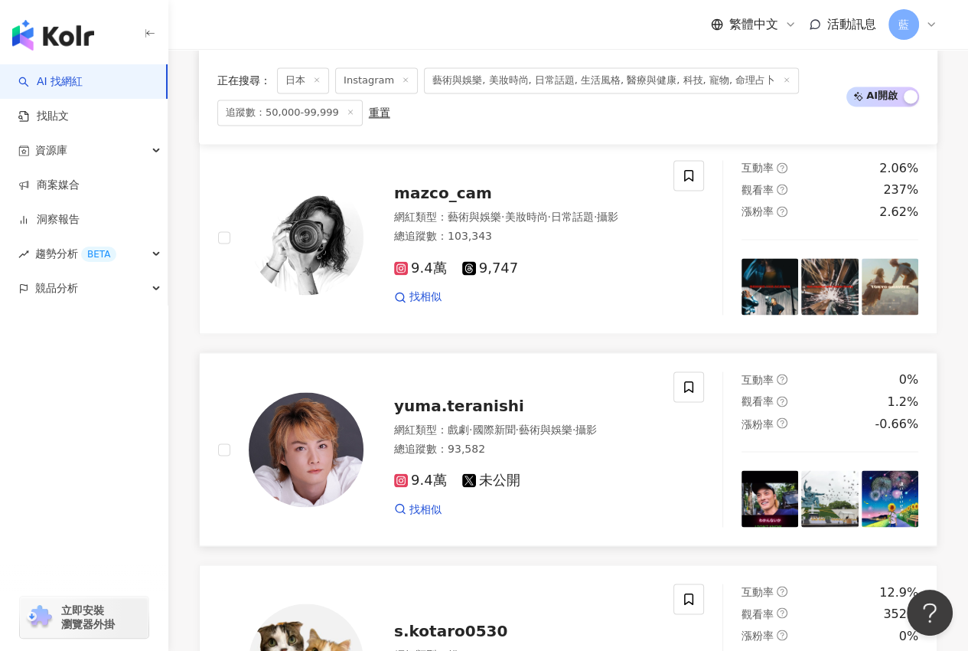
scroll to position [2317, 0]
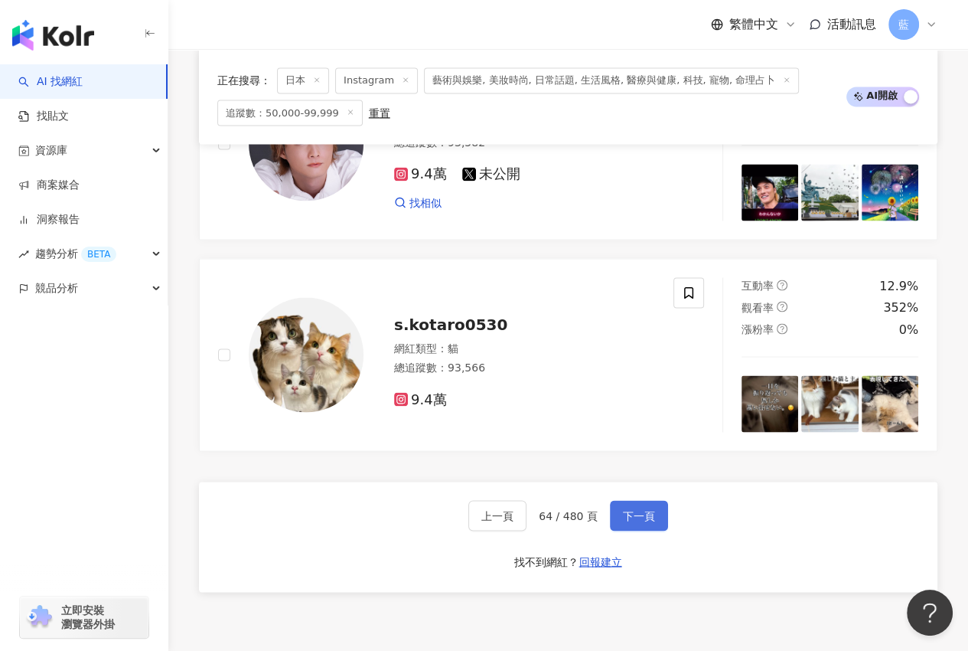
click at [655, 530] on button "下一頁" at bounding box center [639, 515] width 58 height 31
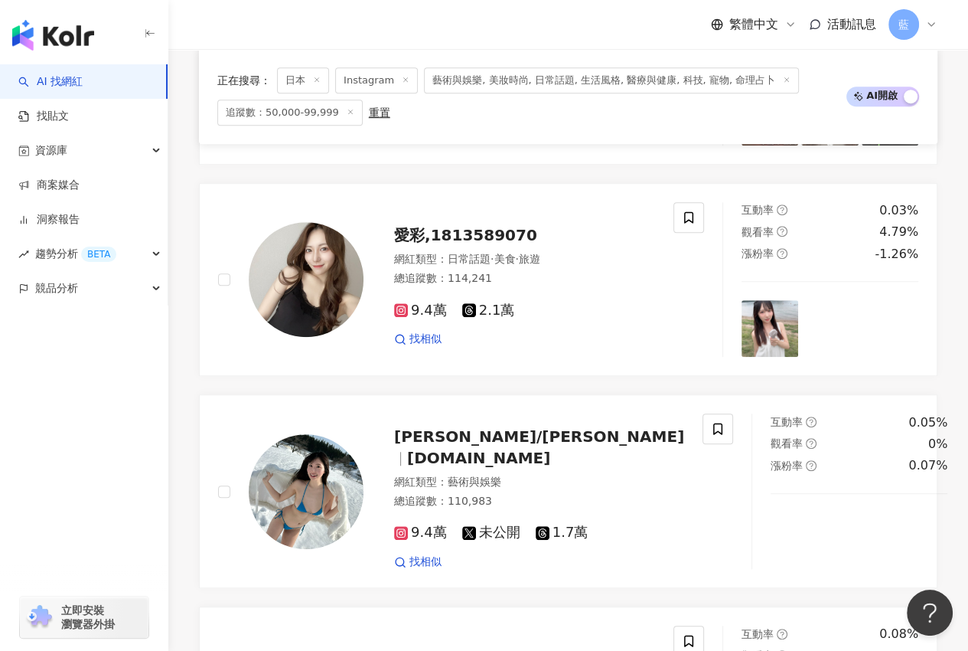
scroll to position [857, 0]
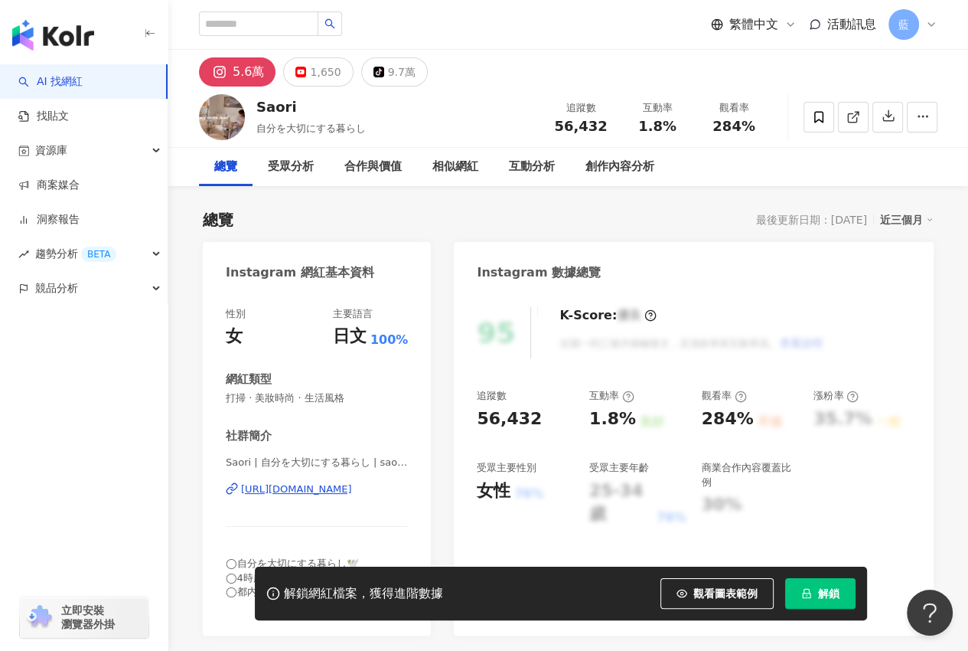
click at [346, 485] on div "[URL][DOMAIN_NAME]" at bounding box center [296, 489] width 111 height 14
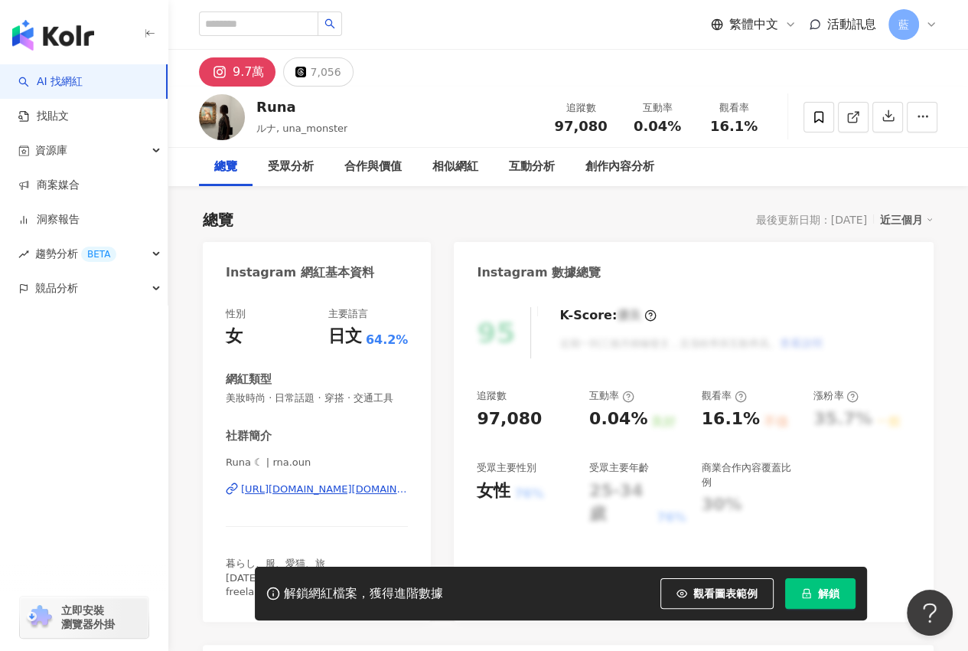
click at [345, 496] on div "https://www.instagram.com/rna.oun/" at bounding box center [324, 489] width 167 height 14
drag, startPoint x: 230, startPoint y: 260, endPoint x: 406, endPoint y: 506, distance: 302.3
click at [406, 506] on div "Instagram 網紅基本資料 性別 女 主要語言 日文 64.2% 網紅類型 美妝時尚 · 日常話題 · 穿搭 · 交通工具 社群簡介 Runa ☾ | …" at bounding box center [317, 432] width 228 height 380
copy div "nstagram 網紅基本資料 性別 女 主要語言 日文 64.2% 網紅類型 美妝時尚 · 日常話題 · 穿搭 · 交通工具 社群簡介 Runa ☾ | r…"
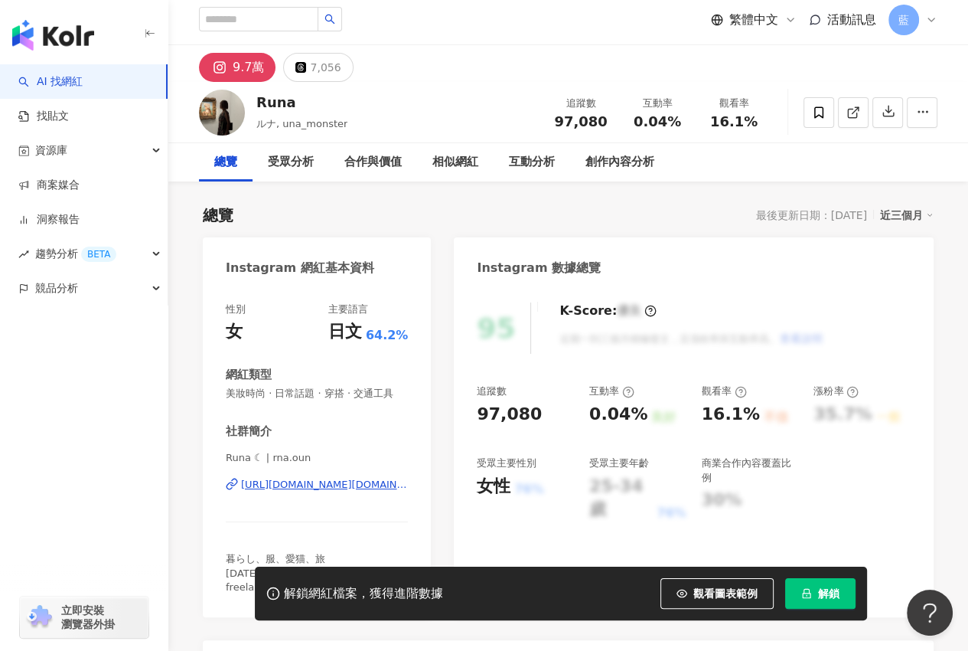
scroll to position [306, 0]
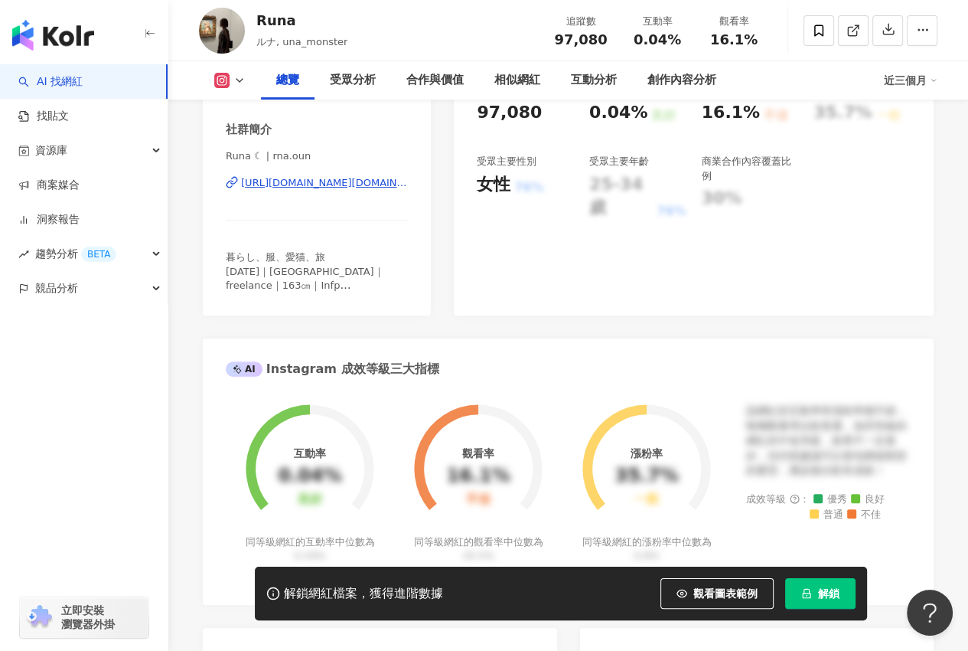
click at [318, 299] on span "暮らし、服、愛猫、旅 1996｜Tokyo｜freelance｜163㎝｜Infp ✉︎ Contact：Dm or Mail 🐈‍⬛🪞🕯️🫧 🍃" at bounding box center [317, 278] width 182 height 54
drag, startPoint x: 316, startPoint y: 289, endPoint x: 299, endPoint y: 298, distance: 19.2
click at [315, 289] on span "暮らし、服、愛猫、旅 1996｜Tokyo｜freelance｜163㎝｜Infp ✉︎ Contact：Dm or Mail 🐈‍⬛🪞🕯️🫧 🍃" at bounding box center [317, 278] width 182 height 54
drag, startPoint x: 297, startPoint y: 298, endPoint x: 386, endPoint y: 302, distance: 88.9
click at [364, 301] on span "暮らし、服、愛猫、旅 1996｜Tokyo｜freelance｜163㎝｜Infp ✉︎ Contact：Dm or Mail 🐈‍⬛🪞🕯️🫧 🍃" at bounding box center [317, 278] width 182 height 54
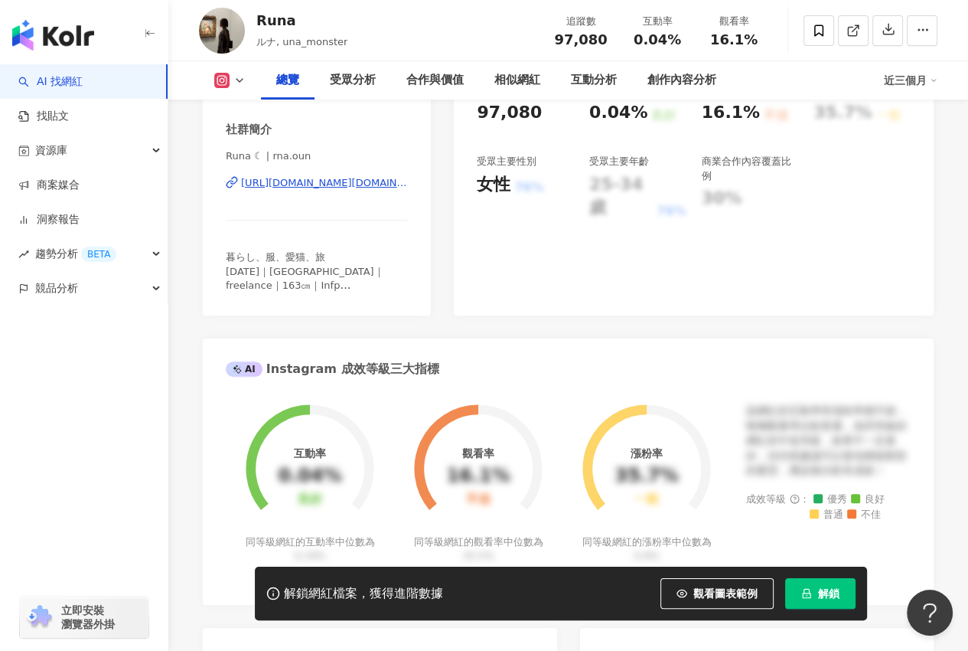
click at [386, 302] on span "暮らし、服、愛猫、旅 1996｜Tokyo｜freelance｜163㎝｜Infp ✉︎ Contact：Dm or Mail 🐈‍⬛🪞🕯️🫧 🍃" at bounding box center [317, 278] width 182 height 54
drag, startPoint x: 266, startPoint y: 296, endPoint x: 331, endPoint y: 295, distance: 64.3
click at [331, 295] on span "暮らし、服、愛猫、旅 1996｜Tokyo｜freelance｜163㎝｜Infp ✉︎ Contact：Dm or Mail 🐈‍⬛🪞🕯️🫧 🍃" at bounding box center [317, 278] width 182 height 54
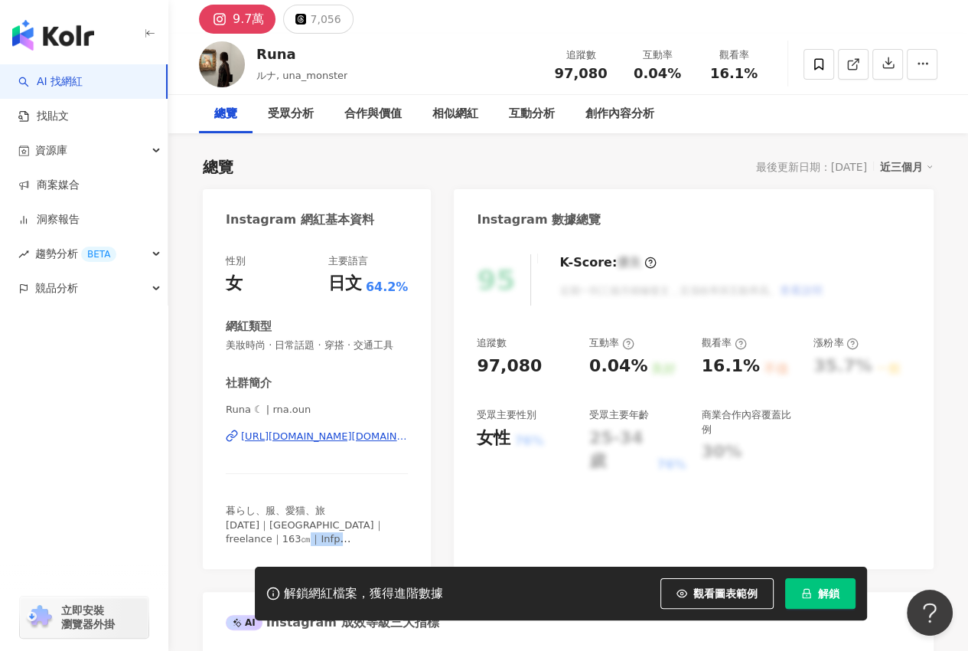
scroll to position [0, 0]
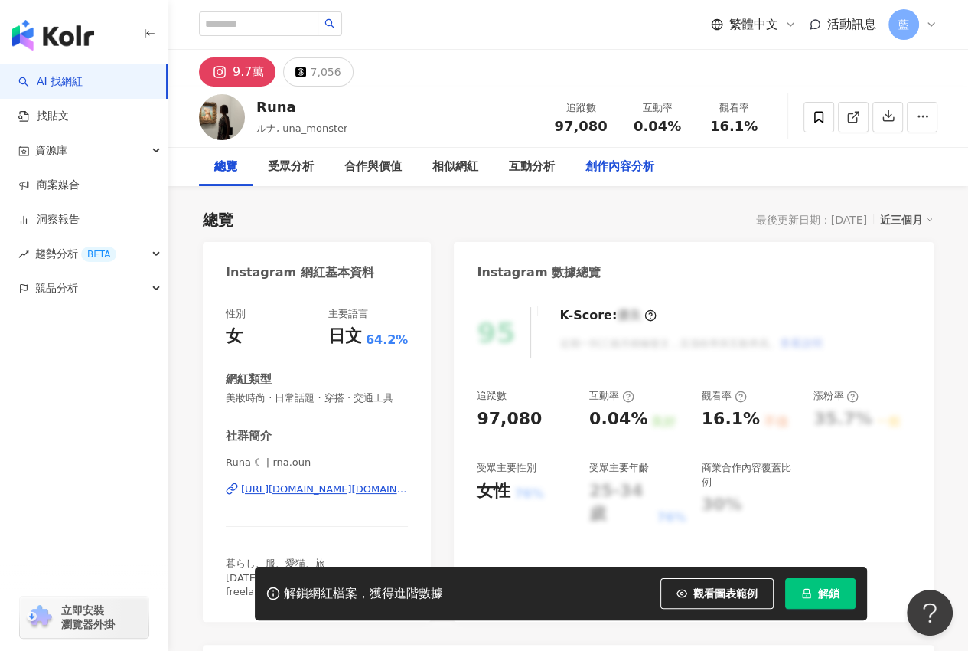
click at [625, 173] on div "創作內容分析" at bounding box center [620, 167] width 69 height 18
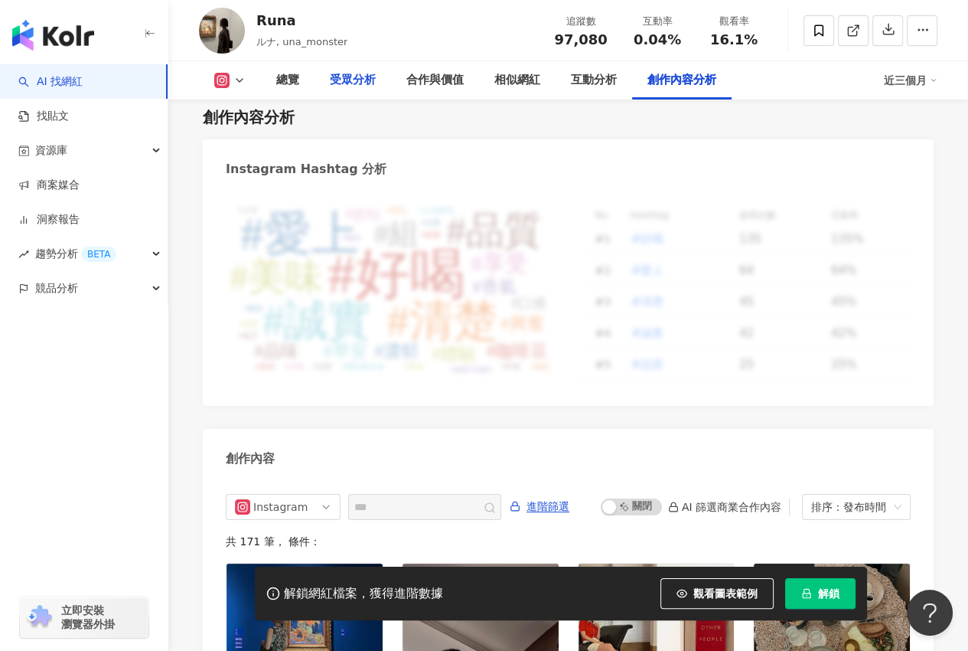
click at [349, 83] on div "受眾分析" at bounding box center [353, 80] width 46 height 18
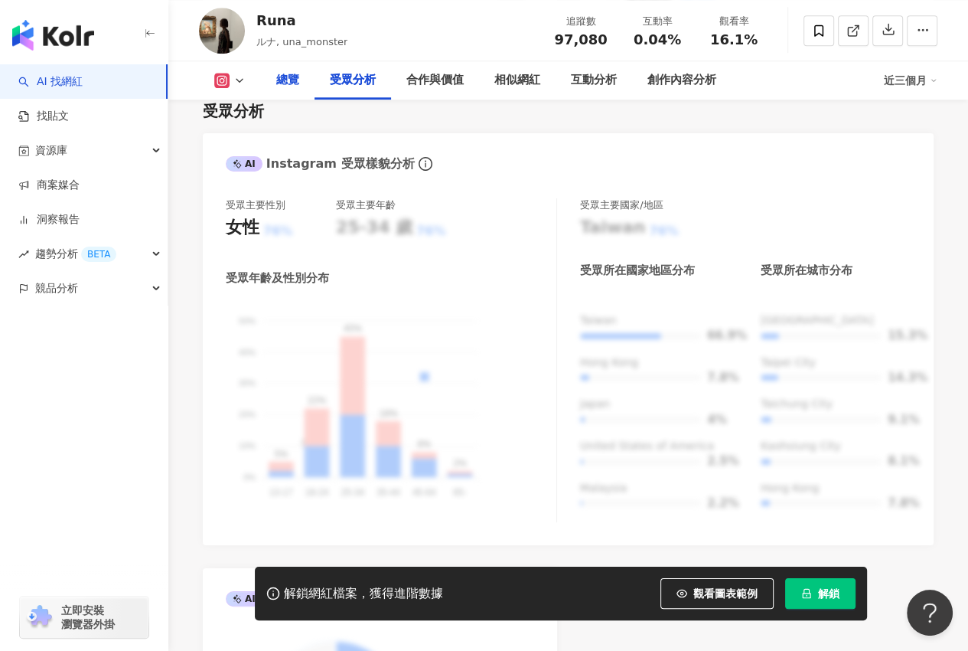
click at [283, 82] on div "總覽" at bounding box center [287, 80] width 23 height 18
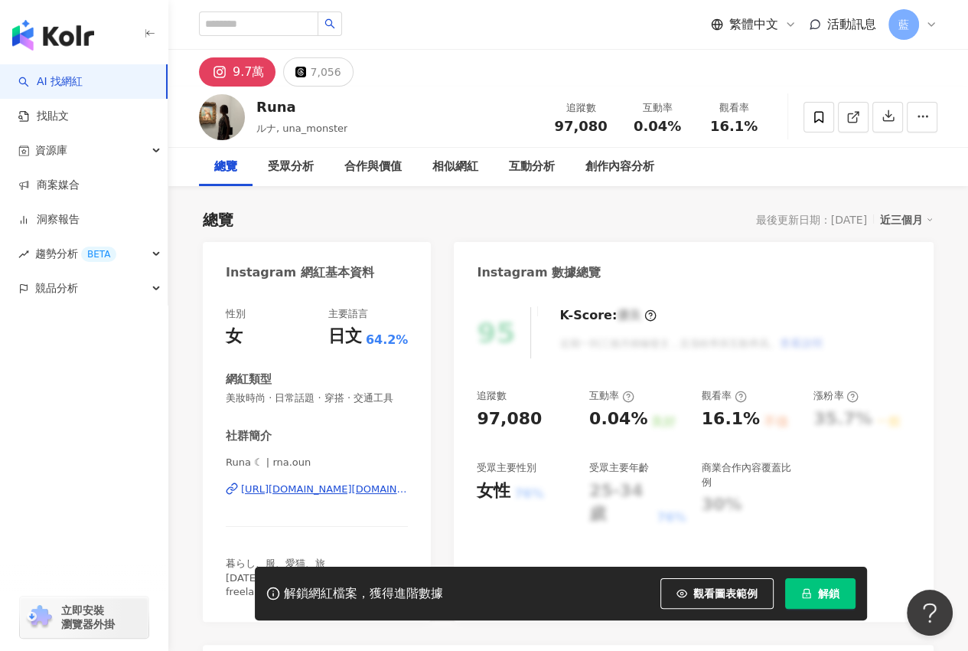
click at [325, 496] on div "https://www.instagram.com/rna.oun/" at bounding box center [324, 489] width 167 height 14
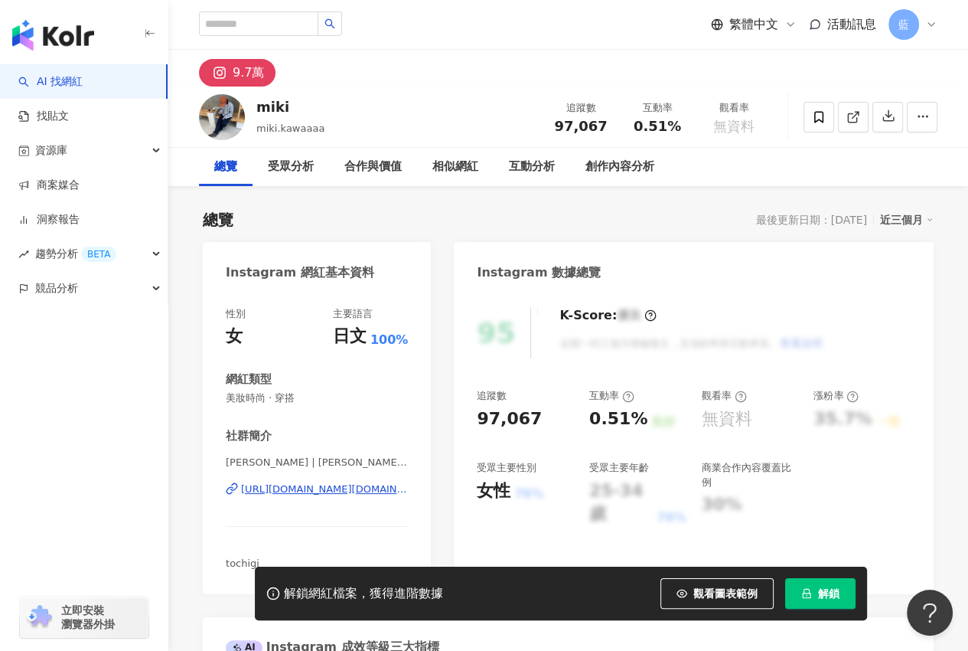
click at [304, 491] on div "[URL][DOMAIN_NAME][DOMAIN_NAME]" at bounding box center [324, 489] width 167 height 14
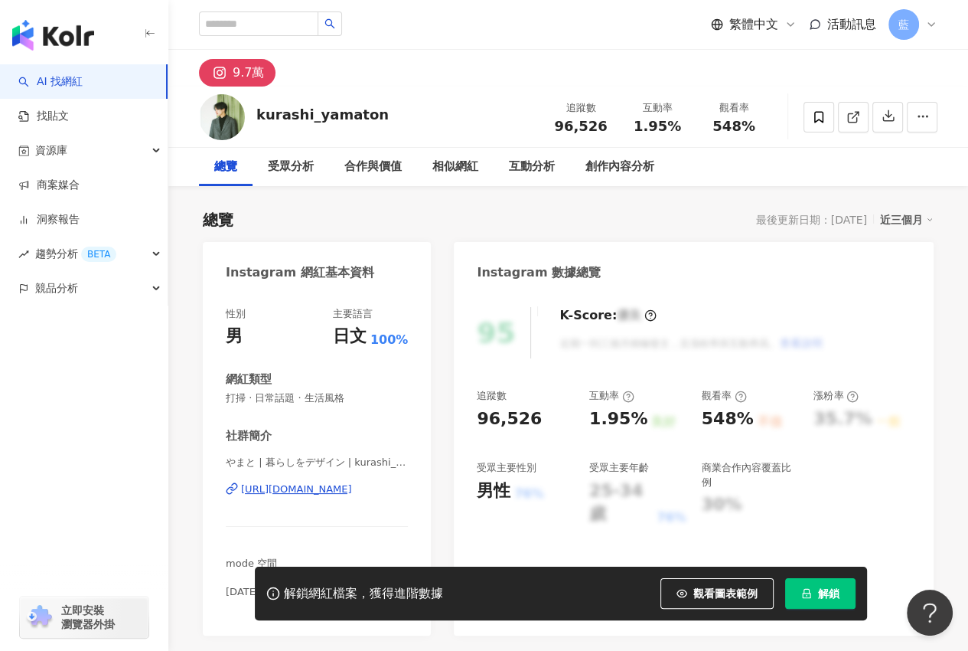
click at [352, 488] on div "[URL][DOMAIN_NAME]" at bounding box center [296, 489] width 111 height 14
drag, startPoint x: 220, startPoint y: 267, endPoint x: 411, endPoint y: 481, distance: 287.3
click at [411, 481] on div "Instagram 網紅基本資料 性別 男 主要語言 日文 100% 網紅類型 打掃 · 日常話題 · 生活風格 社群簡介 やまと | 暮らしをデザイン | …" at bounding box center [317, 438] width 228 height 393
copy div "Instagram 網紅基本資料 性別 男 主要語言 日文 100% 網紅類型 打掃 · 日常話題 · 生活風格 社群簡介 やまと | 暮らしをデザイン | …"
click at [518, 21] on div "繁體中文 活動訊息 藍" at bounding box center [568, 24] width 739 height 49
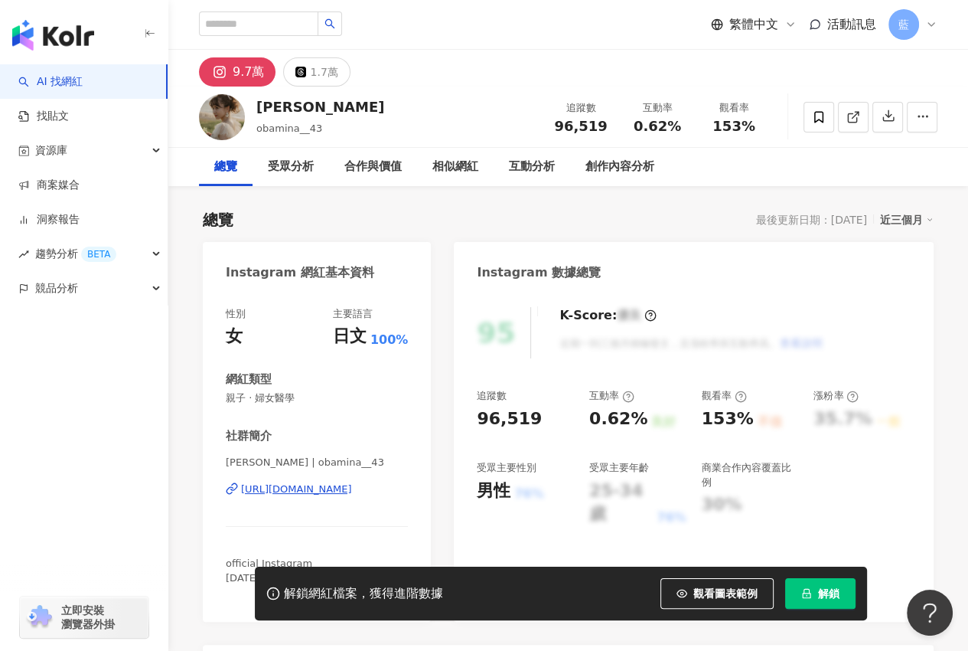
click at [352, 488] on div "[URL][DOMAIN_NAME]" at bounding box center [296, 489] width 111 height 14
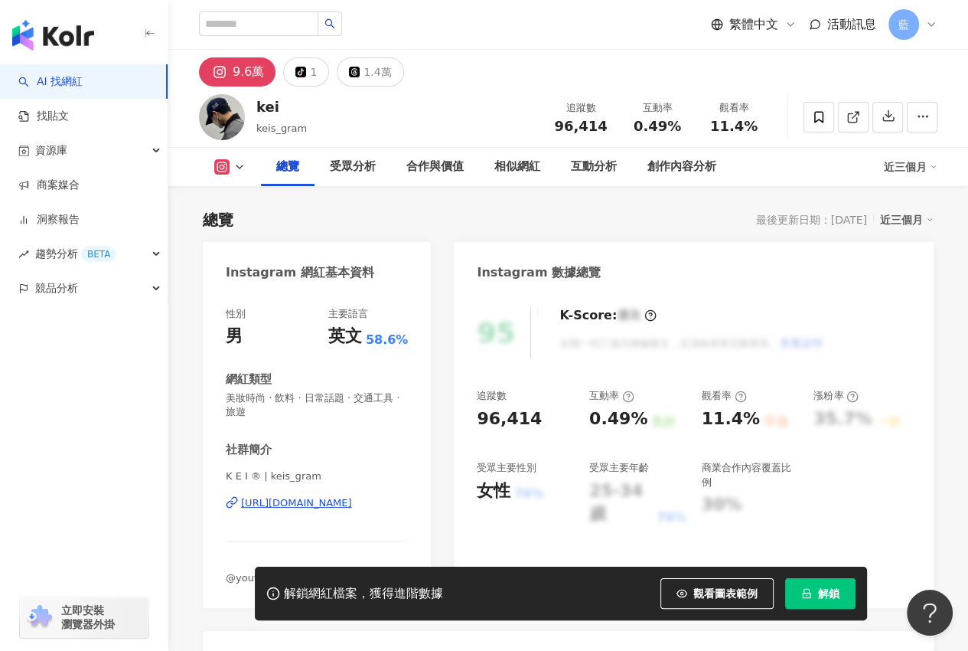
scroll to position [153, 0]
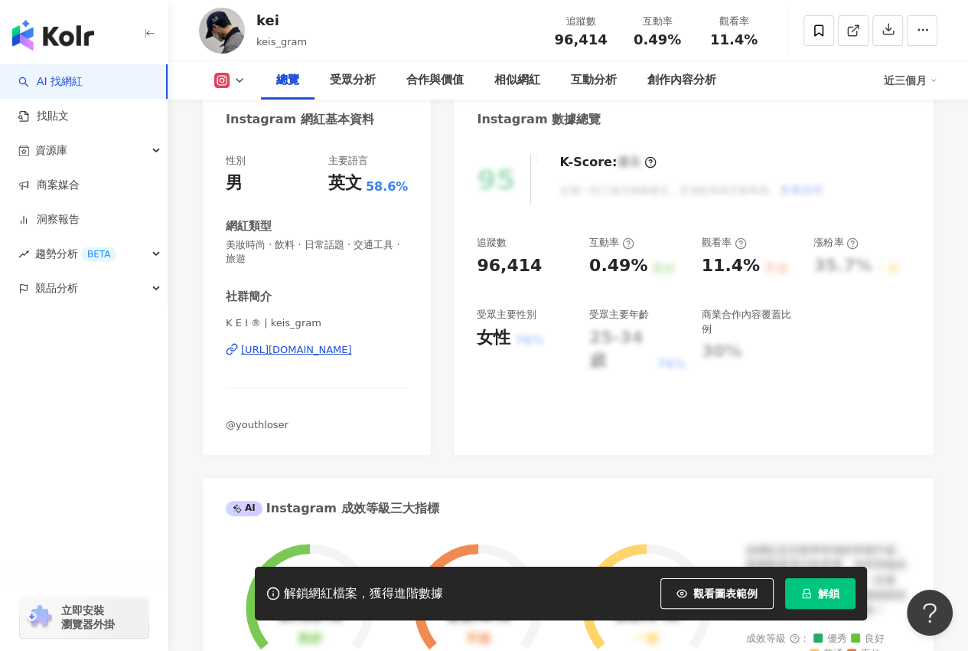
click at [352, 353] on div "[URL][DOMAIN_NAME]" at bounding box center [296, 350] width 111 height 14
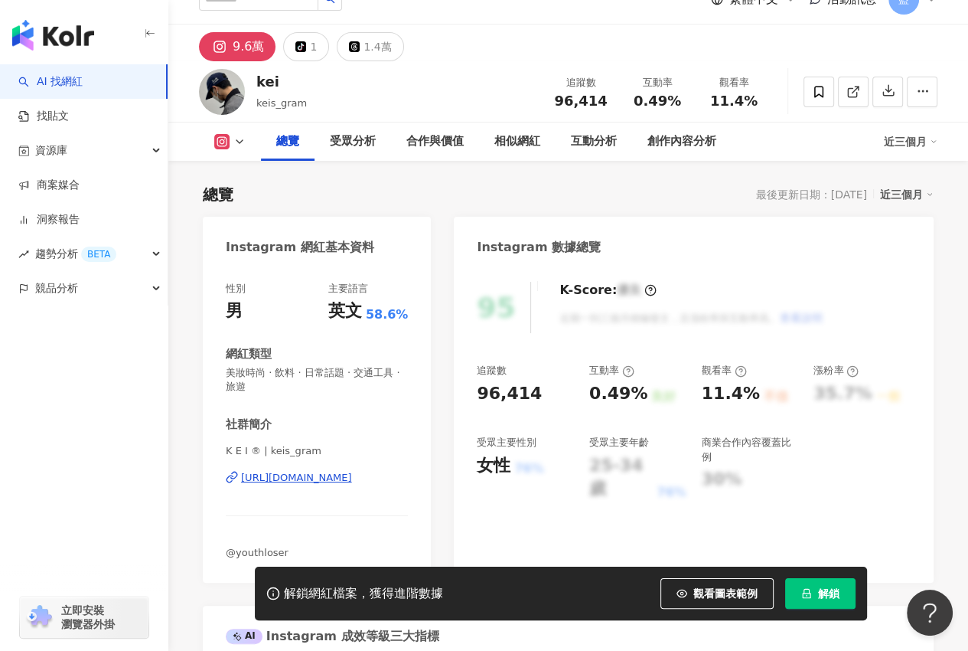
scroll to position [0, 0]
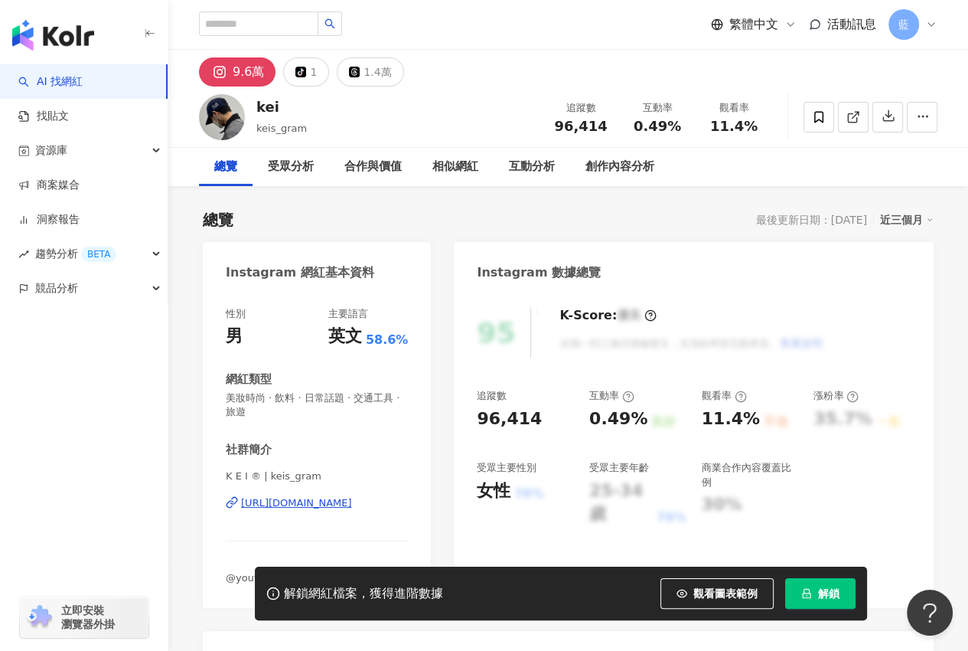
drag, startPoint x: 223, startPoint y: 261, endPoint x: 430, endPoint y: 502, distance: 318.1
click at [430, 502] on div "Instagram 網紅基本資料 性別 男 主要語言 英文 58.6% 網紅類型 美妝時尚 · 飲料 · 日常話題 · 交通工具 · 旅遊 社群簡介 K E …" at bounding box center [317, 425] width 228 height 366
copy div "Instagram 網紅基本資料 性別 男 主要語言 英文 58.6% 網紅類型 美妝時尚 · 飲料 · 日常話題 · 交通工具 · 旅遊 社群簡介 K E …"
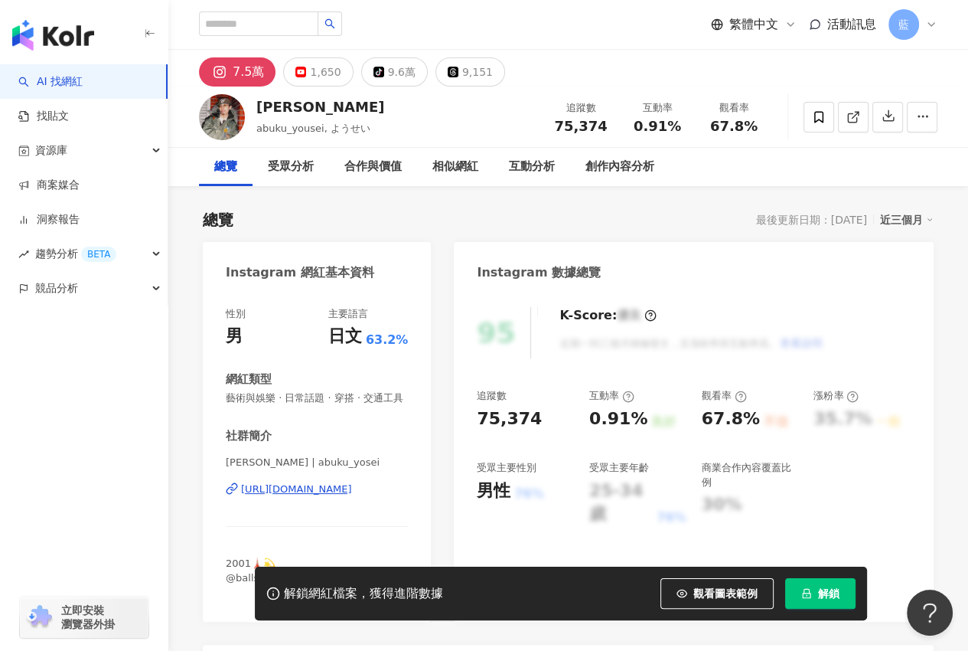
click at [324, 496] on div "https://www.instagram.com/abuku_yosei/" at bounding box center [296, 489] width 111 height 14
drag, startPoint x: 217, startPoint y: 253, endPoint x: 419, endPoint y: 506, distance: 324.1
click at [419, 506] on div "Instagram 網紅基本資料 性別 男 主要語言 日文 63.2% 網紅類型 藝術與娛樂 · 日常話題 · 穿搭 · 交通工具 社群簡介 安福 陽生 | …" at bounding box center [317, 432] width 228 height 380
copy div "Instagram 網紅基本資料 性別 男 主要語言 日文 63.2% 網紅類型 藝術與娛樂 · 日常話題 · 穿搭 · 交通工具 社群簡介 安福 陽生 | …"
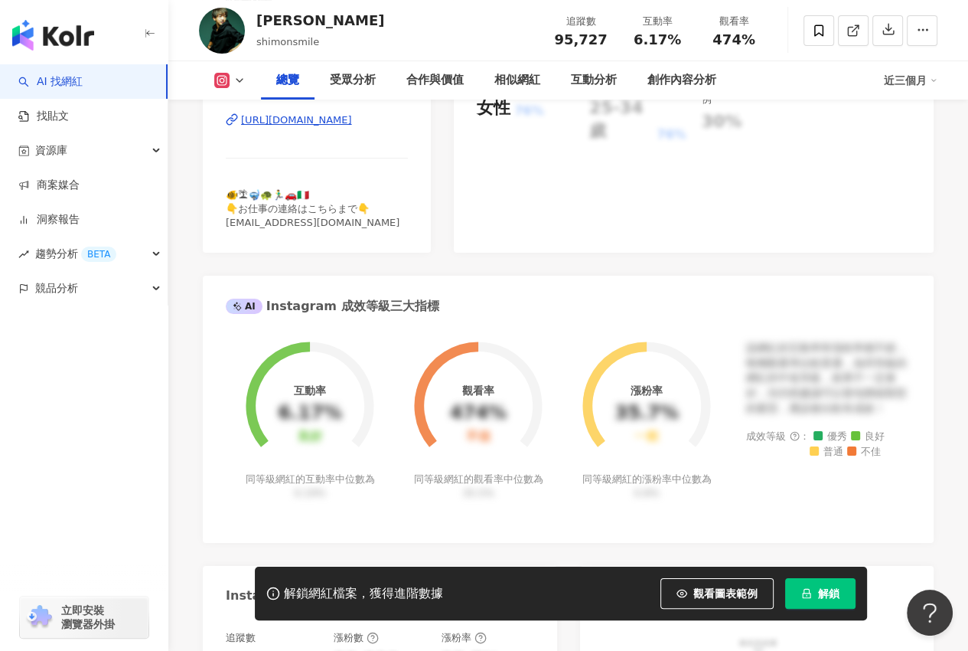
scroll to position [230, 0]
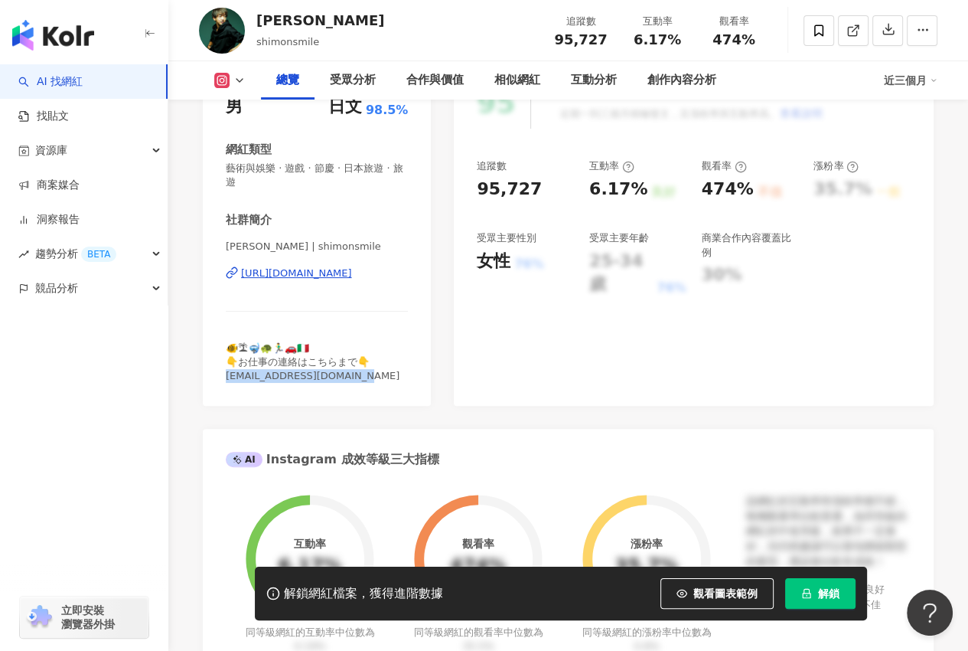
drag, startPoint x: 371, startPoint y: 374, endPoint x: 218, endPoint y: 380, distance: 153.2
click at [218, 380] on div "性別 男 主要語言 日文 98.5% 網紅類型 藝術與娛樂 · 遊戲 · 節慶 · 日本旅遊 · 旅遊 社群簡介 [PERSON_NAME]門 | shimo…" at bounding box center [317, 234] width 228 height 344
copy span "[EMAIL_ADDRESS][DOMAIN_NAME]"
click at [205, 306] on div "性別 男 主要語言 日文 98.5% 網紅類型 藝術與娛樂 · 遊戲 · 節慶 · 日本旅遊 · 旅遊 社群簡介 [PERSON_NAME]門 | shimo…" at bounding box center [317, 234] width 228 height 344
click at [294, 276] on div "https://www.instagram.com/shimonsmile/" at bounding box center [296, 273] width 111 height 14
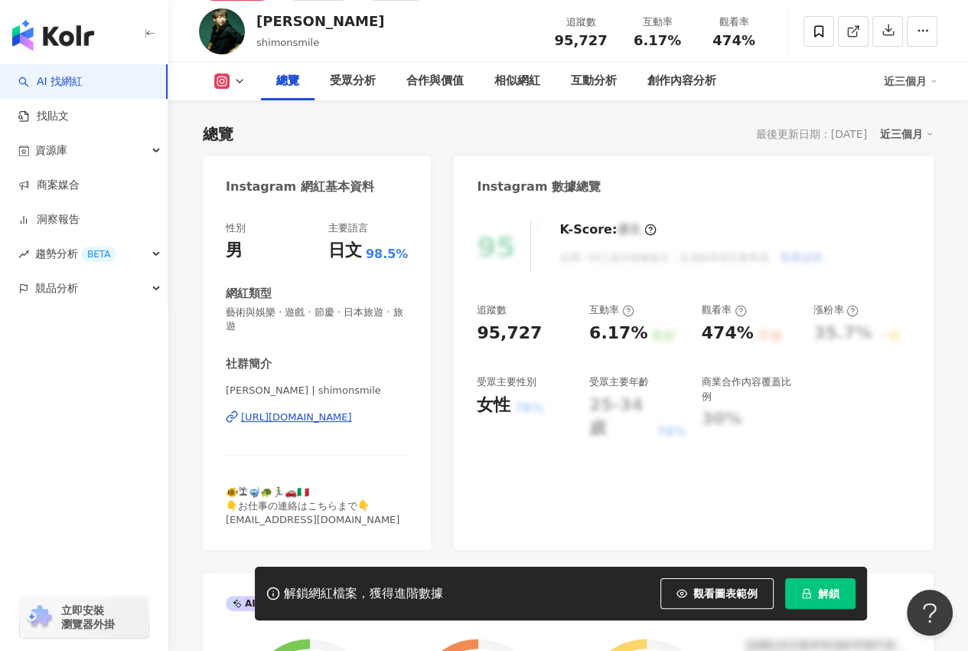
scroll to position [77, 0]
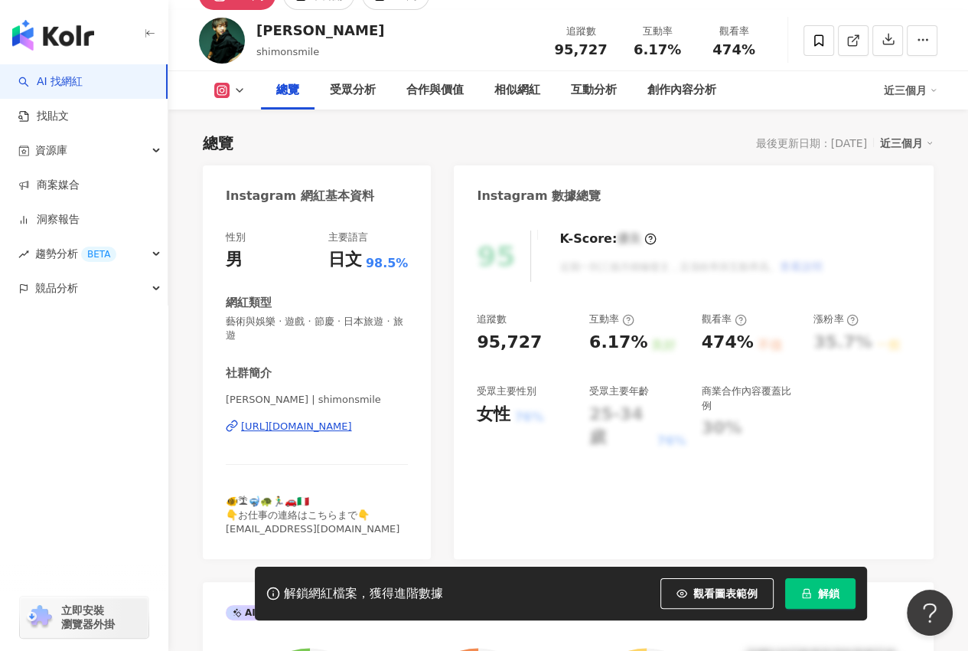
drag, startPoint x: 217, startPoint y: 188, endPoint x: 413, endPoint y: 420, distance: 303.6
click at [413, 420] on div "Instagram 網紅基本資料 性別 男 主要語言 日文 98.5% 網紅類型 藝術與娛樂 · 遊戲 · 節慶 · 日本旅遊 · 旅遊 社群簡介 大倉士門 …" at bounding box center [317, 361] width 228 height 393
copy div "Instagram 網紅基本資料 性別 男 主要語言 日文 98.5% 網紅類型 藝術與娛樂 · 遊戲 · 節慶 · 日本旅遊 · 旅遊 社群簡介 大倉士門 …"
click at [352, 423] on div "https://www.instagram.com/shimonsmile/" at bounding box center [296, 426] width 111 height 14
click at [560, 458] on div "95 K-Score : 優良 近期一到三個月積極發文，且漲粉率與互動率高。 查看說明 追蹤數 95,727 互動率 6.17% 良好 觀看率 474% 不佳…" at bounding box center [694, 387] width 480 height 344
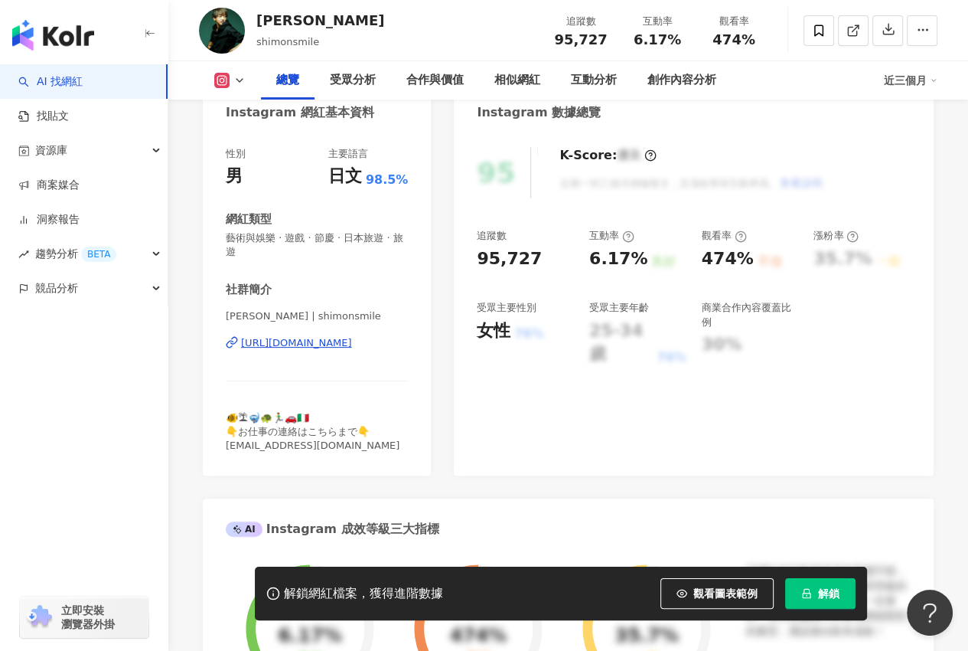
scroll to position [0, 0]
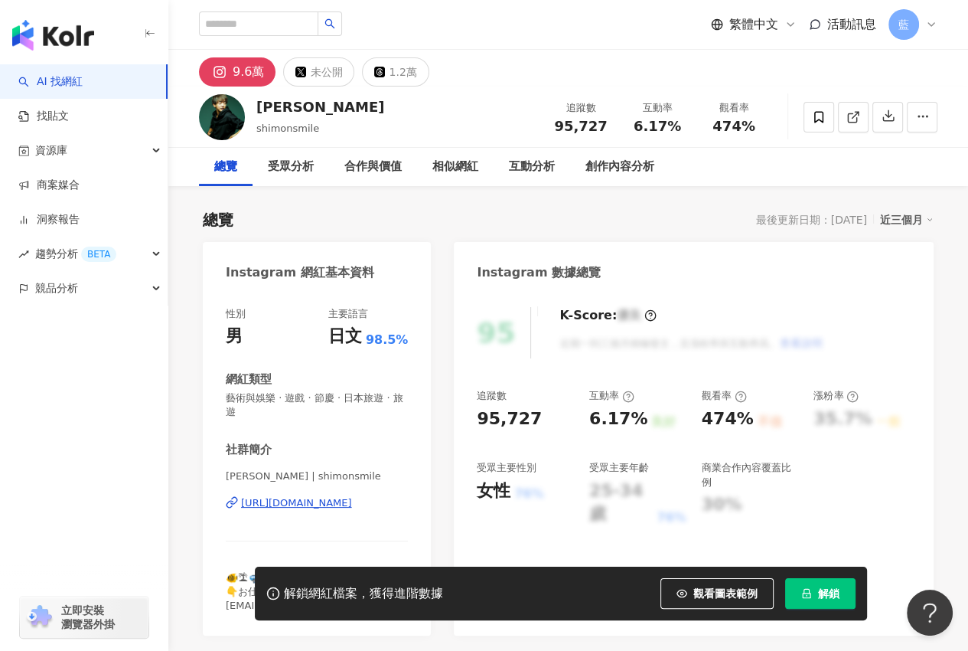
click at [311, 500] on div "https://www.instagram.com/shimonsmile/" at bounding box center [296, 503] width 111 height 14
drag, startPoint x: 334, startPoint y: 130, endPoint x: 256, endPoint y: 105, distance: 82.1
click at [256, 105] on div "大倉士門 shimonsmile 追蹤數 95,727 互動率 6.17% 觀看率 474%" at bounding box center [568, 116] width 800 height 60
copy div "大倉士門 shimonsmile"
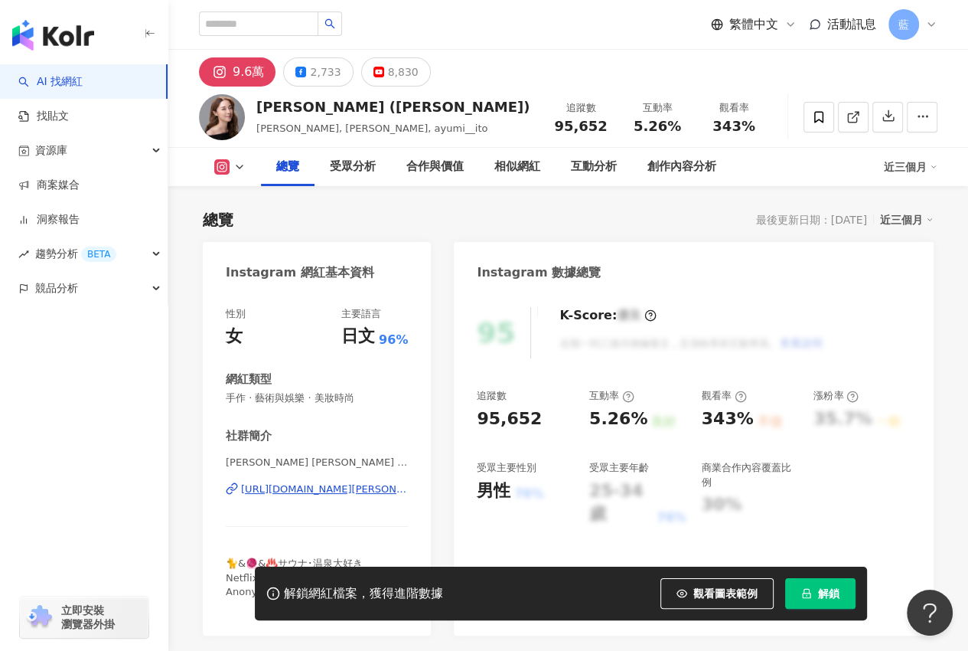
click at [334, 485] on div "[URL][DOMAIN_NAME][PERSON_NAME]" at bounding box center [324, 489] width 167 height 14
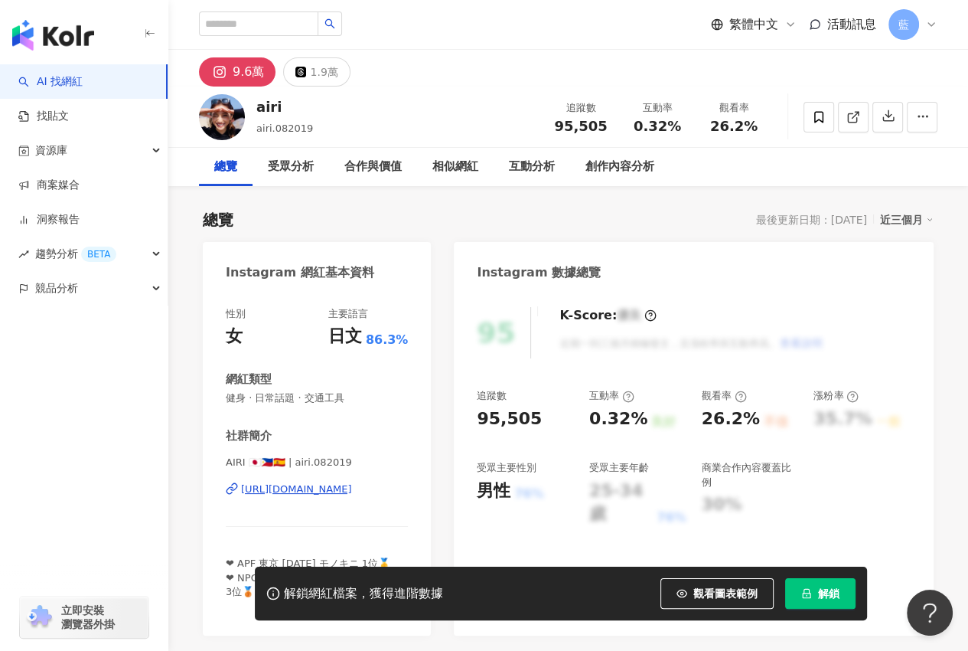
drag, startPoint x: 358, startPoint y: 485, endPoint x: 340, endPoint y: 494, distance: 20.2
click at [340, 494] on div "[URL][DOMAIN_NAME]" at bounding box center [296, 489] width 111 height 14
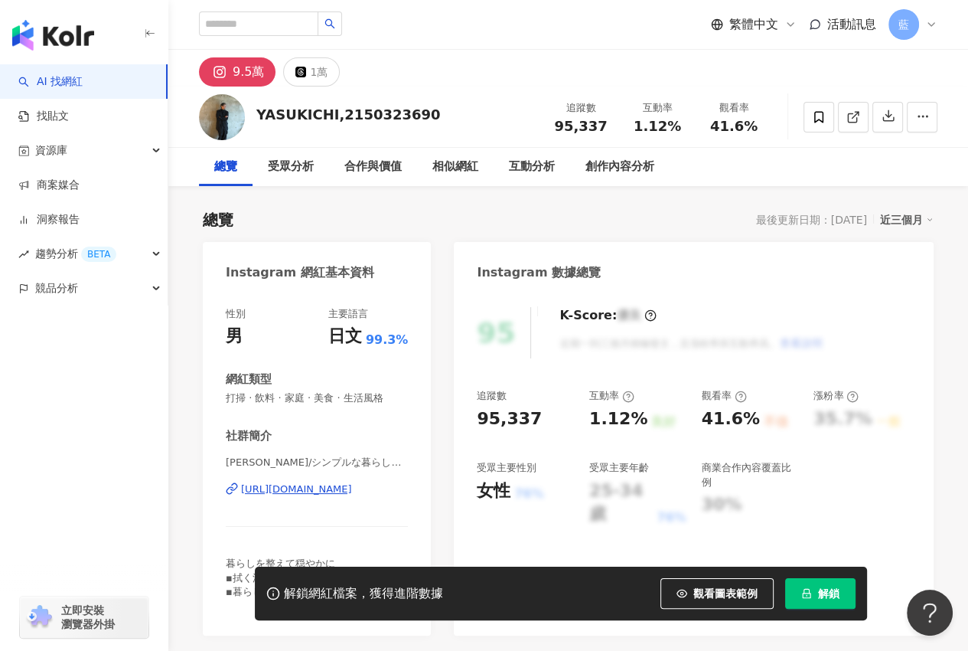
click at [341, 486] on div "[URL][DOMAIN_NAME]" at bounding box center [296, 489] width 111 height 14
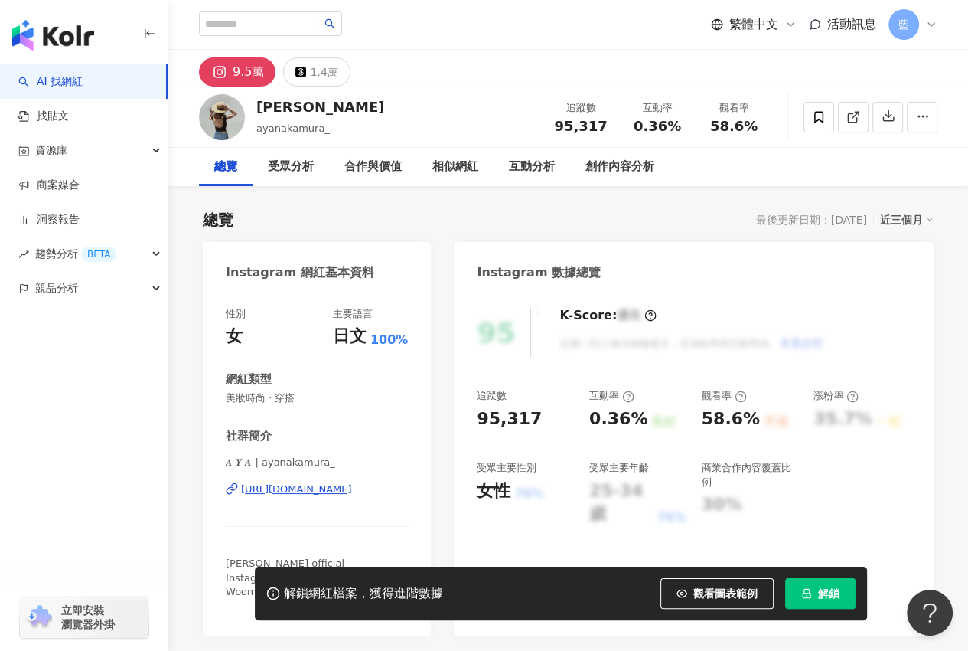
click at [325, 490] on div "[URL][DOMAIN_NAME]" at bounding box center [296, 489] width 111 height 14
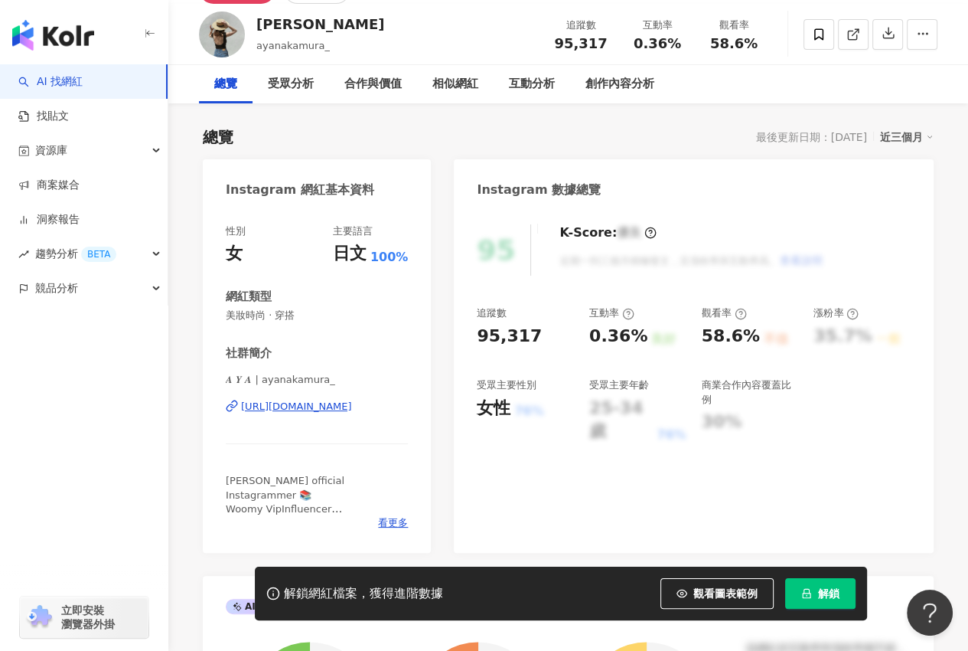
scroll to position [153, 0]
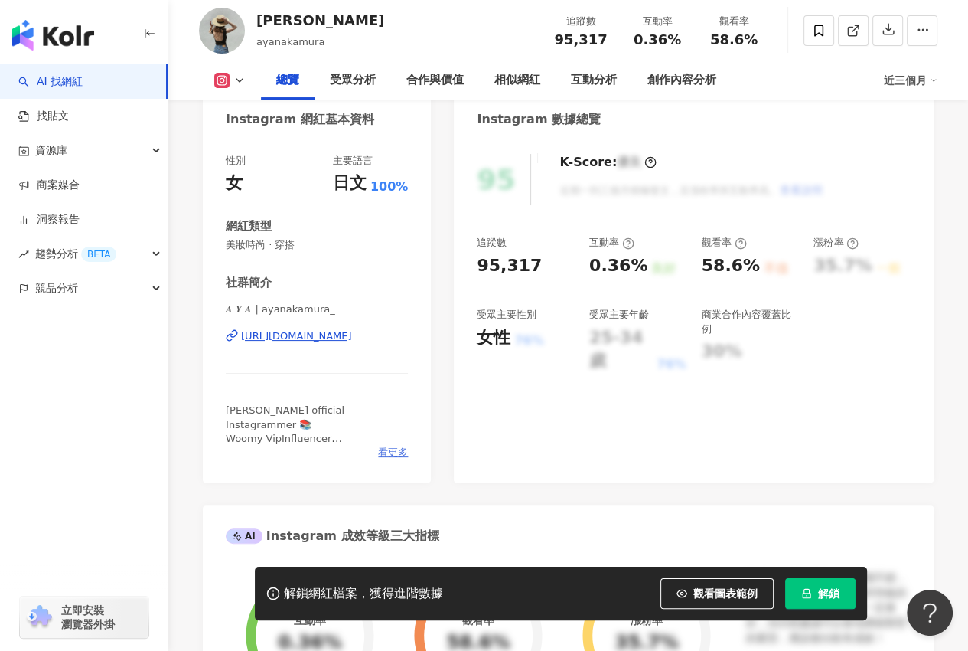
click at [390, 455] on span "看更多" at bounding box center [393, 452] width 30 height 14
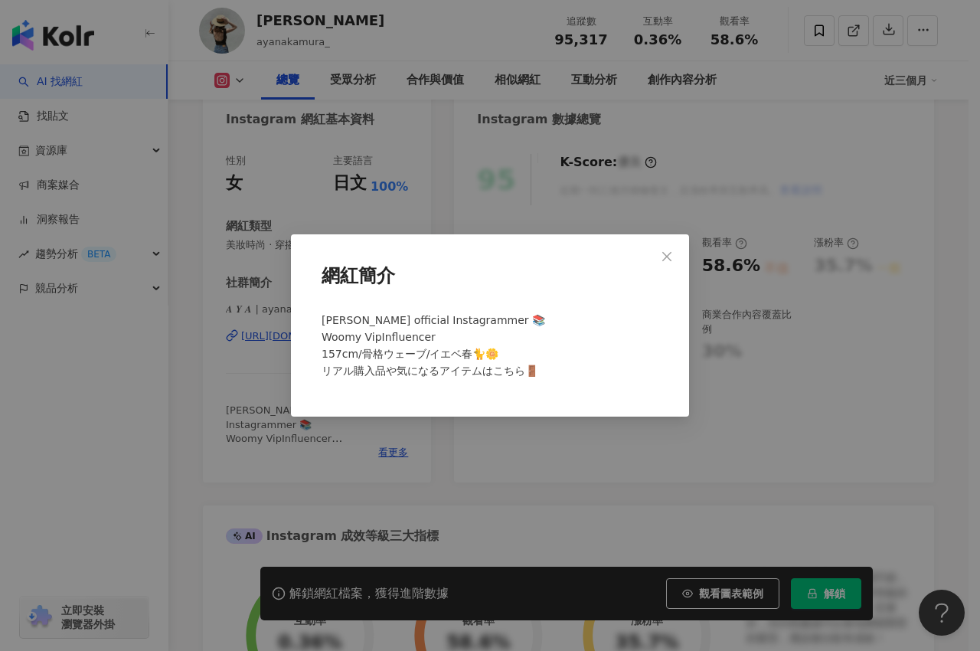
click at [212, 227] on div "網紅簡介 [PERSON_NAME] official Instagrammer 📚 Woomy VipInfluencer 157cm/骨格ウェーブ/イエベ…" at bounding box center [490, 325] width 980 height 651
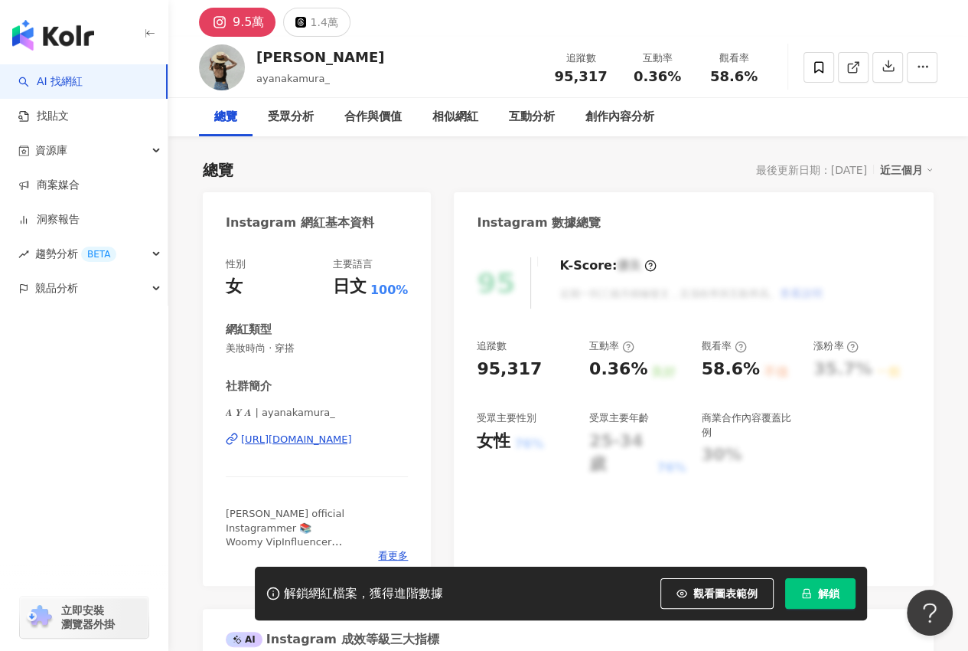
scroll to position [77, 0]
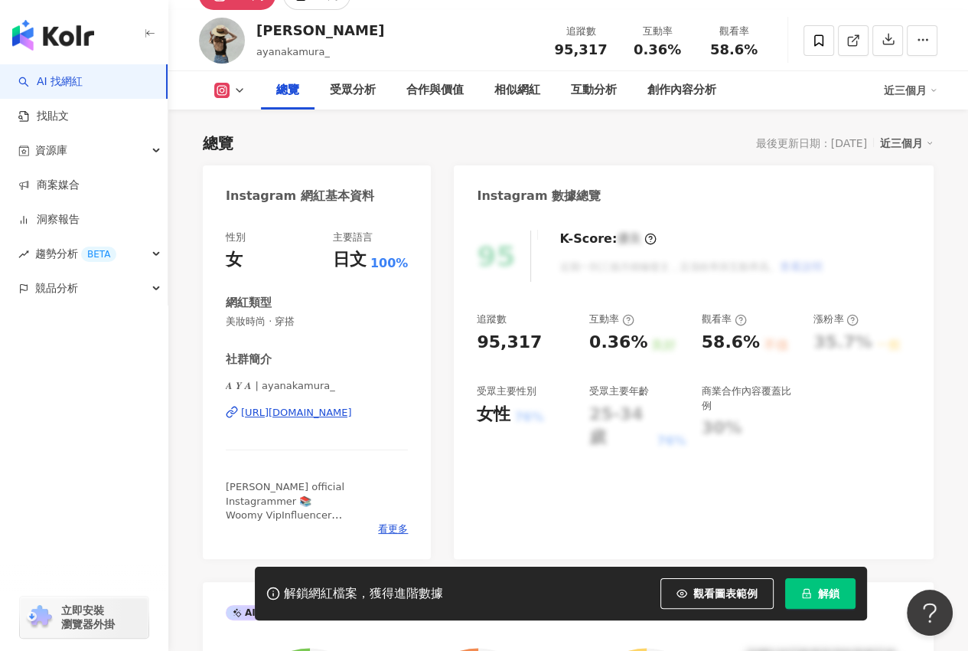
drag, startPoint x: 212, startPoint y: 186, endPoint x: 421, endPoint y: 404, distance: 302.1
click at [420, 405] on div "Instagram 網紅基本資料 性別 女 主要語言 日文 100% 網紅類型 美妝時尚 · 穿搭 社群簡介 𝑨 𝒀 𝑨 | ayanakamura_ htt…" at bounding box center [317, 361] width 228 height 393
copy div "Instagram 網紅基本資料 性別 女 主要語言 日文 100% 網紅類型 美妝時尚 · 穿搭 社群簡介 𝑨 𝒀 𝑨 | ayanakamura_ htt…"
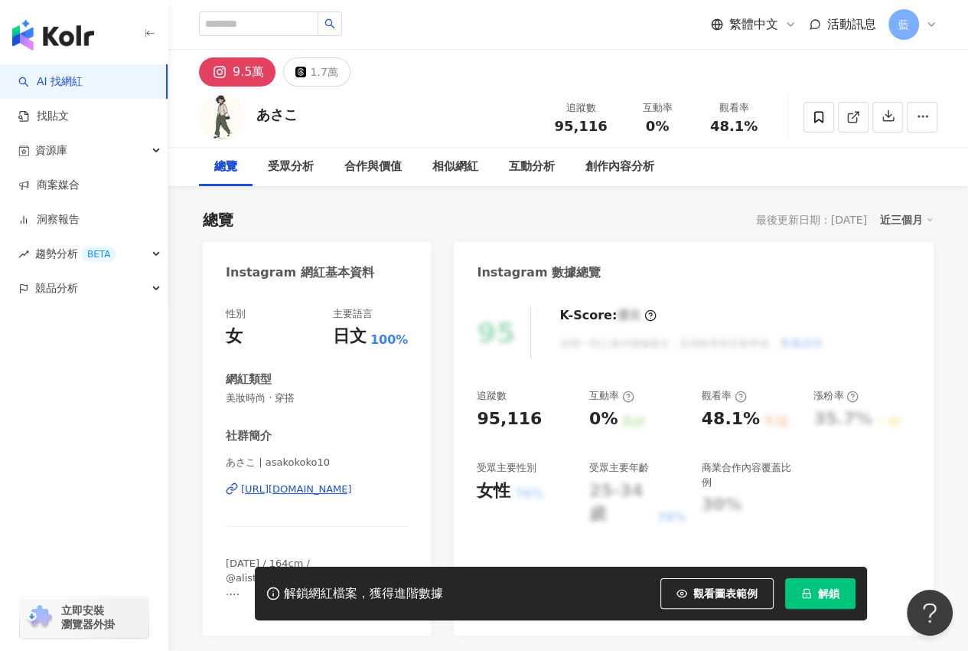
click at [311, 490] on div "https://www.instagram.com/asakokoko10/" at bounding box center [296, 489] width 111 height 14
click at [341, 486] on div "https://www.instagram.com/asakokoko10/" at bounding box center [296, 489] width 111 height 14
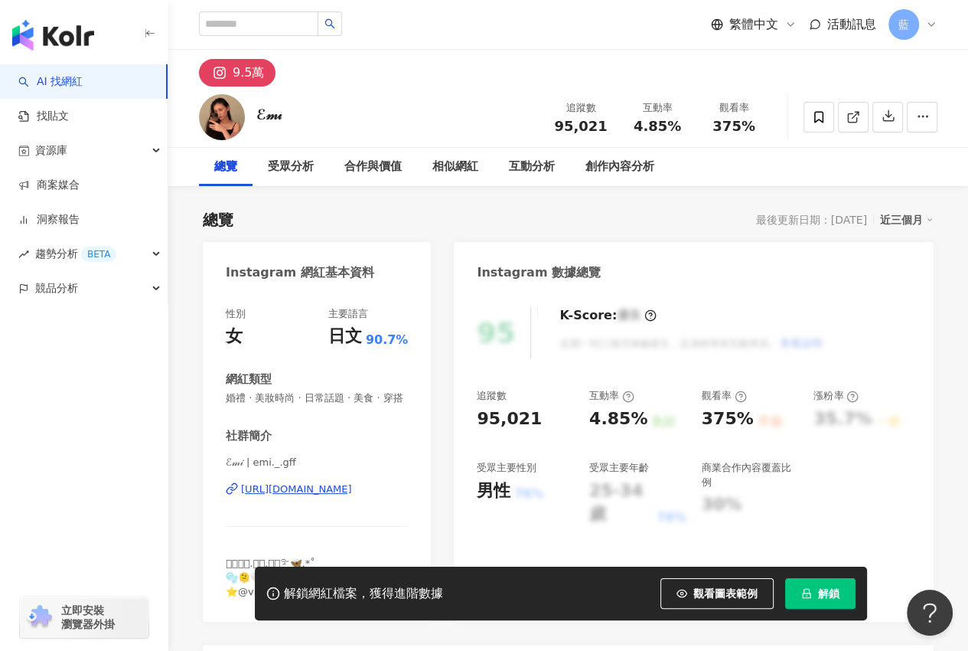
click at [318, 496] on div "[URL][DOMAIN_NAME]" at bounding box center [296, 489] width 111 height 14
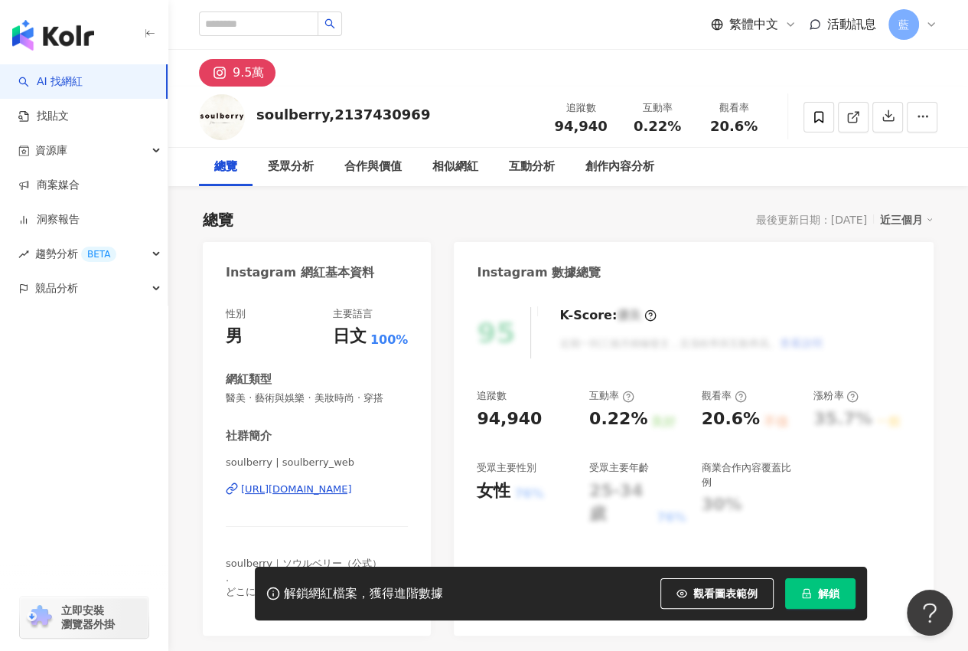
click at [352, 491] on div "https://www.instagram.com/soulberry_web/" at bounding box center [296, 489] width 111 height 14
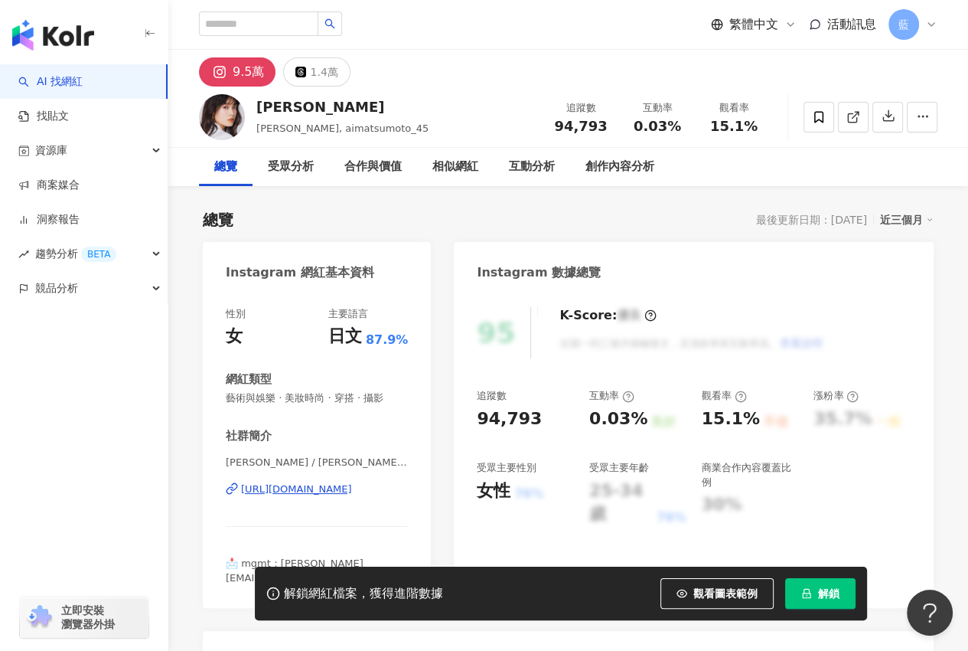
click at [330, 486] on div "https://www.instagram.com/aimatsumoto_45/" at bounding box center [296, 489] width 111 height 14
drag, startPoint x: 215, startPoint y: 263, endPoint x: 974, endPoint y: 466, distance: 785.2
click at [410, 488] on div "Instagram 網紅基本資料 性別 女 主要語言 日文 87.9% 網紅類型 藝術與娛樂 · 美妝時尚 · 穿搭 · 攝影 社群簡介 松本愛 / AI M…" at bounding box center [317, 425] width 228 height 366
copy div "Instagram 網紅基本資料 性別 女 主要語言 日文 87.9% 網紅類型 藝術與娛樂 · 美妝時尚 · 穿搭 · 攝影 社群簡介 松本愛 / AI M…"
click at [308, 519] on div "松本愛 / AI MATSUMOTO | aimatsumoto_45 https://www.instagram.com/aimatsumoto_45/" at bounding box center [317, 500] width 182 height 90
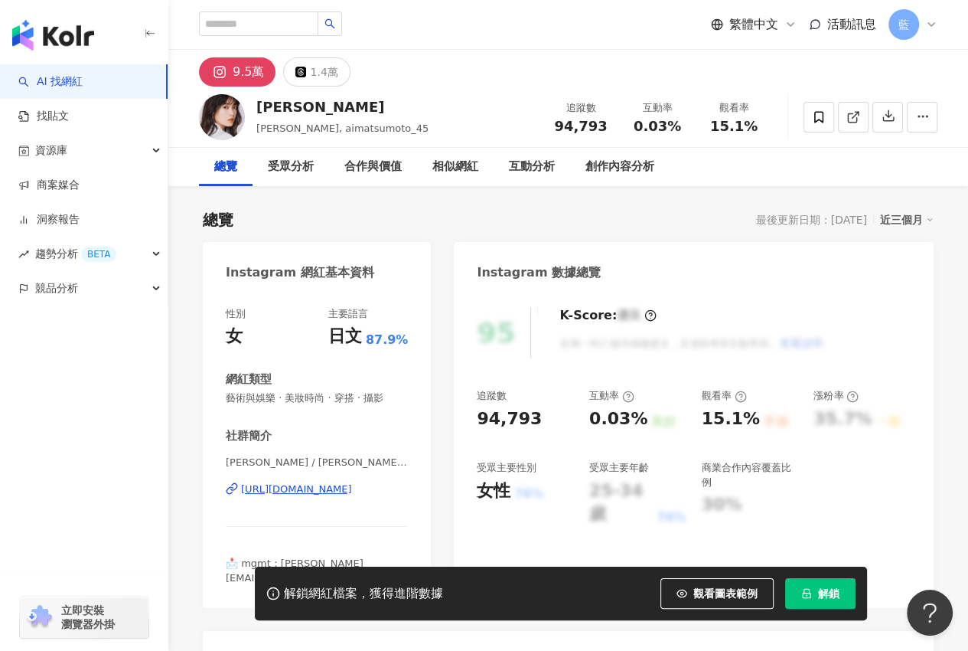
click at [312, 485] on div "https://www.instagram.com/aimatsumoto_45/" at bounding box center [296, 489] width 111 height 14
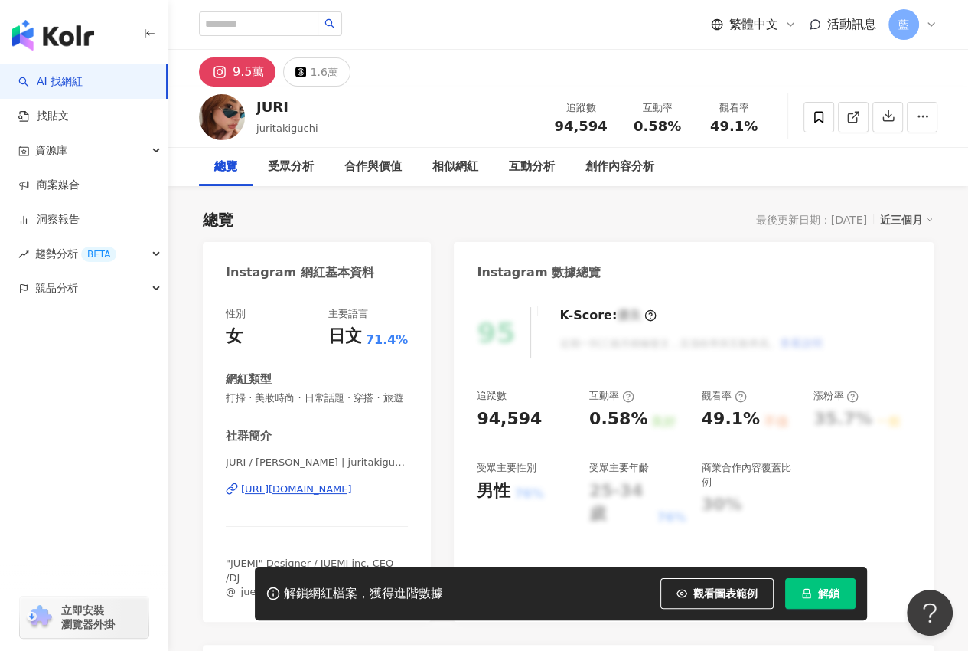
click at [345, 496] on div "https://www.instagram.com/juritakiguchi/" at bounding box center [296, 489] width 111 height 14
drag, startPoint x: 217, startPoint y: 265, endPoint x: 407, endPoint y: 506, distance: 307.3
click at [407, 506] on div "Instagram 網紅基本資料 性別 女 主要語言 日文 71.4% 網紅類型 打掃 · 美妝時尚 · 日常話題 · 穿搭 · 旅遊 社群簡介 JURI /…" at bounding box center [317, 432] width 228 height 380
copy div "Instagram 網紅基本資料 性別 女 主要語言 日文 71.4% 網紅類型 打掃 · 美妝時尚 · 日常話題 · 穿搭 · 旅遊 社群簡介 JURI /…"
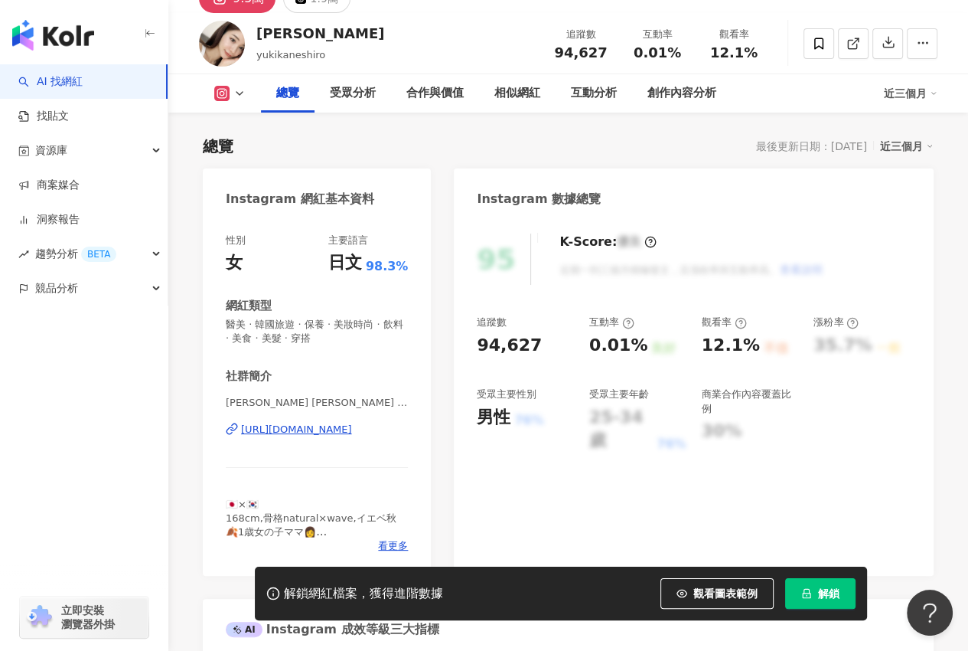
scroll to position [153, 0]
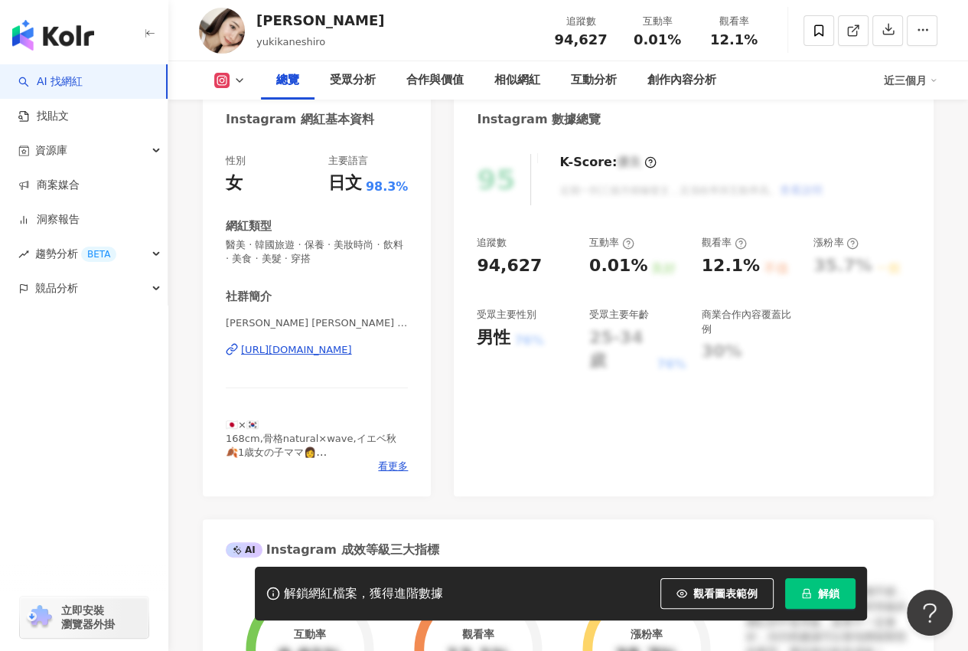
click at [332, 349] on div "[URL][DOMAIN_NAME]" at bounding box center [296, 350] width 111 height 14
drag, startPoint x: 402, startPoint y: 359, endPoint x: 217, endPoint y: 132, distance: 293.2
click at [217, 132] on div "Instagram 網紅基本資料 性別 女 主要語言 日文 98.3% 網紅類型 醫美 · 韓國旅遊 · 保養 · 美妝時尚 · 飲料 · 美食 · 美髮 ·…" at bounding box center [317, 292] width 228 height 407
copy div "Instagram 網紅基本資料 性別 女 主要語言 日文 98.3% 網紅類型 醫美 · 韓國旅遊 · 保養 · 美妝時尚 · 飲料 · 美食 · 美髮 ·…"
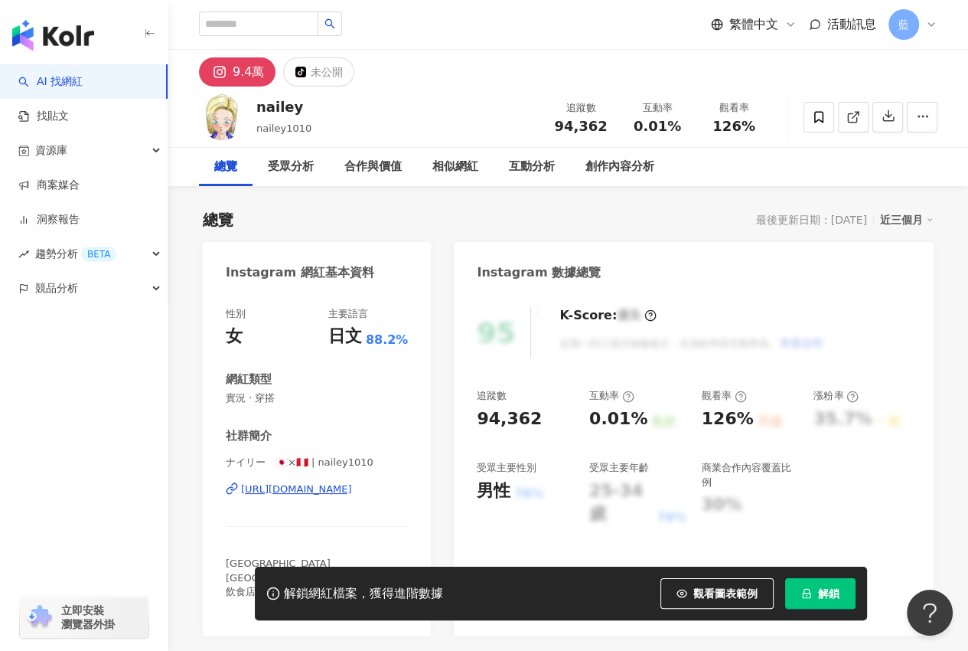
click at [343, 488] on div "https://www.instagram.com/nailey1010/" at bounding box center [296, 489] width 111 height 14
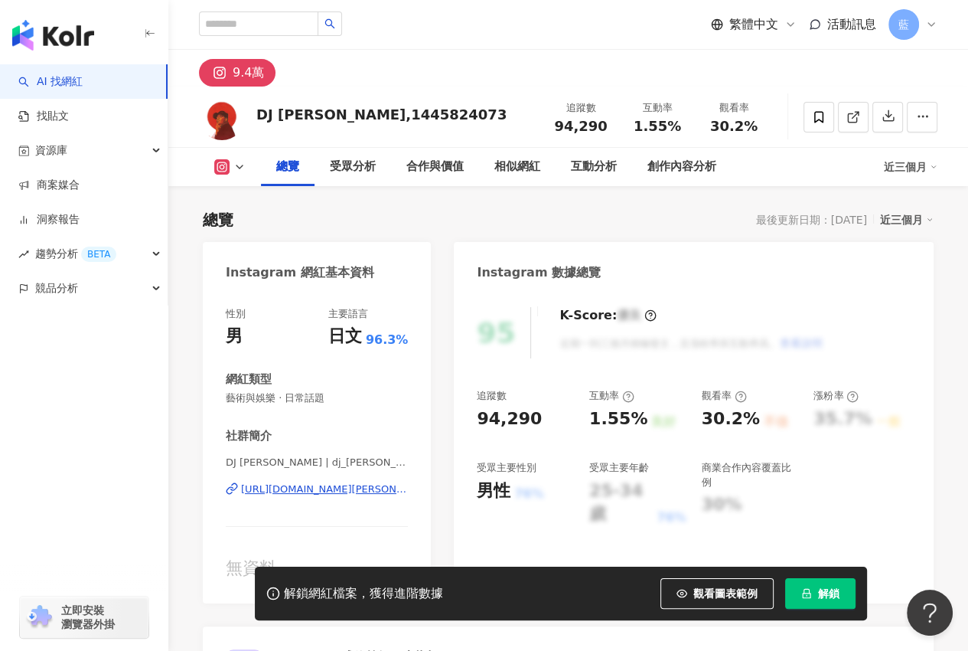
click at [348, 485] on div "[URL][DOMAIN_NAME][PERSON_NAME]" at bounding box center [324, 489] width 167 height 14
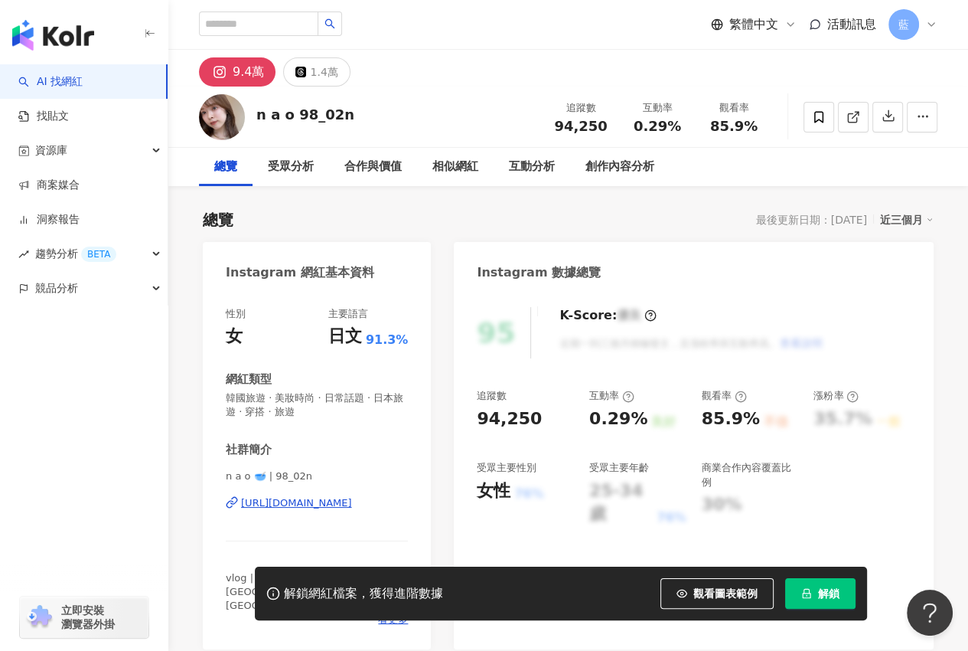
click at [342, 504] on div "https://www.instagram.com/98_02n/" at bounding box center [296, 503] width 111 height 14
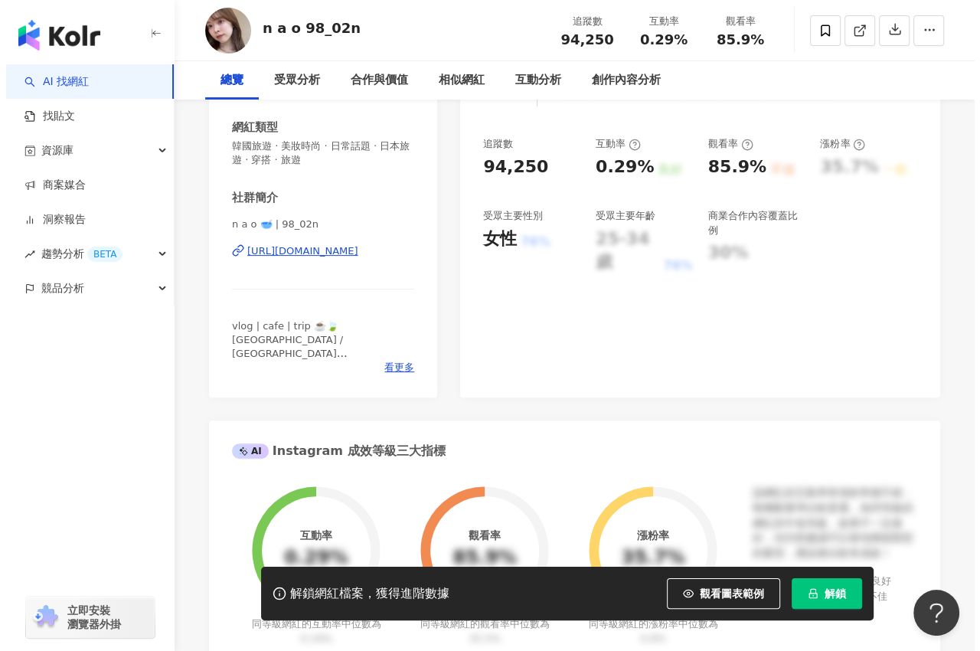
scroll to position [306, 0]
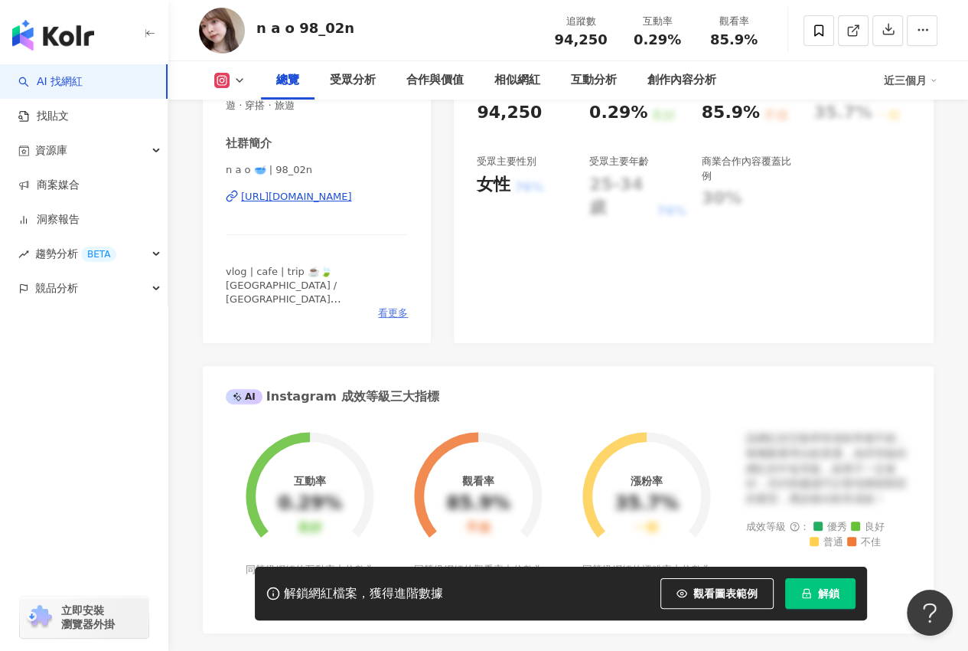
click at [395, 313] on span "看更多" at bounding box center [393, 313] width 30 height 14
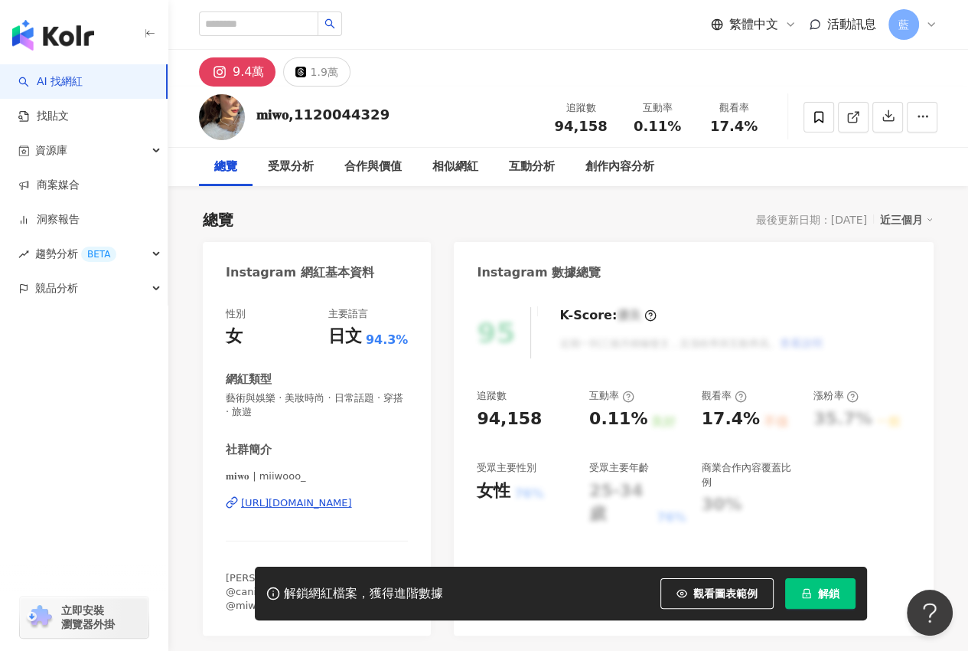
click at [331, 499] on div "[URL][DOMAIN_NAME]" at bounding box center [296, 503] width 111 height 14
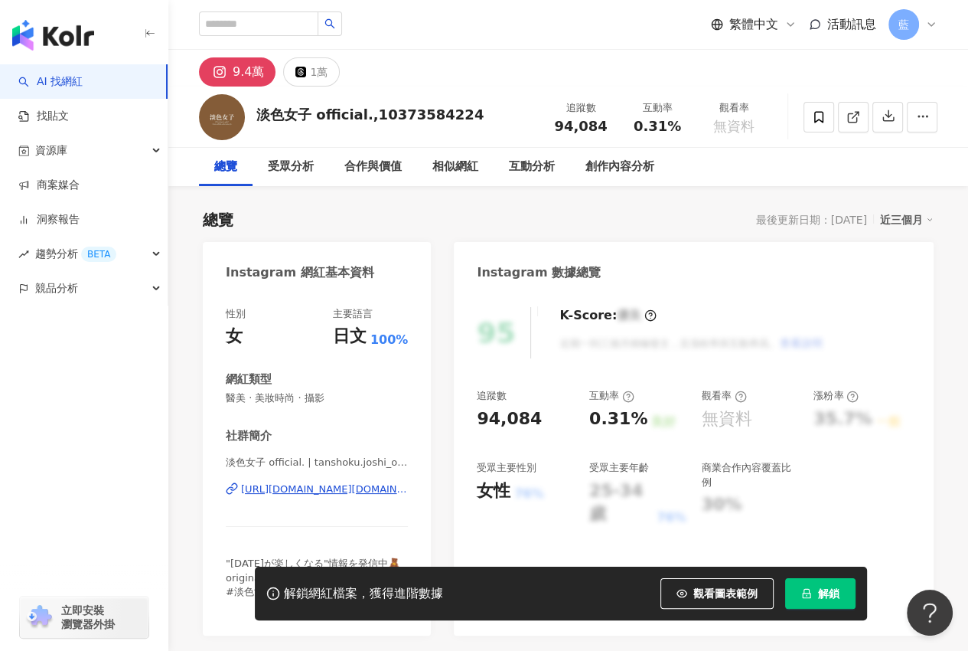
click at [340, 491] on div "[URL][DOMAIN_NAME][DOMAIN_NAME][PERSON_NAME]" at bounding box center [324, 489] width 167 height 14
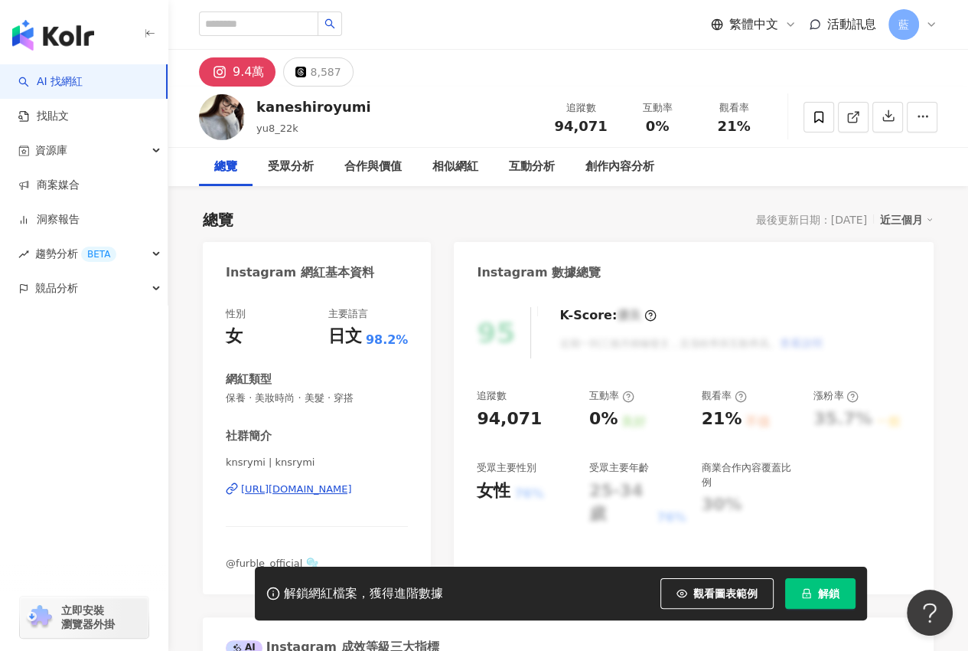
click at [331, 489] on div "[URL][DOMAIN_NAME]" at bounding box center [296, 489] width 111 height 14
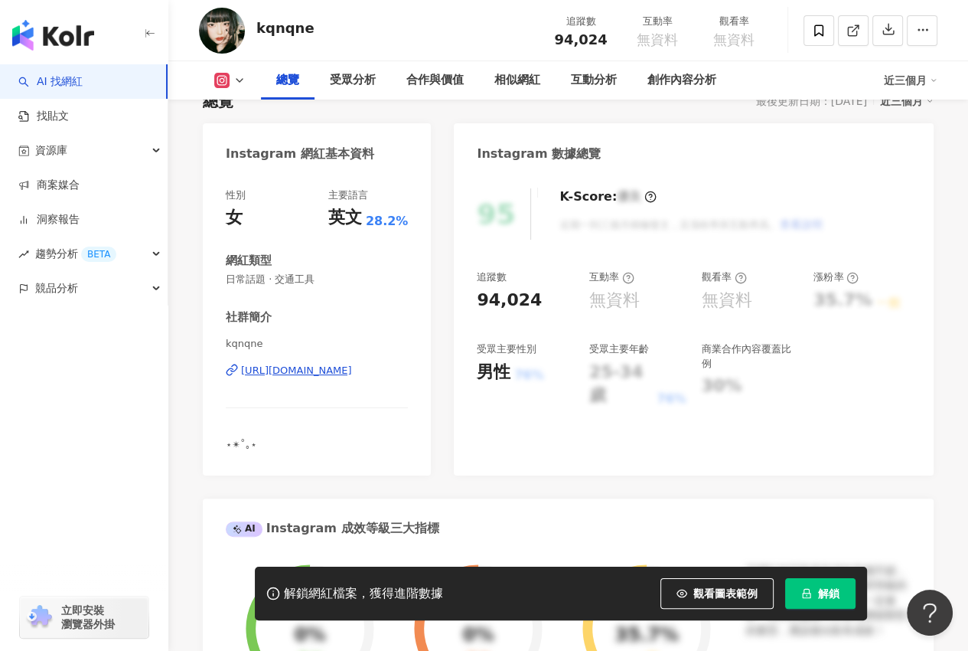
scroll to position [230, 0]
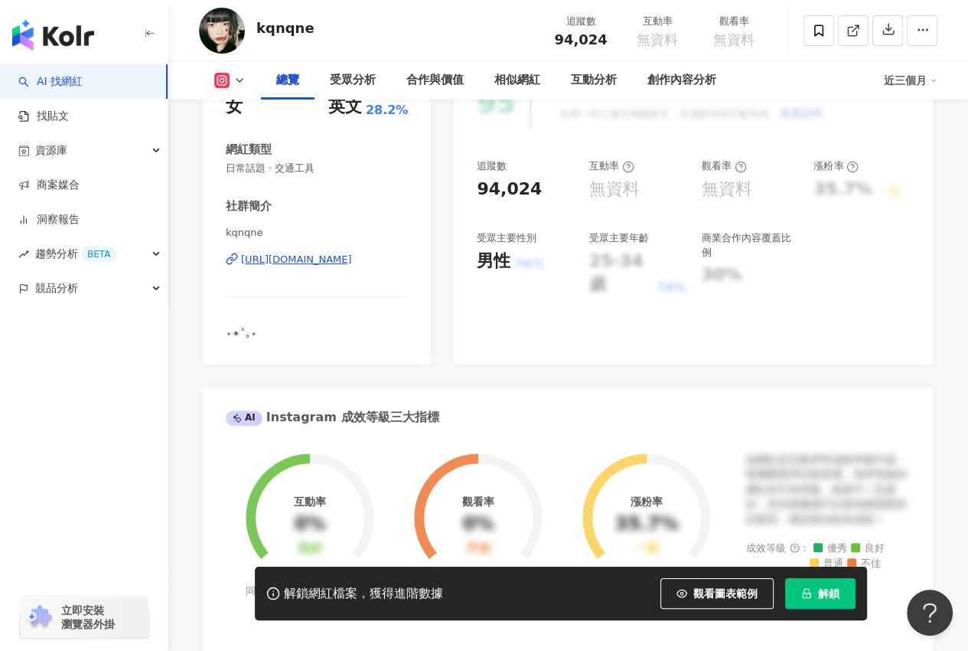
click at [352, 262] on div "[URL][DOMAIN_NAME]" at bounding box center [296, 260] width 111 height 14
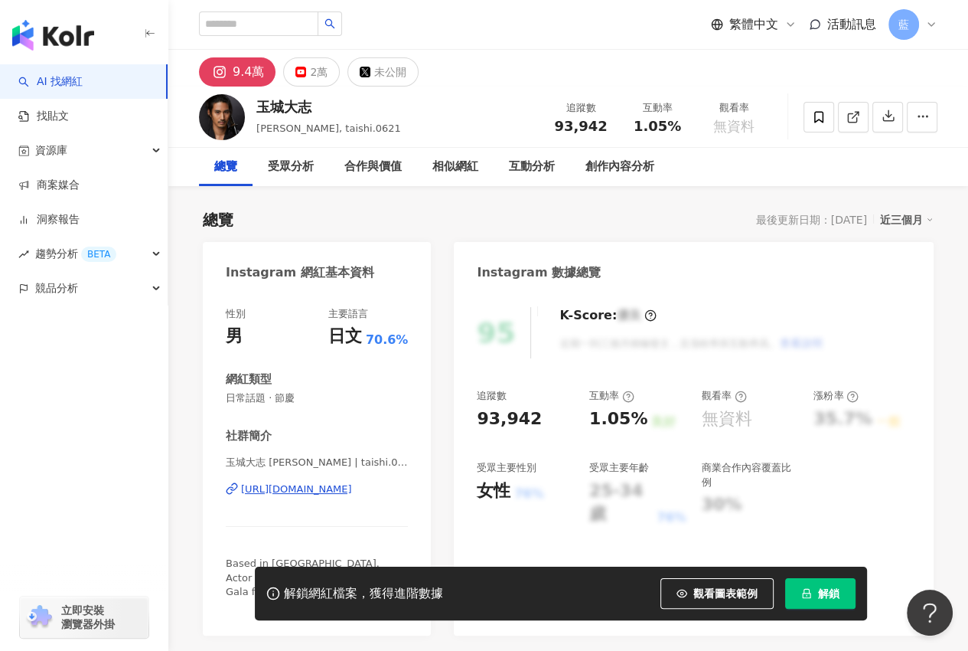
click at [302, 484] on div "https://www.instagram.com/taishi.0621/" at bounding box center [296, 489] width 111 height 14
drag, startPoint x: 221, startPoint y: 264, endPoint x: 415, endPoint y: 491, distance: 298.1
click at [415, 491] on div "Instagram 網紅基本資料 性別 男 主要語言 日文 70.6% 網紅類型 日常話題 · 節慶 社群簡介 玉城大志 Taishi Tamaki | ta…" at bounding box center [317, 438] width 228 height 393
copy div "Instagram 網紅基本資料 性別 男 主要語言 日文 70.6% 網紅類型 日常話題 · 節慶 社群簡介 玉城大志 Taishi Tamaki | ta…"
click at [310, 492] on div "https://www.instagram.com/taishi.0621/" at bounding box center [296, 489] width 111 height 14
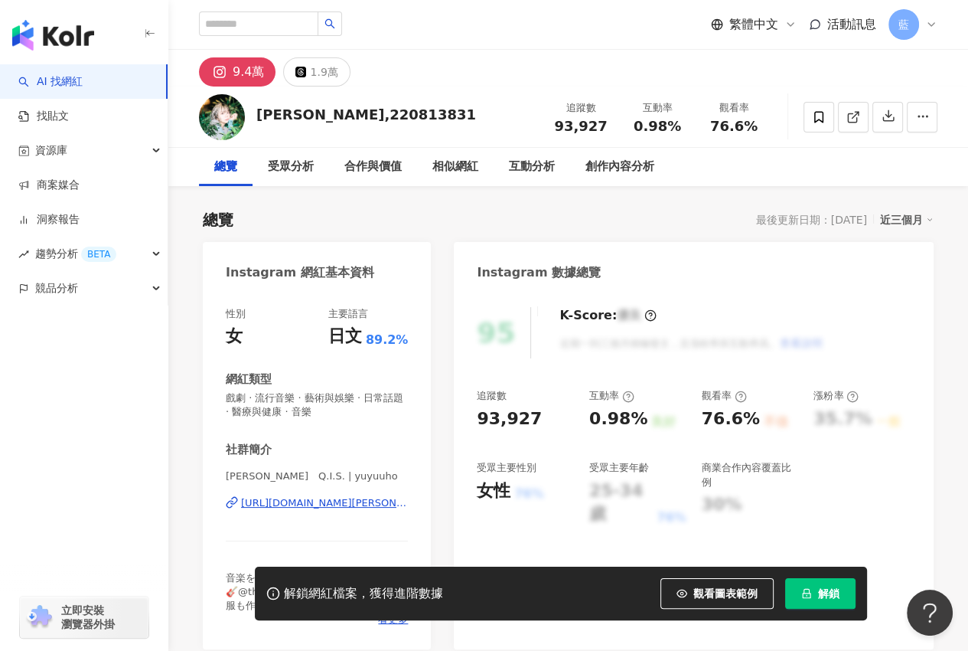
click at [348, 497] on div "[URL][DOMAIN_NAME][PERSON_NAME]" at bounding box center [324, 503] width 167 height 14
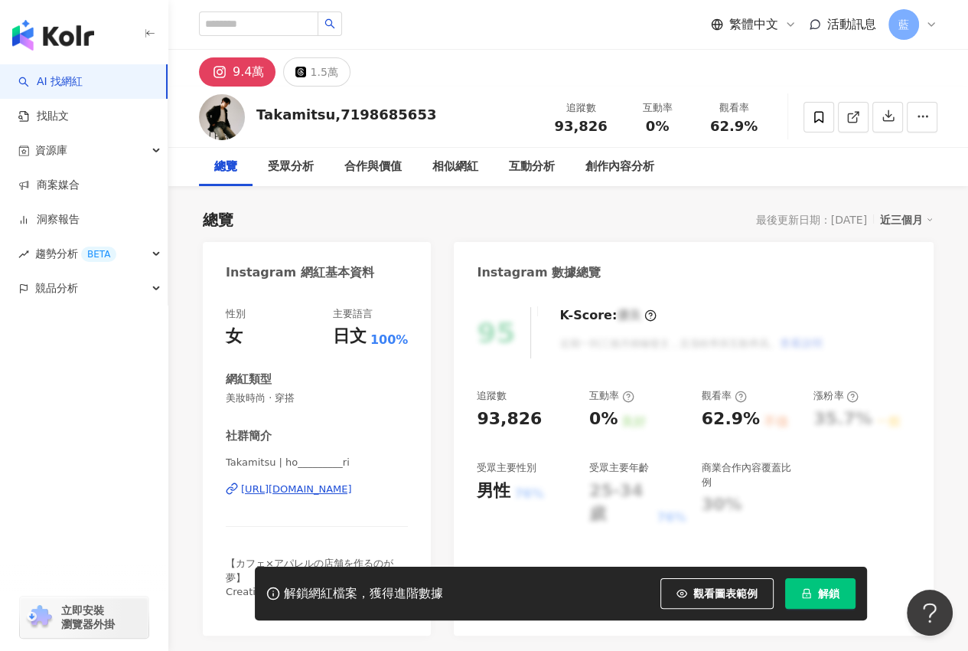
click at [328, 488] on div "https://www.instagram.com/ho_________ri/" at bounding box center [296, 489] width 111 height 14
drag, startPoint x: 224, startPoint y: 273, endPoint x: 414, endPoint y: 498, distance: 294.4
click at [414, 498] on div "Instagram 網紅基本資料 性別 女 主要語言 日文 100% 網紅類型 美妝時尚 · 穿搭 社群簡介 Takamitsu | ho_________r…" at bounding box center [317, 438] width 228 height 393
copy div "Instagram 網紅基本資料 性別 女 主要語言 日文 100% 網紅類型 美妝時尚 · 穿搭 社群簡介 Takamitsu | ho_________r…"
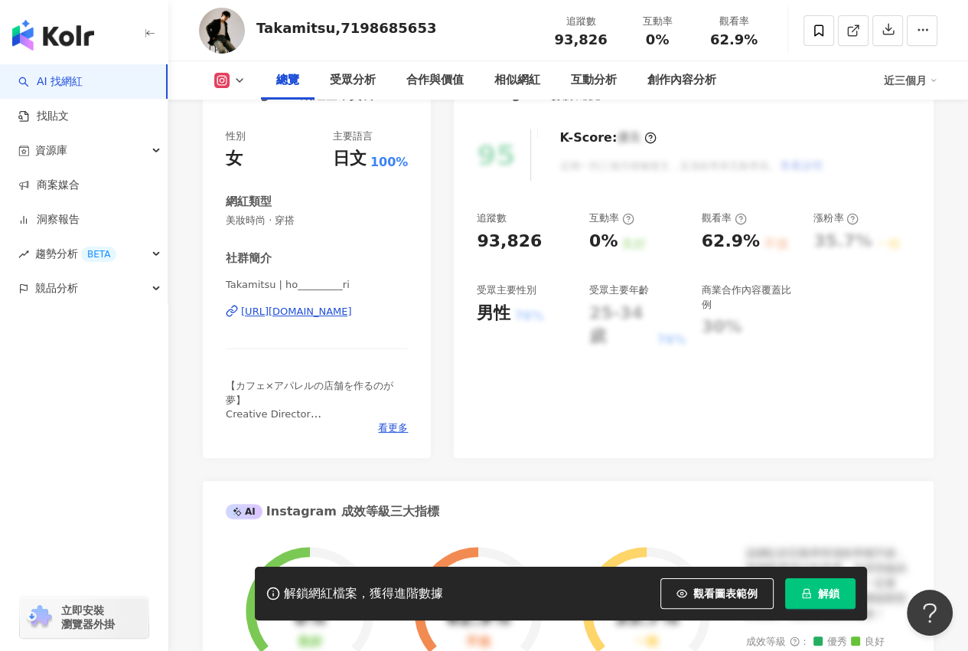
scroll to position [306, 0]
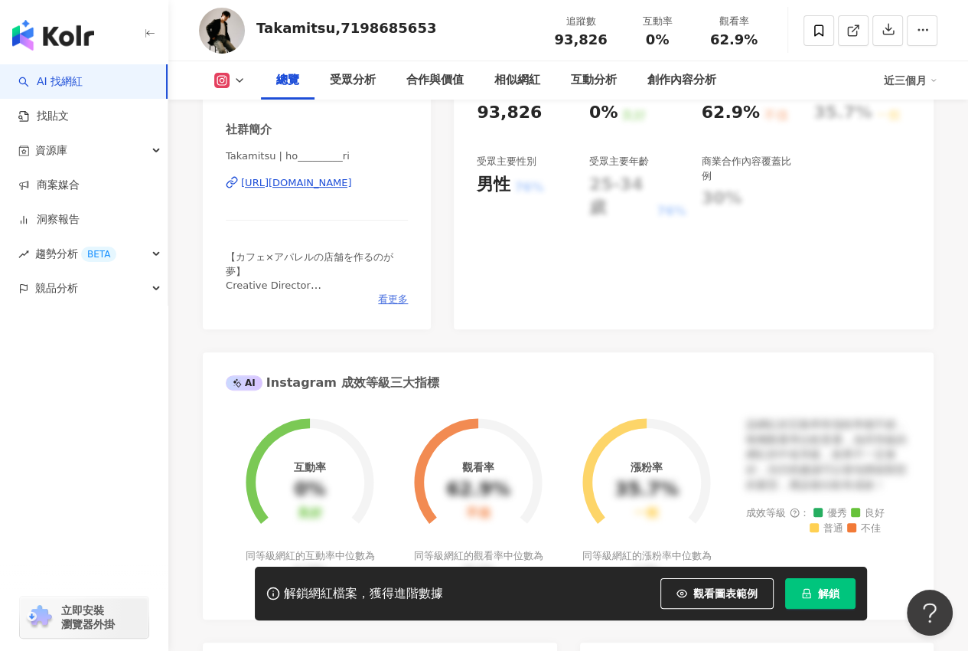
click at [403, 301] on span "看更多" at bounding box center [393, 299] width 30 height 14
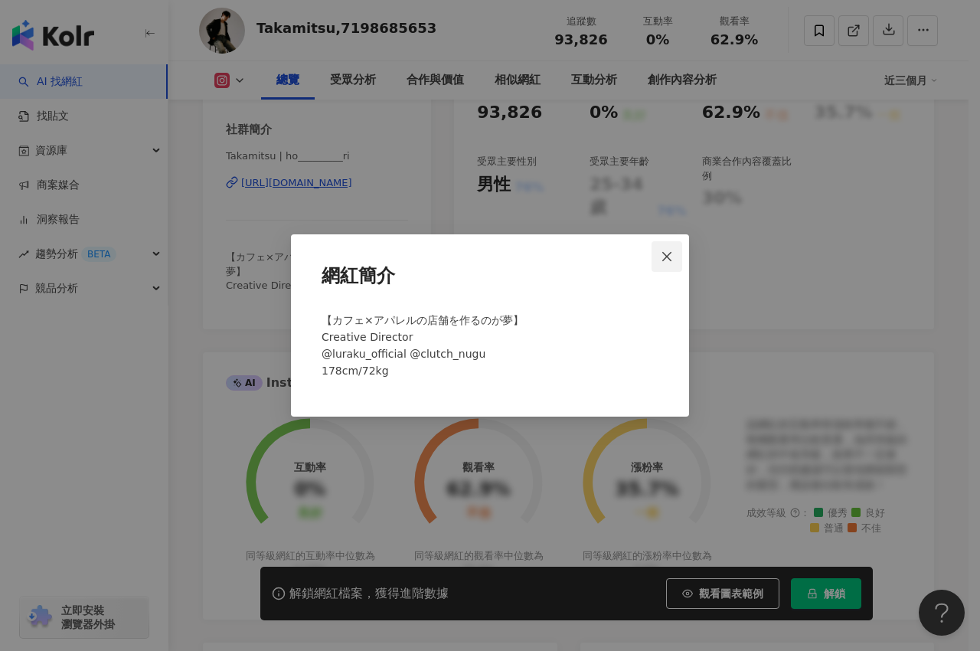
click at [667, 254] on icon "close" at bounding box center [667, 256] width 12 height 12
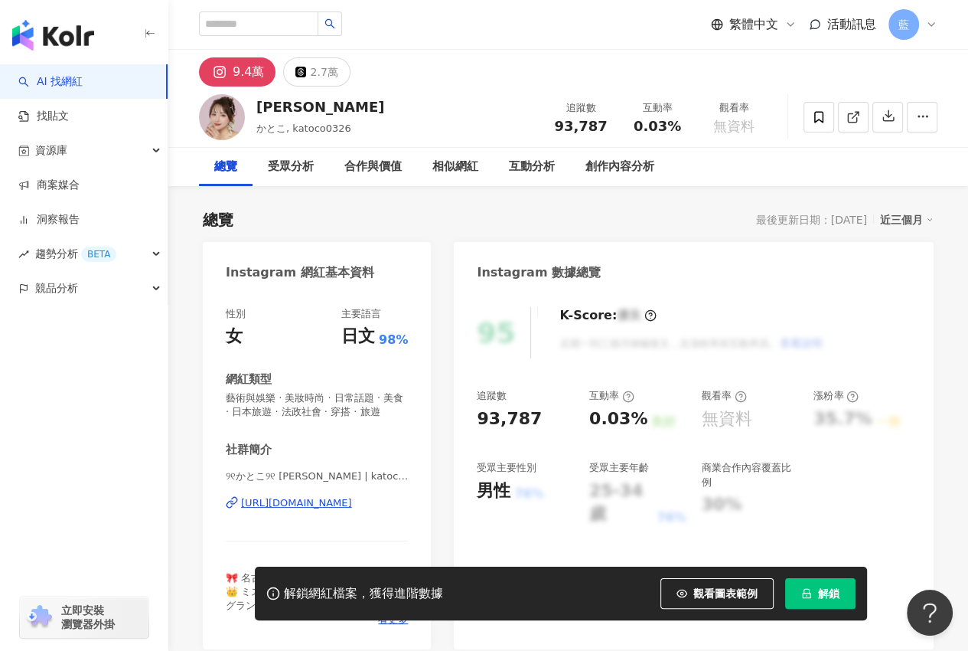
click at [352, 510] on div "[URL][DOMAIN_NAME]" at bounding box center [296, 503] width 111 height 14
